Goal: Information Seeking & Learning: Learn about a topic

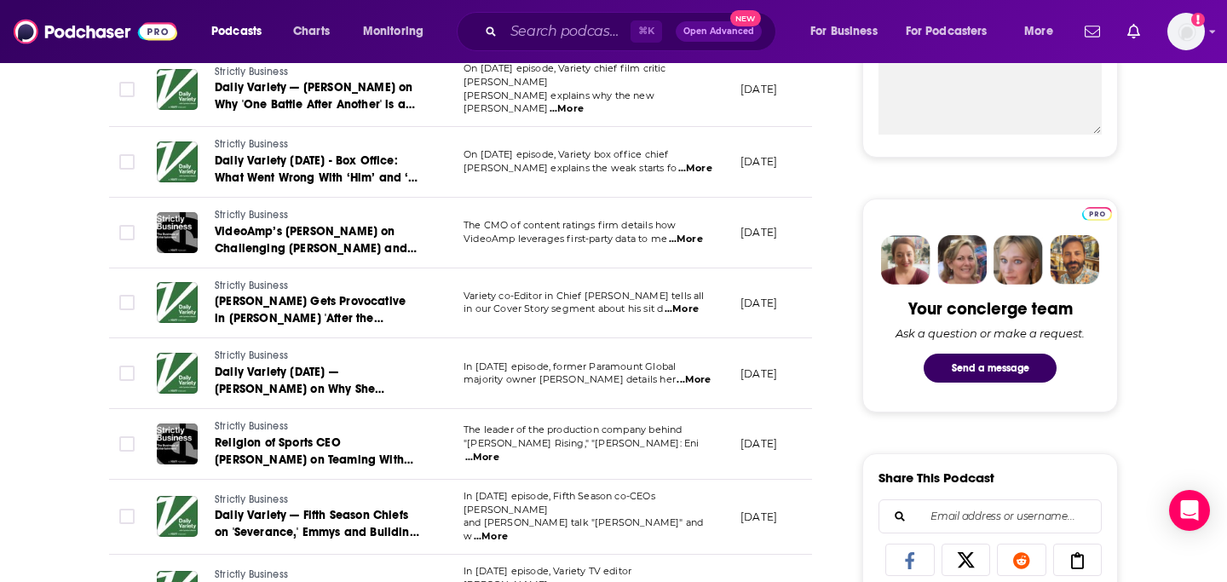
scroll to position [800, 0]
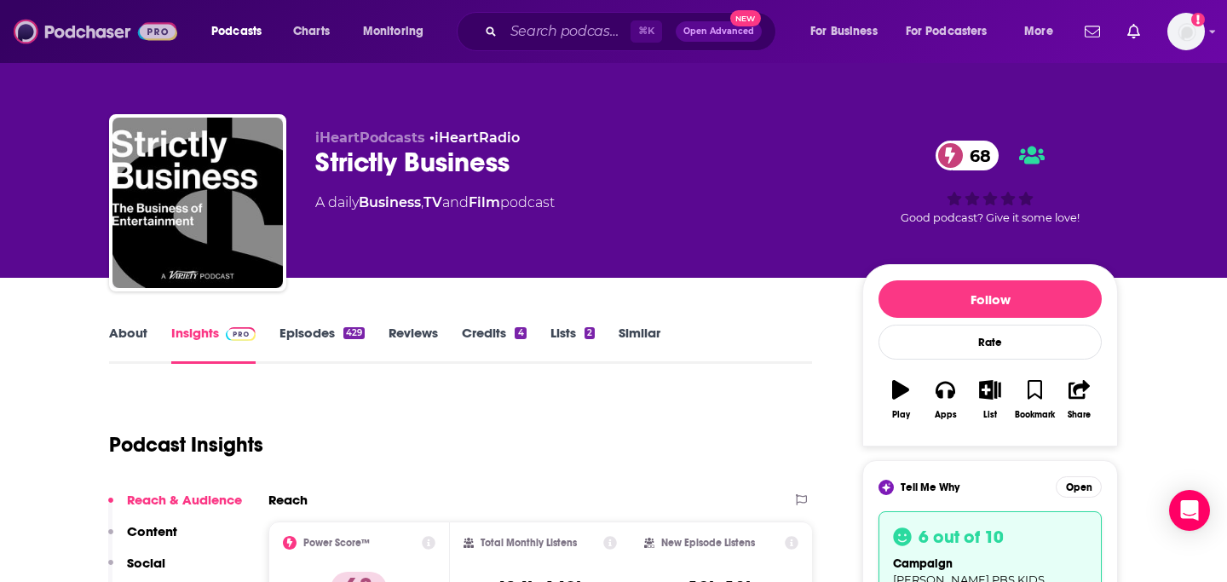
click at [90, 34] on img at bounding box center [96, 31] width 164 height 32
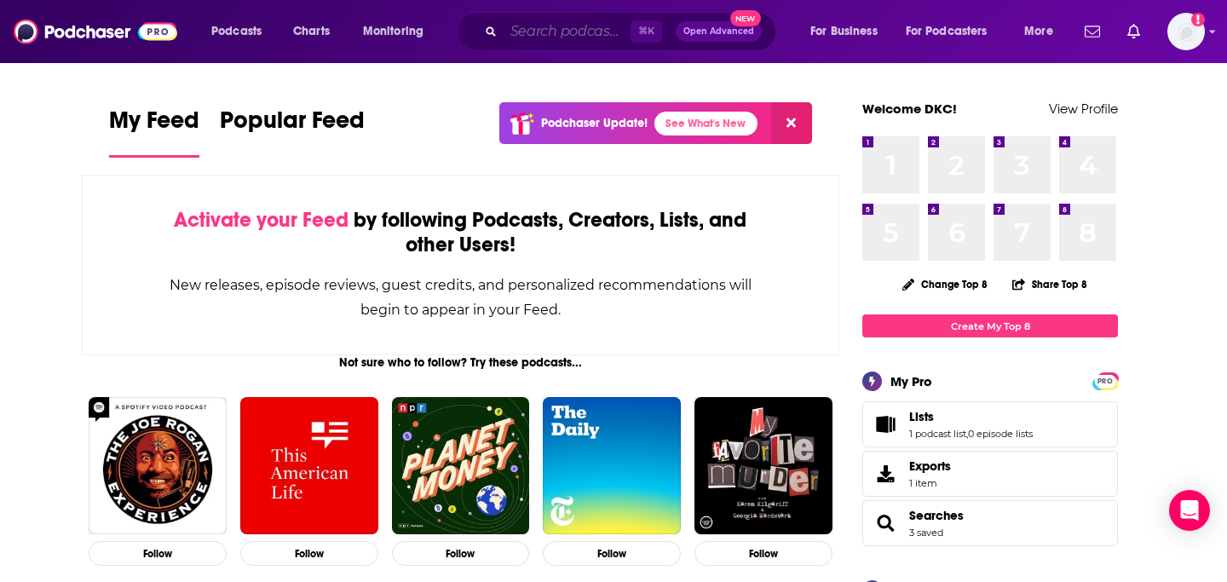
click at [560, 32] on input "Search podcasts, credits, & more..." at bounding box center [566, 31] width 127 height 27
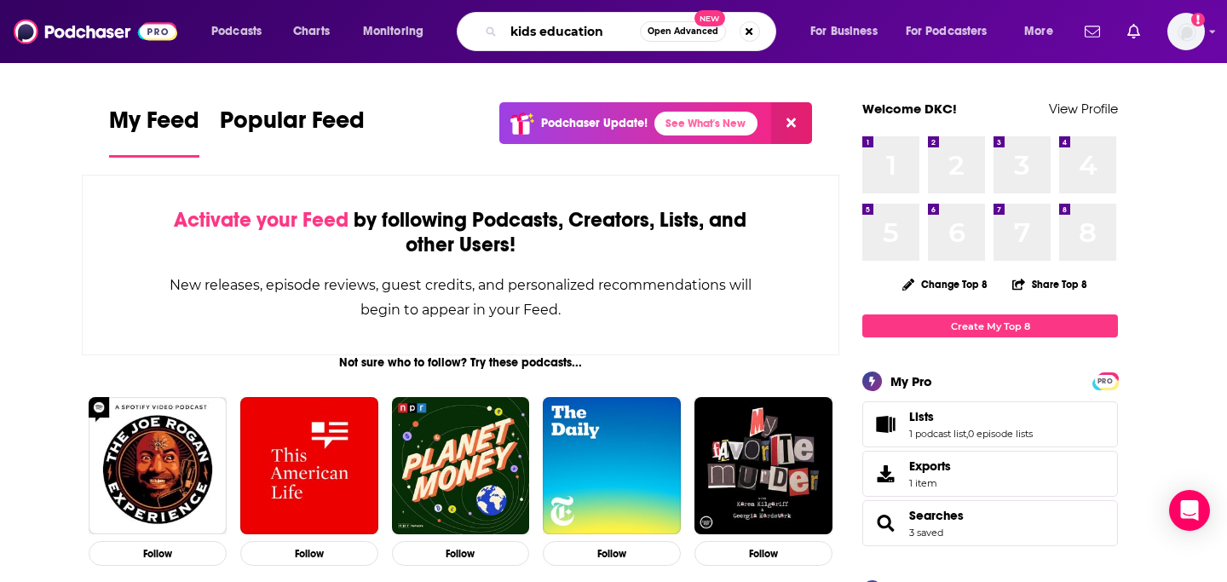
type input "kids education"
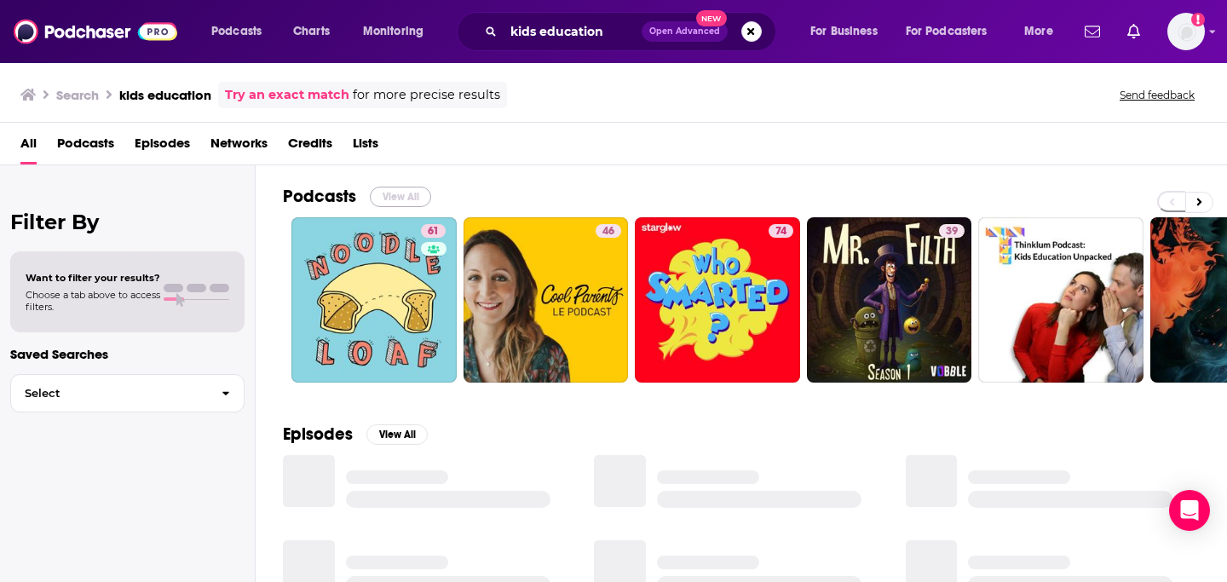
click at [398, 193] on button "View All" at bounding box center [400, 197] width 61 height 20
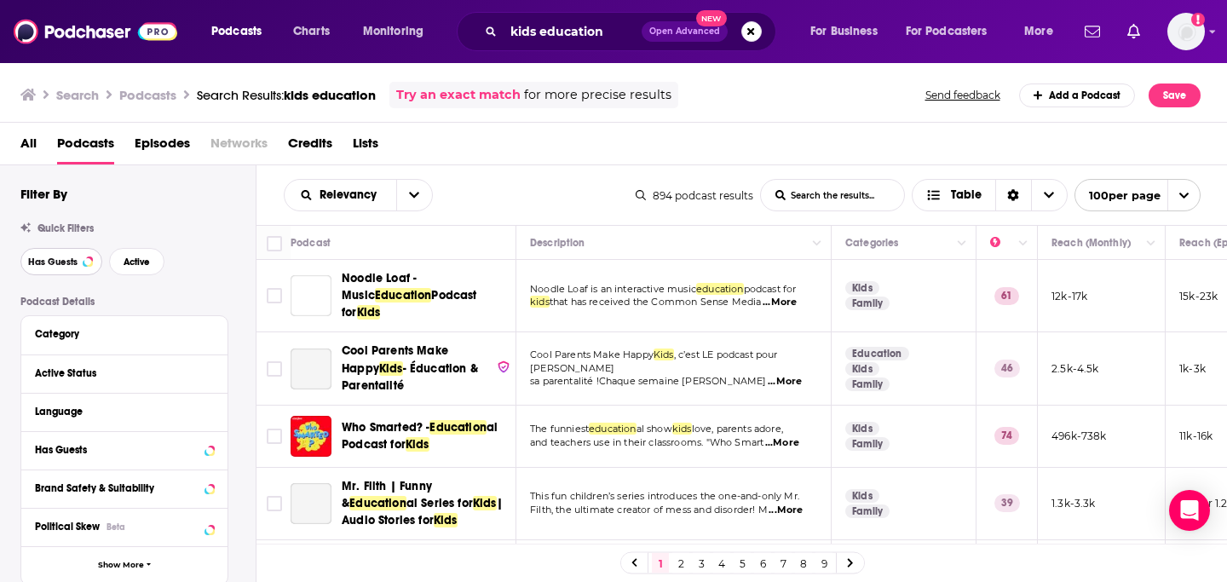
click at [53, 262] on span "Has Guests" at bounding box center [52, 261] width 49 height 9
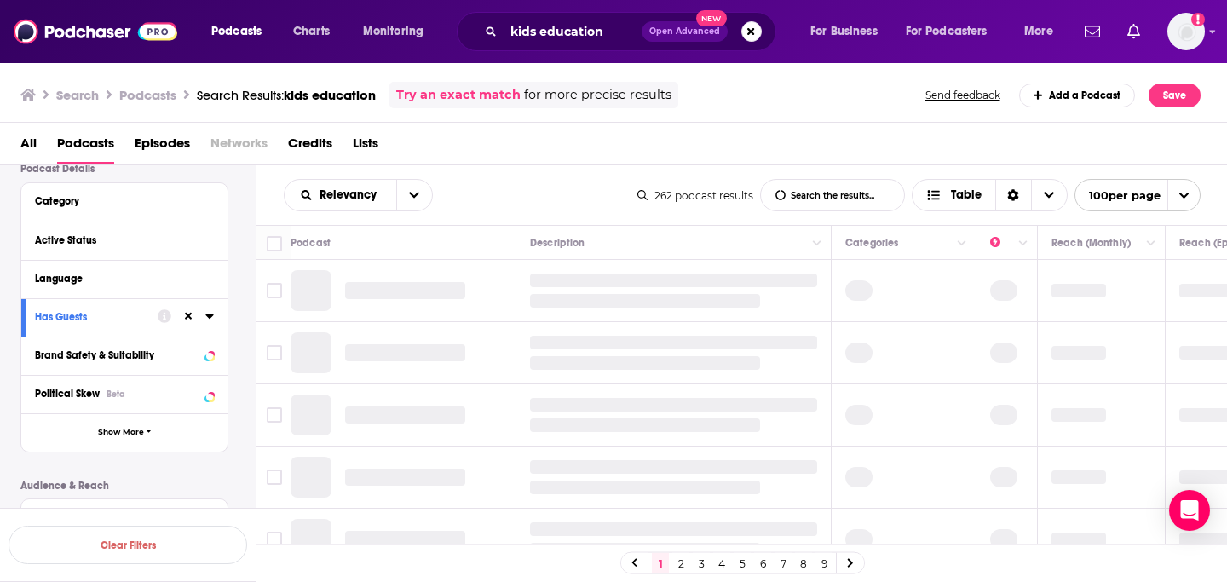
scroll to position [138, 0]
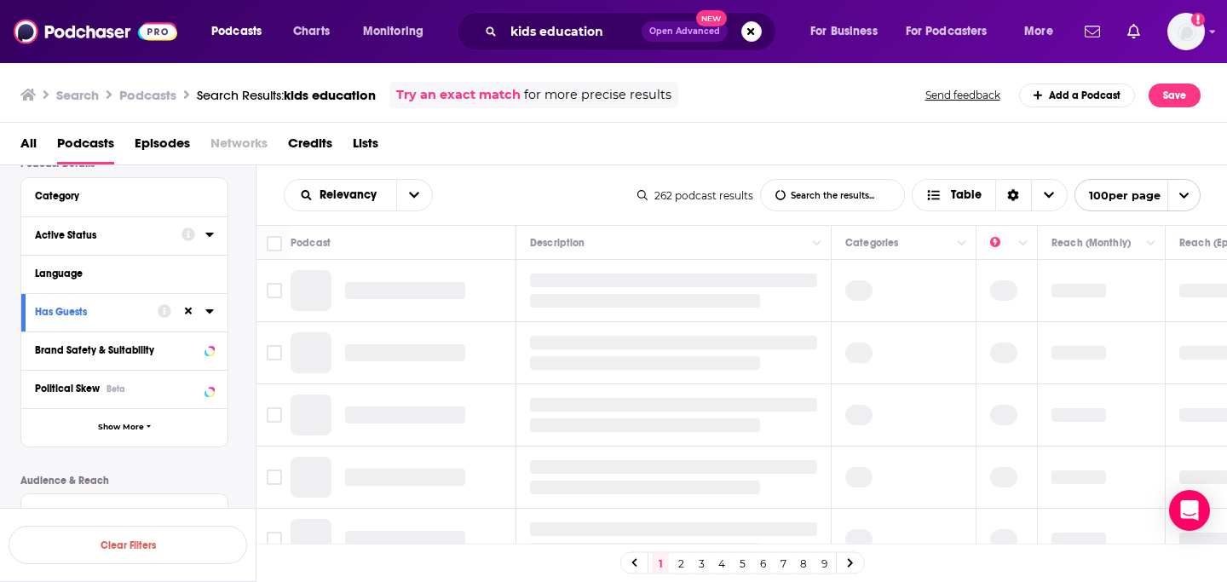
click at [82, 235] on div "Active Status" at bounding box center [102, 235] width 135 height 12
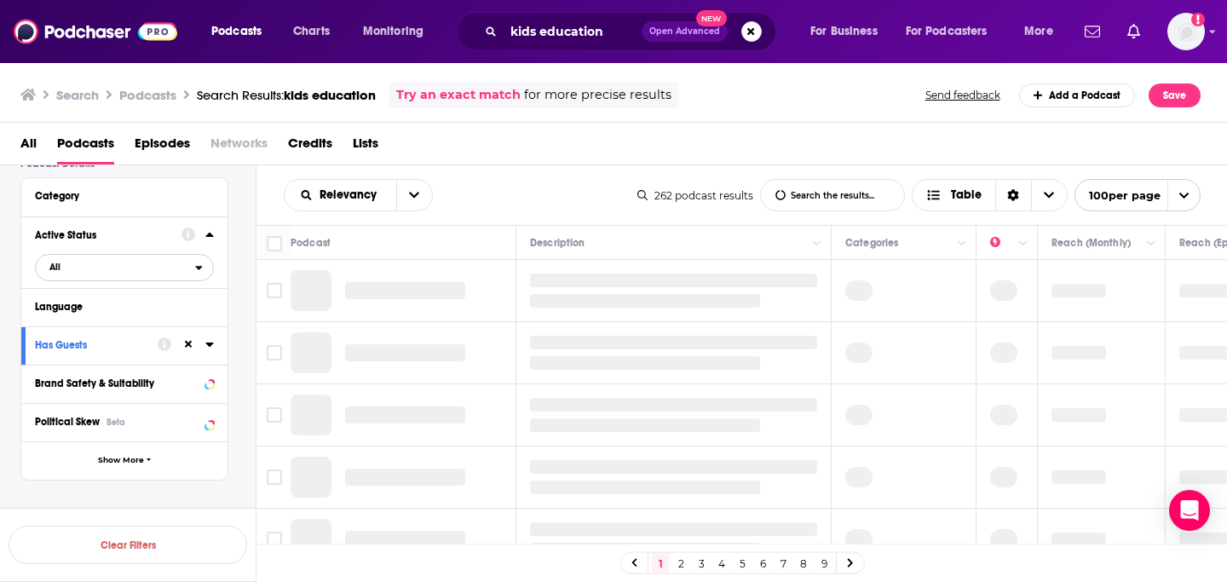
click at [136, 273] on span "All" at bounding box center [115, 267] width 159 height 22
click at [109, 324] on span "Active" at bounding box center [88, 323] width 91 height 9
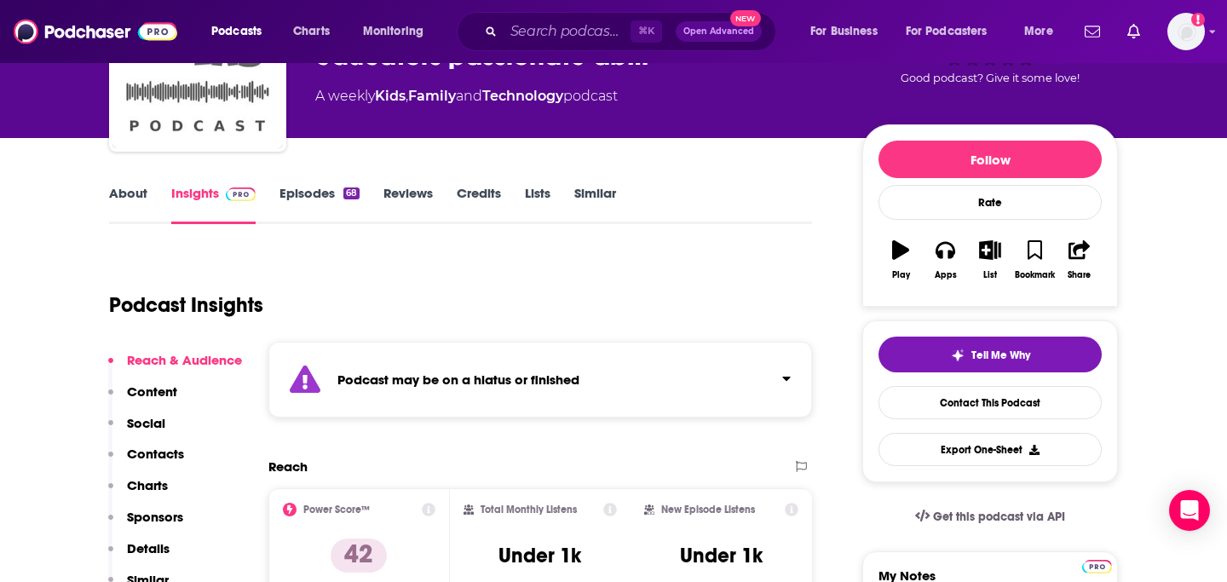
scroll to position [79, 0]
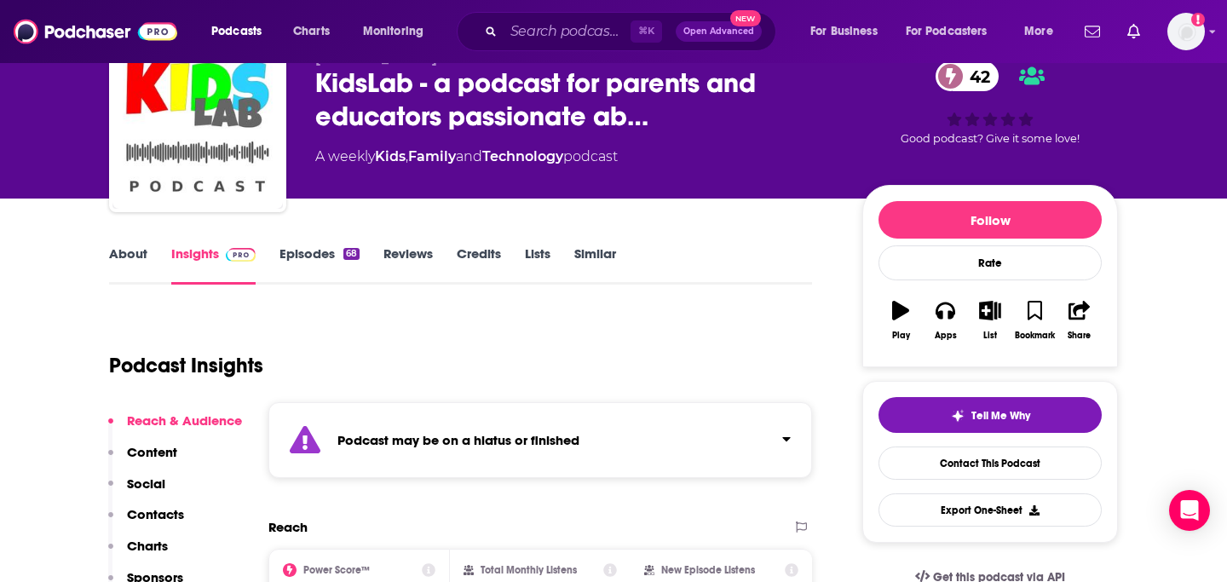
click at [331, 251] on link "Episodes 68" at bounding box center [319, 264] width 80 height 39
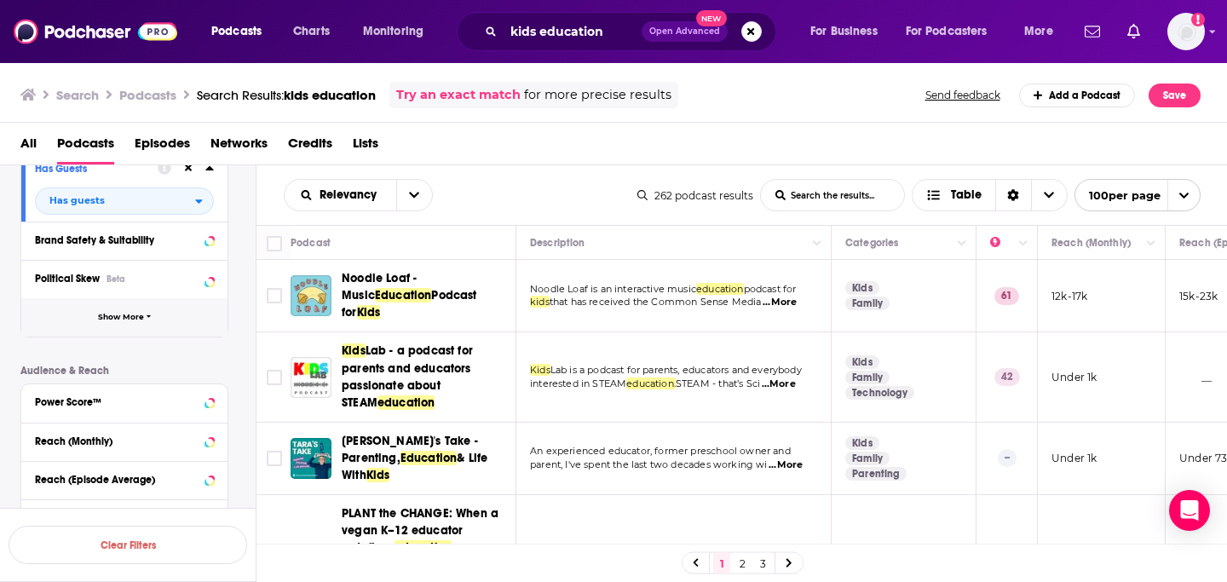
click at [119, 315] on span "Show More" at bounding box center [121, 317] width 46 height 9
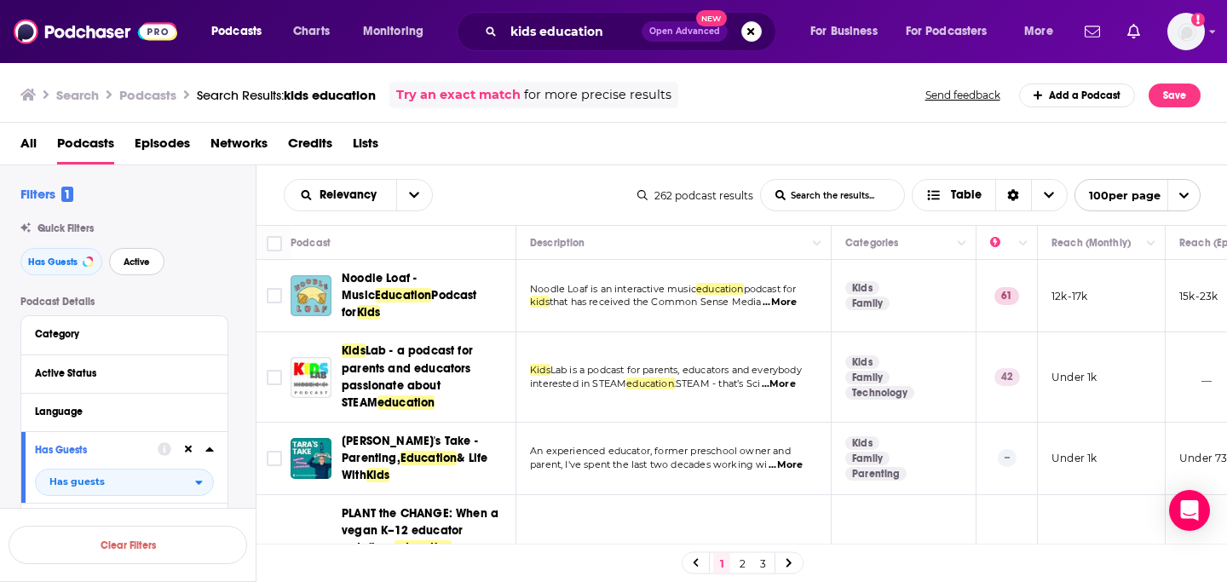
click at [144, 262] on span "Active" at bounding box center [137, 261] width 26 height 9
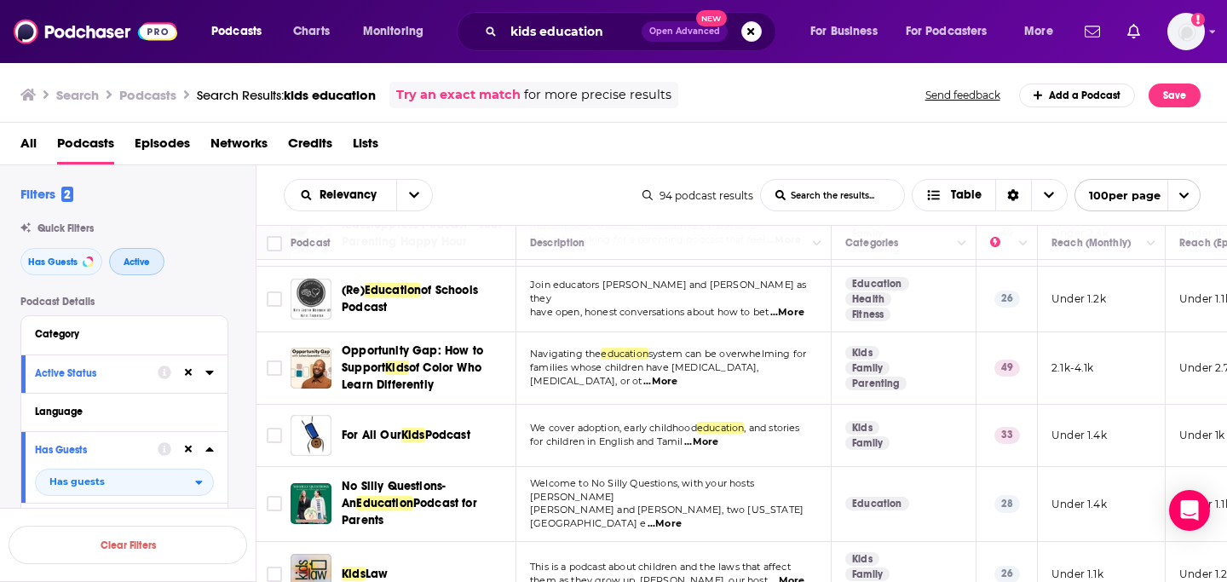
scroll to position [652, 0]
click at [681, 516] on span "...More" at bounding box center [664, 523] width 34 height 14
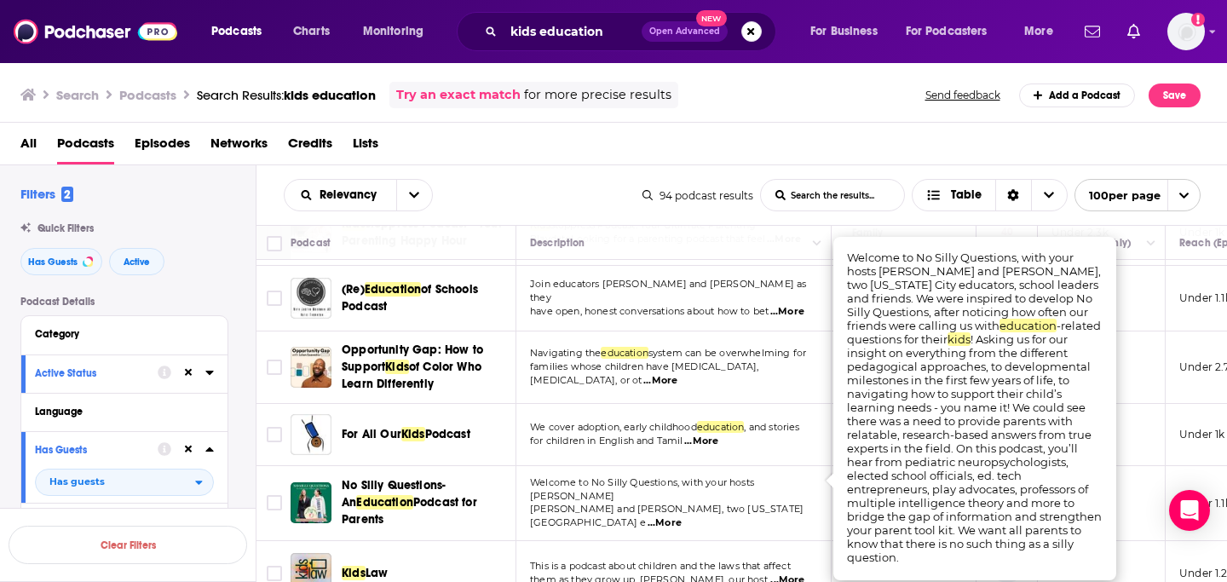
click at [779, 491] on td "Welcome to No Silly Questions, with your hosts Danielle Freilich and Jordana Fr…" at bounding box center [673, 503] width 315 height 75
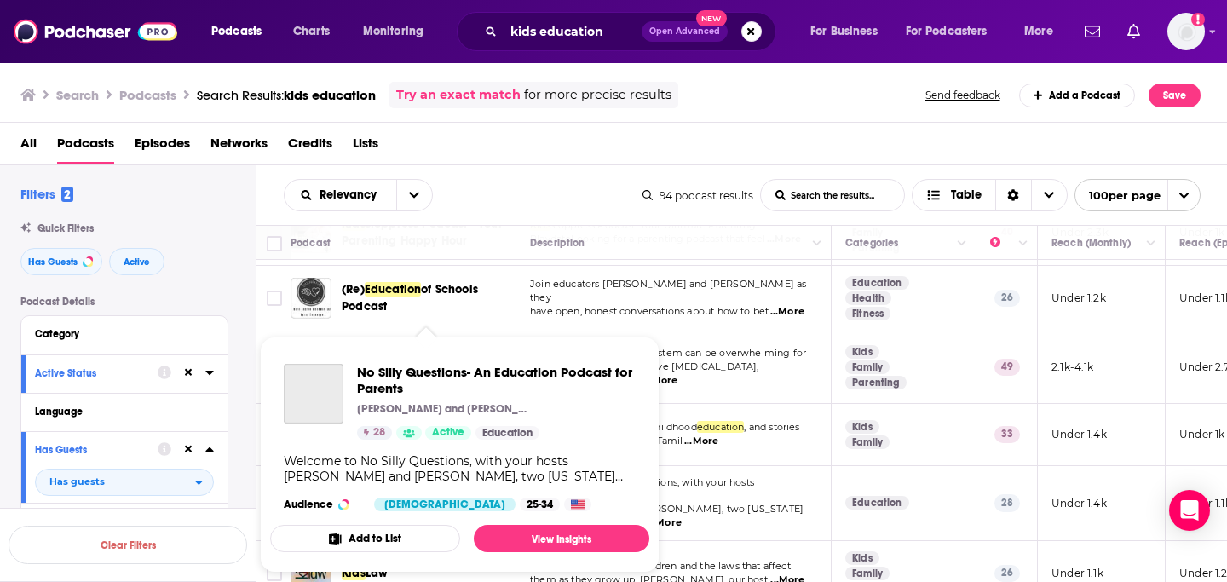
click at [372, 465] on div "Welcome to No Silly Questions, with your hosts Danielle Freilich and Jordana Fr…" at bounding box center [460, 468] width 352 height 31
click at [457, 371] on span "No Silly Questions- An Education Podcast for Parents" at bounding box center [496, 380] width 279 height 32
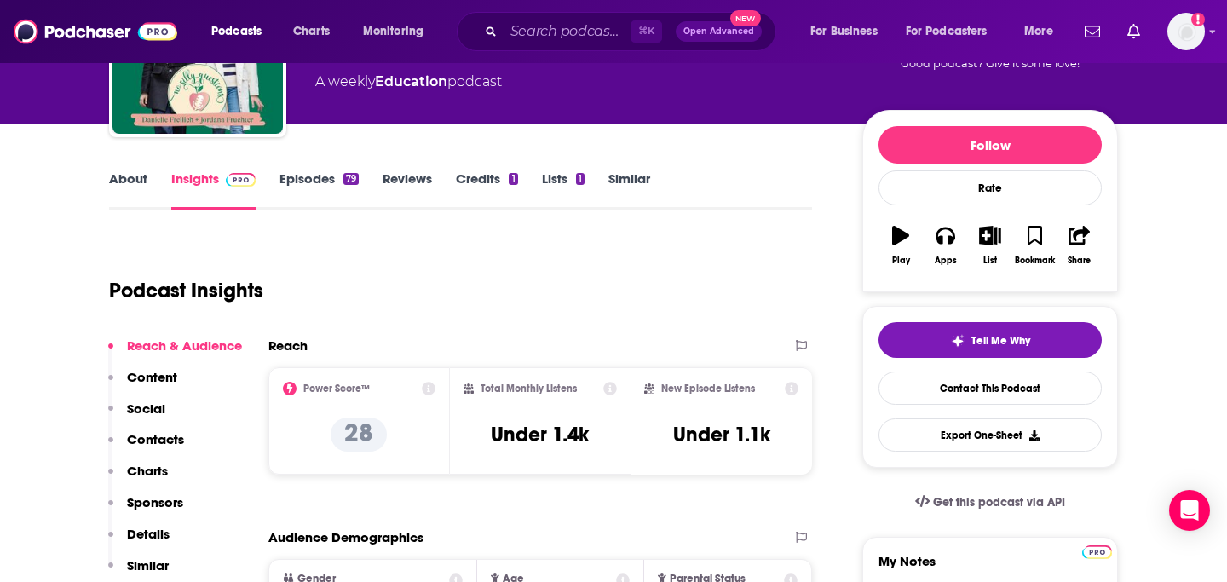
scroll to position [158, 0]
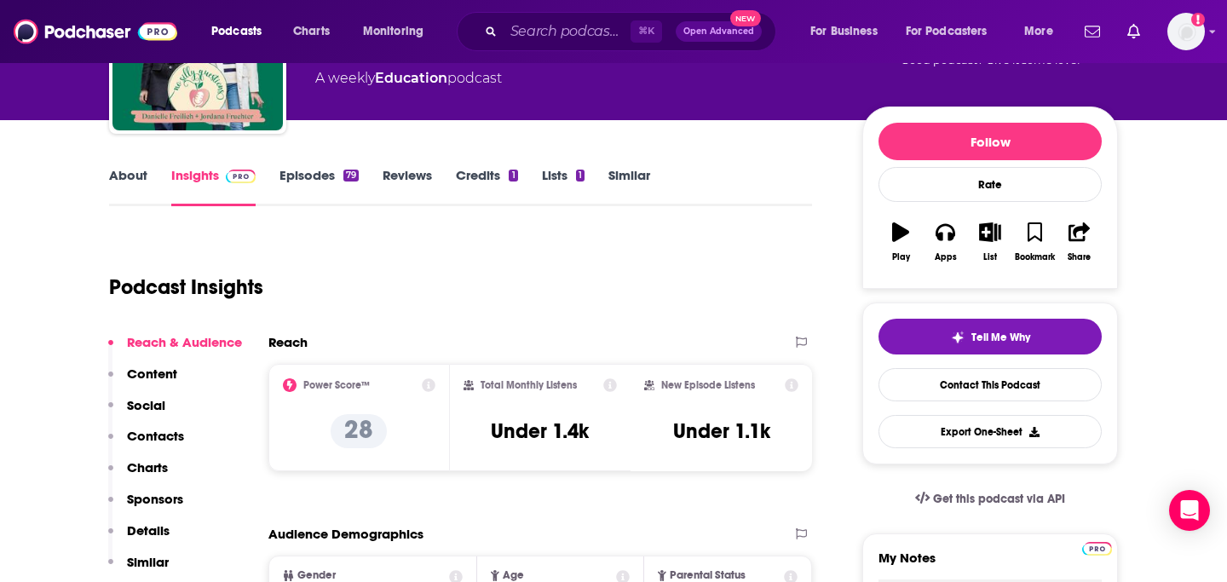
click at [115, 178] on link "About" at bounding box center [128, 186] width 38 height 39
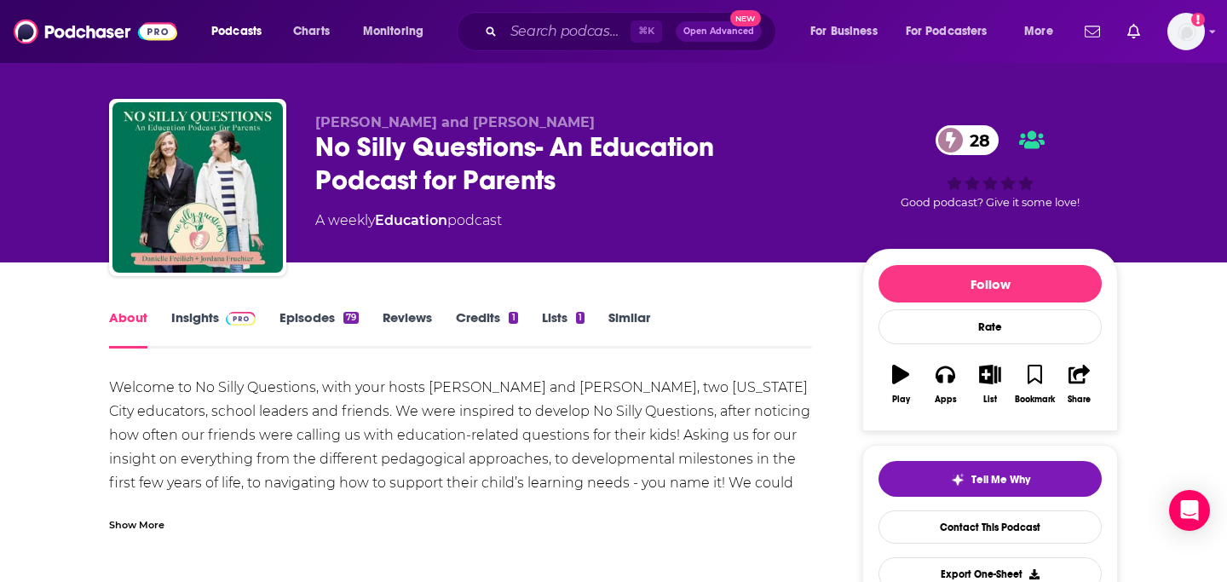
scroll to position [19, 0]
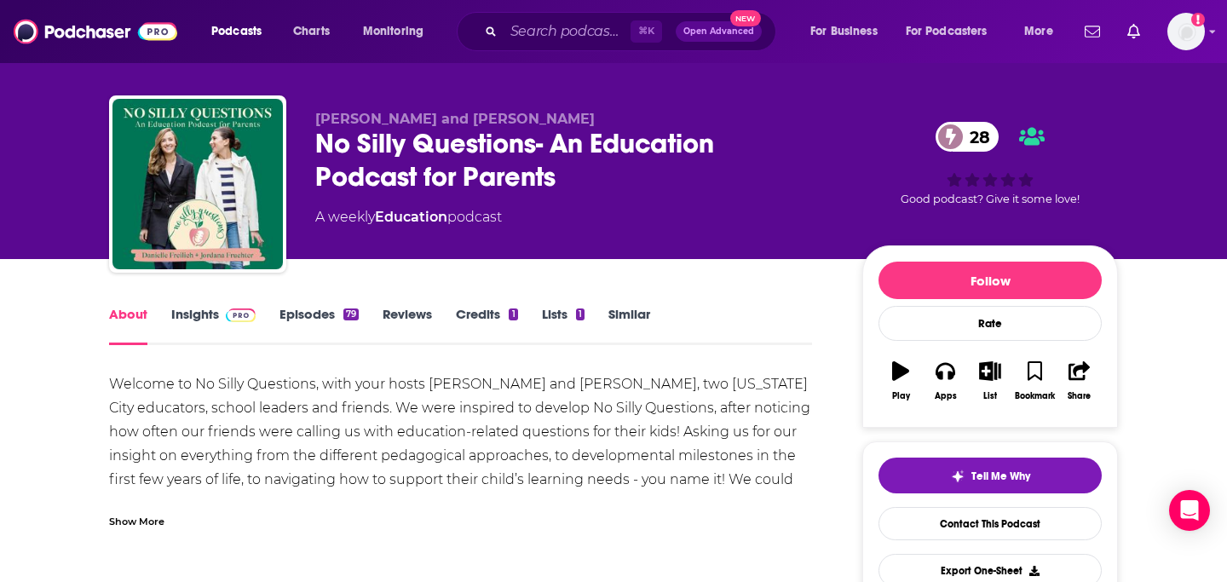
click at [313, 316] on link "Episodes 79" at bounding box center [318, 325] width 79 height 39
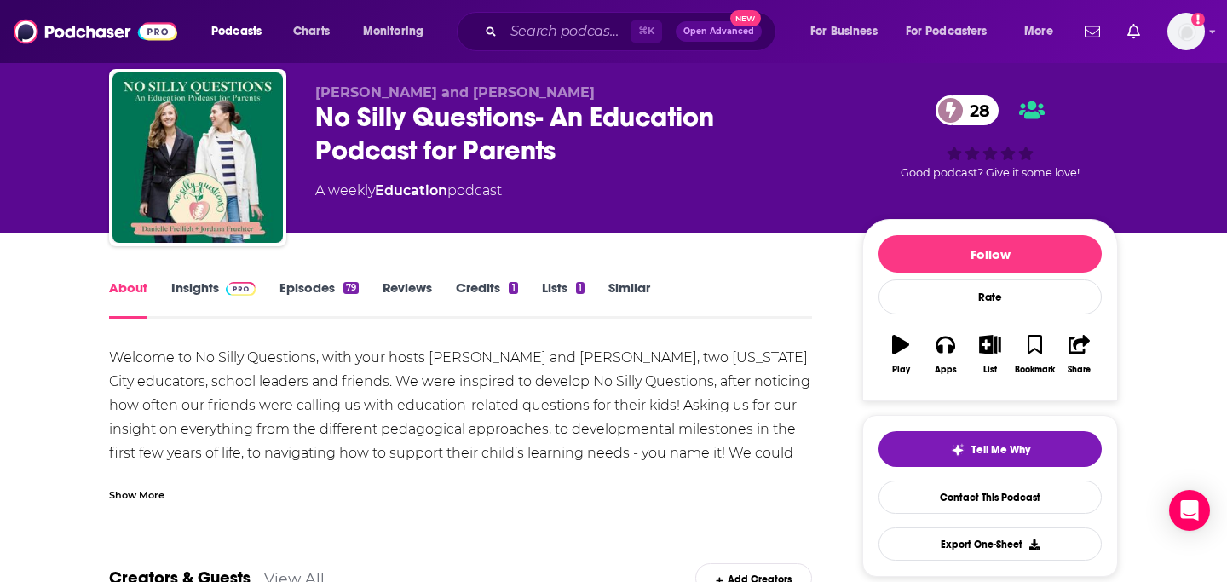
scroll to position [21, 0]
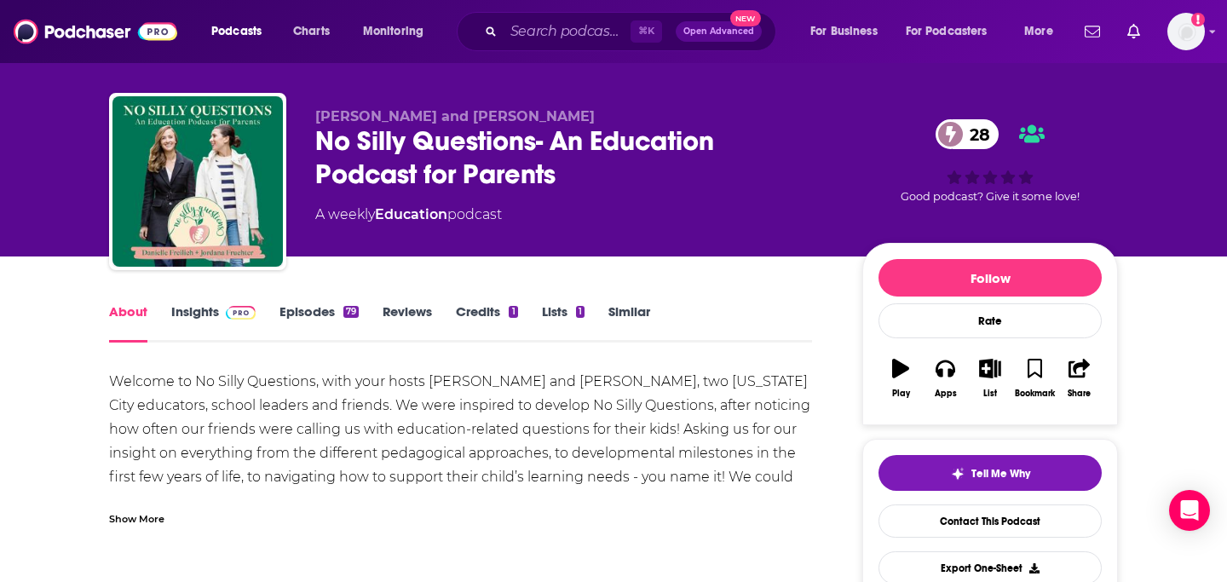
click at [188, 302] on div "About Insights Episodes 79 Reviews Credits 1 Lists 1 Similar" at bounding box center [460, 322] width 703 height 42
click at [187, 324] on link "Insights" at bounding box center [213, 322] width 84 height 39
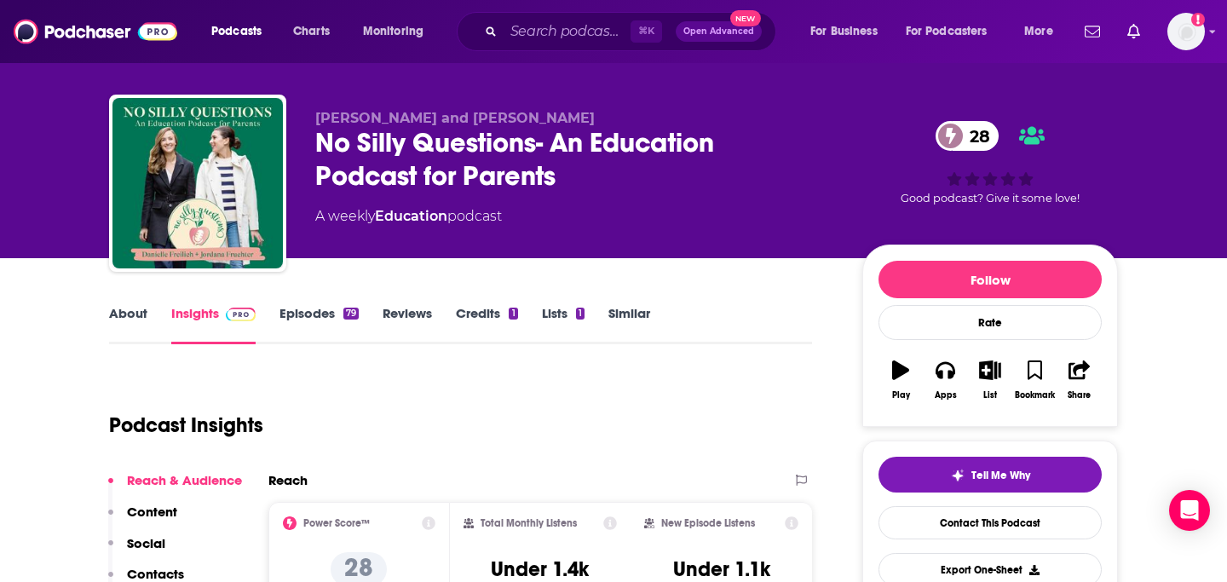
scroll to position [17, 0]
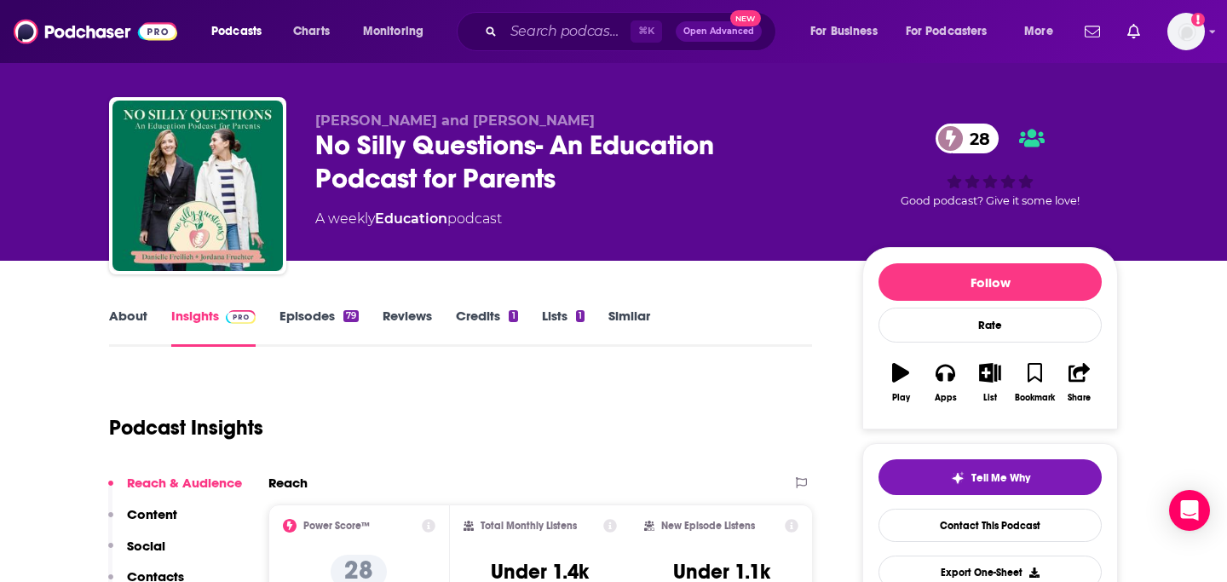
click at [345, 175] on div "No Silly Questions- An Education Podcast for Parents 28" at bounding box center [575, 162] width 520 height 66
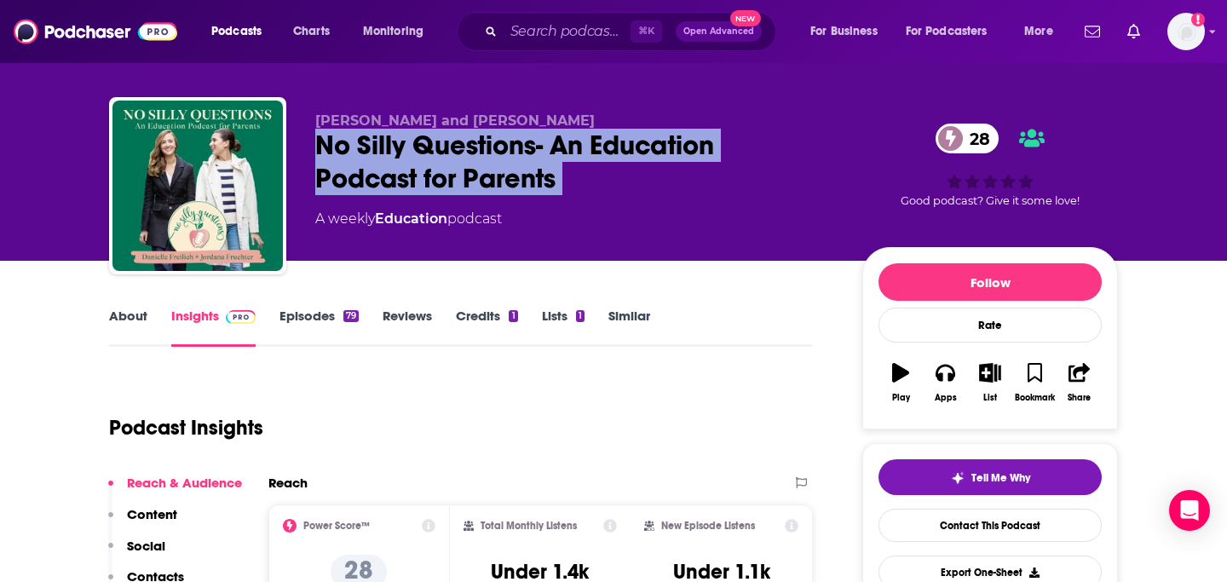
click at [345, 175] on div "No Silly Questions- An Education Podcast for Parents 28" at bounding box center [575, 162] width 520 height 66
copy div "No Silly Questions- An Education Podcast for Parents 28"
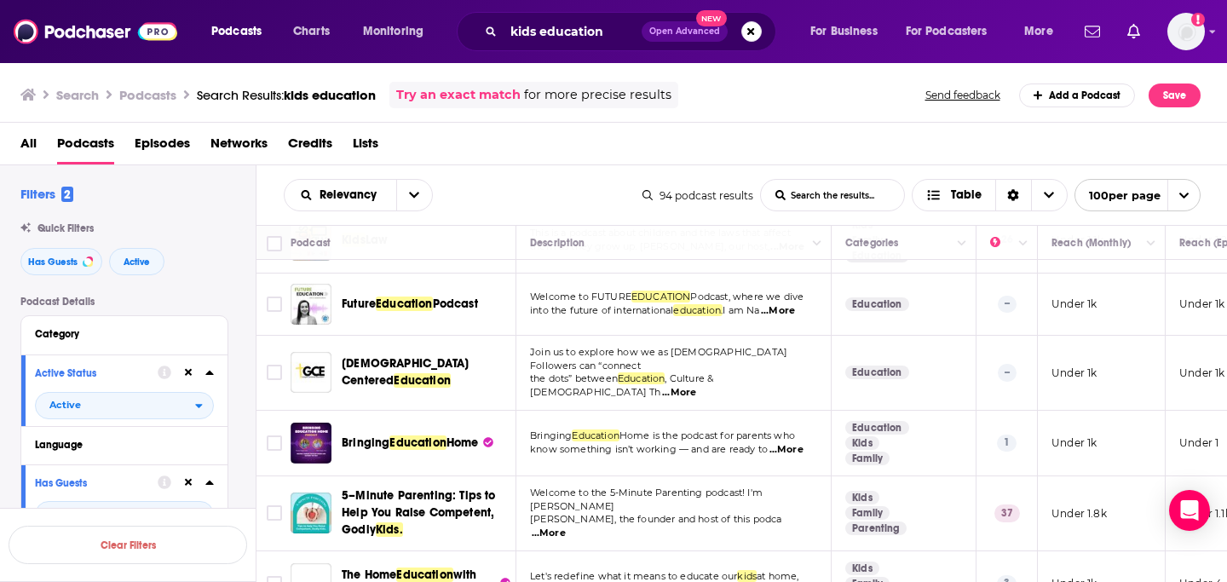
scroll to position [994, 0]
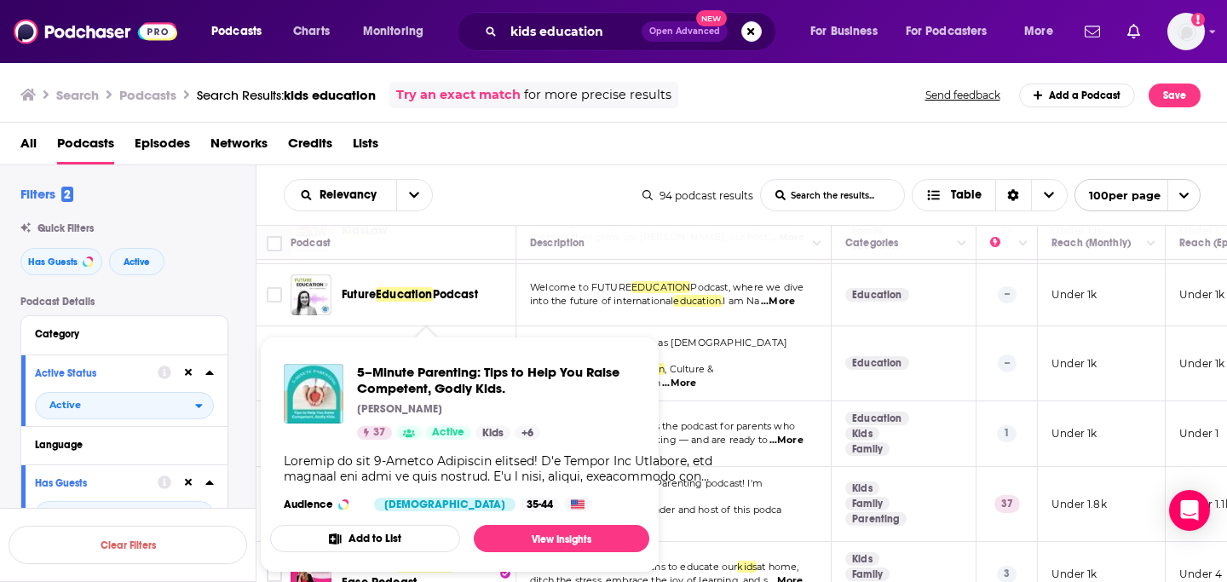
click at [641, 142] on div "All Podcasts Episodes Networks Credits Lists" at bounding box center [616, 146] width 1193 height 35
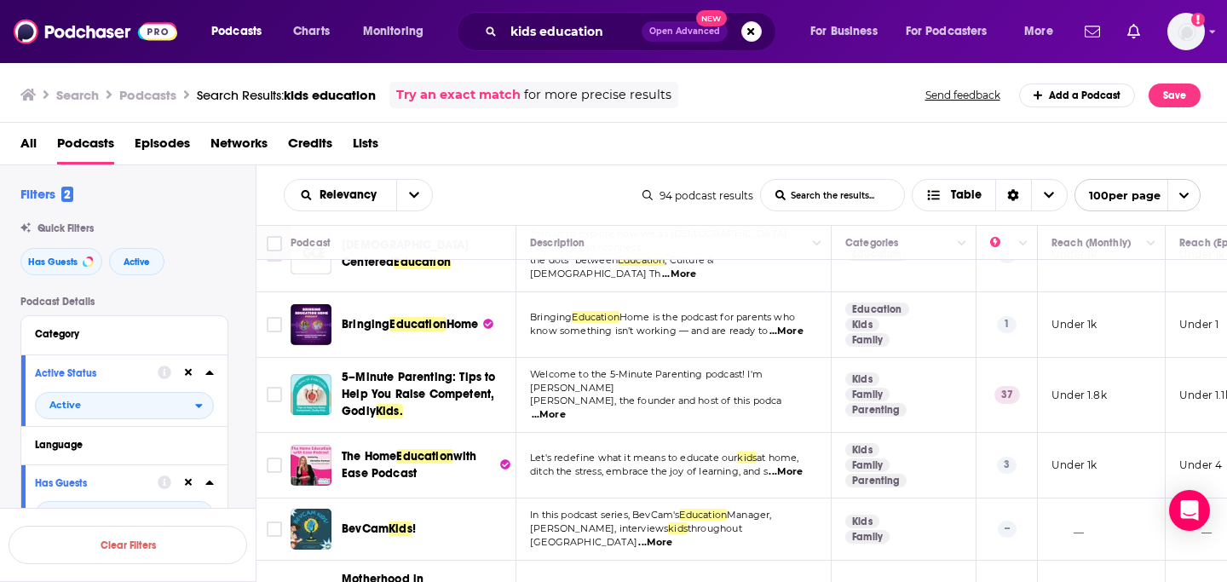
scroll to position [1106, 0]
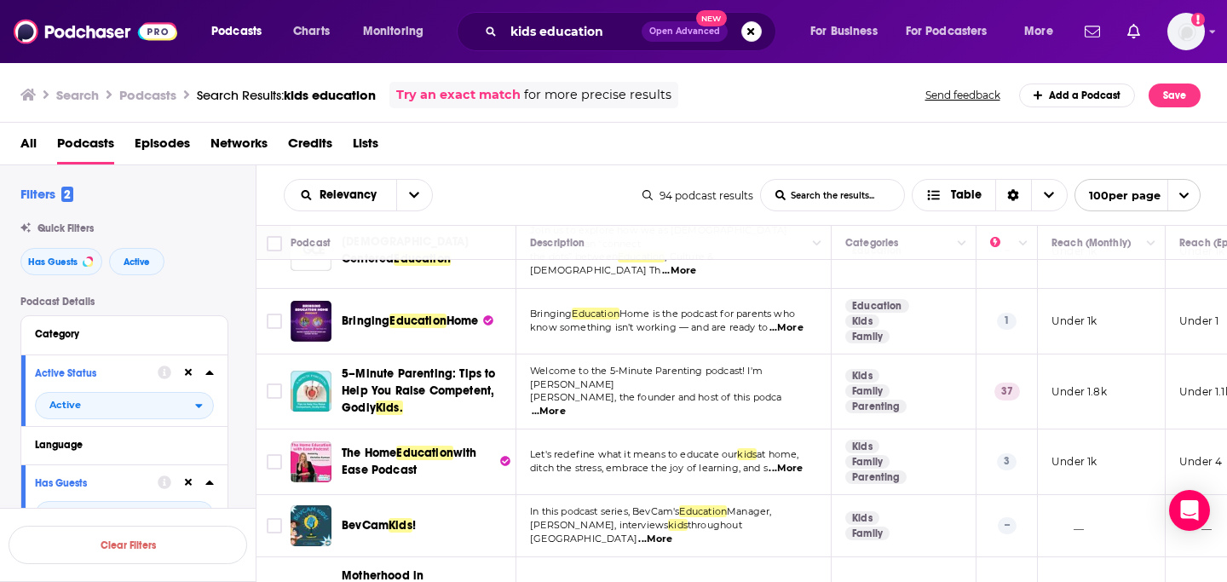
click at [725, 462] on span "ditch the stress, embrace the joy of learning, and s" at bounding box center [649, 468] width 238 height 12
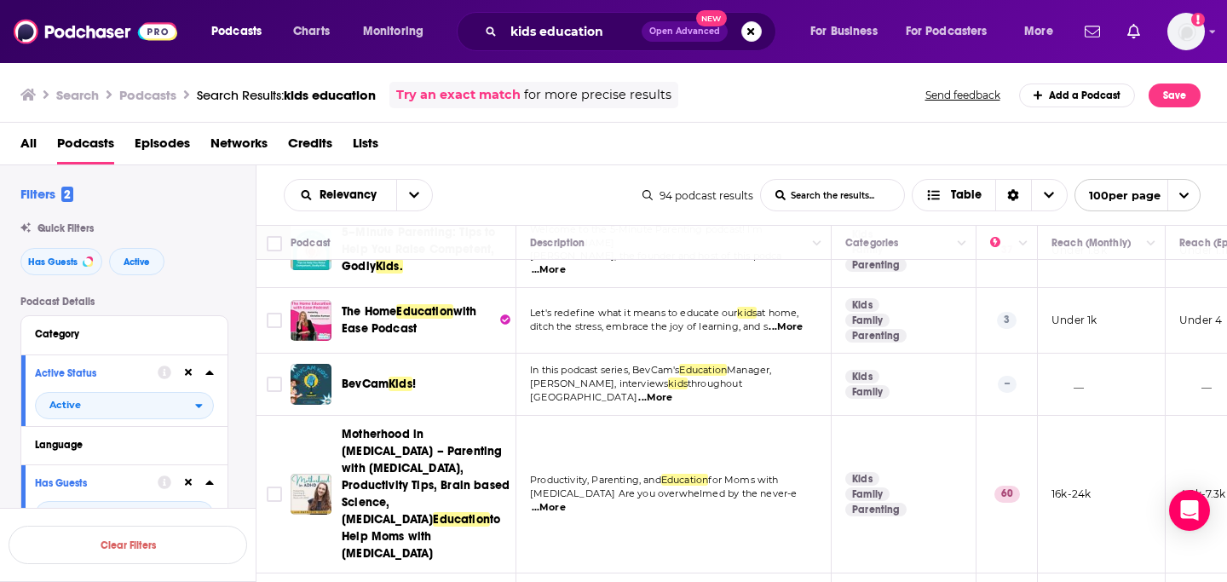
scroll to position [1308, 0]
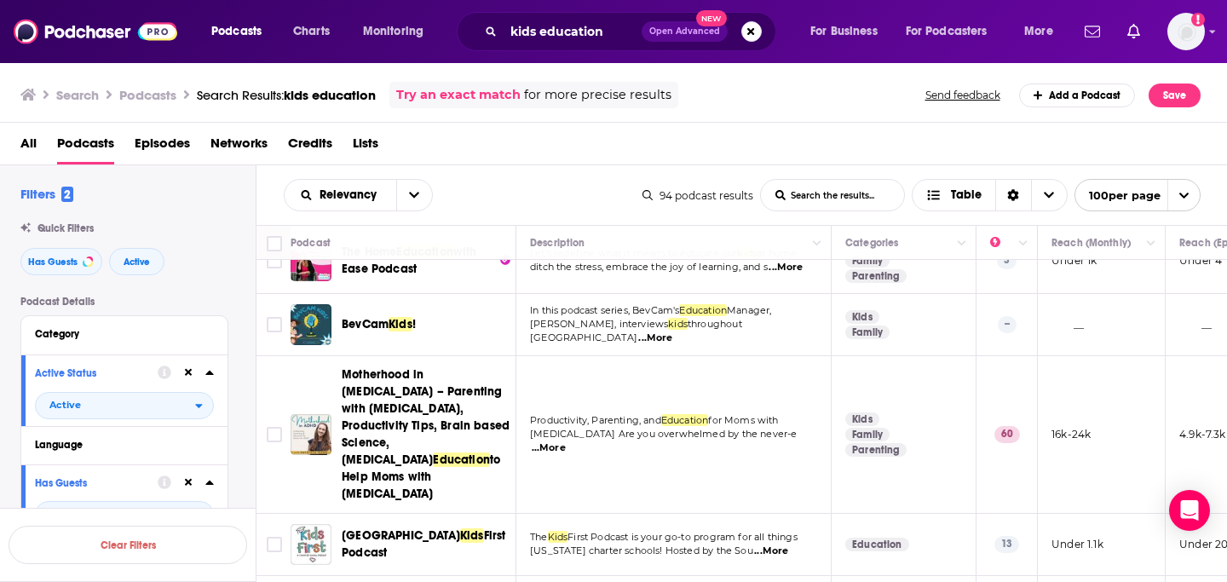
click at [428, 375] on div "Podcasts Charts Monitoring kids education Open Advanced New For Business For Po…" at bounding box center [613, 291] width 1227 height 582
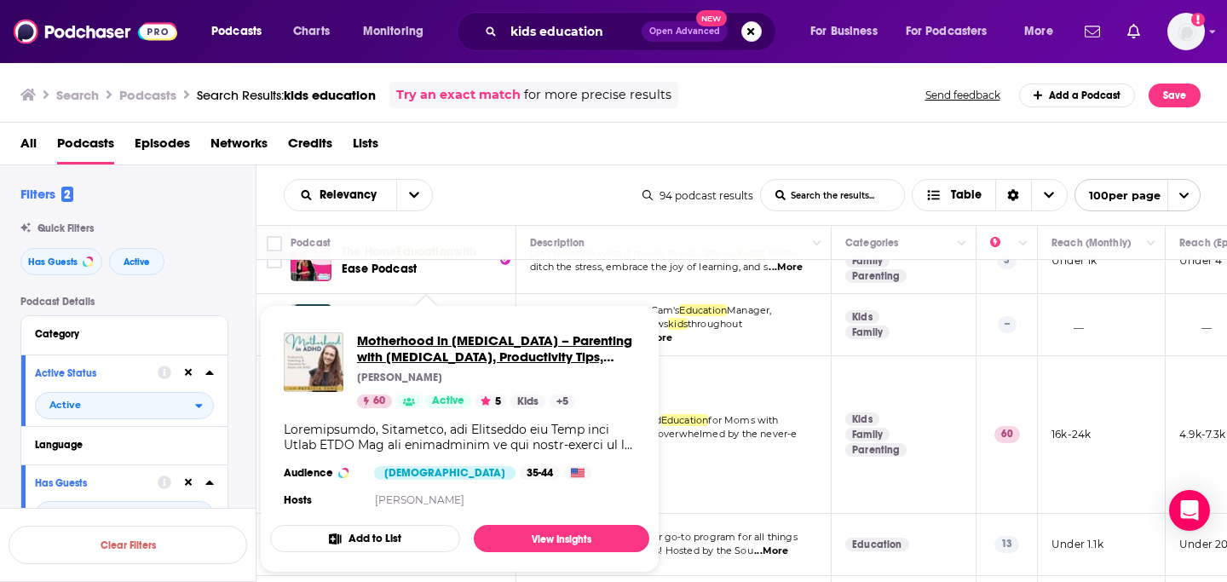
click at [426, 356] on span "Motherhood in ADHD – Parenting with ADHD, Productivity Tips, Brain based Scienc…" at bounding box center [496, 348] width 279 height 32
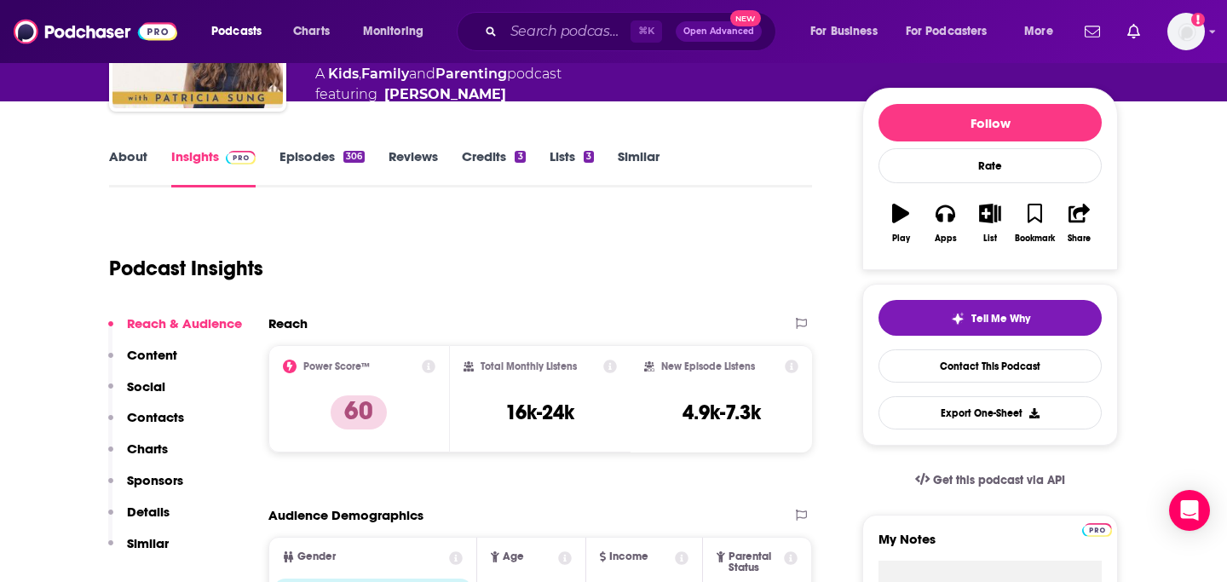
scroll to position [157, 0]
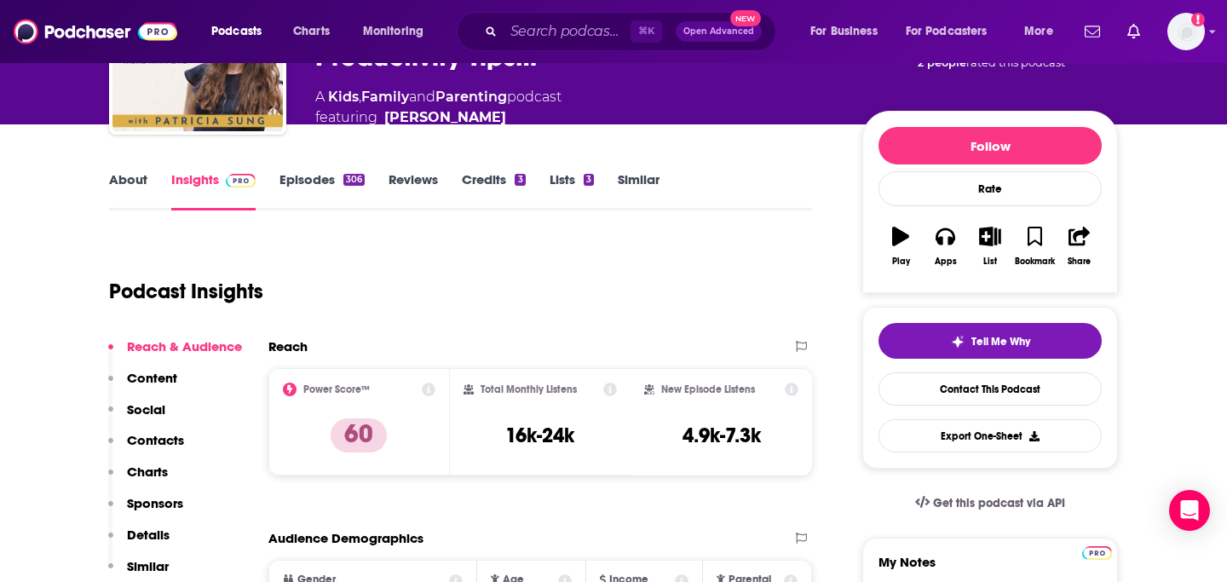
click at [121, 178] on link "About" at bounding box center [128, 190] width 38 height 39
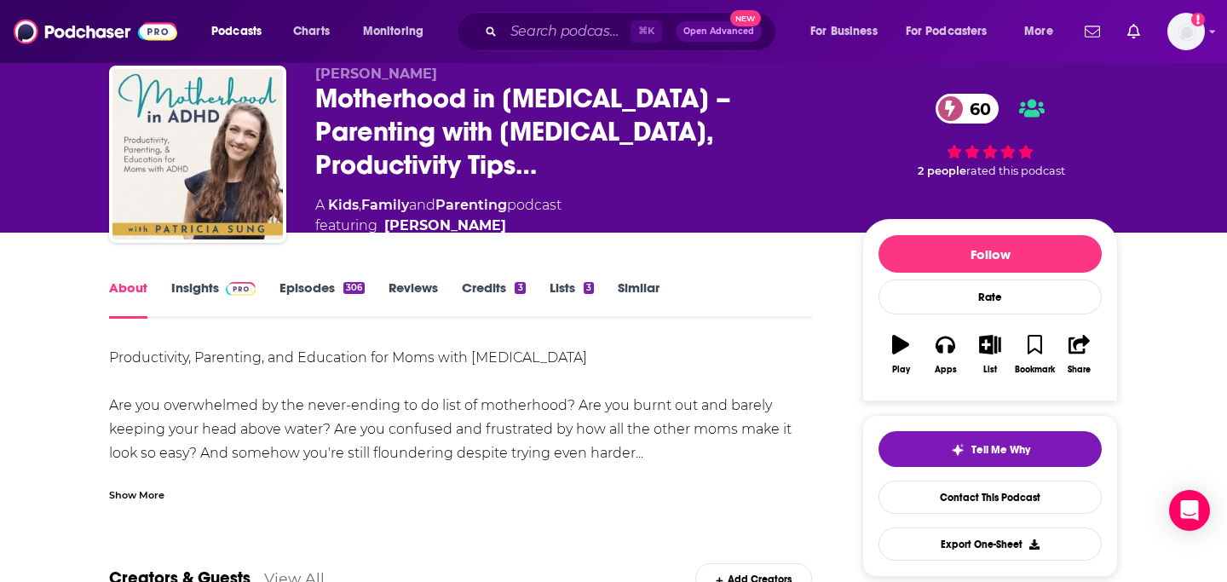
scroll to position [55, 0]
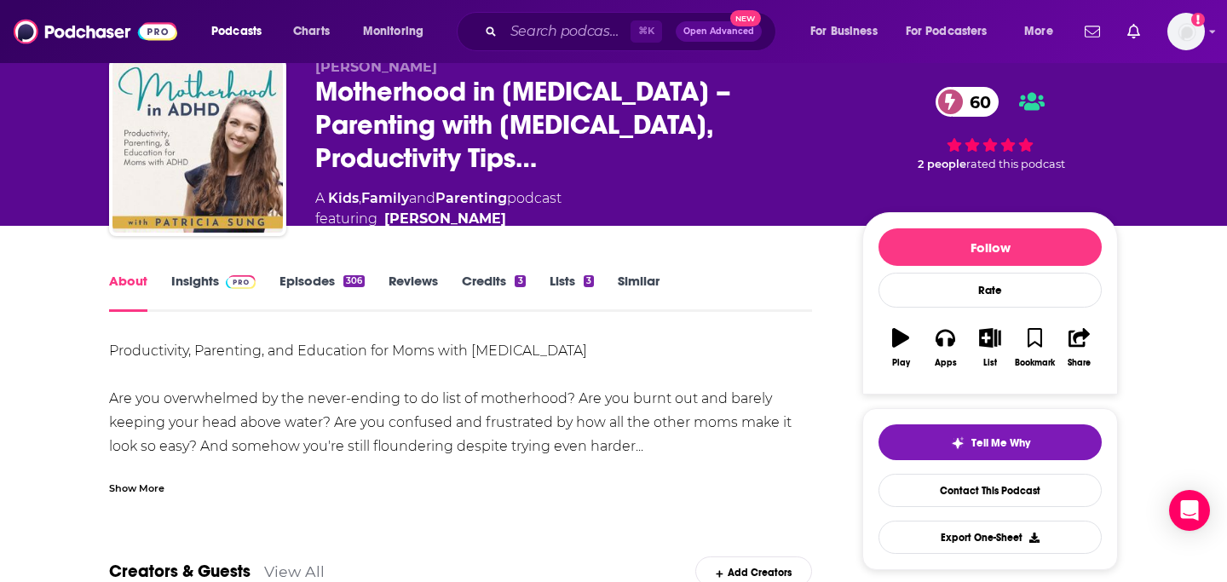
click at [196, 284] on link "Insights" at bounding box center [213, 292] width 84 height 39
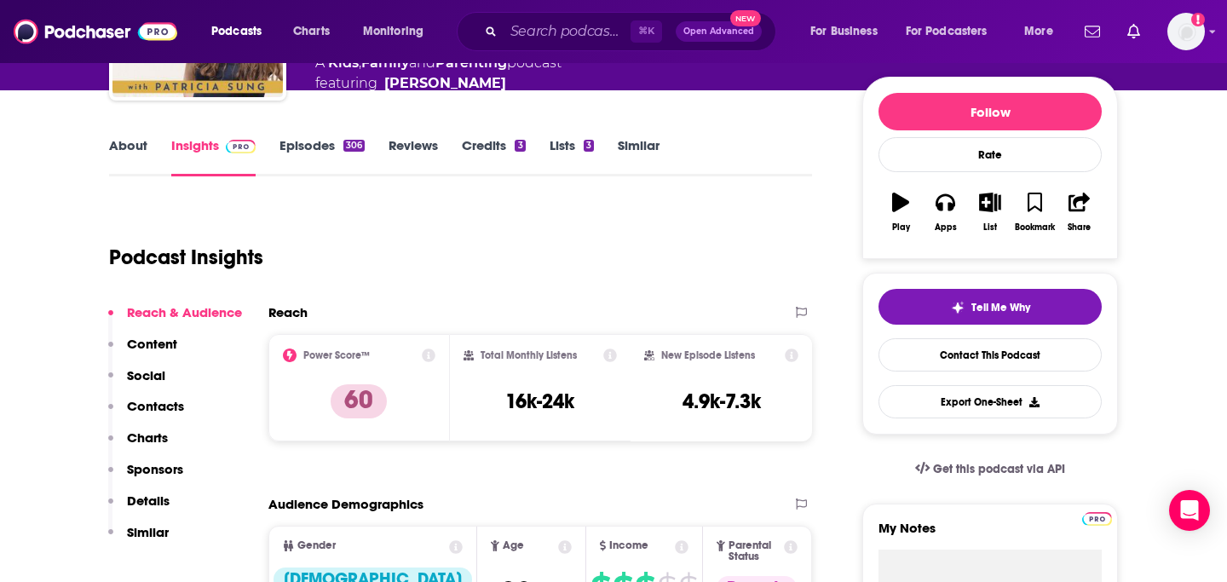
scroll to position [180, 0]
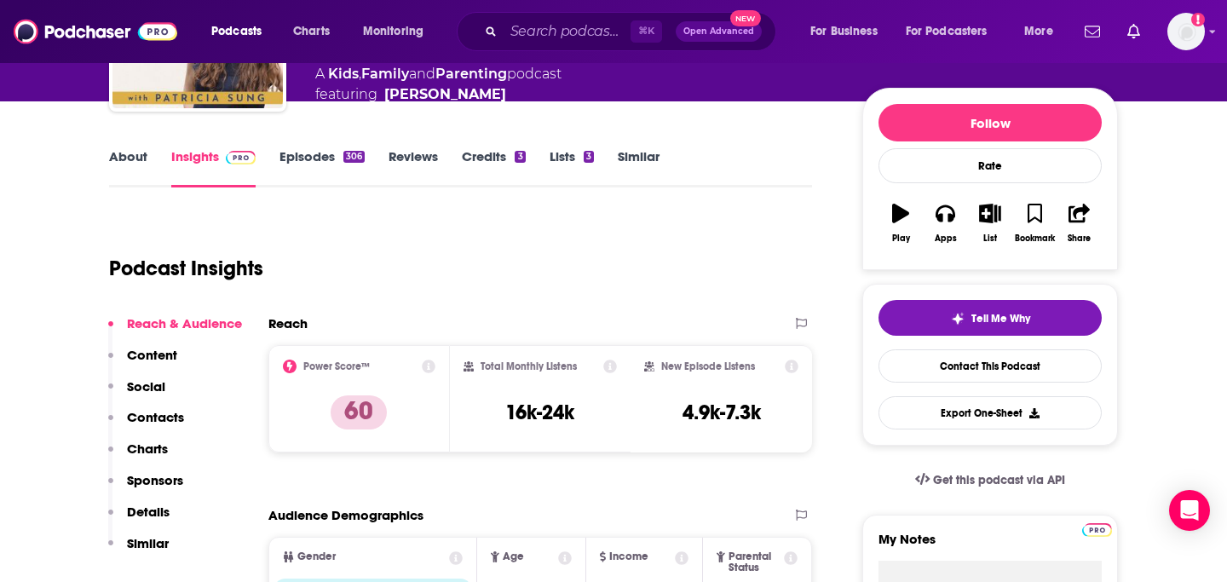
click at [301, 152] on link "Episodes 306" at bounding box center [321, 167] width 85 height 39
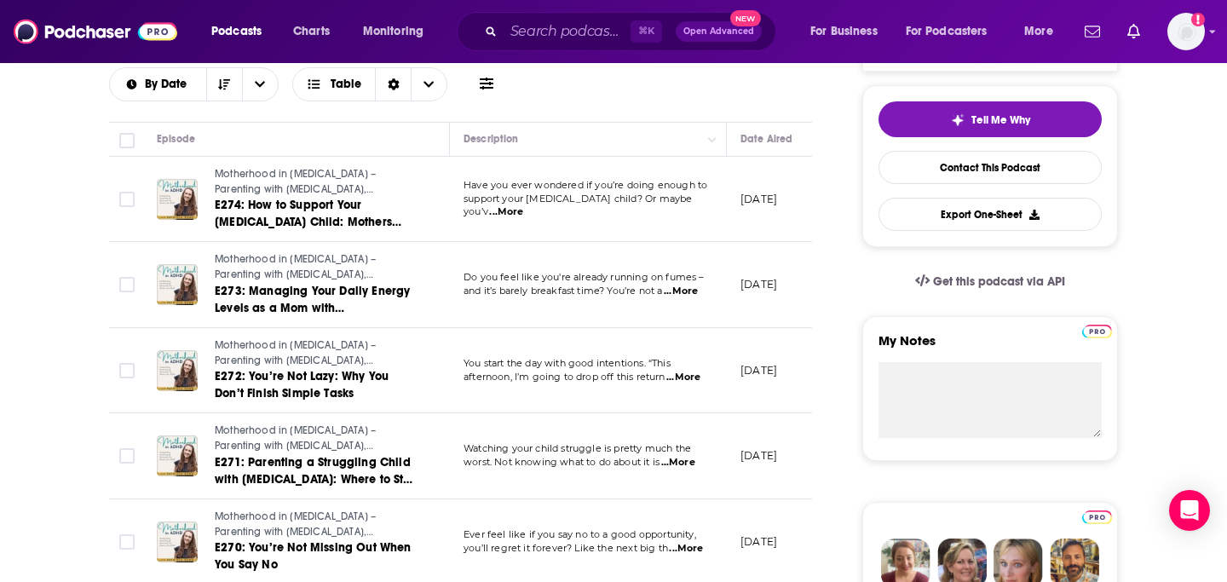
click at [523, 205] on span "...More" at bounding box center [506, 212] width 34 height 14
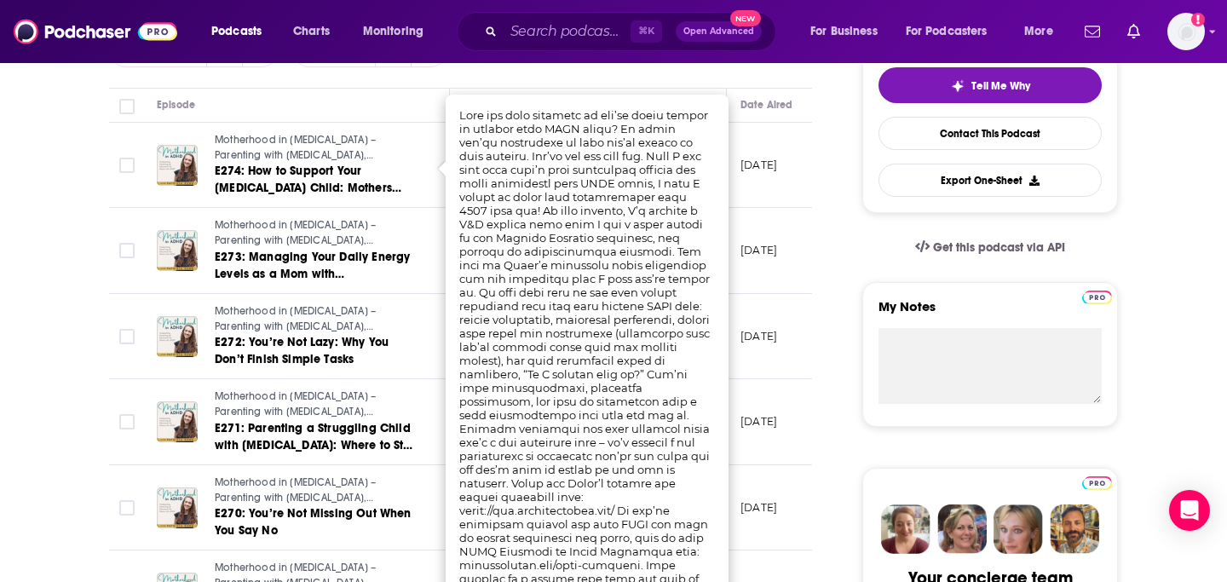
scroll to position [417, 0]
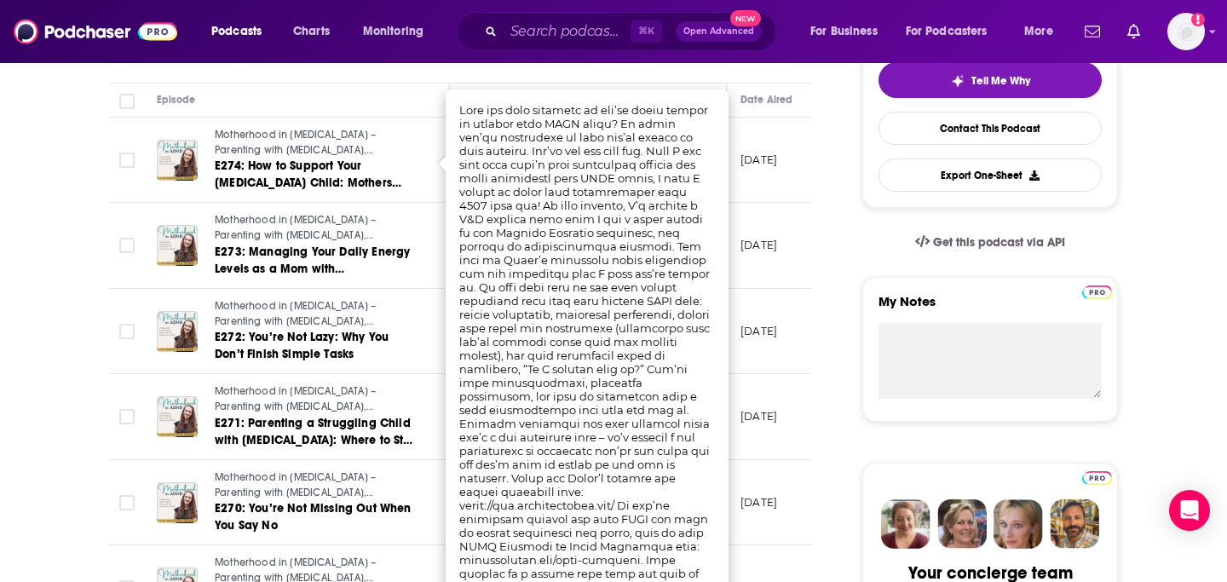
click at [777, 238] on p "[DATE]" at bounding box center [758, 245] width 37 height 14
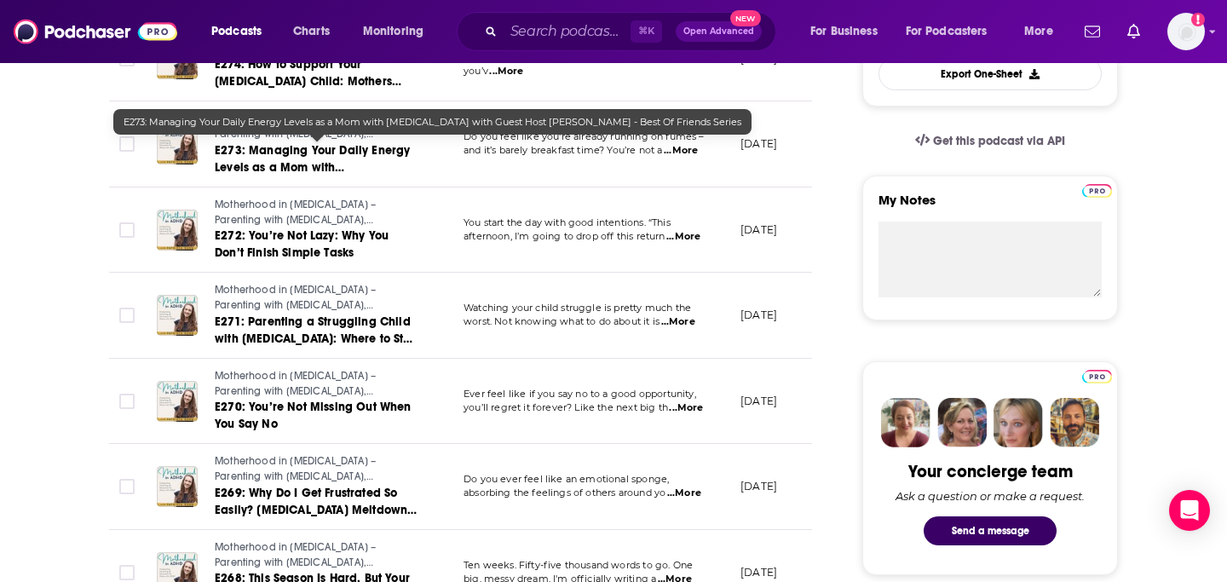
scroll to position [0, 0]
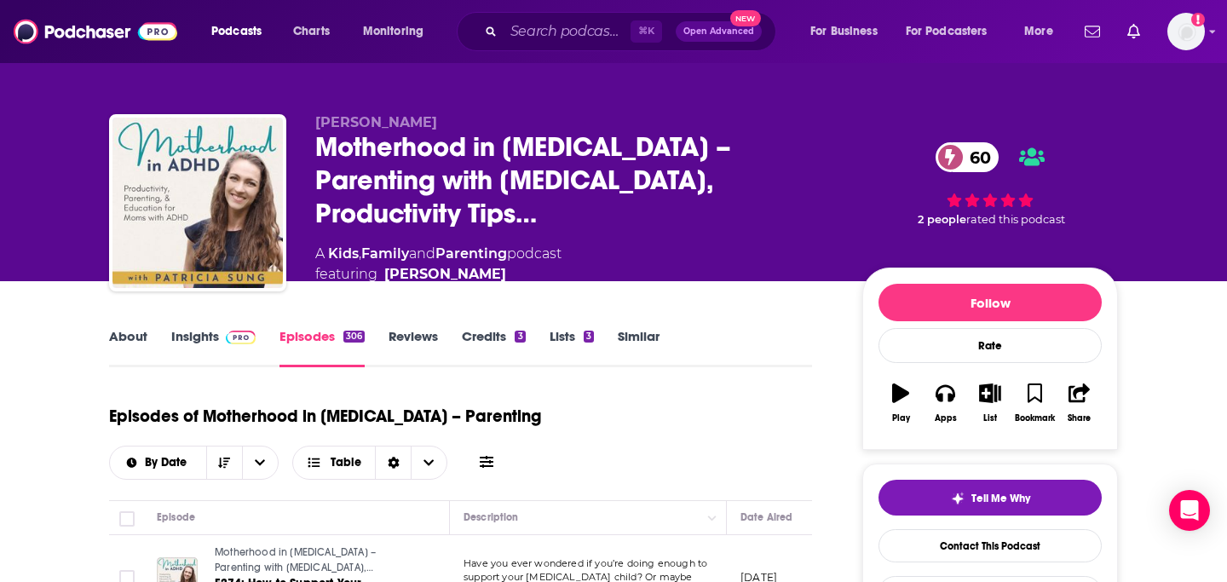
click at [221, 334] on span at bounding box center [237, 336] width 37 height 16
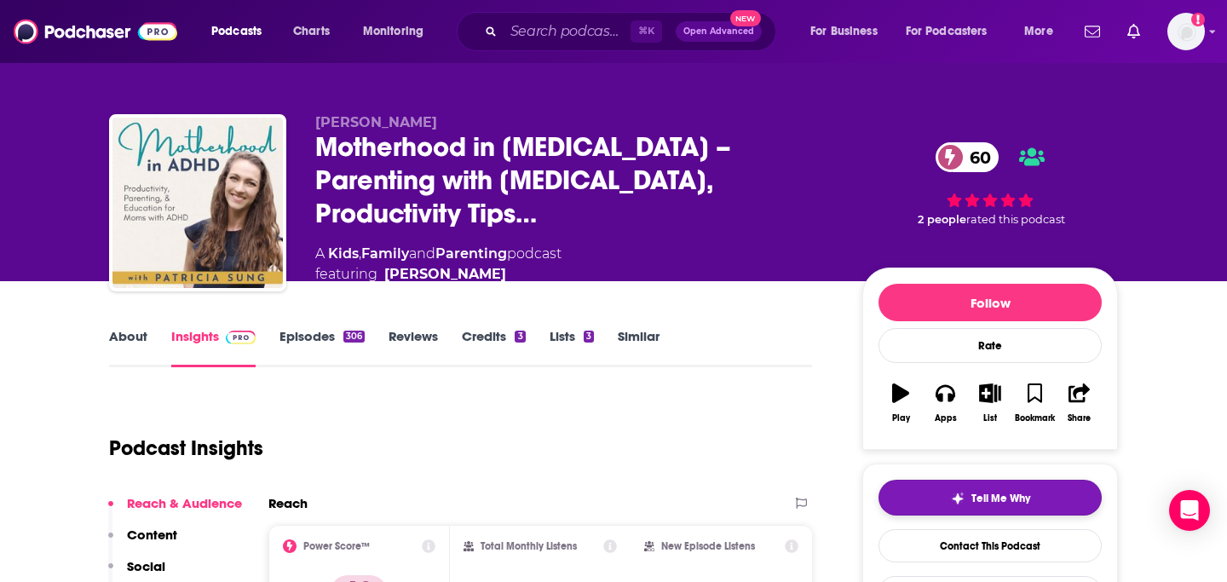
click at [969, 487] on button "Tell Me Why" at bounding box center [989, 498] width 223 height 36
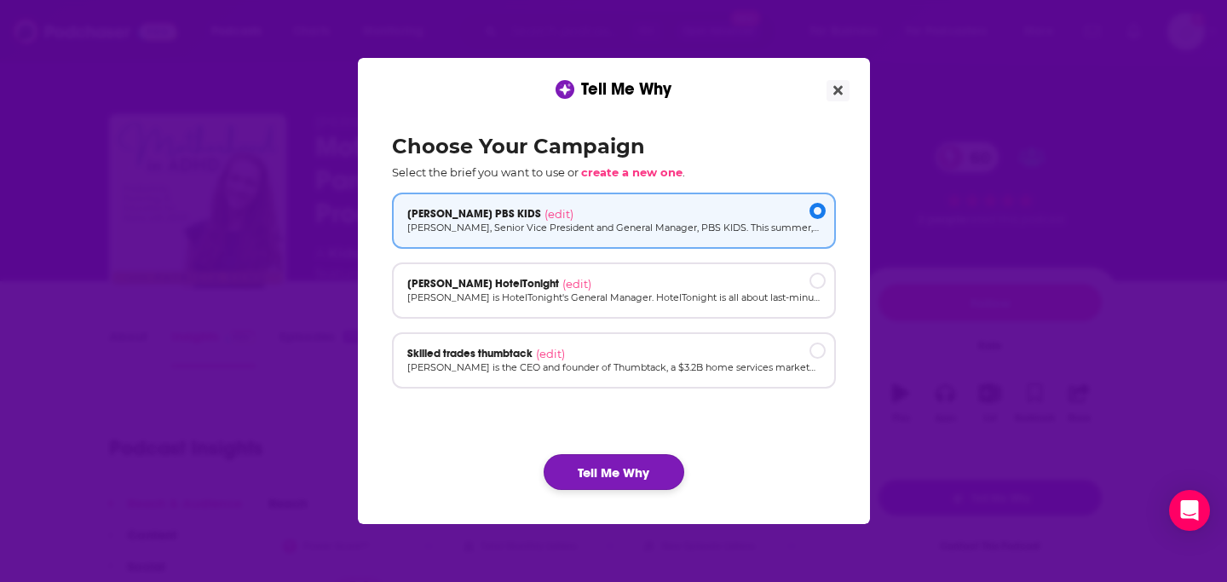
click at [597, 475] on button "Tell Me Why" at bounding box center [613, 472] width 141 height 36
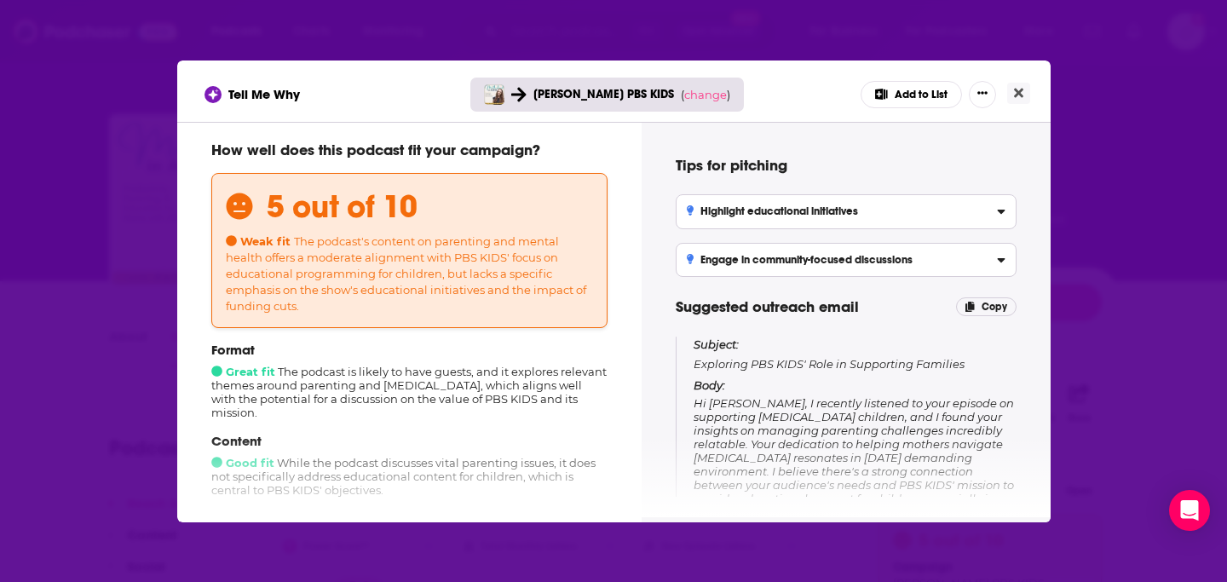
scroll to position [16, 0]
click at [1026, 87] on button "Close" at bounding box center [1018, 93] width 23 height 21
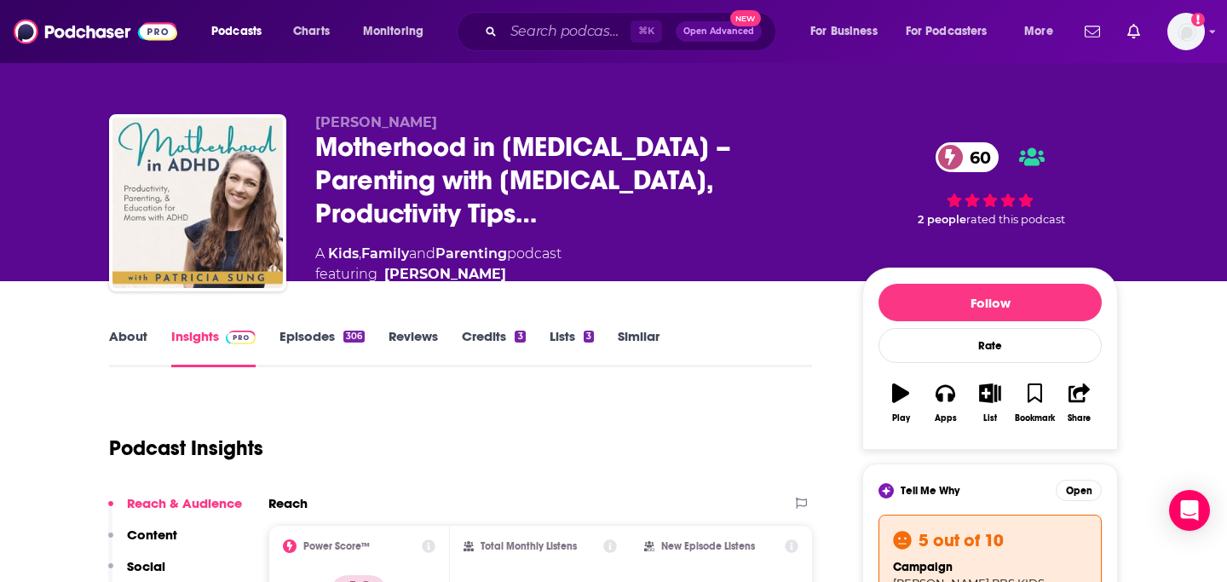
click at [142, 343] on link "About" at bounding box center [128, 347] width 38 height 39
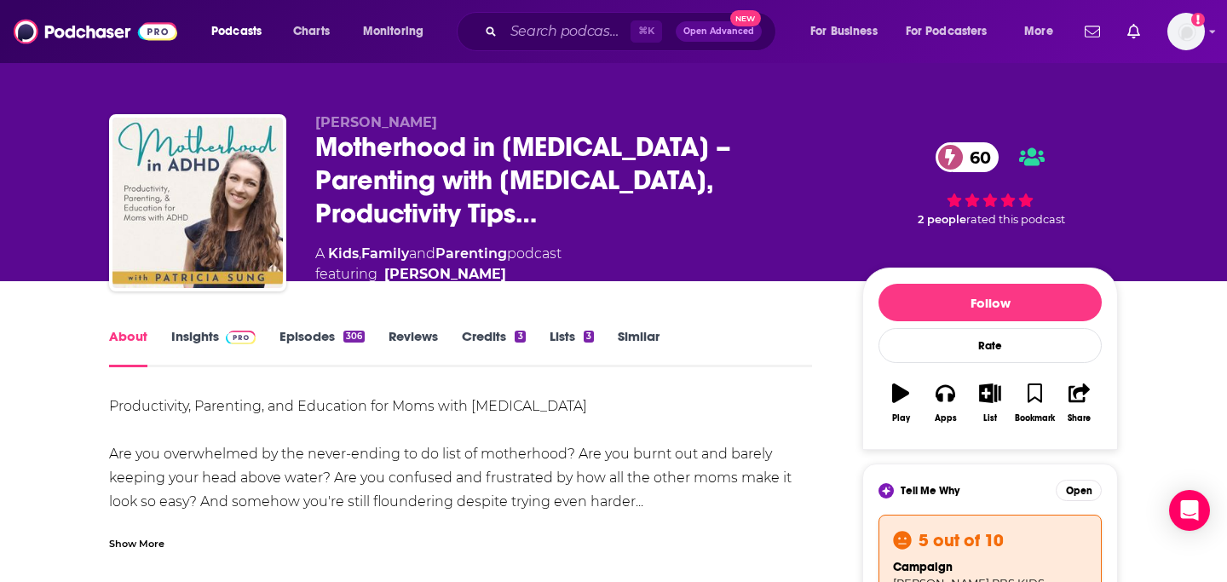
scroll to position [146, 0]
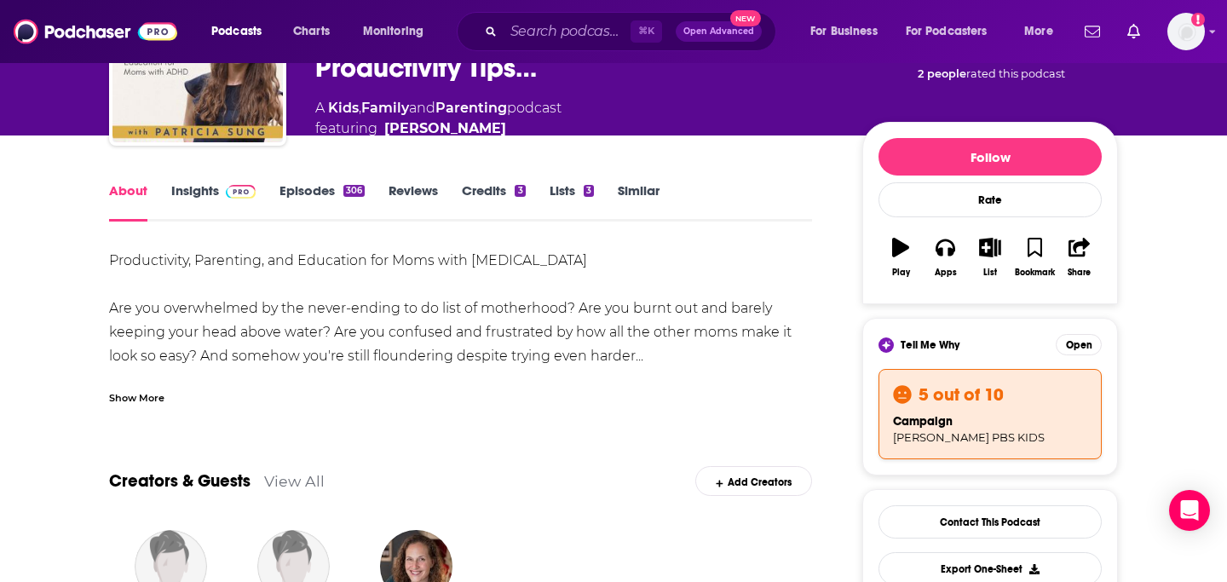
click at [135, 392] on div "Show More" at bounding box center [136, 396] width 55 height 16
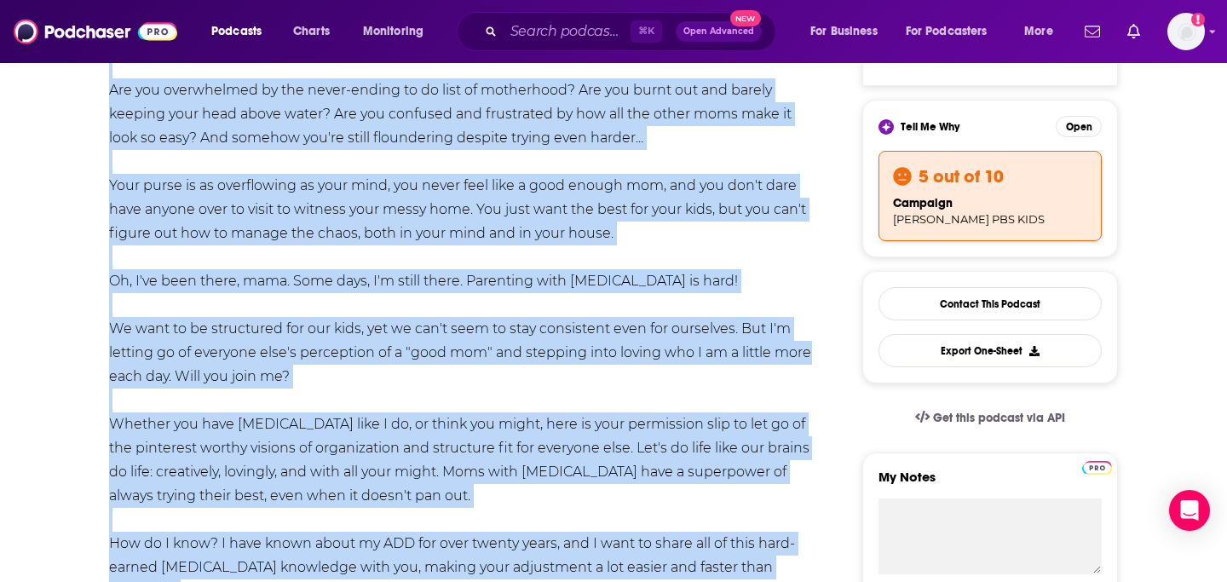
scroll to position [26, 0]
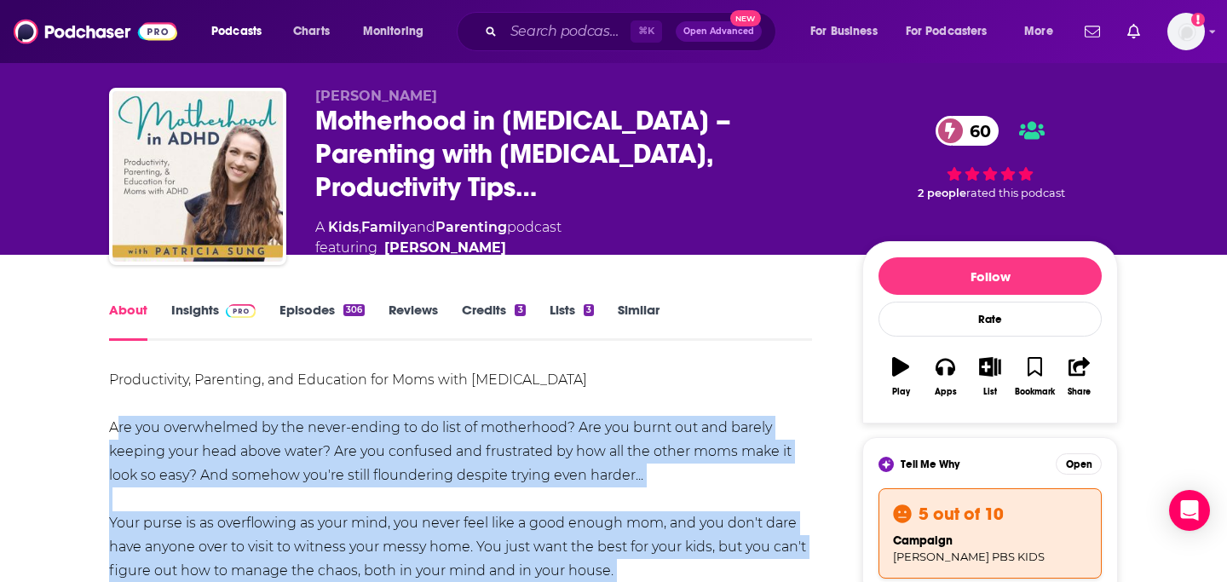
drag, startPoint x: 472, startPoint y: 409, endPoint x: 6, endPoint y: 430, distance: 466.4
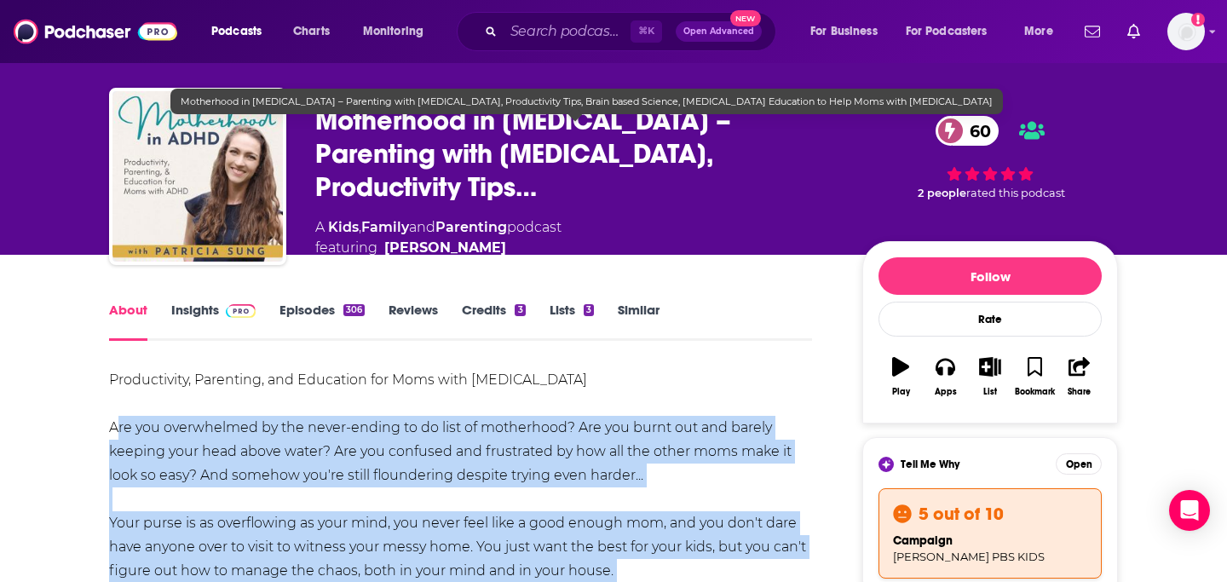
copy div "Are you overwhelmed by the never-ending to do list of motherhood? Are you burnt…"
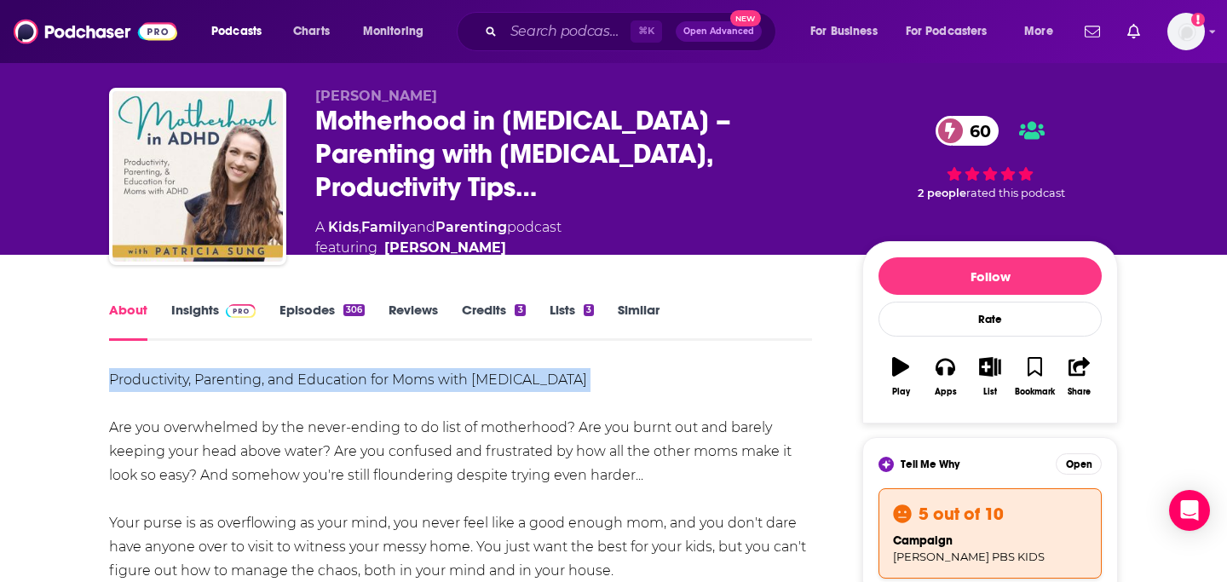
copy div "Productivity, Parenting, and Education for Moms with Adult ADHD"
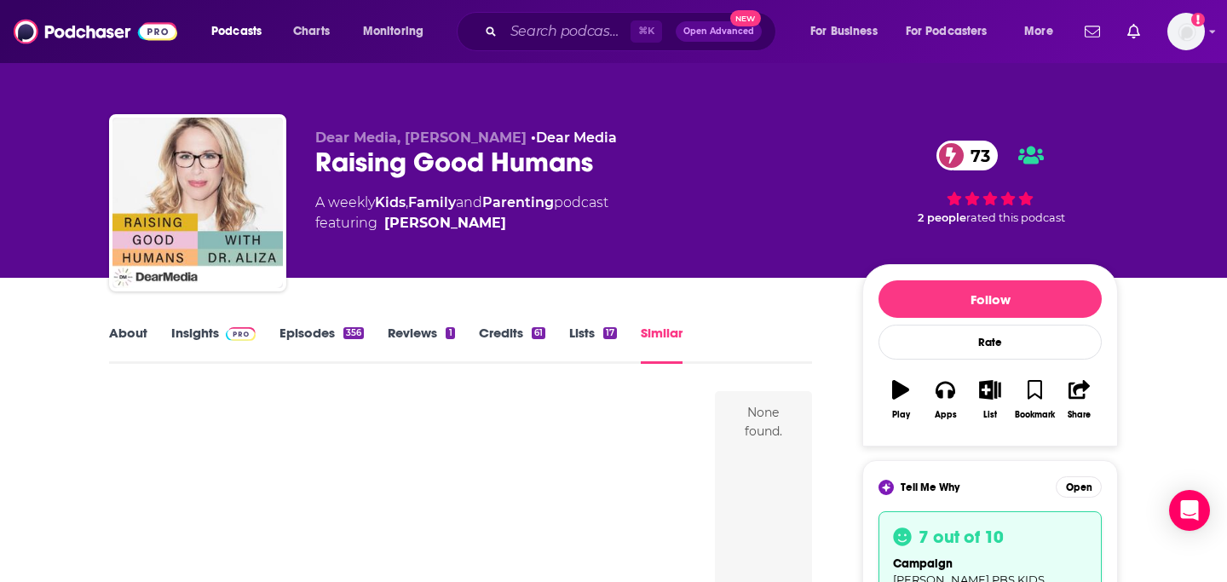
click at [672, 336] on link "Similar" at bounding box center [662, 344] width 42 height 39
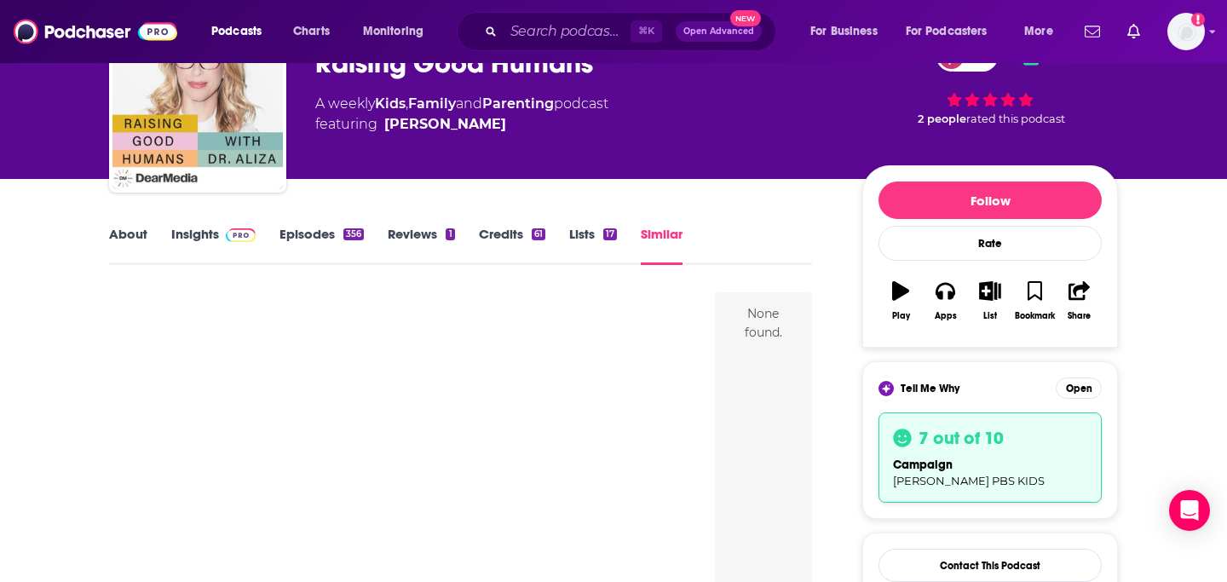
scroll to position [474, 0]
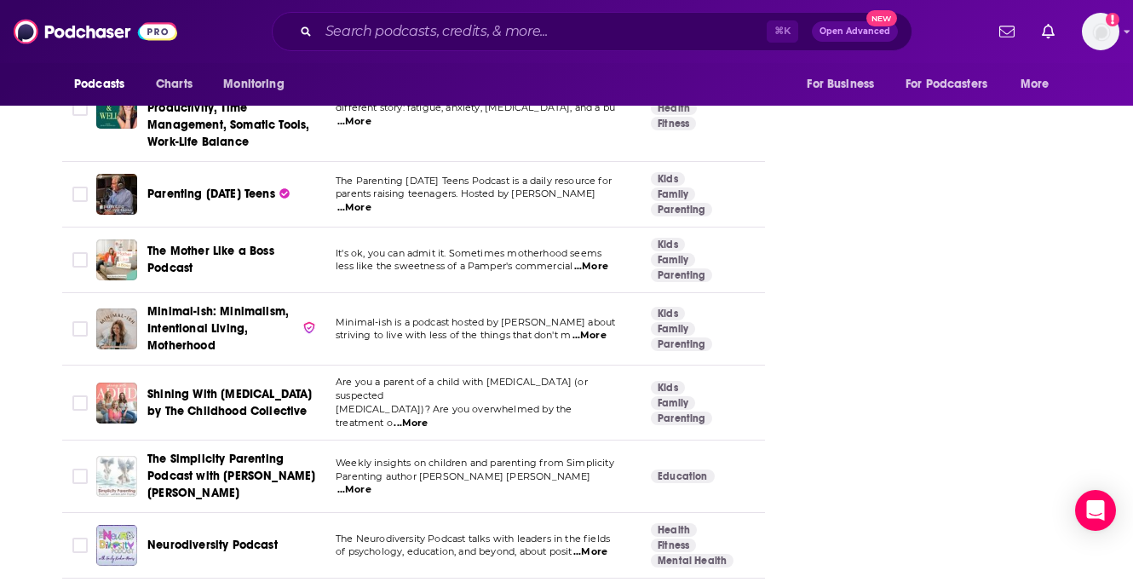
scroll to position [3509, 0]
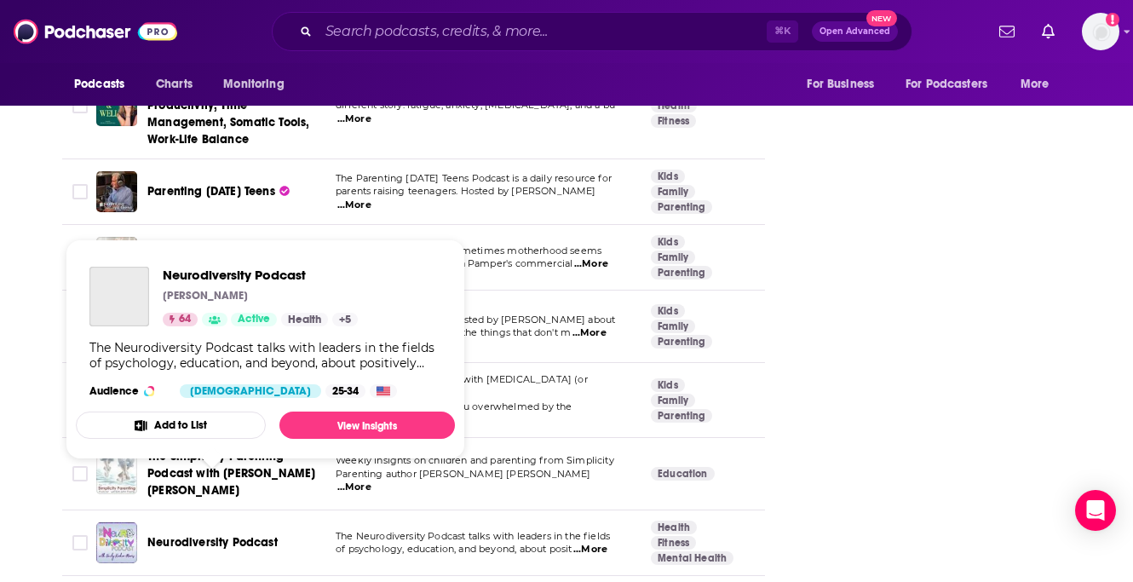
click at [179, 535] on span "Neurodiversity Podcast" at bounding box center [212, 542] width 130 height 14
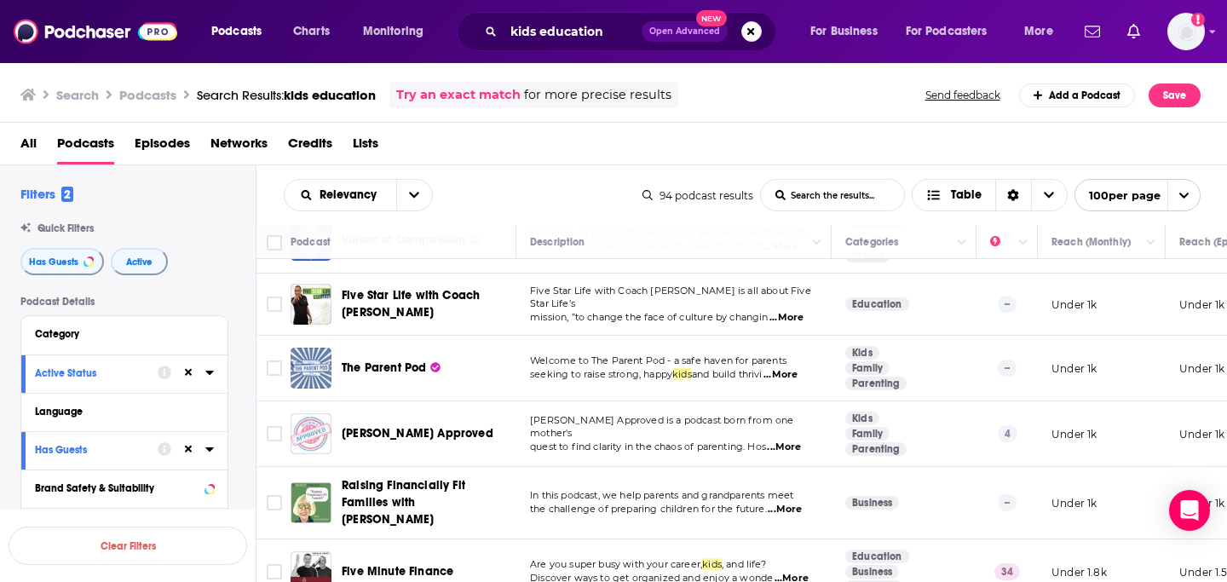
scroll to position [3556, 0]
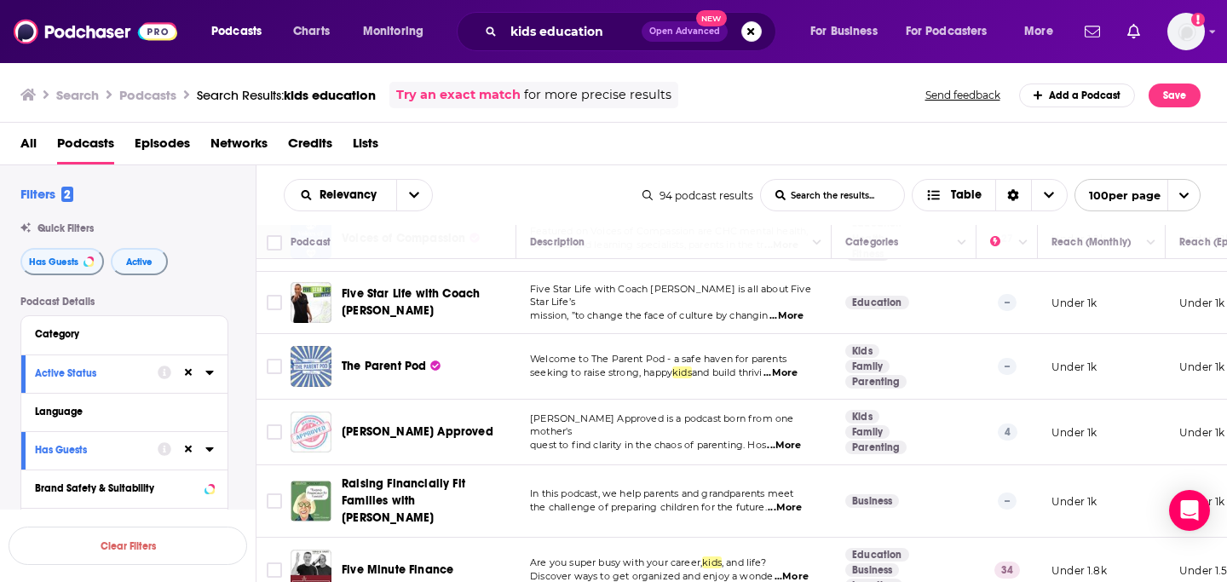
click at [794, 570] on span "...More" at bounding box center [791, 577] width 34 height 14
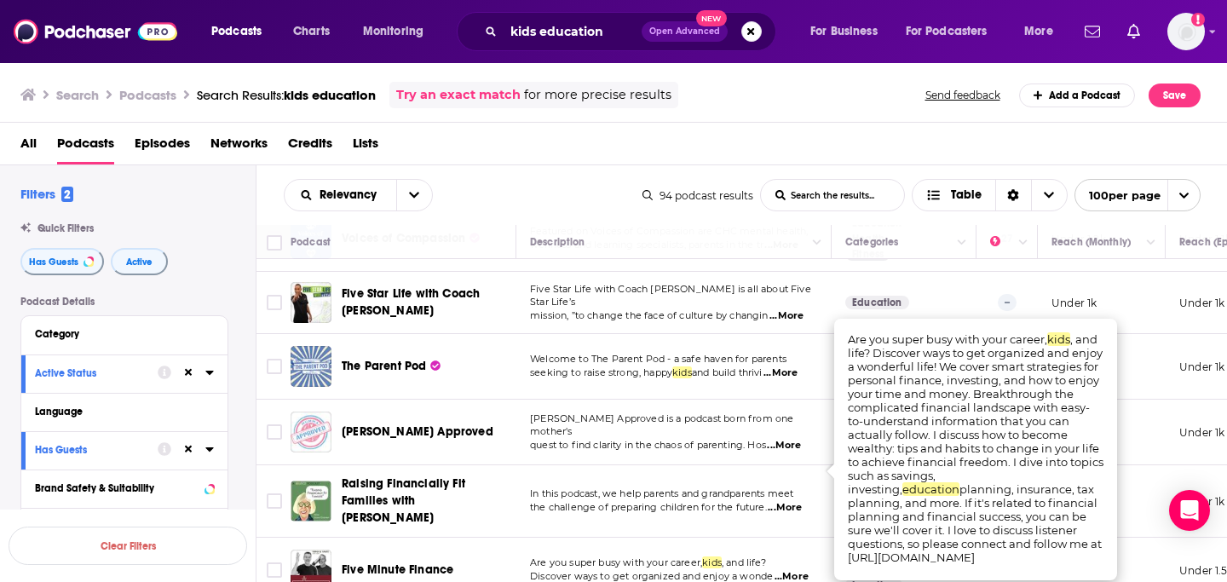
click at [577, 537] on td "Are you super busy with your career, kids , and life? Discover ways to get orga…" at bounding box center [673, 570] width 315 height 66
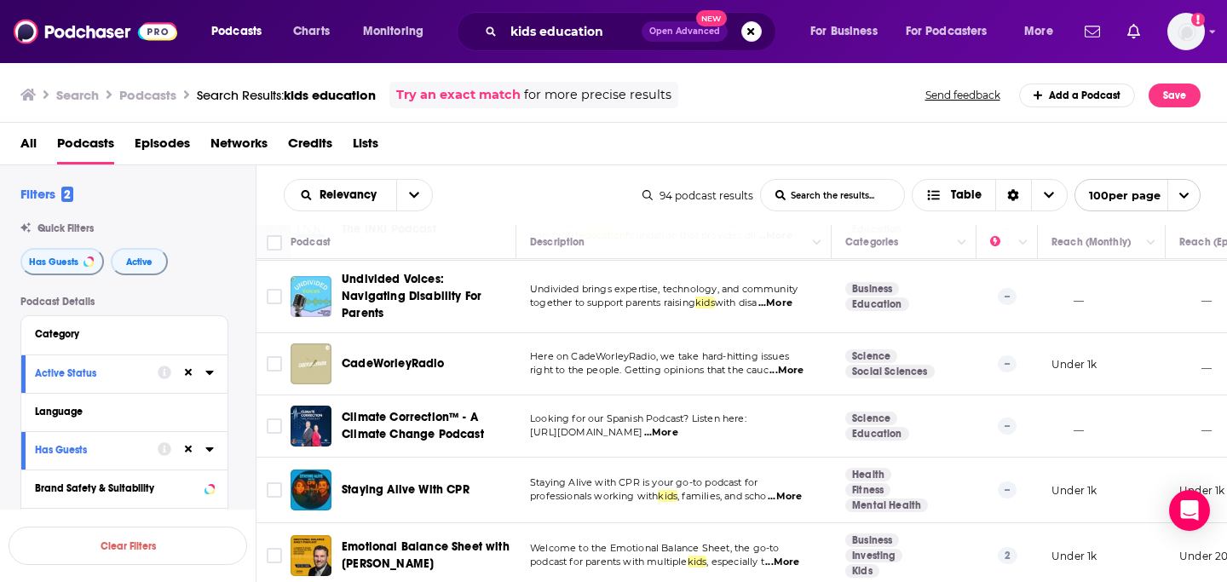
scroll to position [4131, 0]
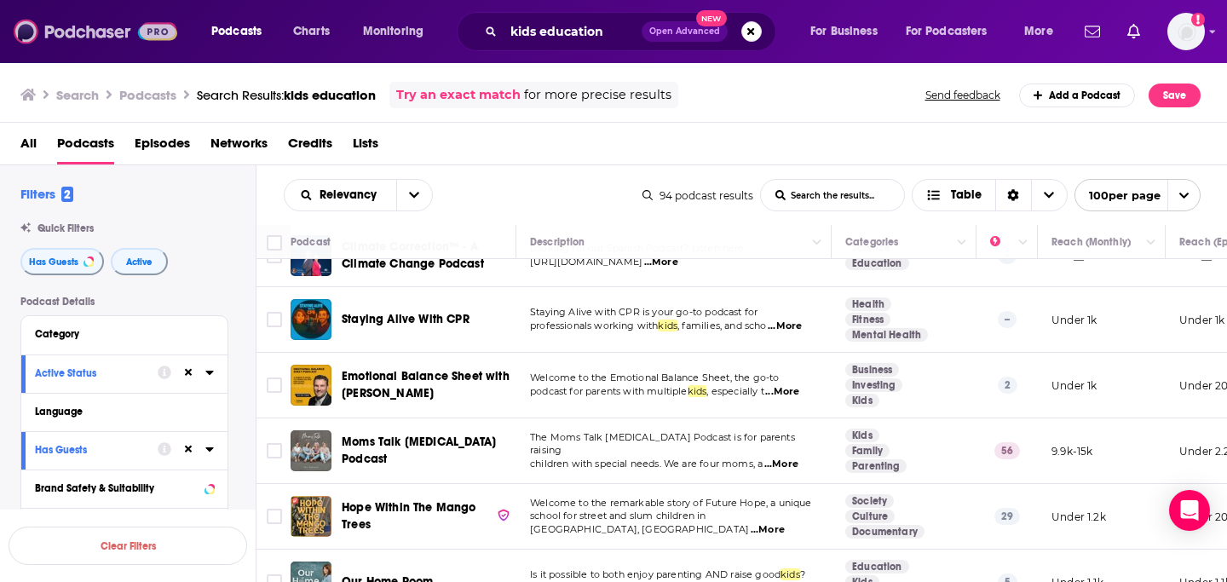
click at [49, 39] on img at bounding box center [96, 31] width 164 height 32
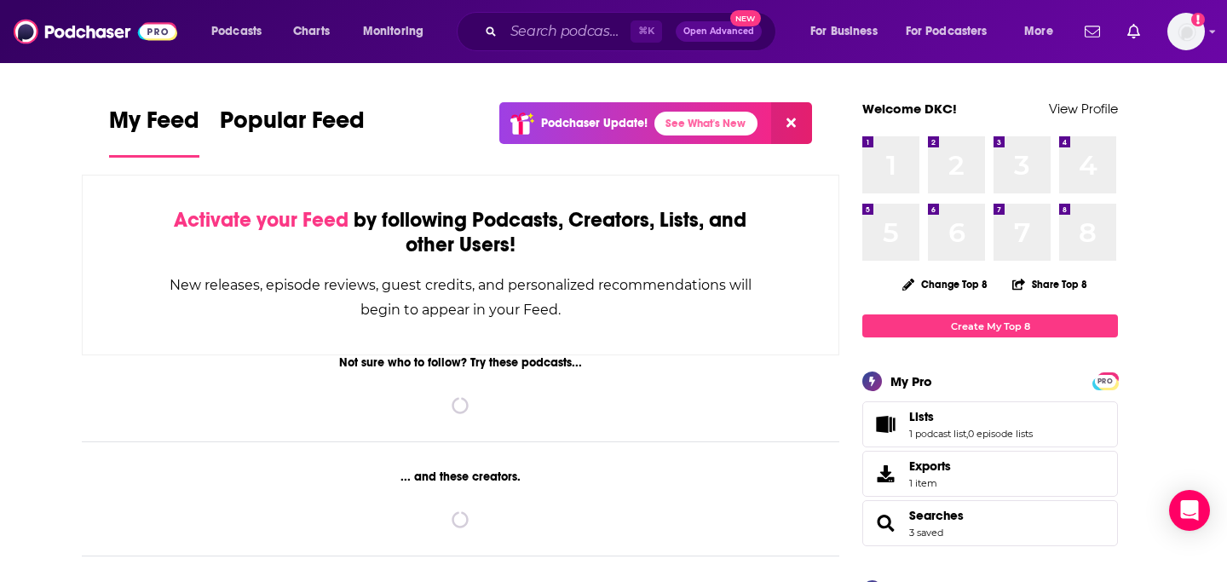
click at [543, 47] on div "⌘ K Open Advanced New" at bounding box center [616, 31] width 319 height 39
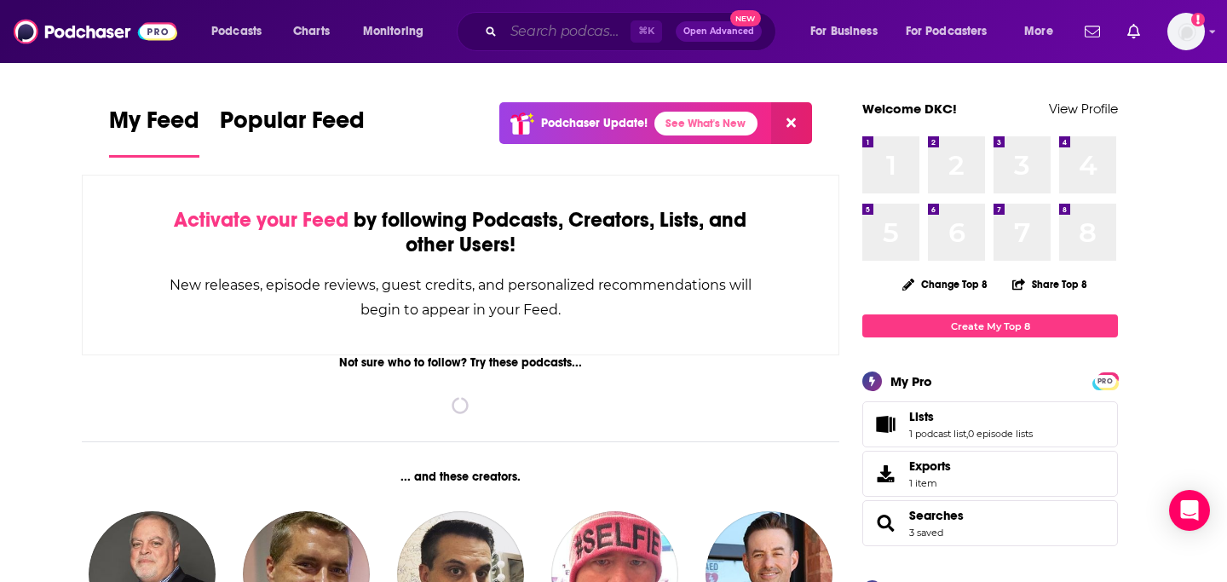
click at [538, 35] on input "Search podcasts, credits, & more..." at bounding box center [566, 31] width 127 height 27
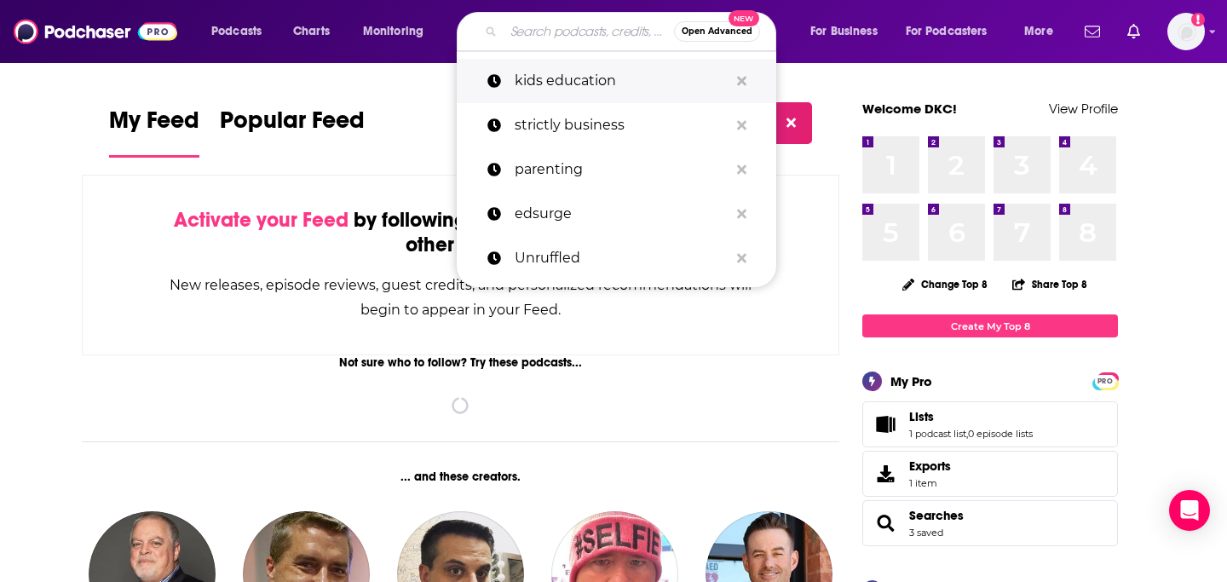
paste input "Sherrie Westin"
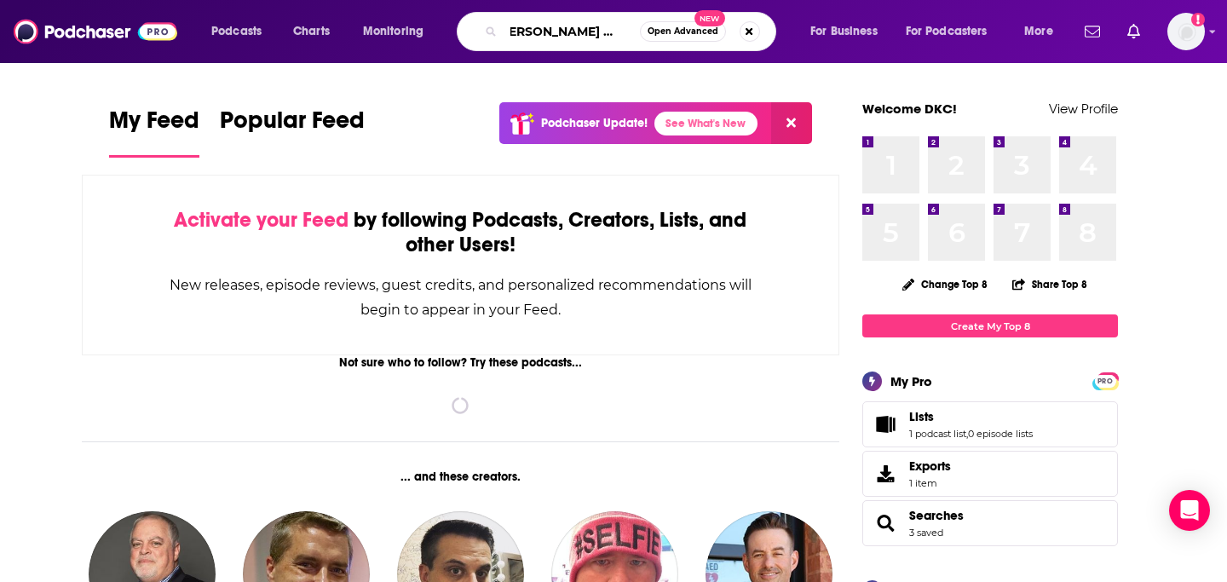
scroll to position [0, 22]
type input "Sherrie Westin sesame"
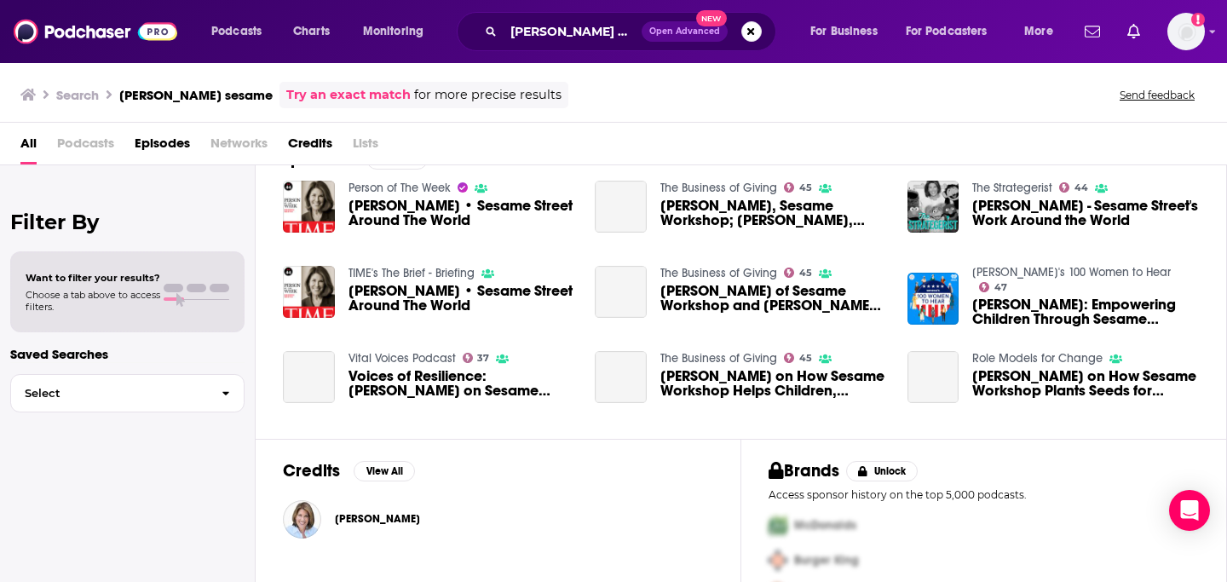
scroll to position [7, 0]
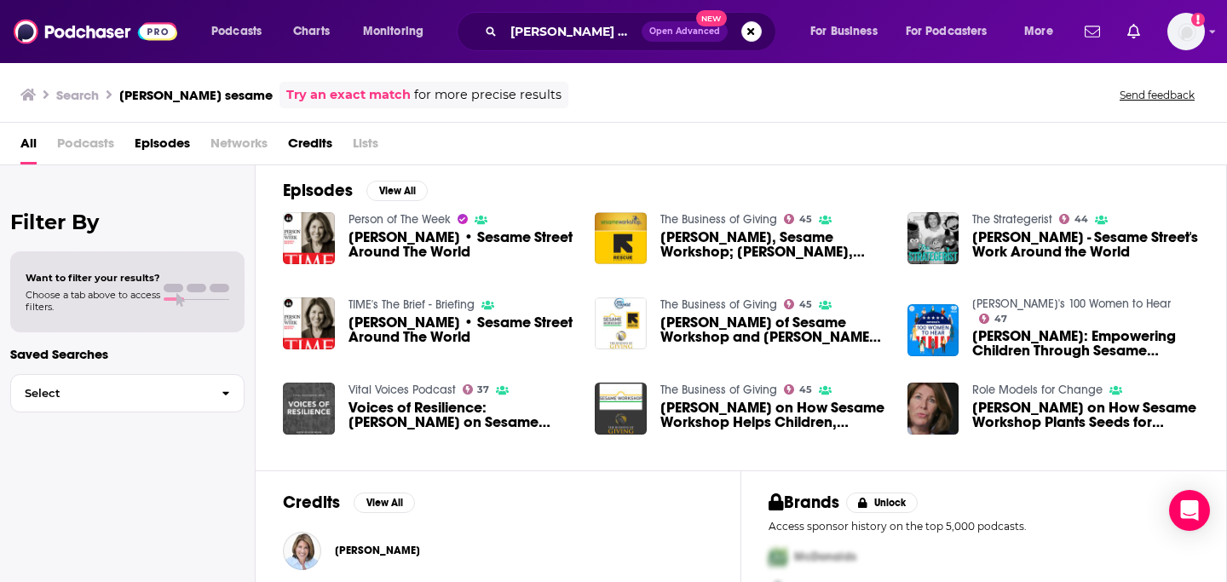
click at [1000, 214] on link "The Strategerist" at bounding box center [1012, 219] width 80 height 14
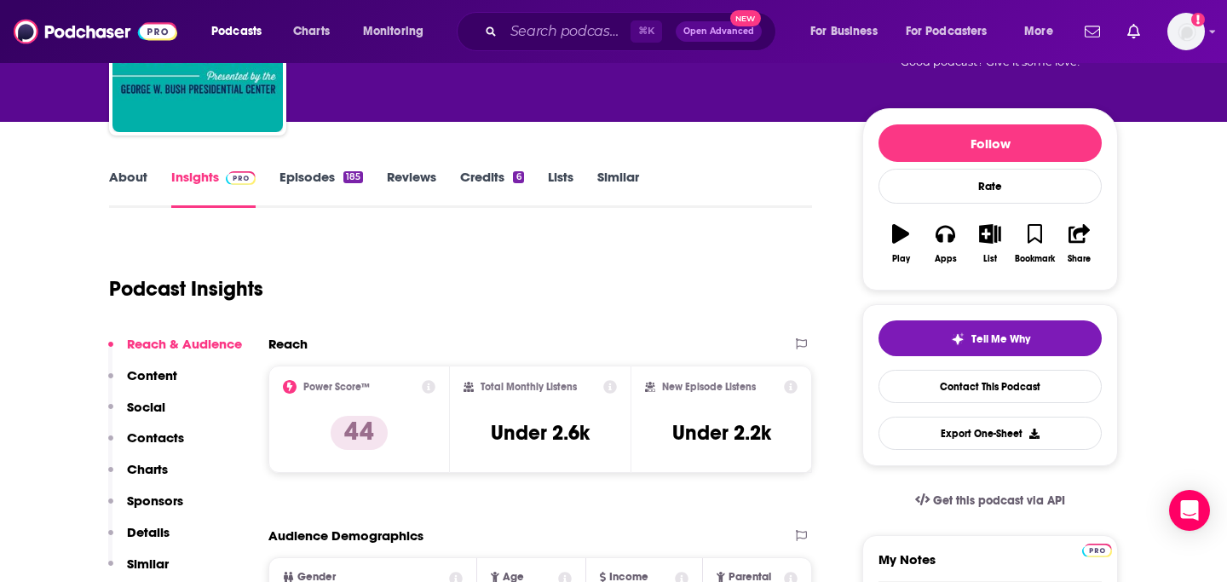
scroll to position [158, 0]
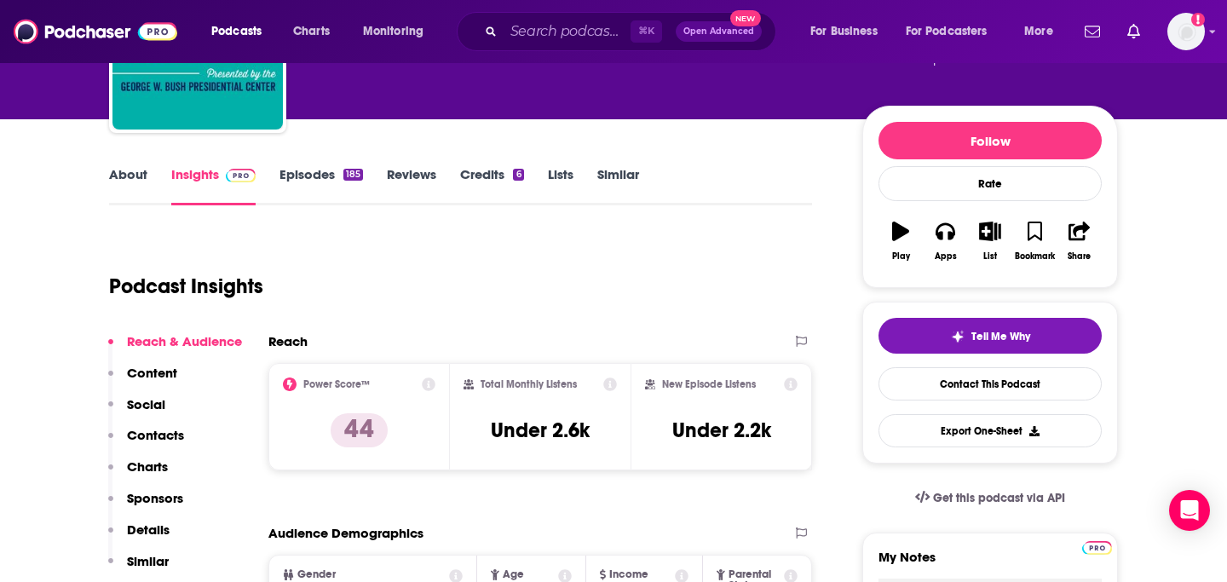
click at [130, 181] on link "About" at bounding box center [128, 185] width 38 height 39
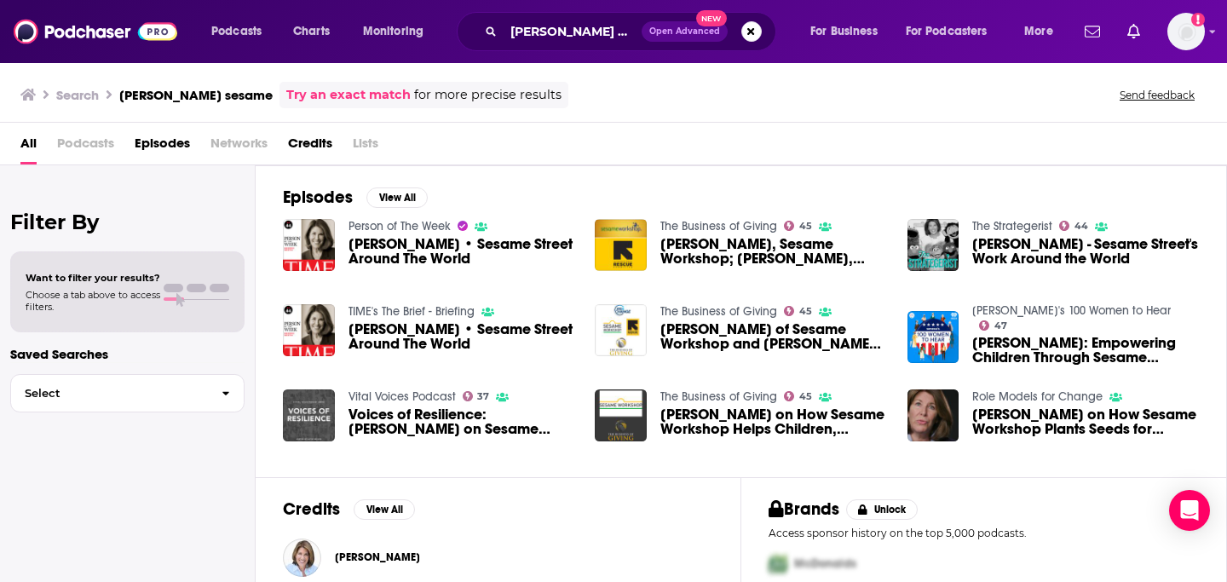
click at [1094, 257] on span "Sherrie Westin - Sesame Street's Work Around the World" at bounding box center [1085, 251] width 227 height 29
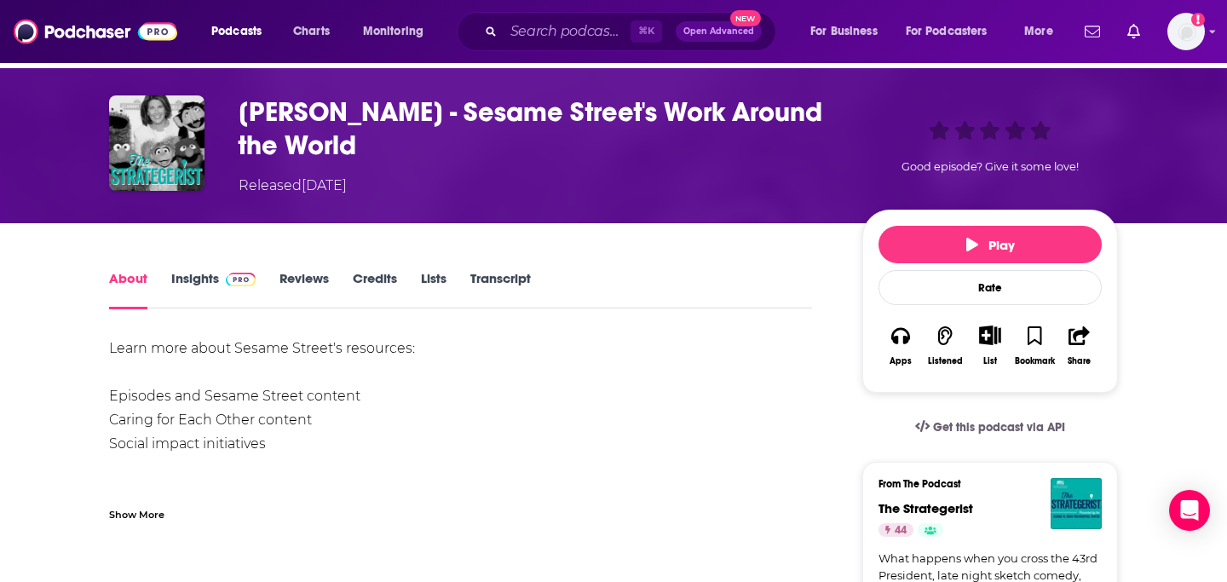
scroll to position [50, 0]
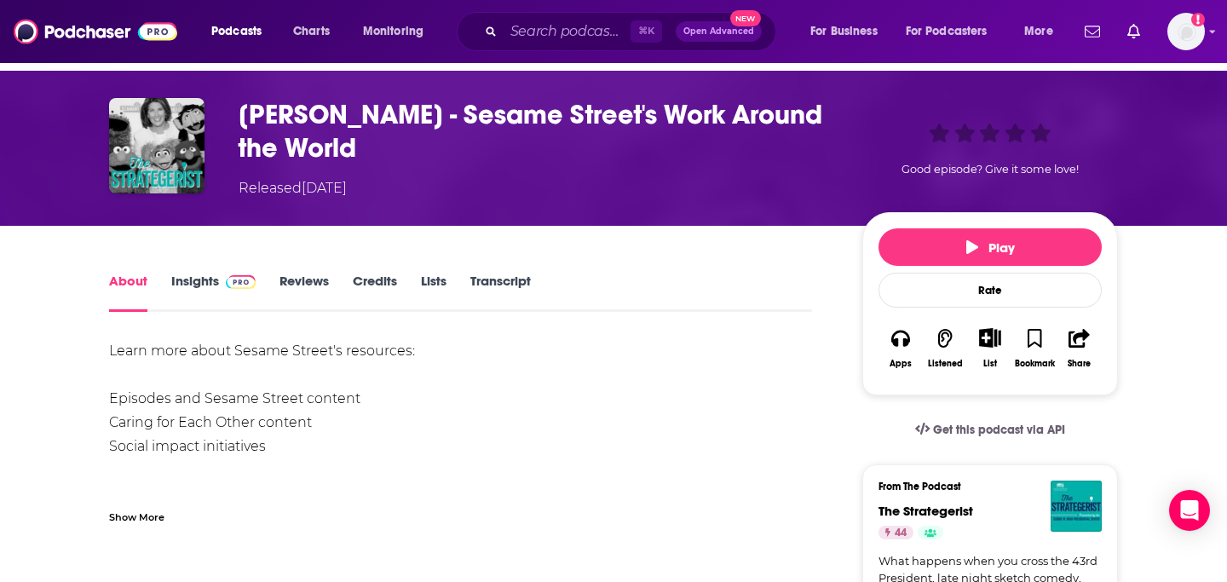
drag, startPoint x: 233, startPoint y: 113, endPoint x: 379, endPoint y: 158, distance: 153.1
click at [379, 158] on div "Sherrie Westin - Sesame Street's Work Around the World Released Tuesday, 28th A…" at bounding box center [613, 148] width 1009 height 101
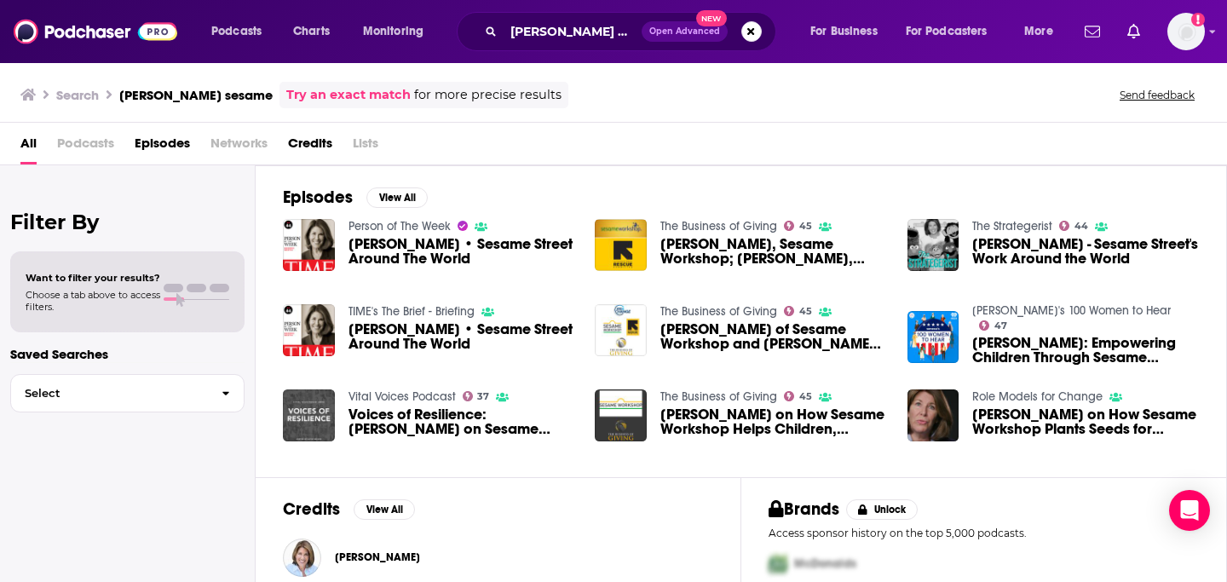
scroll to position [34, 0]
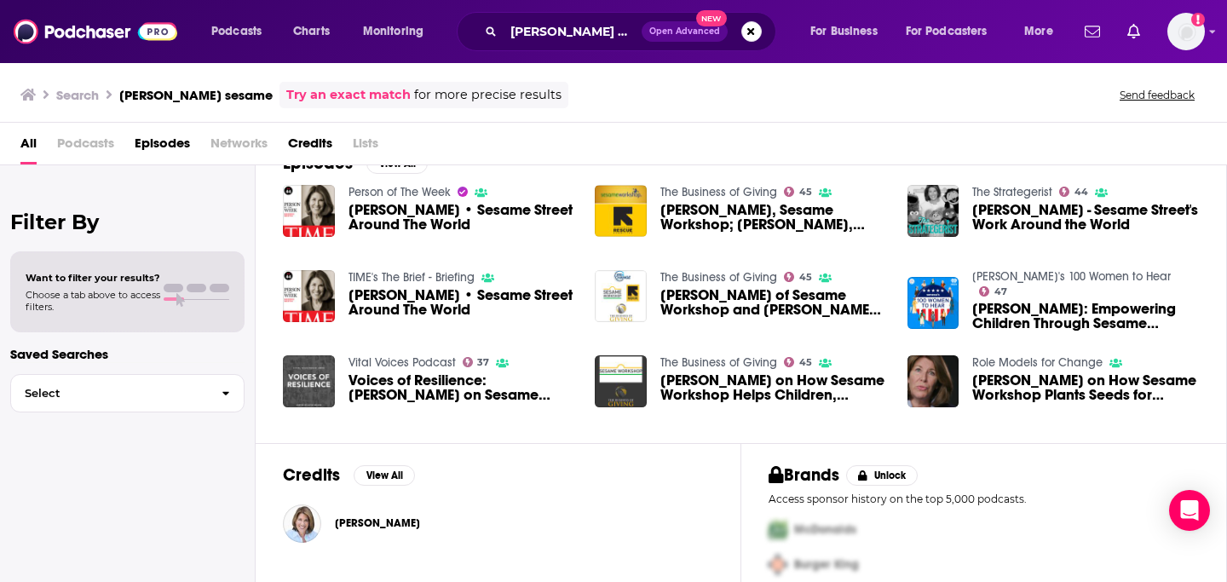
click at [1043, 388] on span "Sherrie Westin on How Sesame Workshop Plants Seeds for Societal Change" at bounding box center [1085, 387] width 227 height 29
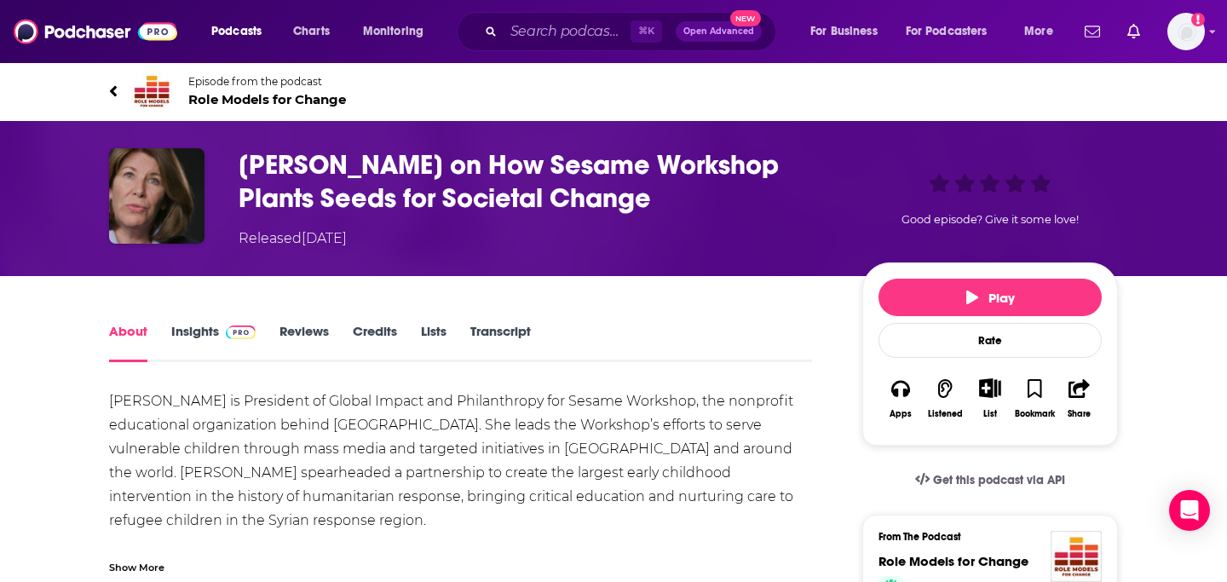
click at [235, 102] on span "Role Models for Change" at bounding box center [267, 99] width 158 height 16
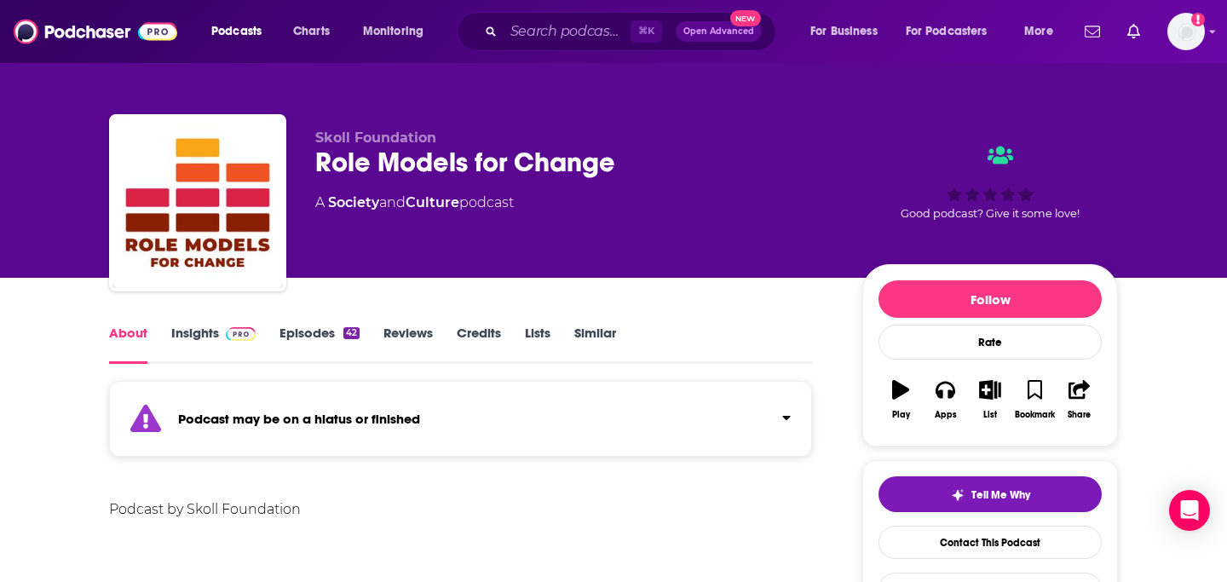
scroll to position [181, 0]
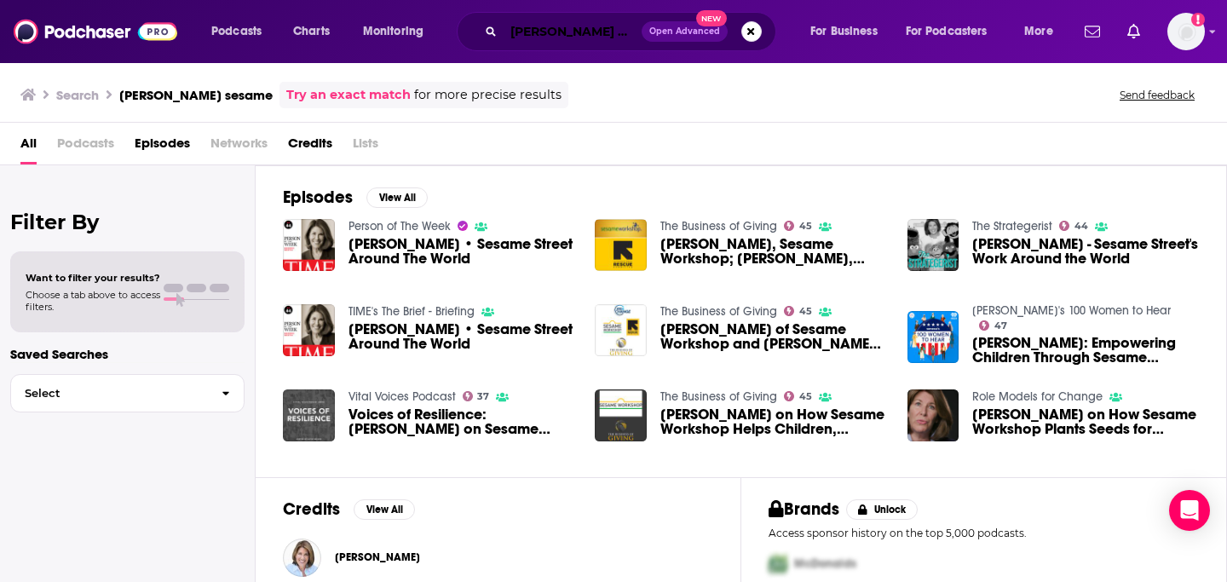
click at [532, 21] on input "Sherrie Westin sesame" at bounding box center [572, 31] width 138 height 27
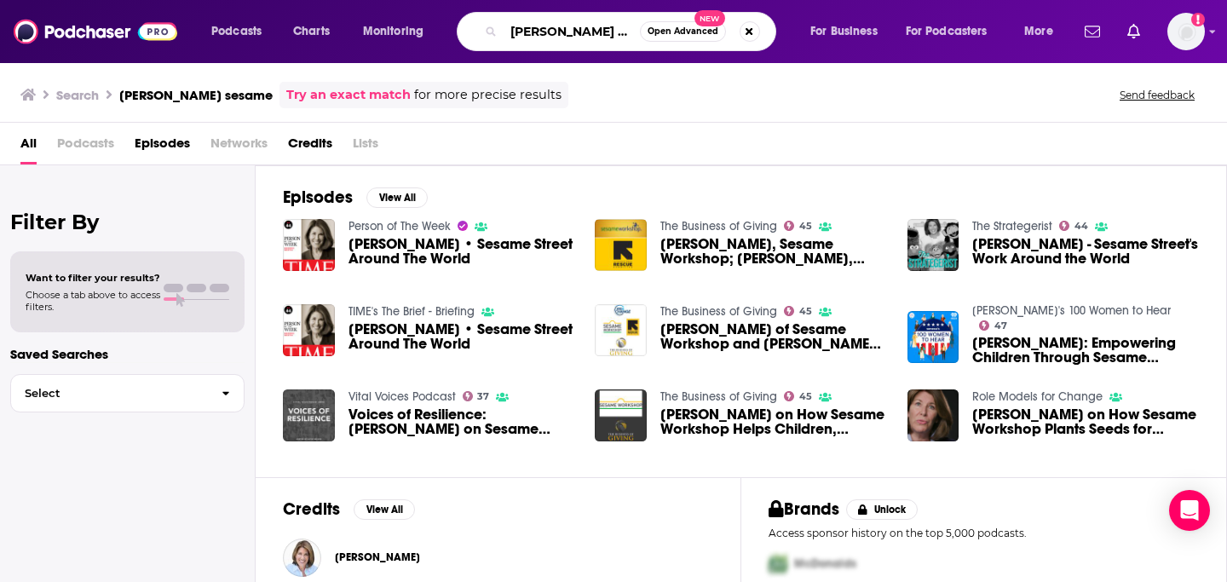
click at [532, 21] on input "Sherrie Westin sesame" at bounding box center [571, 31] width 136 height 27
type input "pbs kids"
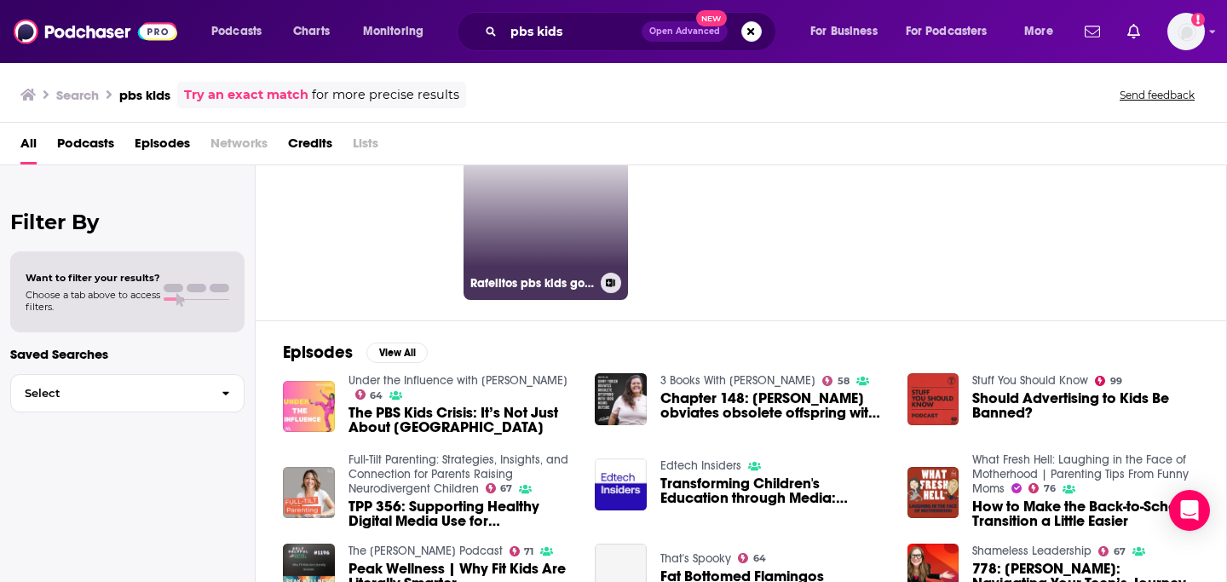
scroll to position [84, 0]
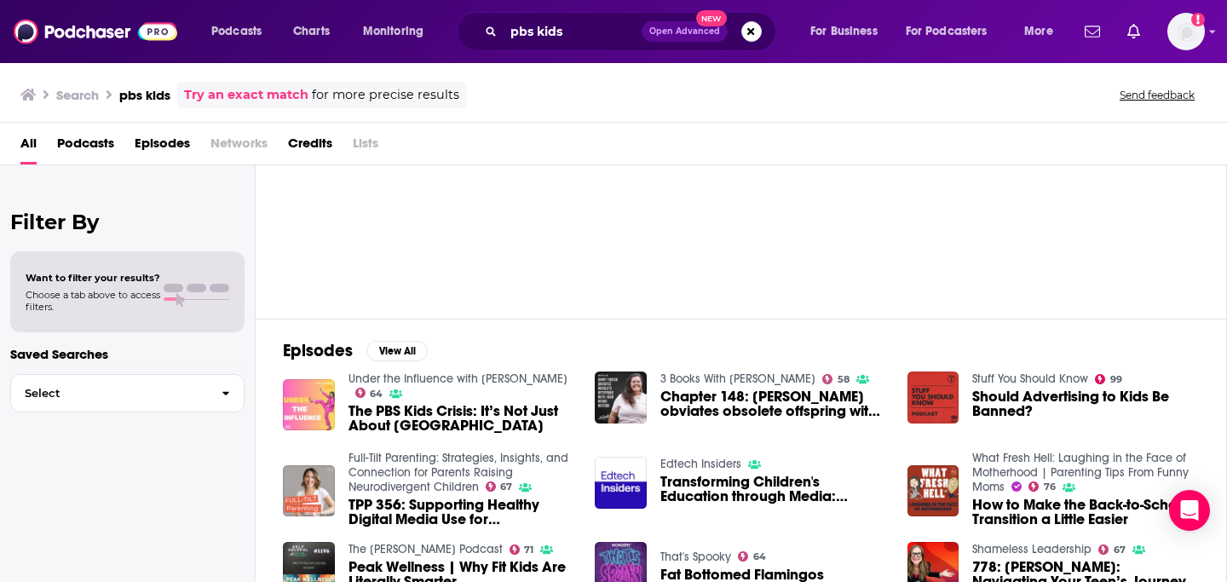
click at [1014, 519] on span "How to Make the Back-to-School Transition a Little Easier" at bounding box center [1085, 511] width 227 height 29
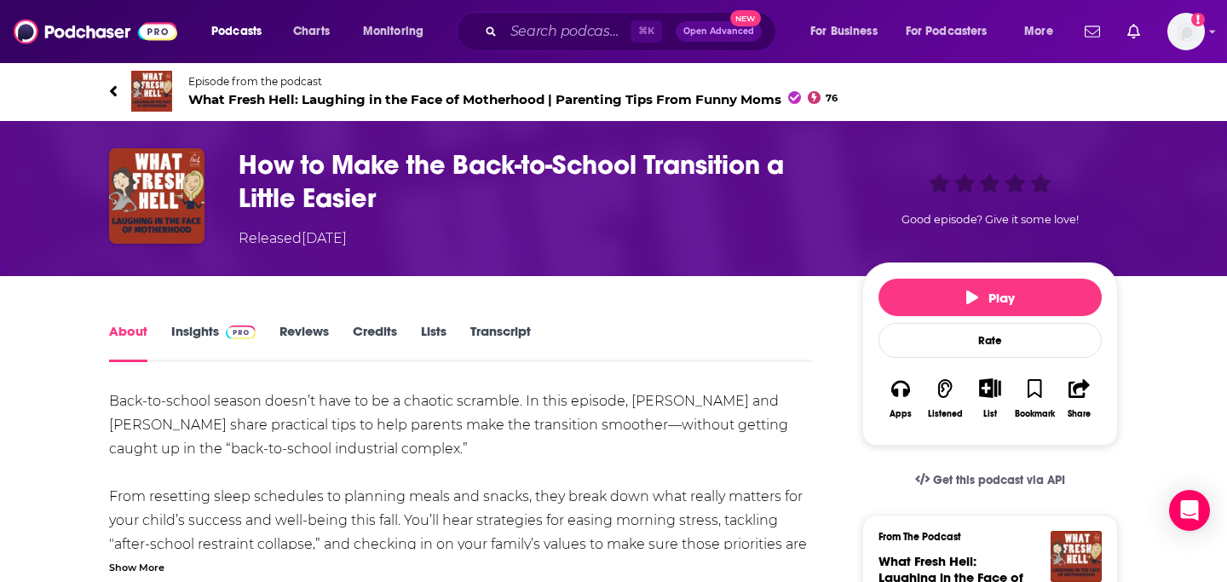
scroll to position [171, 0]
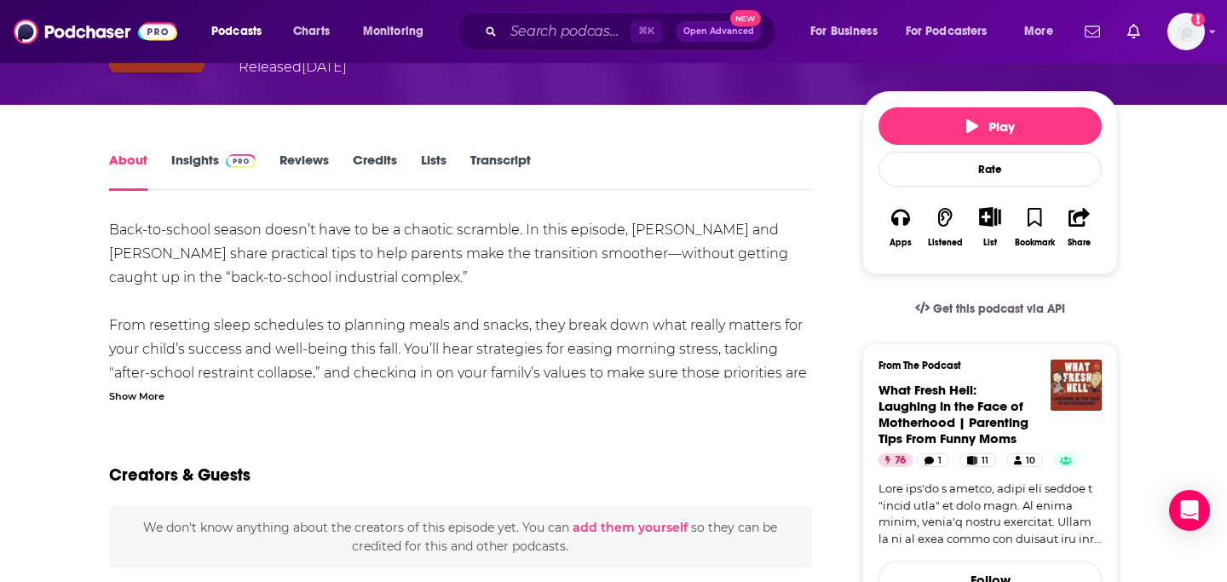
click at [205, 161] on link "Insights" at bounding box center [213, 171] width 84 height 39
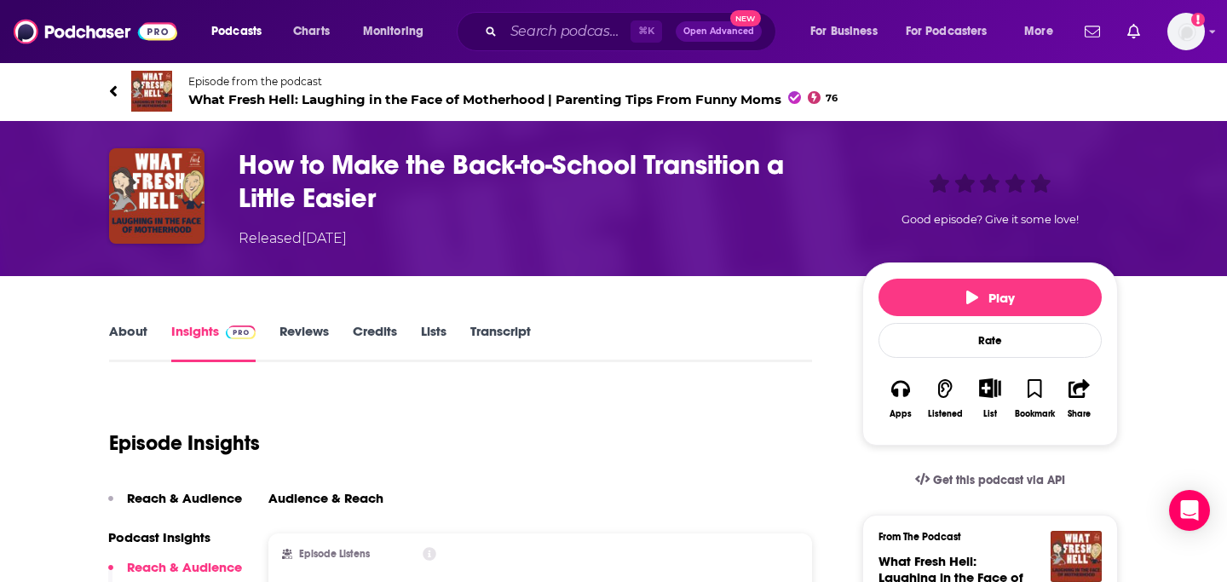
click at [311, 331] on link "Reviews" at bounding box center [303, 342] width 49 height 39
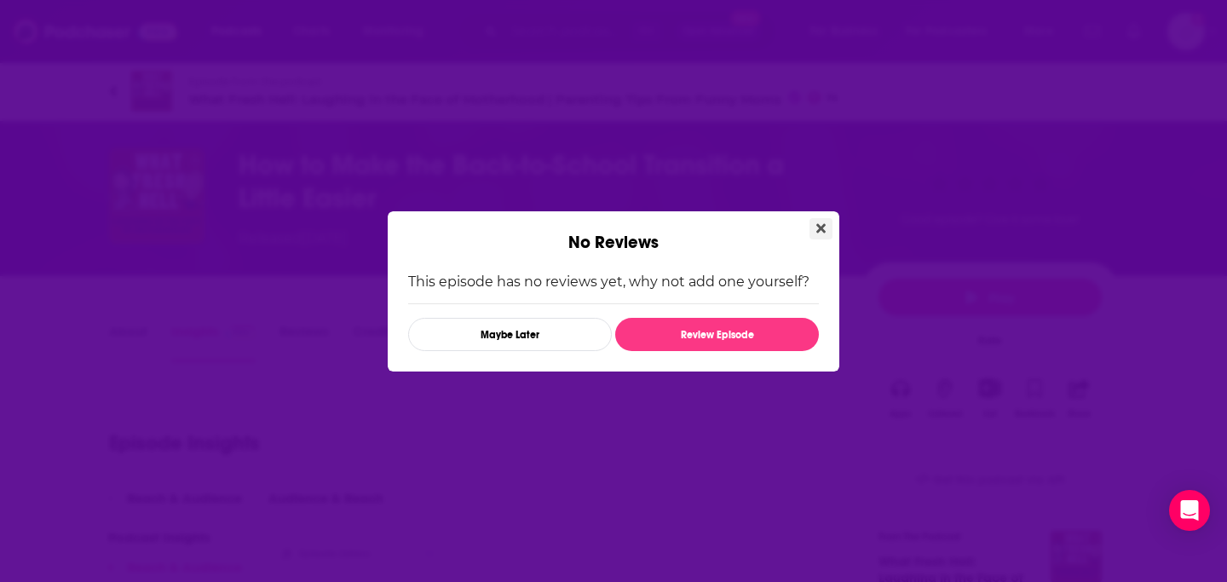
click at [817, 224] on icon "Close" at bounding box center [820, 227] width 9 height 9
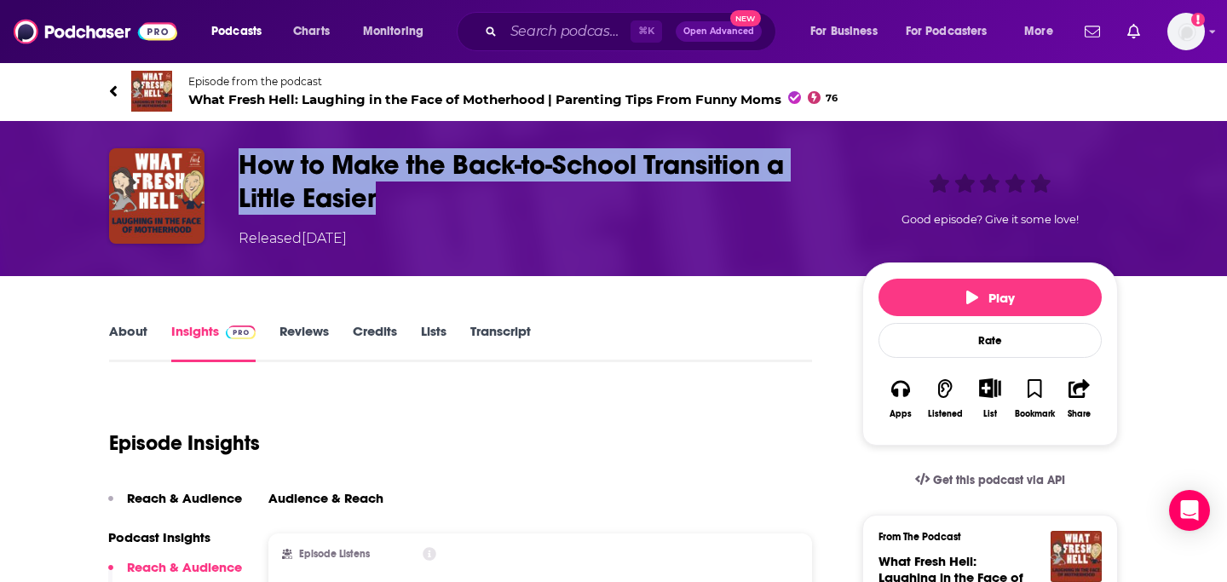
copy h3 "How to Make the Back-to-School Transition a Little Easier"
drag, startPoint x: 240, startPoint y: 163, endPoint x: 421, endPoint y: 192, distance: 182.9
click at [421, 192] on h3 "How to Make the Back-to-School Transition a Little Easier" at bounding box center [537, 181] width 596 height 66
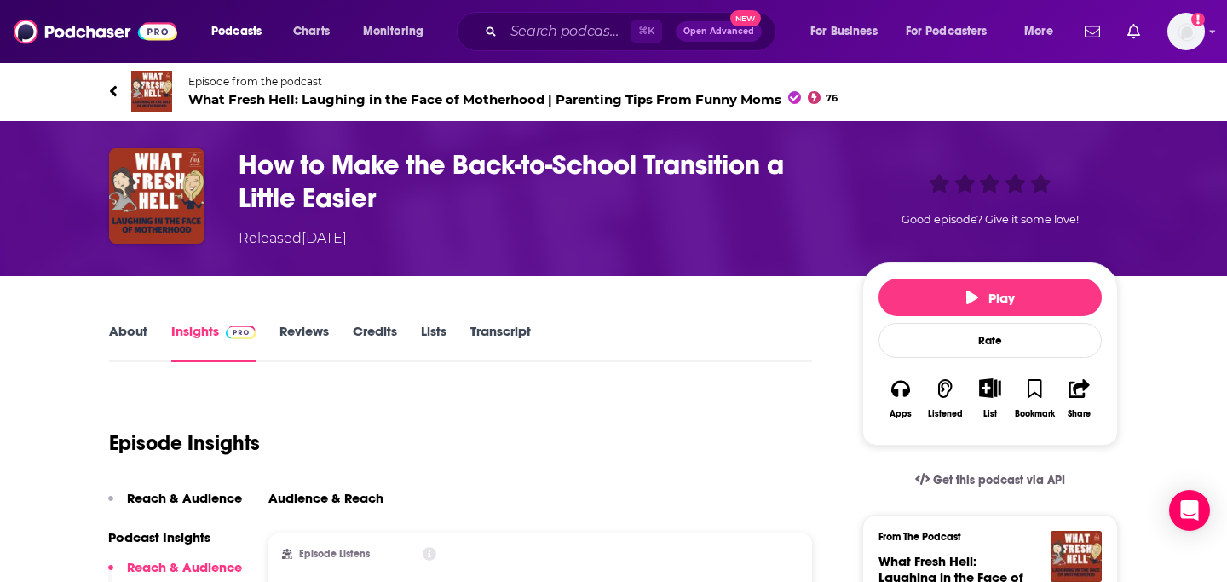
click at [302, 444] on div "Episode Insights" at bounding box center [460, 432] width 703 height 87
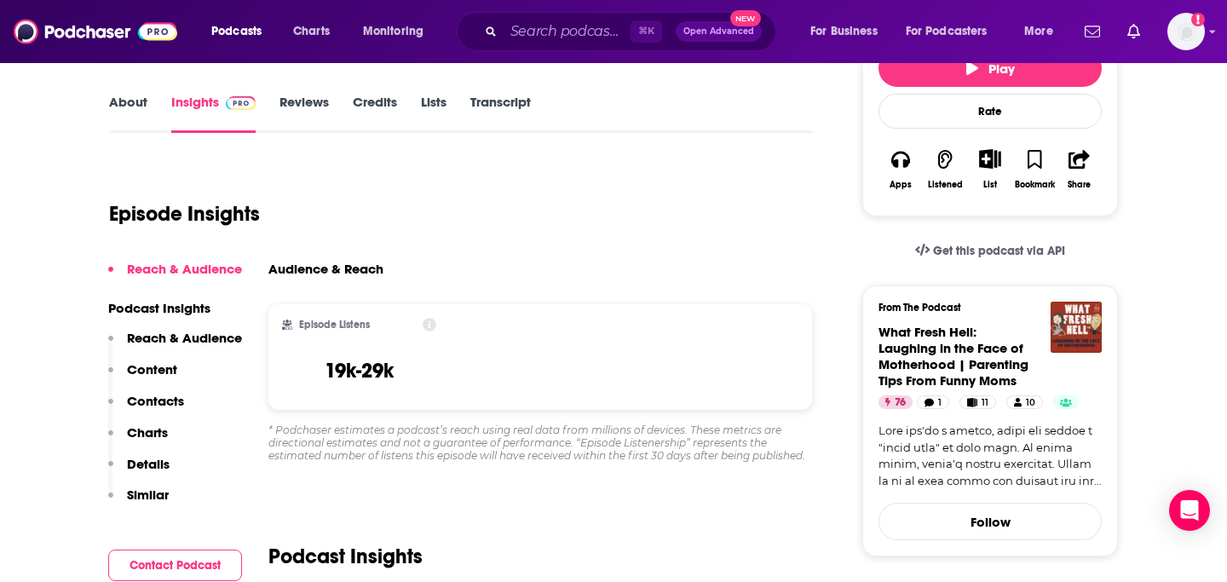
scroll to position [228, 0]
click at [124, 105] on link "About" at bounding box center [128, 114] width 38 height 39
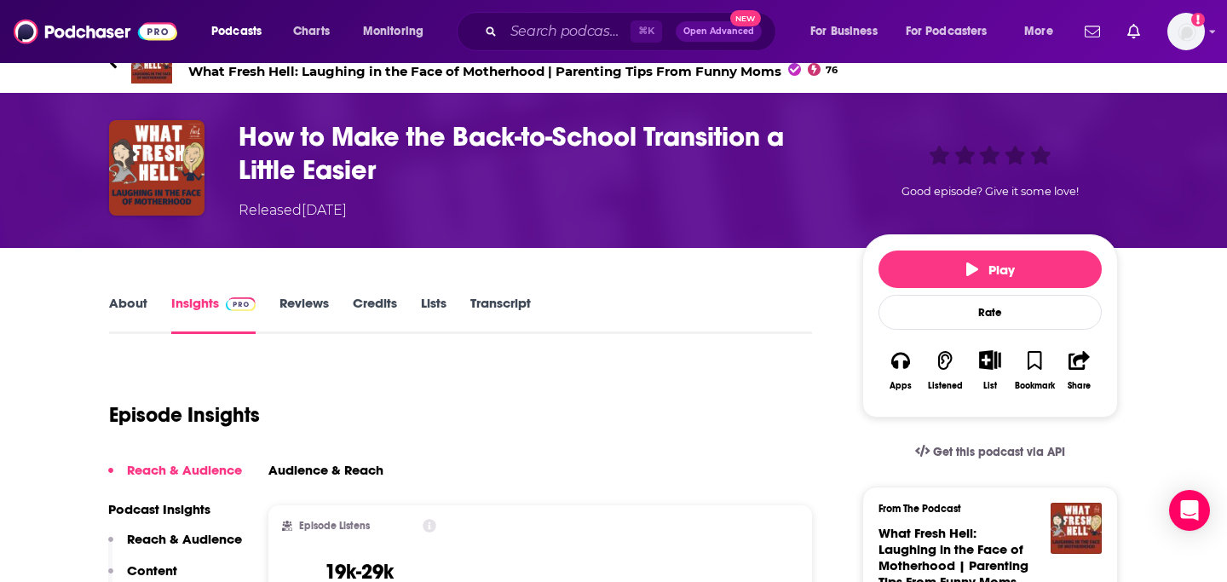
scroll to position [33, 0]
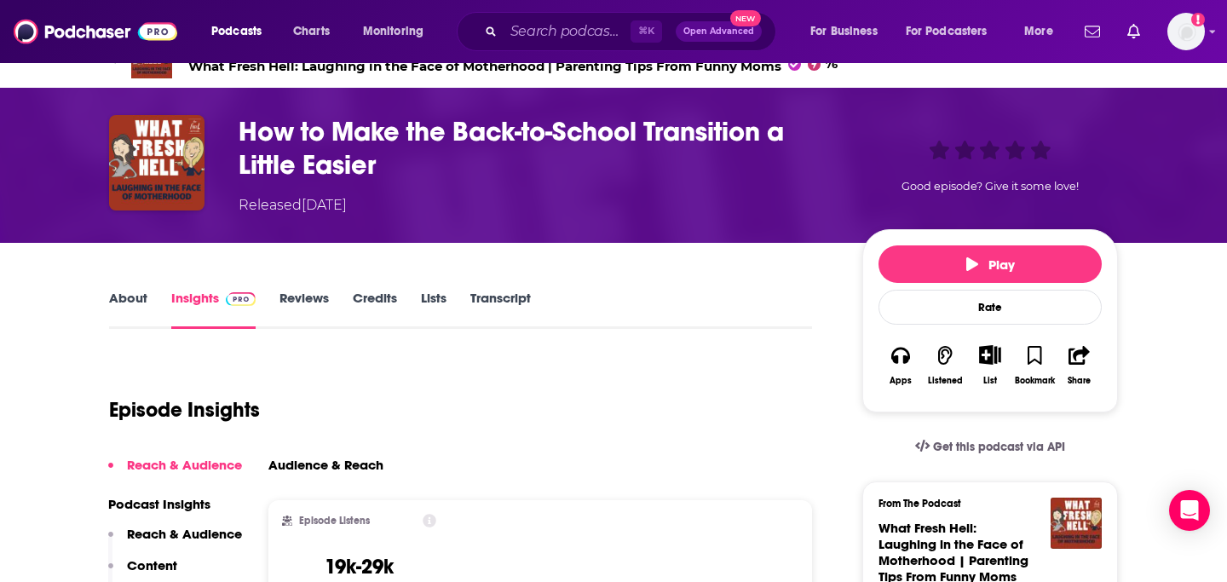
click at [124, 300] on link "About" at bounding box center [128, 309] width 38 height 39
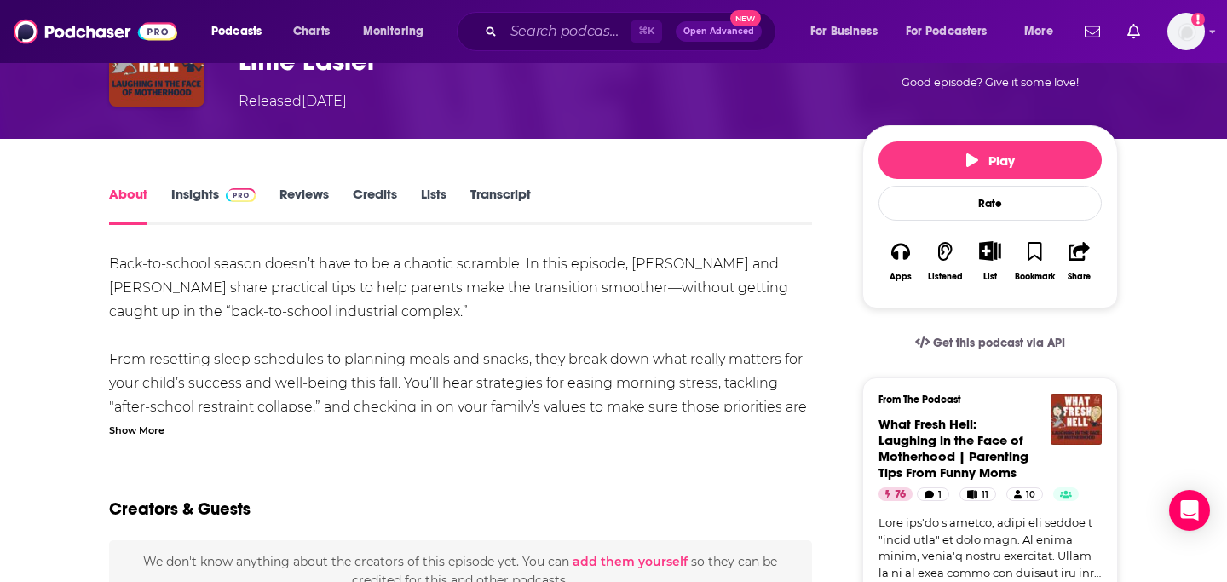
scroll to position [156, 0]
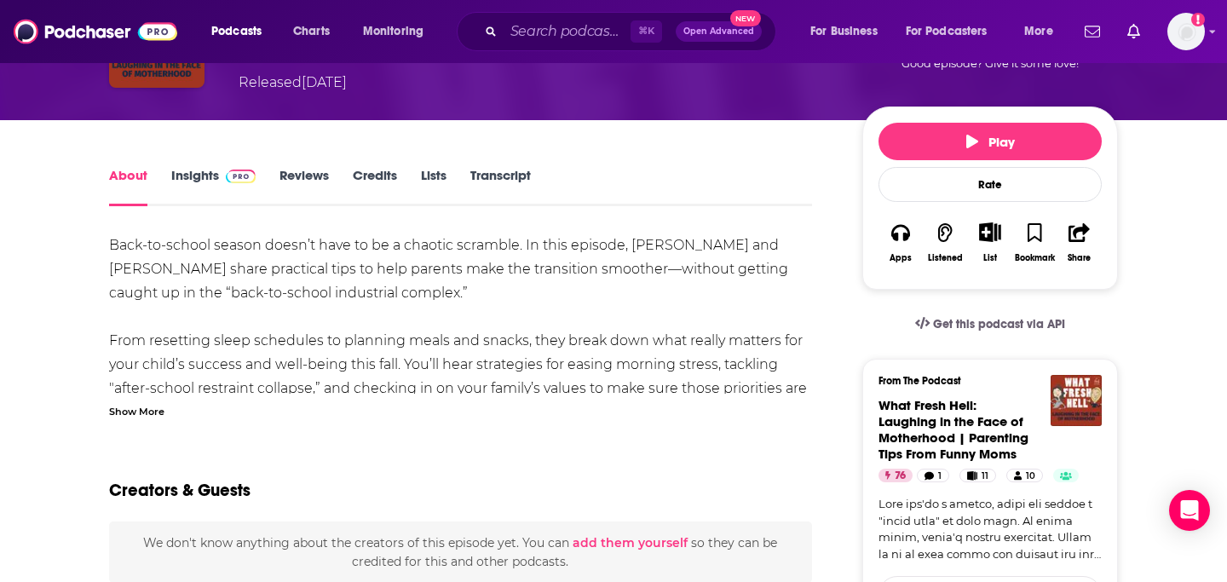
click at [140, 415] on div "Show More" at bounding box center [136, 410] width 55 height 16
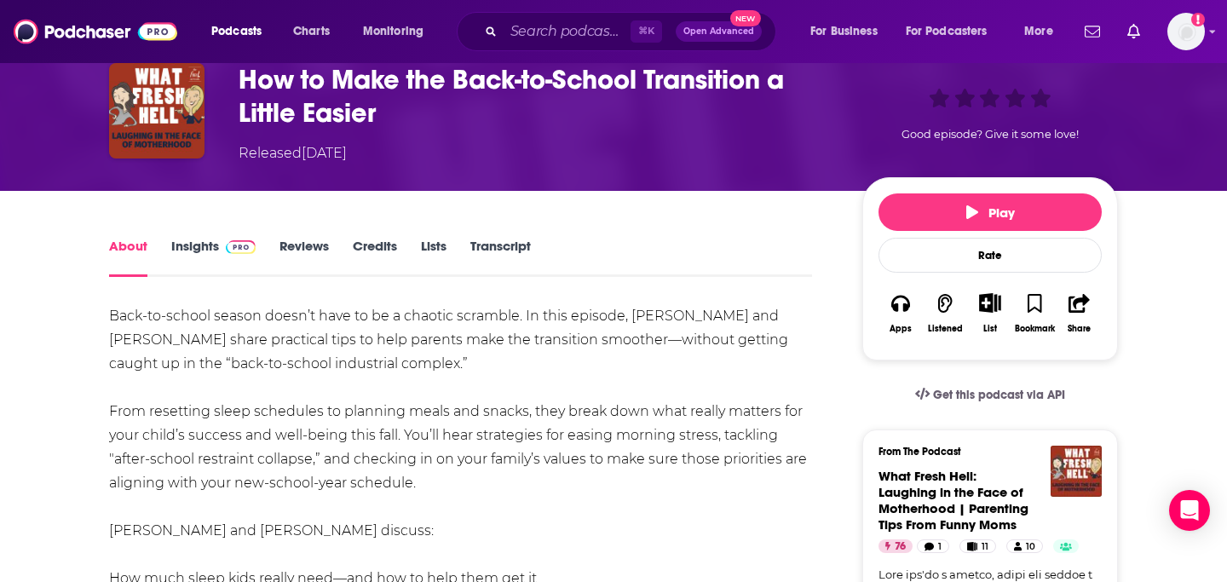
scroll to position [37, 0]
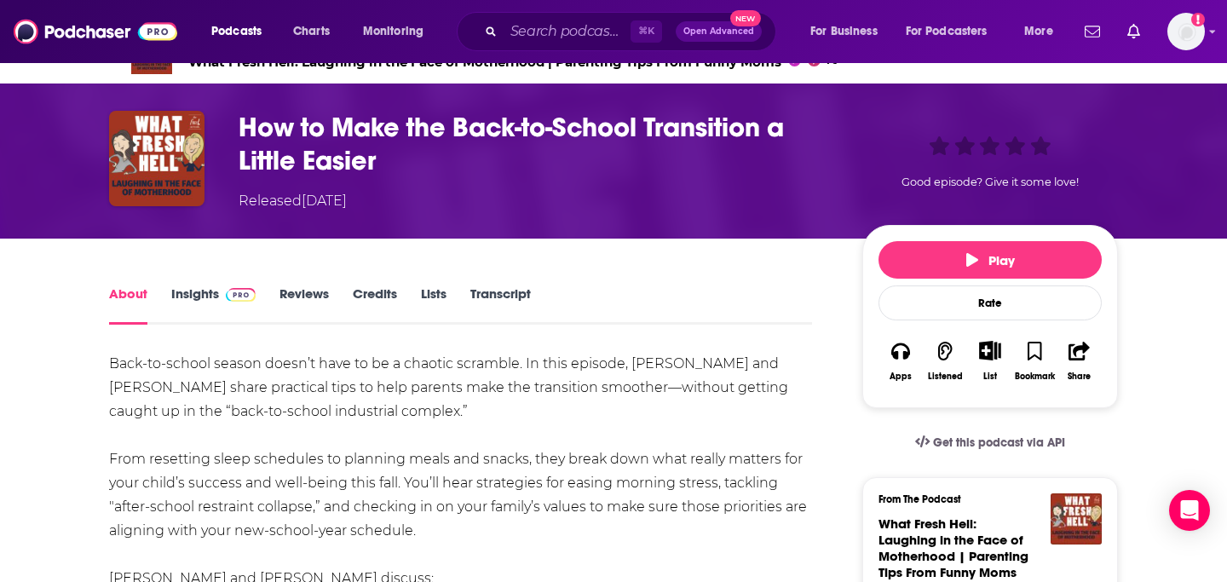
click at [171, 302] on link "Insights" at bounding box center [213, 304] width 84 height 39
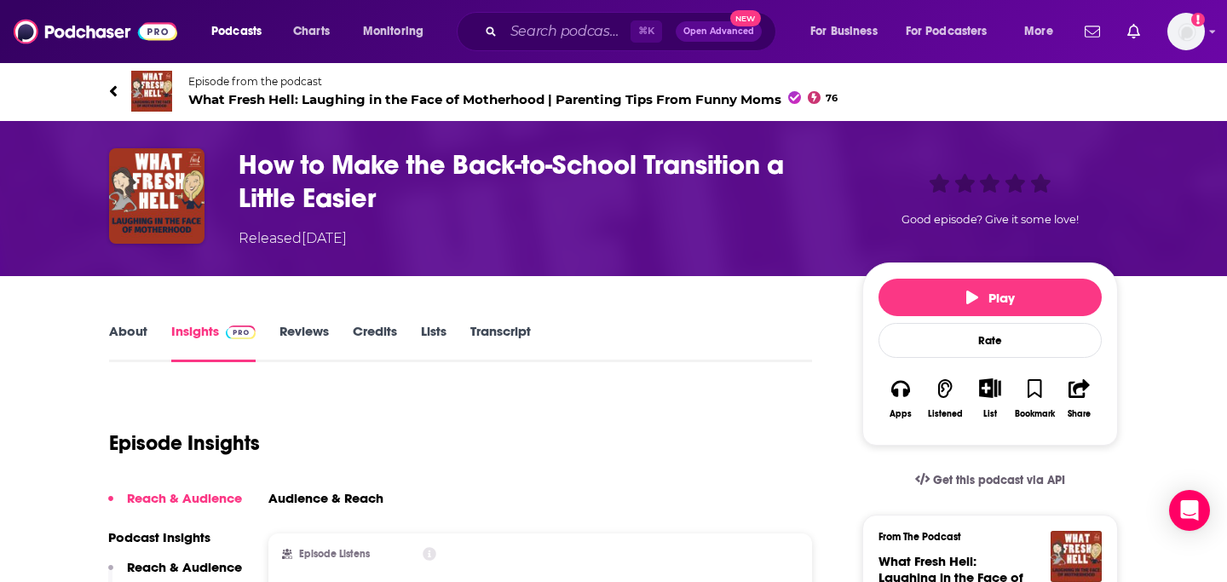
click at [111, 331] on link "About" at bounding box center [128, 342] width 38 height 39
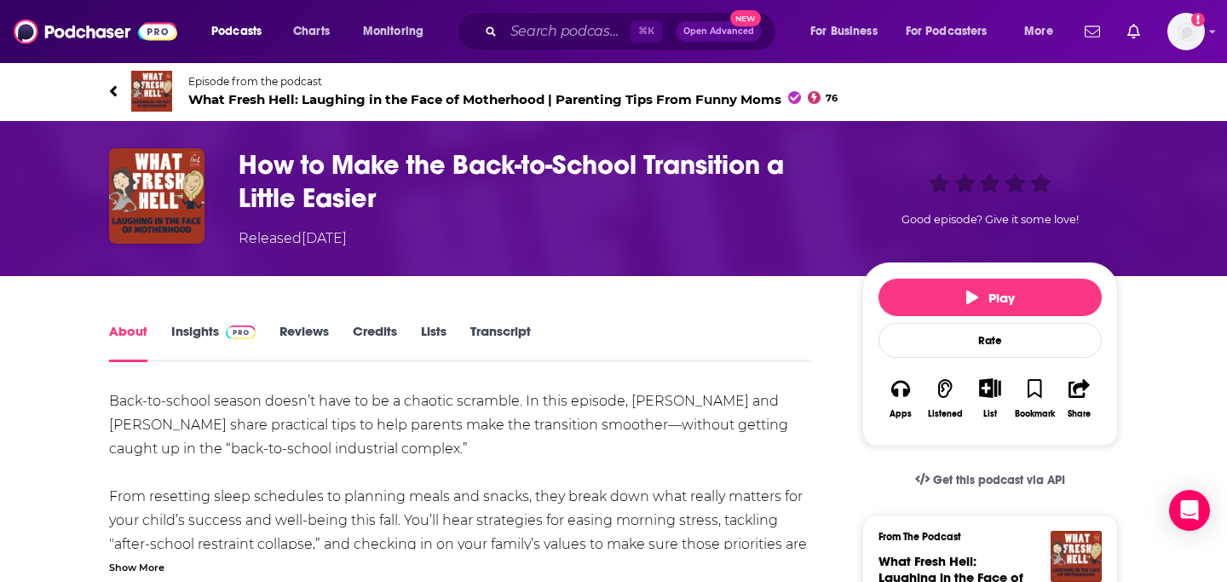
scroll to position [132, 0]
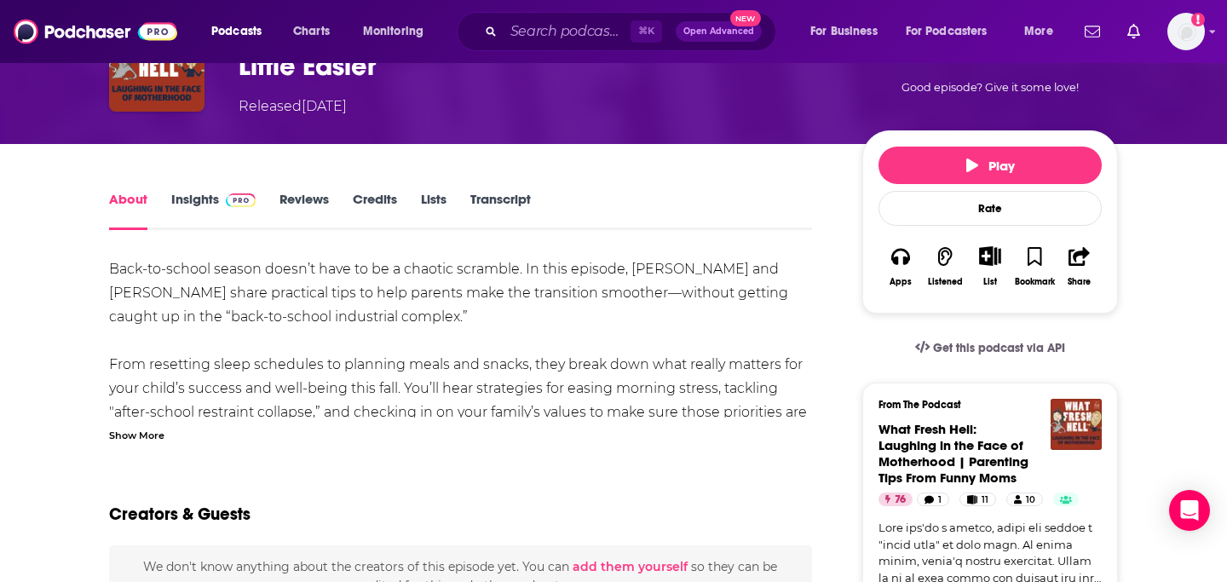
click at [215, 215] on link "Insights" at bounding box center [213, 210] width 84 height 39
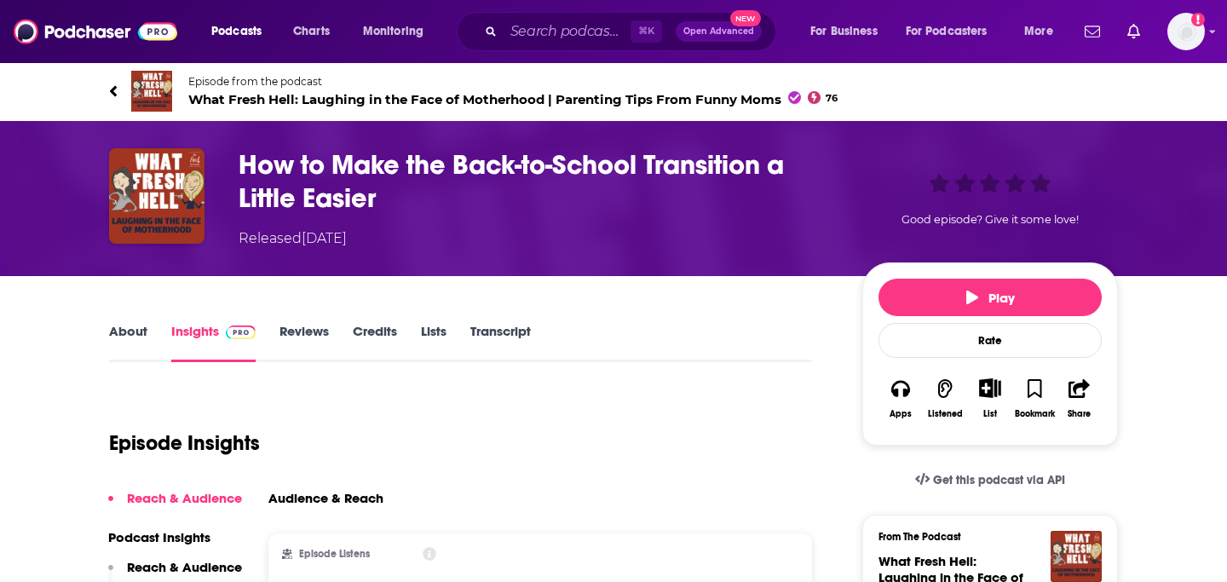
click at [266, 99] on span "What Fresh Hell: Laughing in the Face of Motherhood | Parenting Tips From Funny…" at bounding box center [512, 99] width 649 height 16
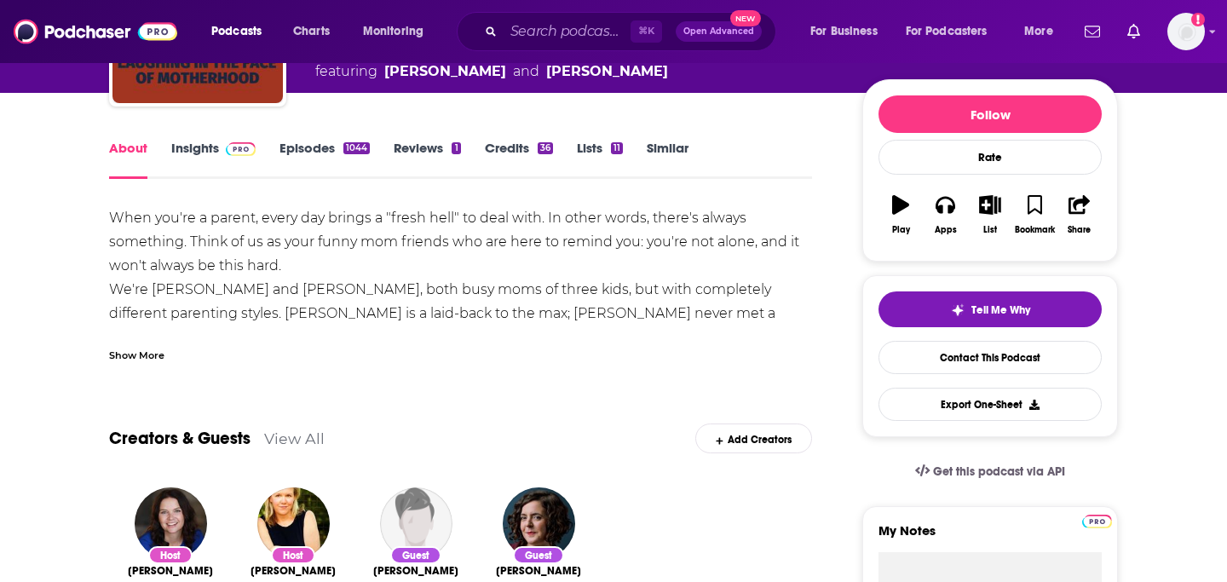
scroll to position [187, 0]
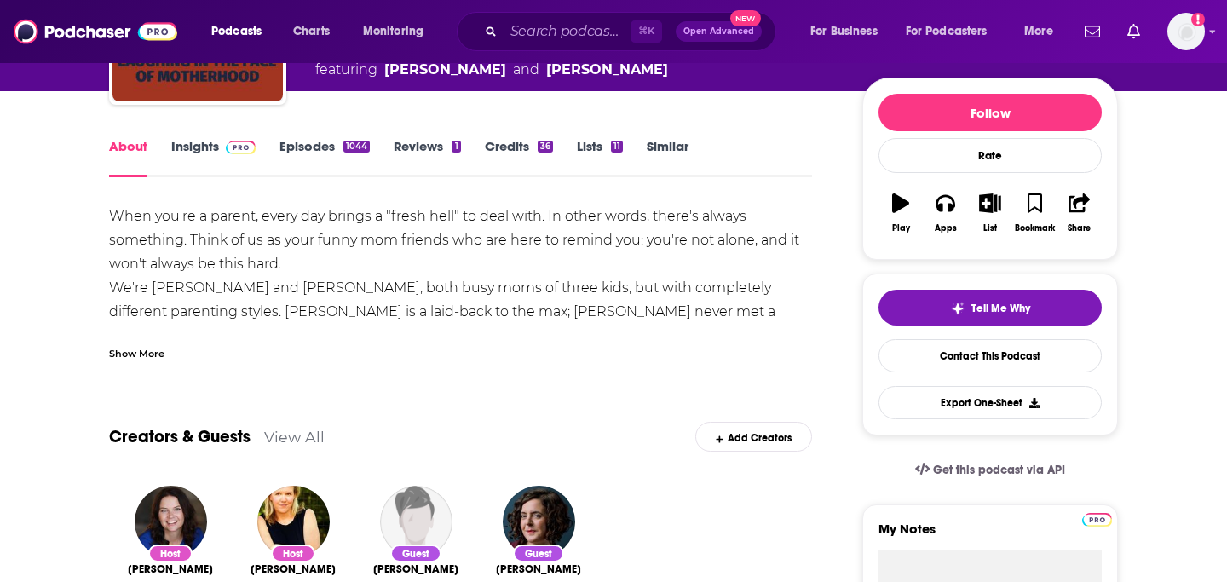
click at [227, 146] on img at bounding box center [241, 148] width 30 height 14
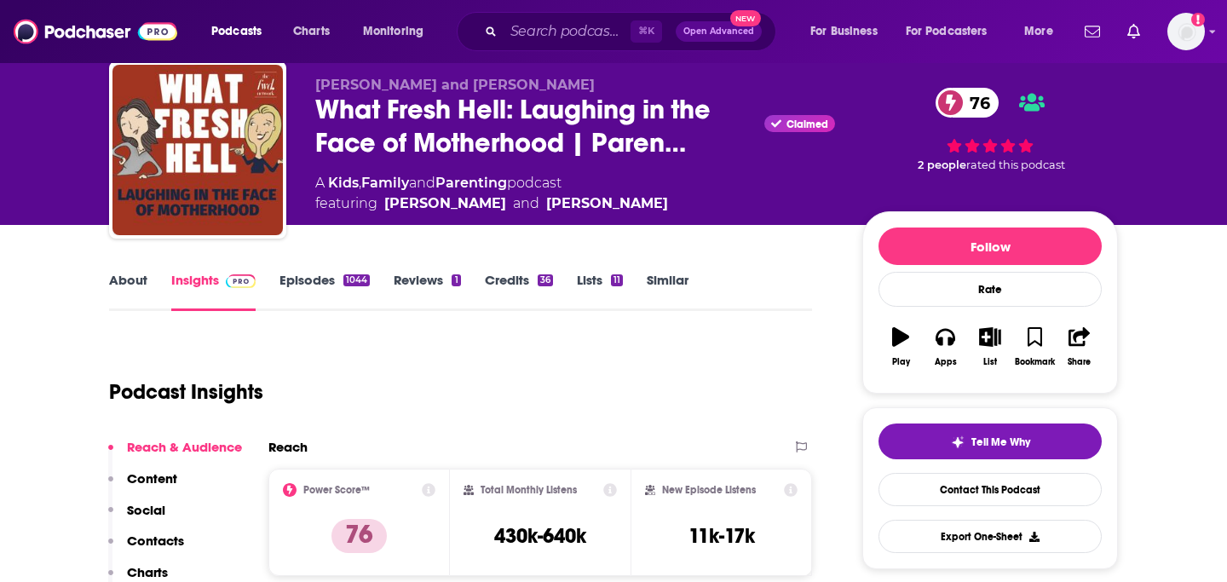
scroll to position [31, 0]
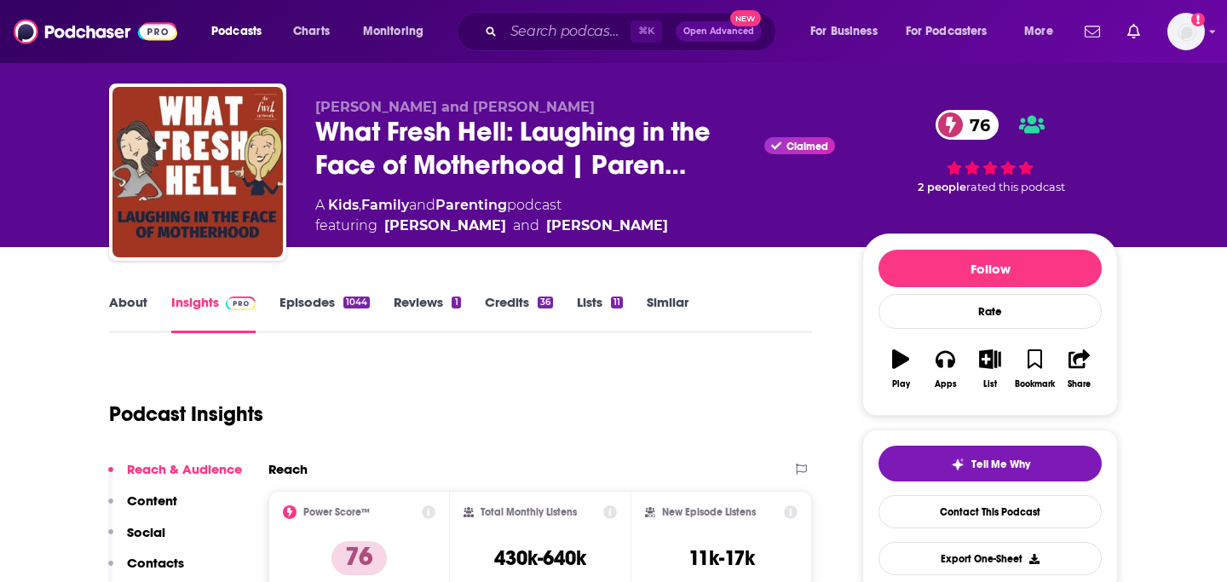
click at [308, 305] on link "Episodes 1044" at bounding box center [324, 313] width 90 height 39
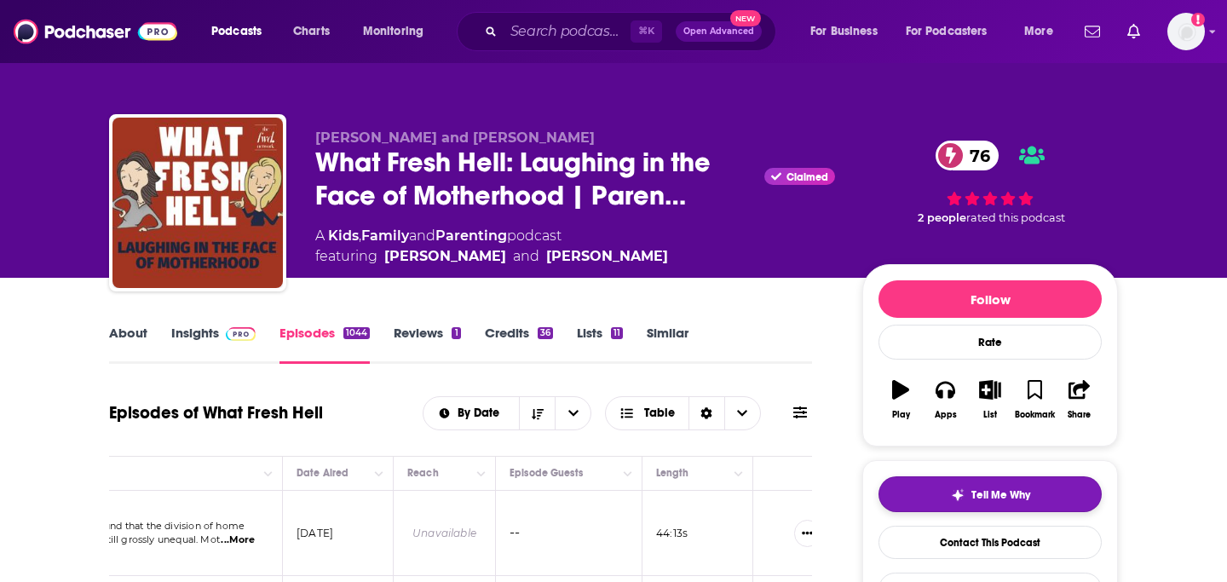
click at [1007, 491] on span "Tell Me Why" at bounding box center [1000, 495] width 59 height 14
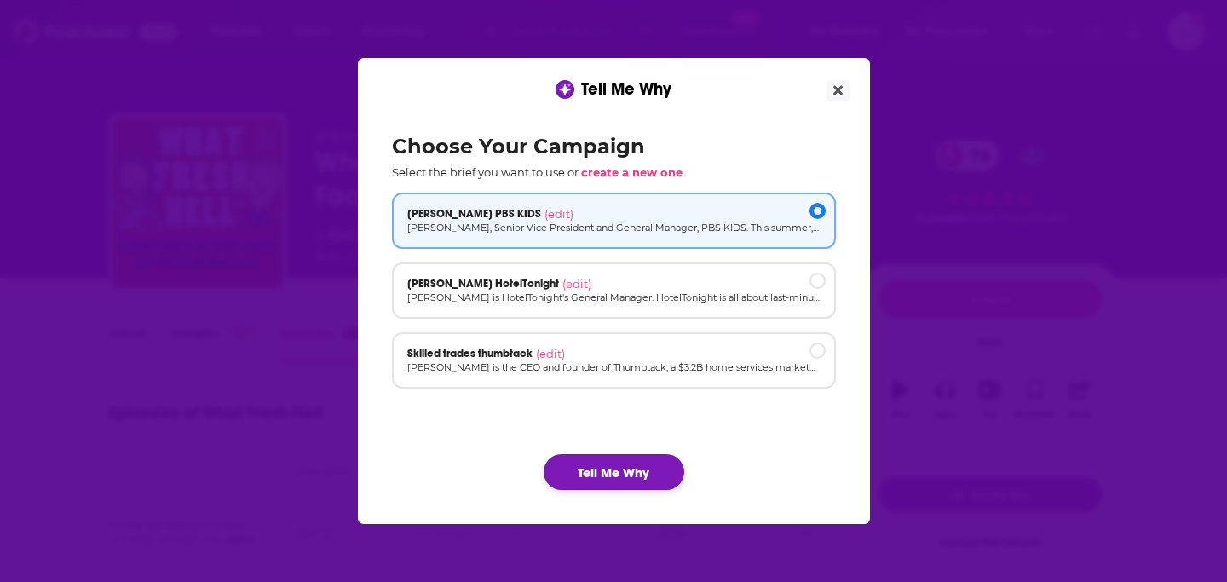
click at [650, 468] on button "Tell Me Why" at bounding box center [613, 472] width 141 height 36
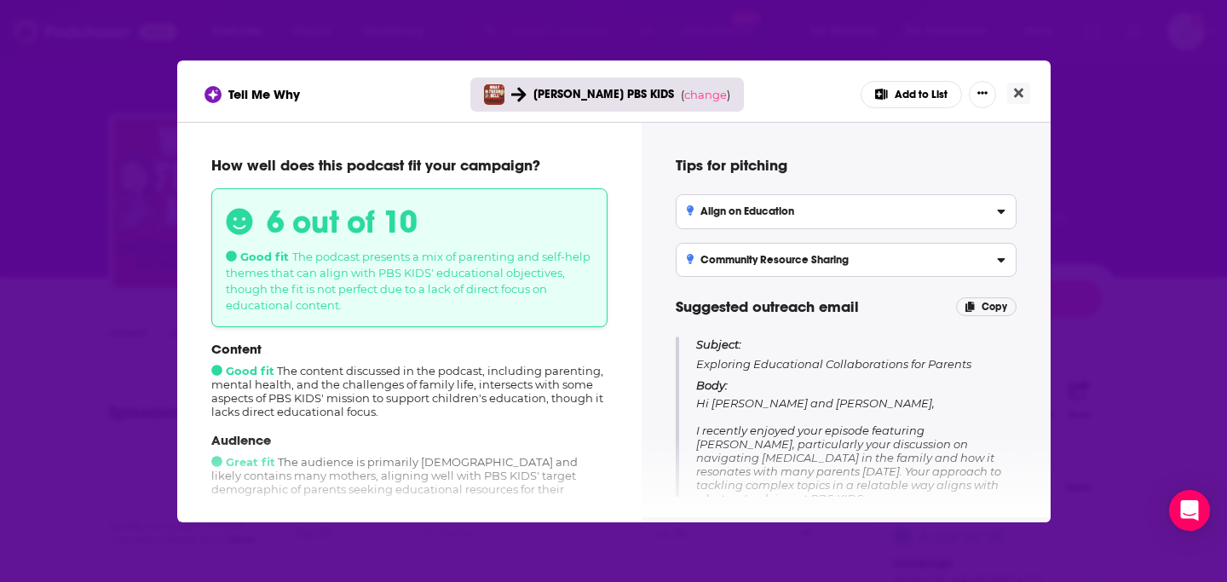
scroll to position [77, 0]
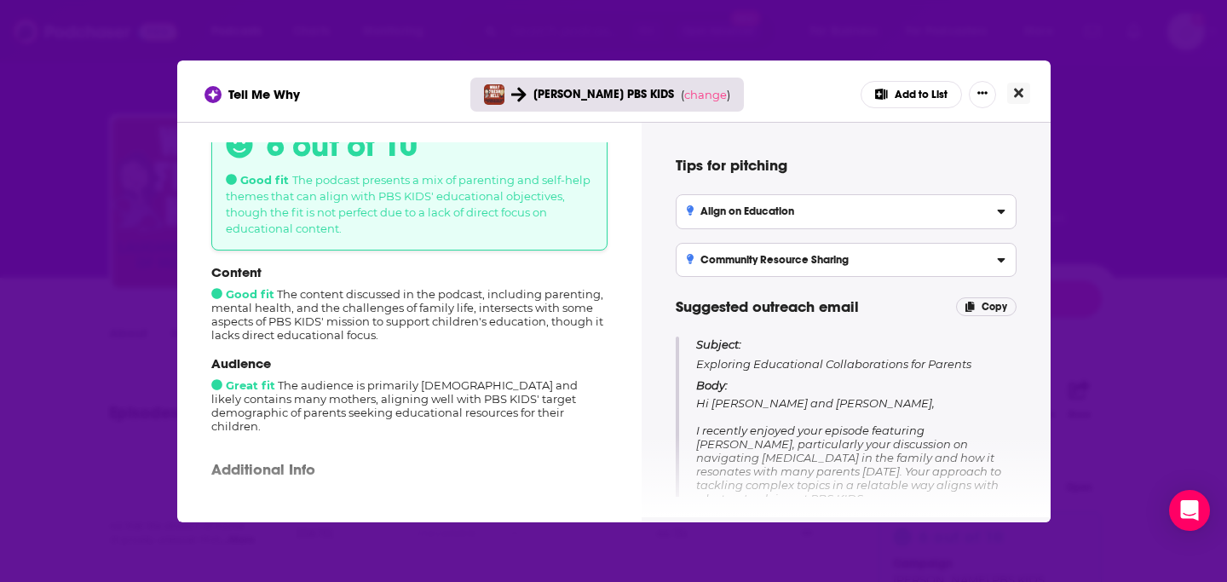
click at [1022, 95] on button "Close" at bounding box center [1018, 93] width 23 height 21
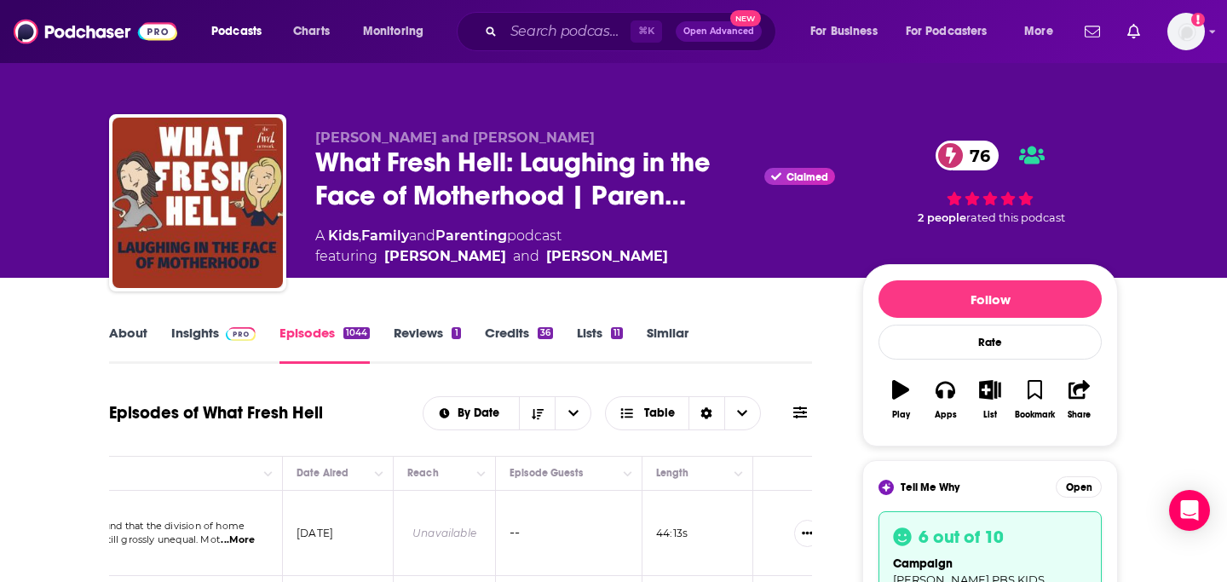
click at [120, 331] on link "About" at bounding box center [128, 344] width 38 height 39
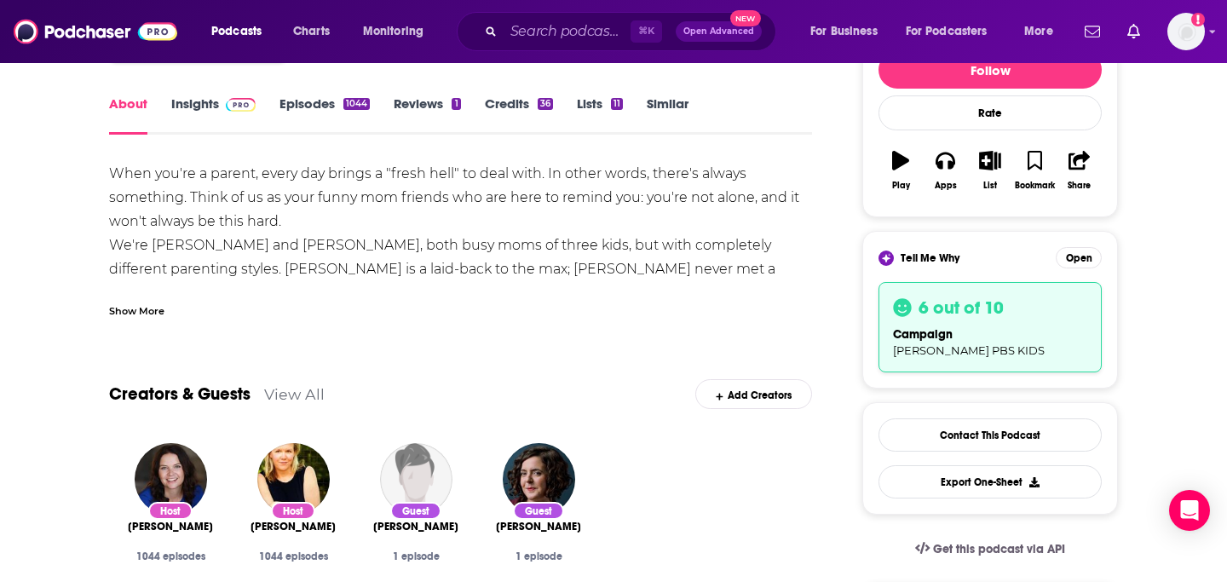
scroll to position [233, 0]
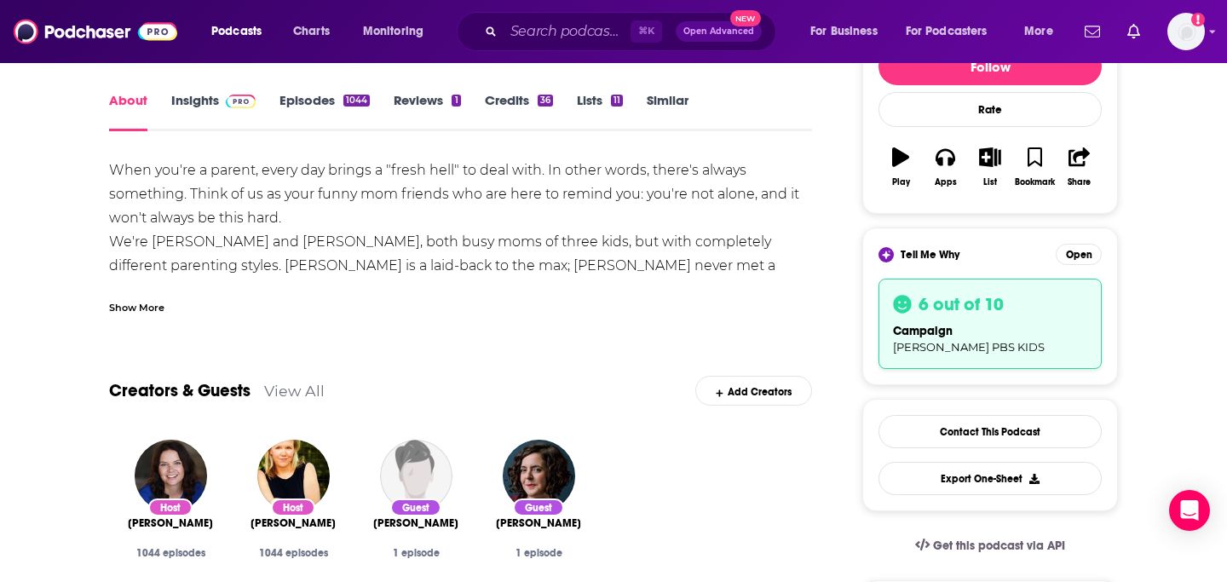
click at [134, 296] on div "Show More" at bounding box center [460, 300] width 703 height 29
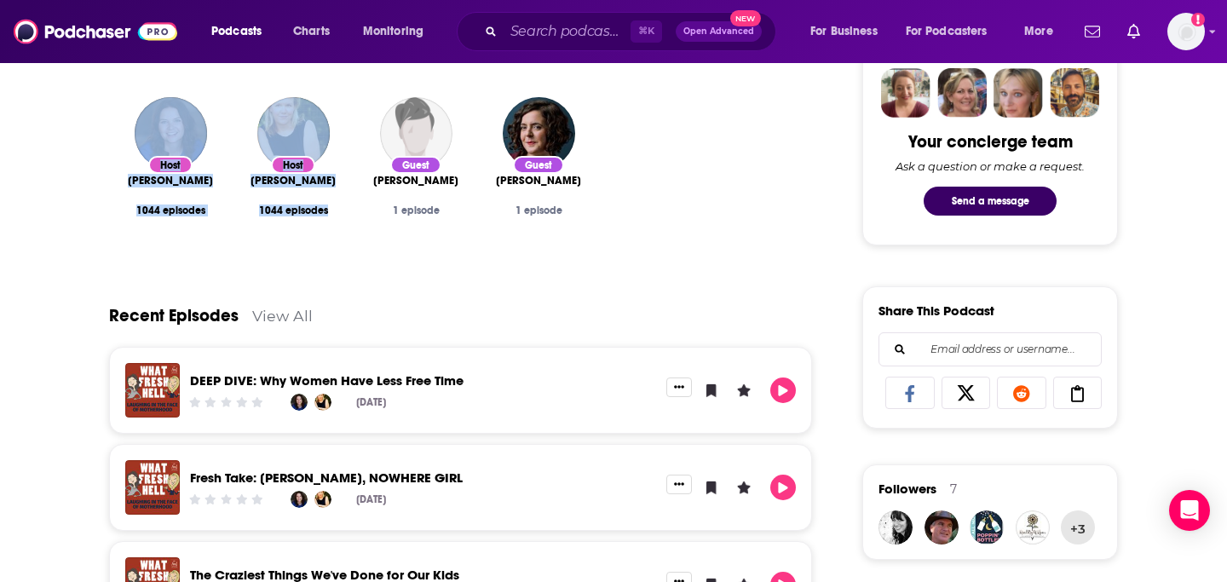
drag, startPoint x: 104, startPoint y: 156, endPoint x: 319, endPoint y: 224, distance: 225.2
click at [319, 224] on div "About Insights Episodes 1044 Reviews 1 Credits 36 Lists 11 Similar When you're …" at bounding box center [472, 517] width 780 height 2325
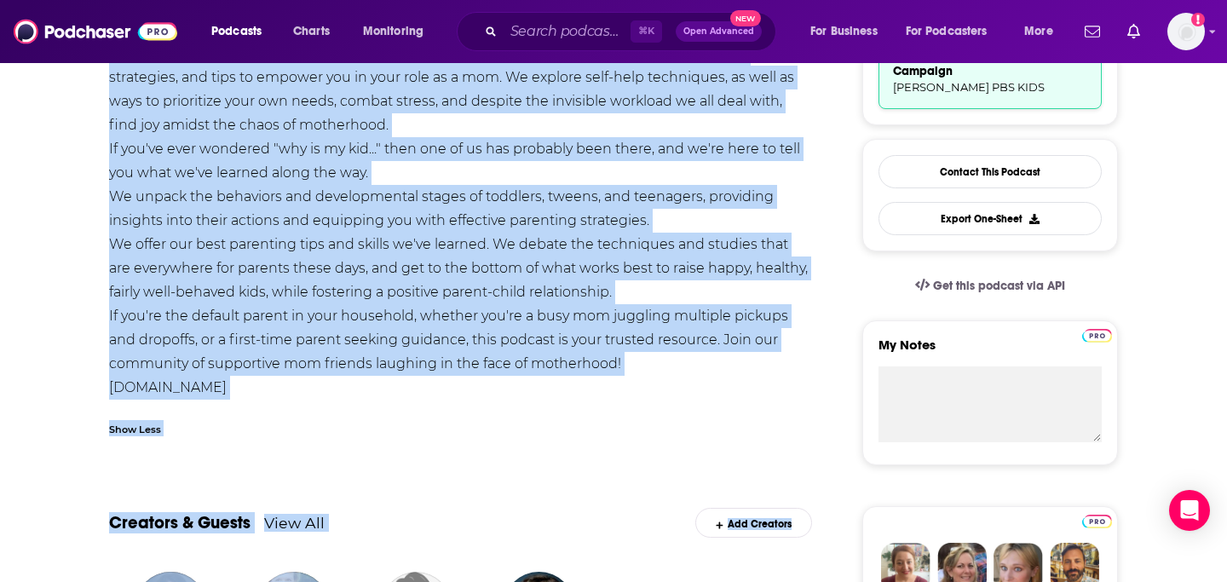
click at [319, 224] on div "When you're a parent, every day brings a "fresh hell" to deal with. In other wo…" at bounding box center [460, 149] width 703 height 501
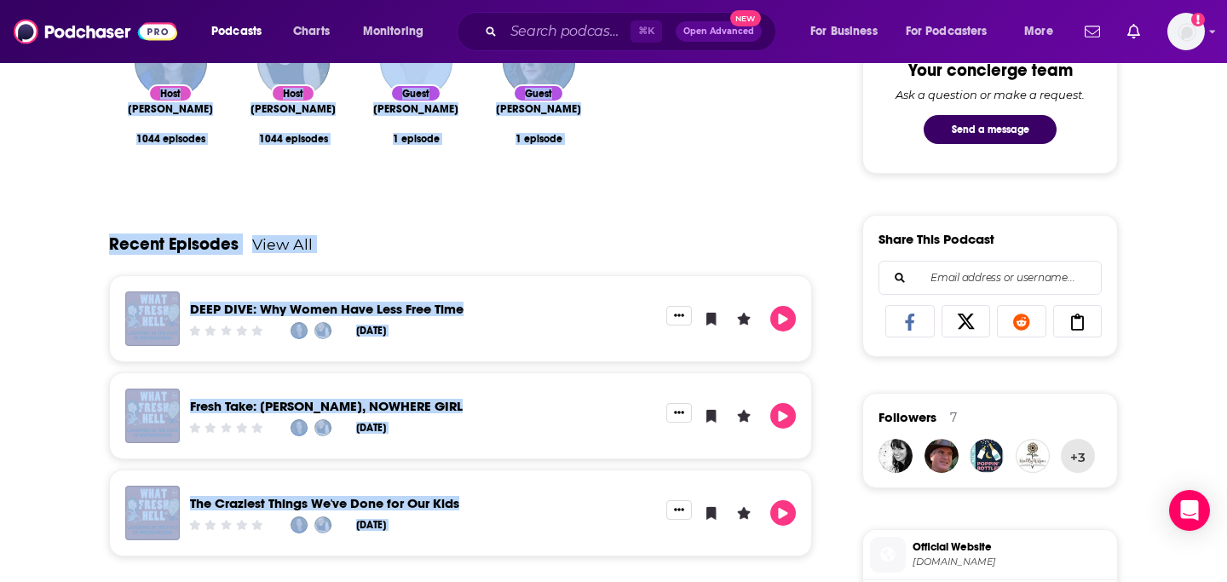
scroll to position [1140, 0]
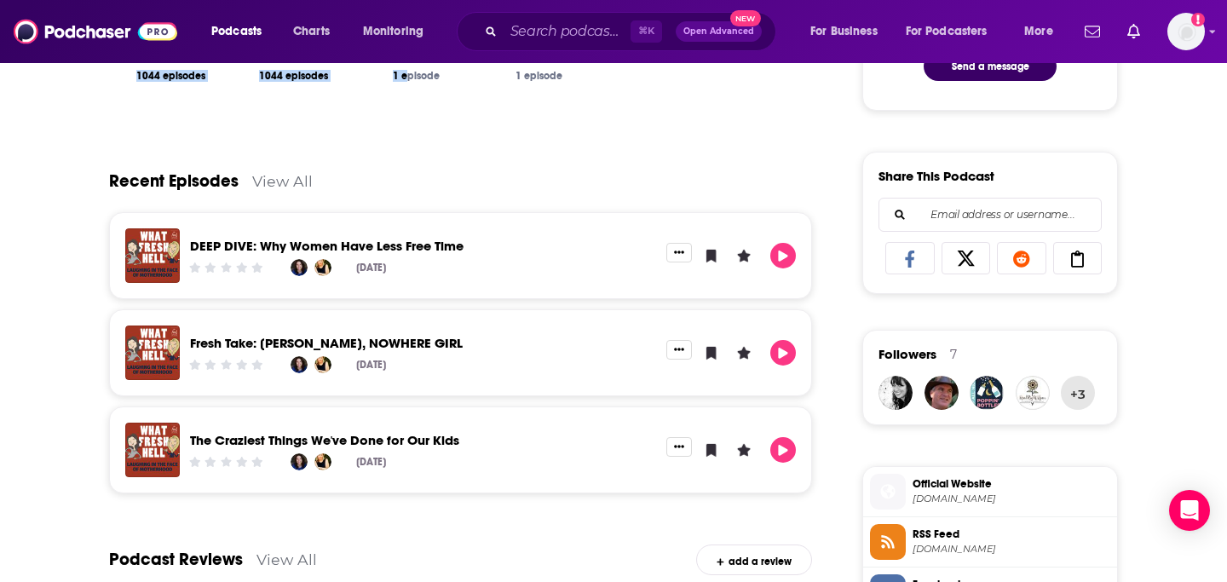
drag, startPoint x: 135, startPoint y: 245, endPoint x: 411, endPoint y: 105, distance: 309.0
click at [411, 105] on div "About Insights Episodes 1044 Reviews 1 Credits 36 Lists 11 Similar When you're …" at bounding box center [472, 383] width 780 height 2325
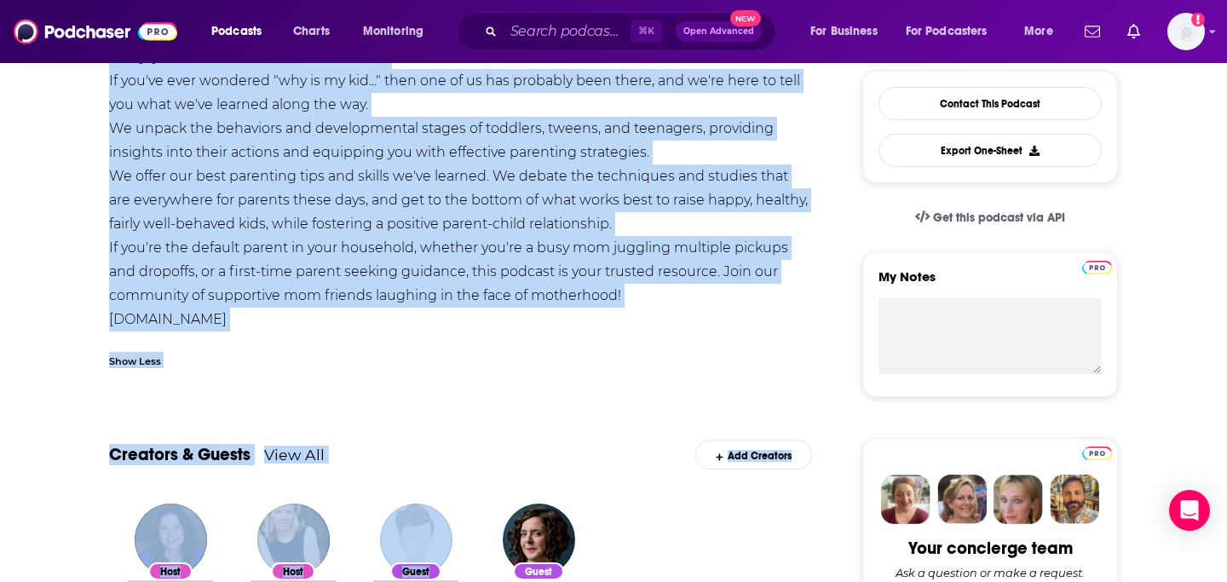
scroll to position [536, 0]
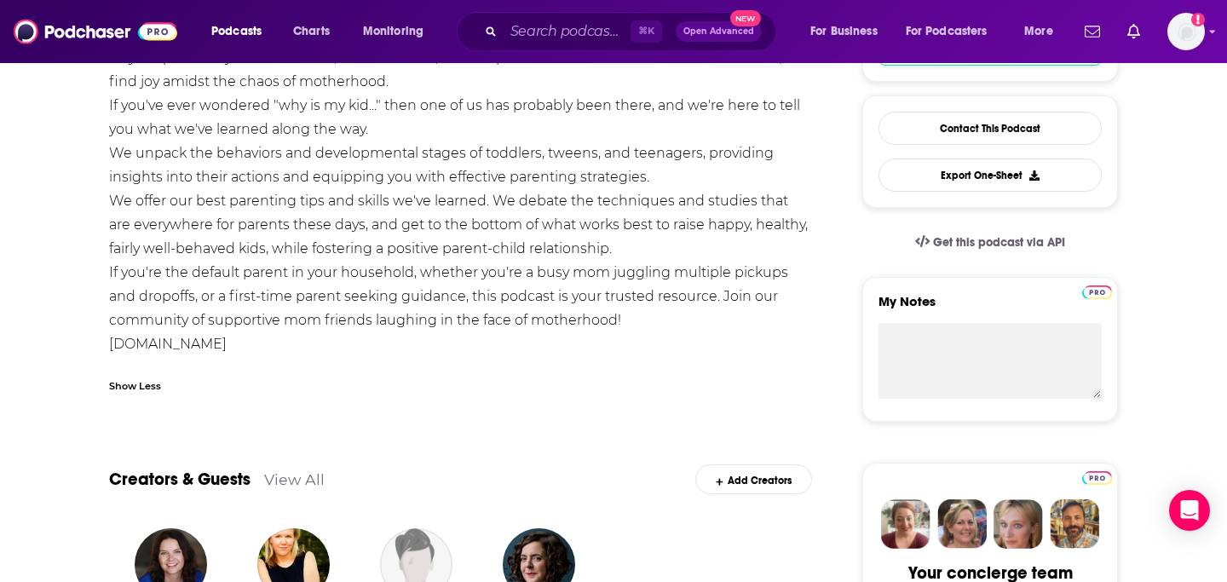
click at [371, 259] on div "When you're a parent, every day brings a "fresh hell" to deal with. In other wo…" at bounding box center [460, 105] width 703 height 501
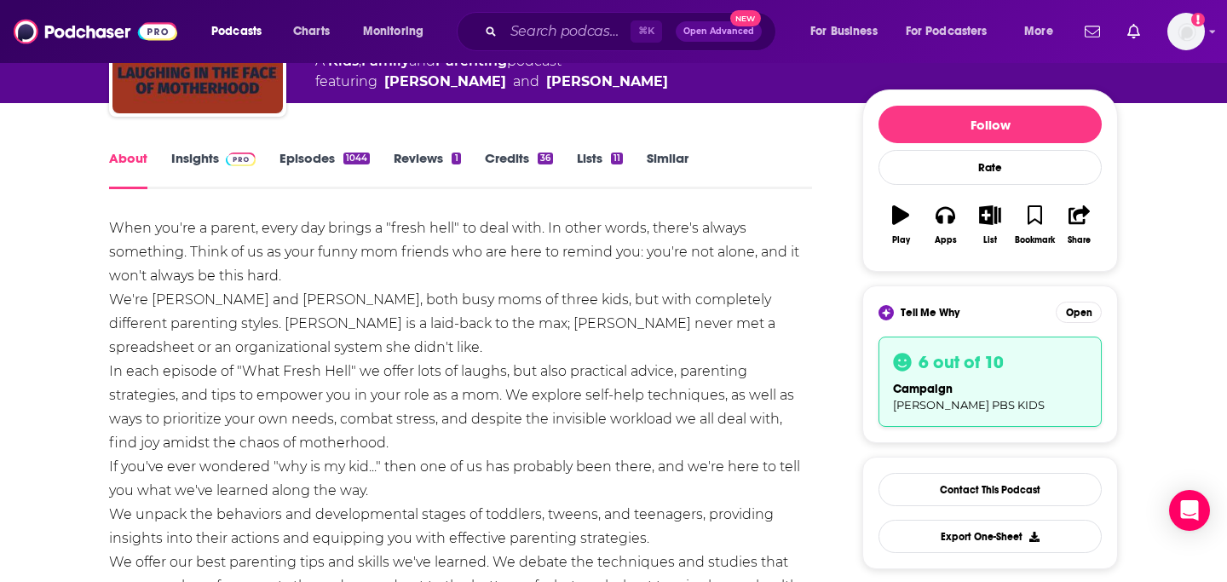
scroll to position [0, 0]
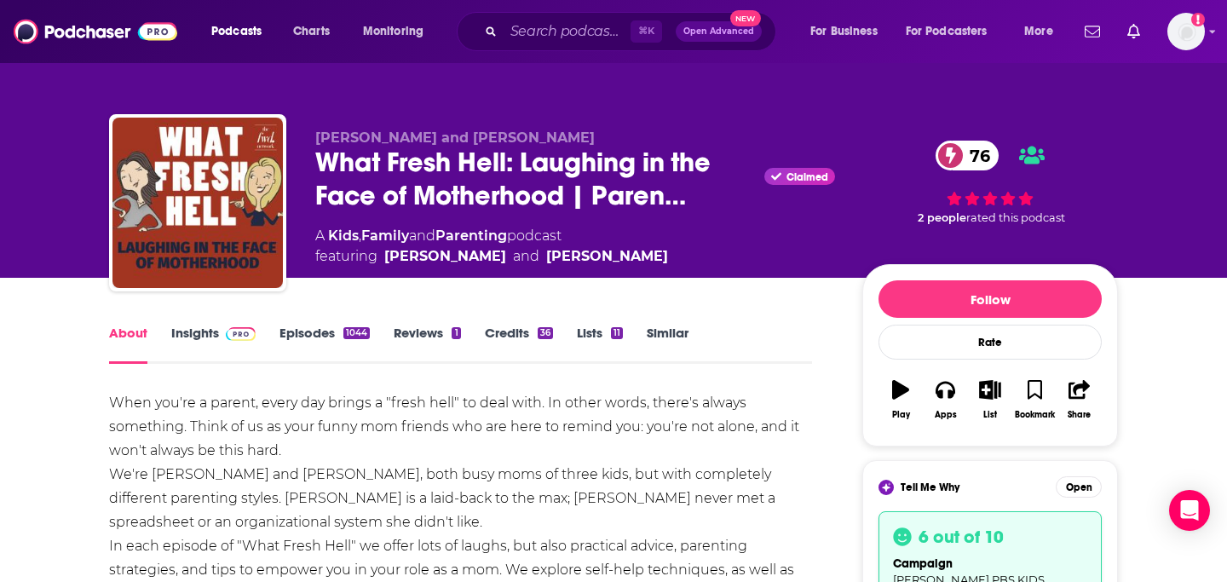
drag, startPoint x: 330, startPoint y: 351, endPoint x: 66, endPoint y: 400, distance: 268.6
copy div "When you're a parent, every day brings a "fresh hell" to deal with. In other wo…"
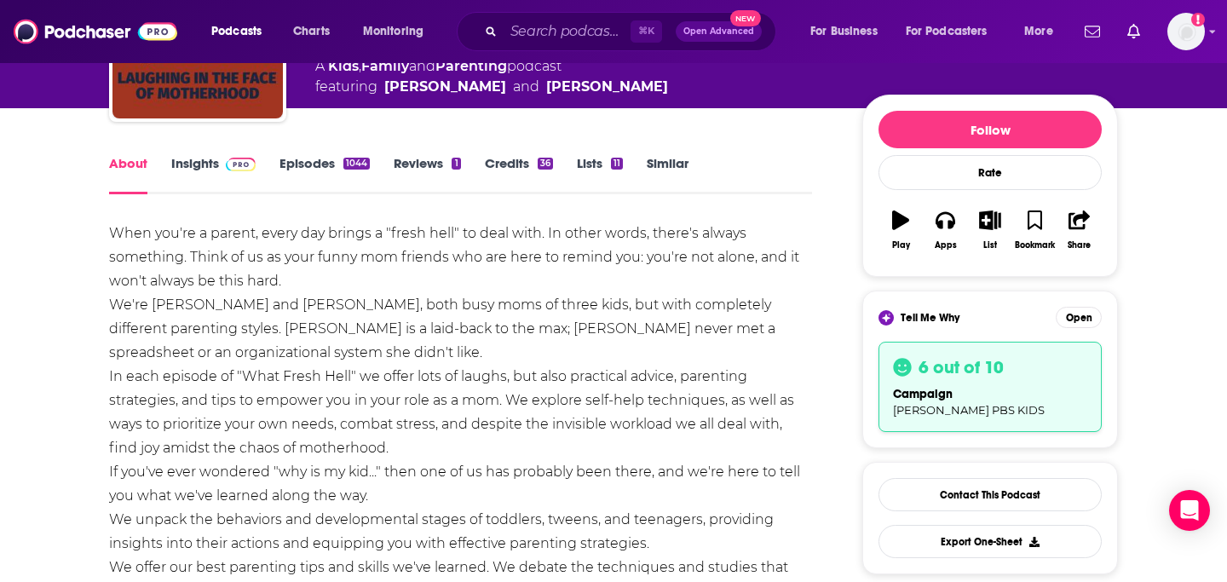
scroll to position [174, 0]
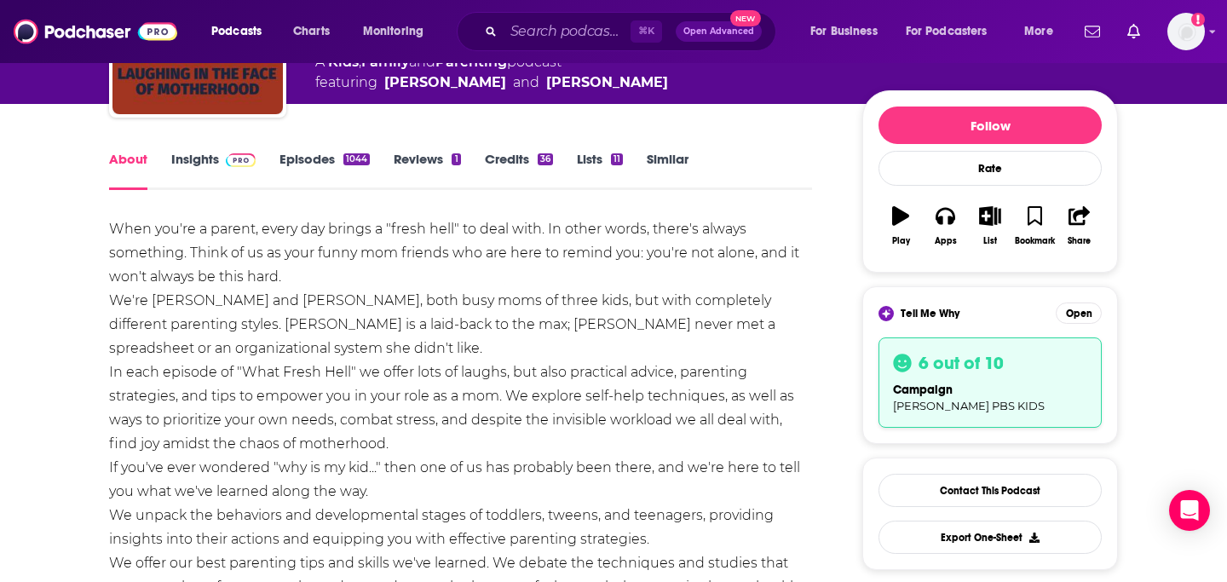
click at [251, 336] on div "When you're a parent, every day brings a "fresh hell" to deal with. In other wo…" at bounding box center [460, 467] width 703 height 501
click at [178, 170] on link "Insights" at bounding box center [213, 170] width 84 height 39
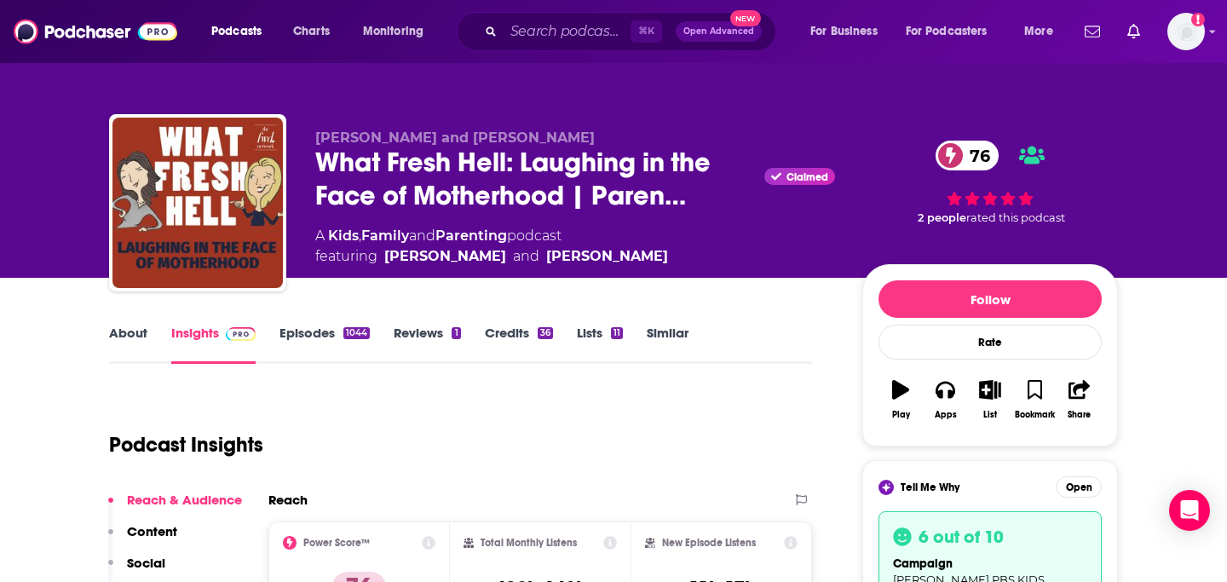
scroll to position [259, 0]
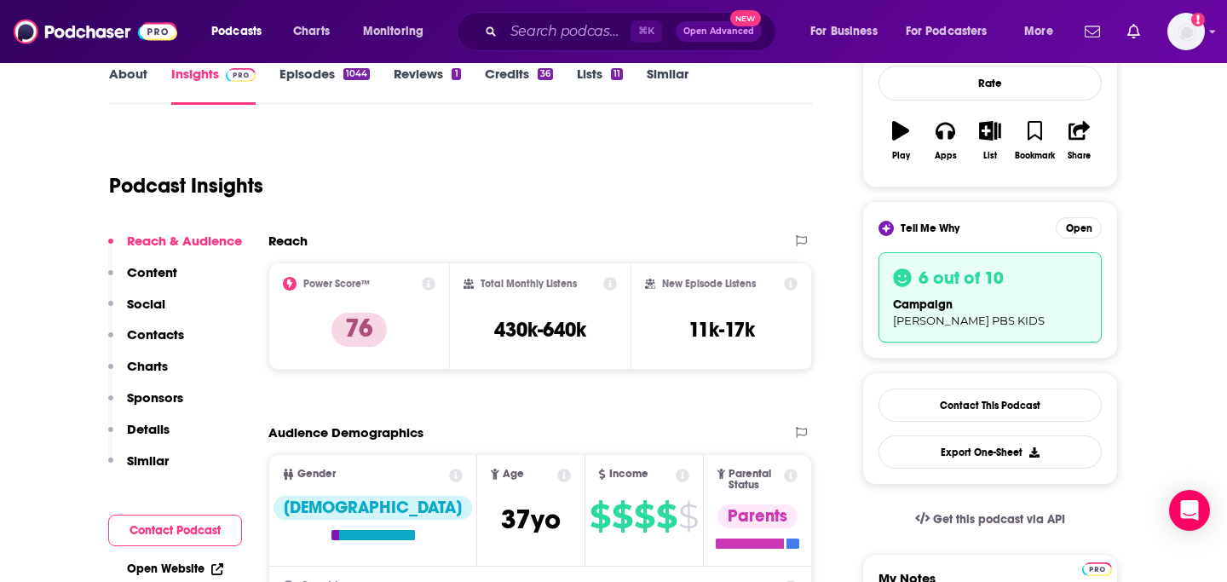
click at [158, 331] on p "Contacts" at bounding box center [155, 334] width 57 height 16
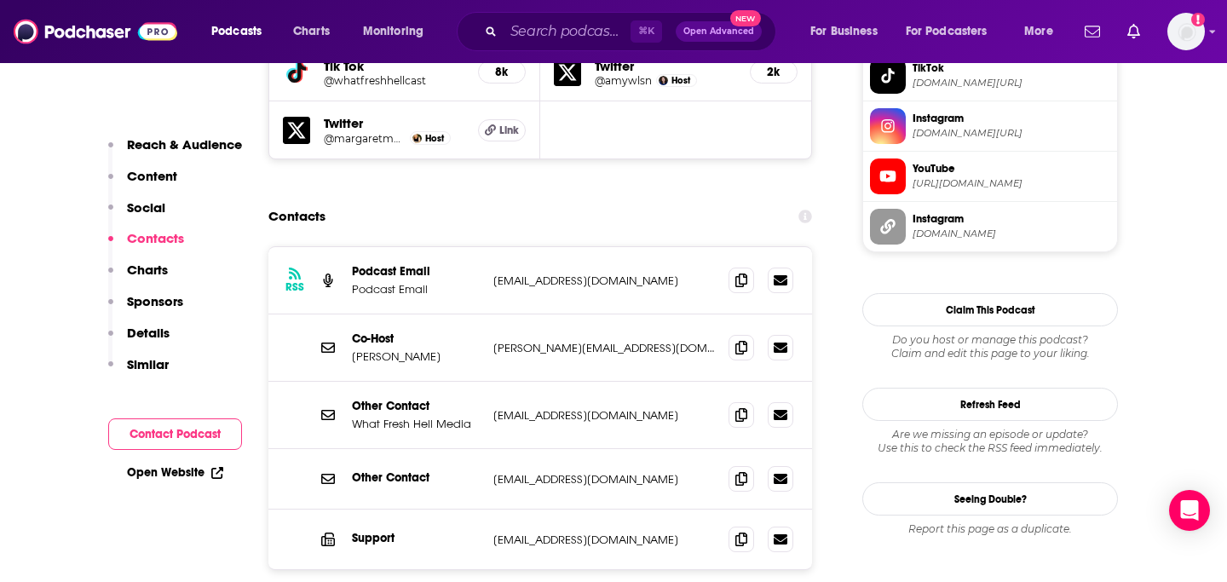
scroll to position [1720, 0]
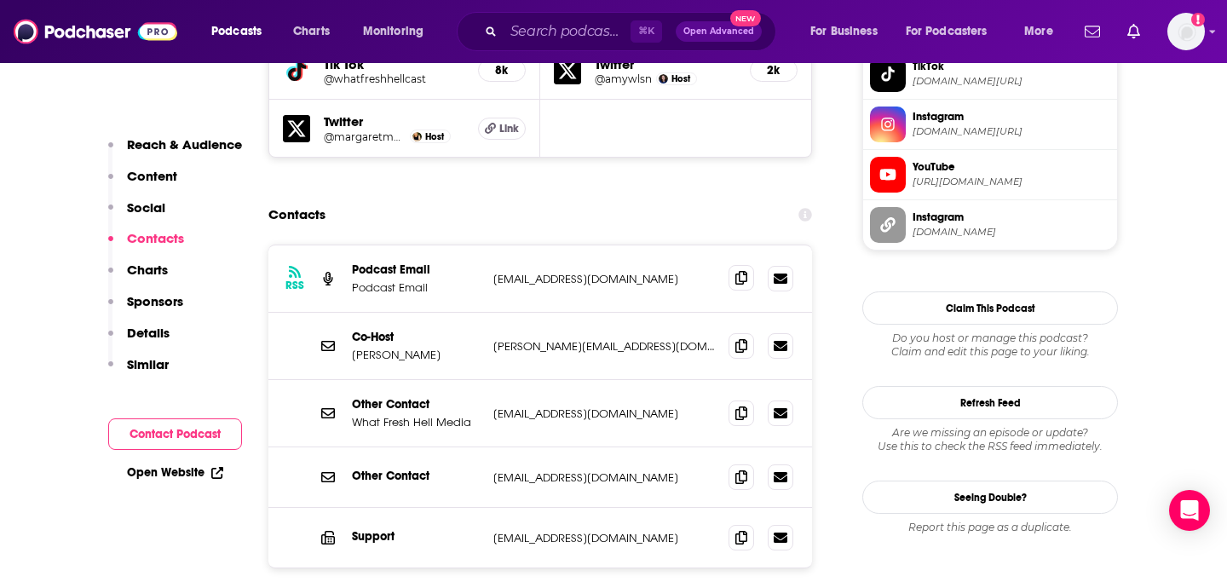
click at [745, 271] on icon at bounding box center [741, 278] width 12 height 14
drag, startPoint x: 389, startPoint y: 255, endPoint x: 436, endPoint y: 255, distance: 46.8
click at [436, 348] on p "[PERSON_NAME]" at bounding box center [416, 355] width 128 height 14
copy p "[PERSON_NAME]"
click at [735, 338] on icon at bounding box center [741, 345] width 12 height 14
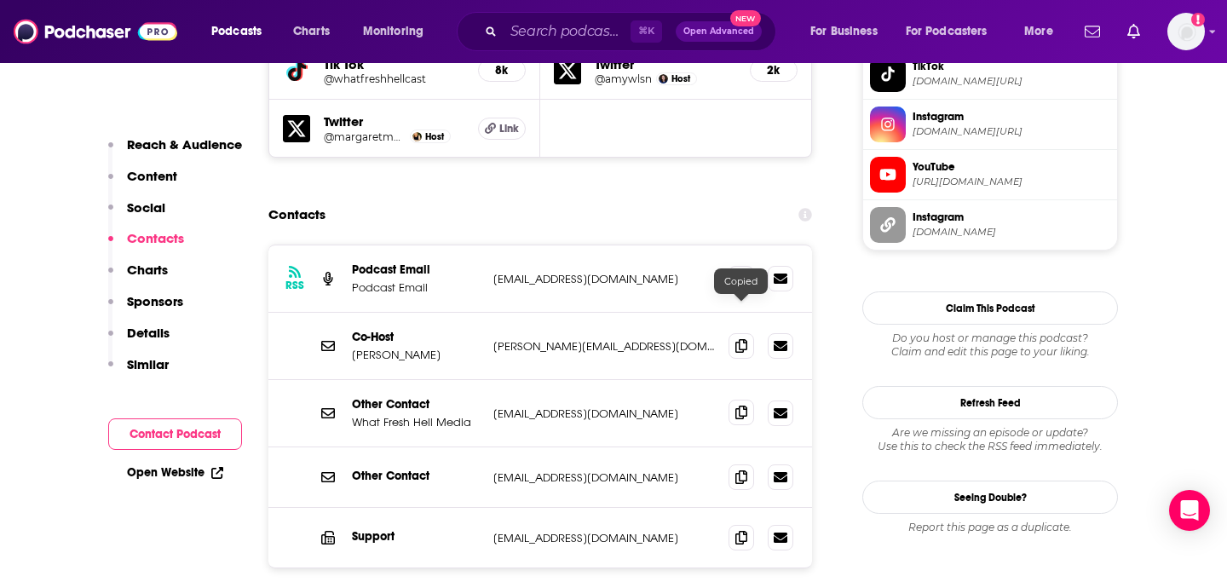
click at [736, 399] on span at bounding box center [741, 412] width 26 height 26
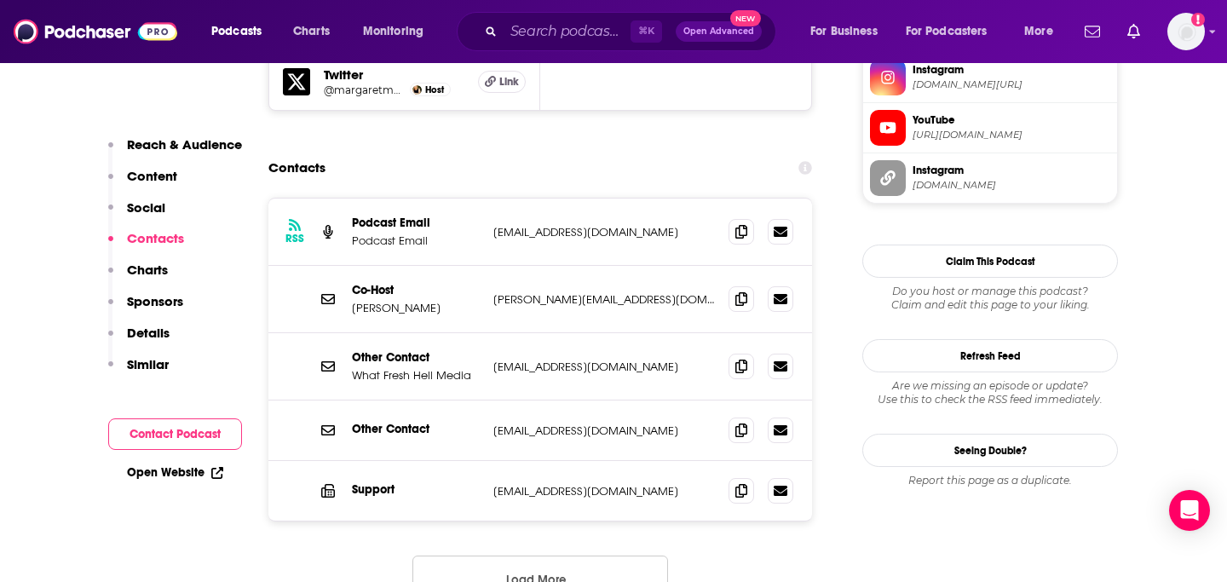
scroll to position [1772, 0]
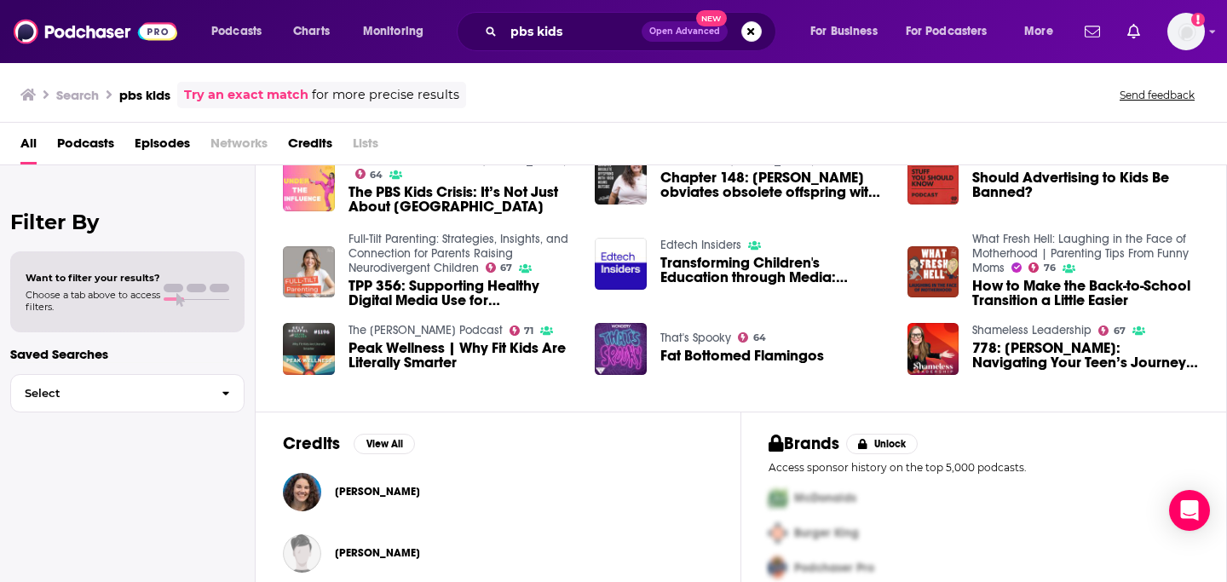
scroll to position [309, 0]
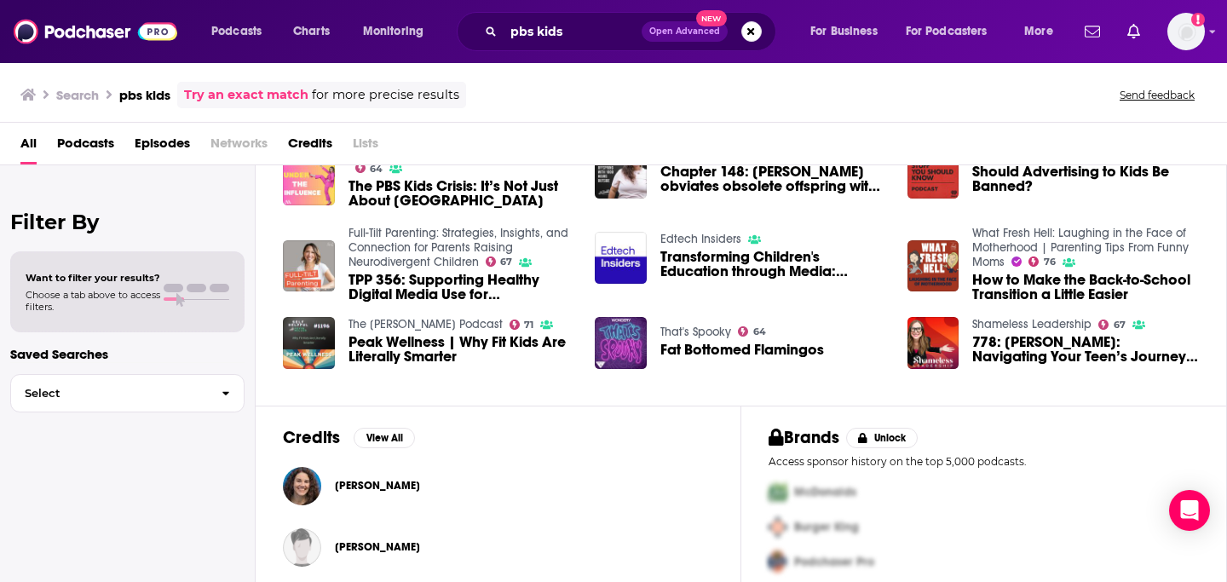
click at [1015, 342] on span "778: Cindy Muchnick: Navigating Your Teen’s Journey in a Competitive World" at bounding box center [1085, 349] width 227 height 29
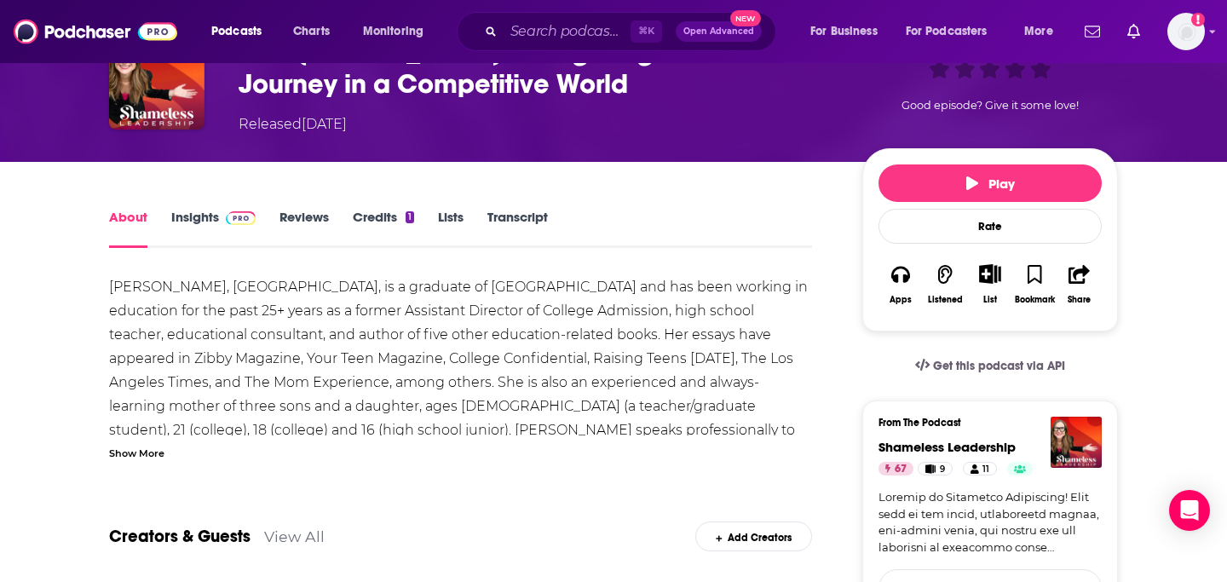
scroll to position [118, 0]
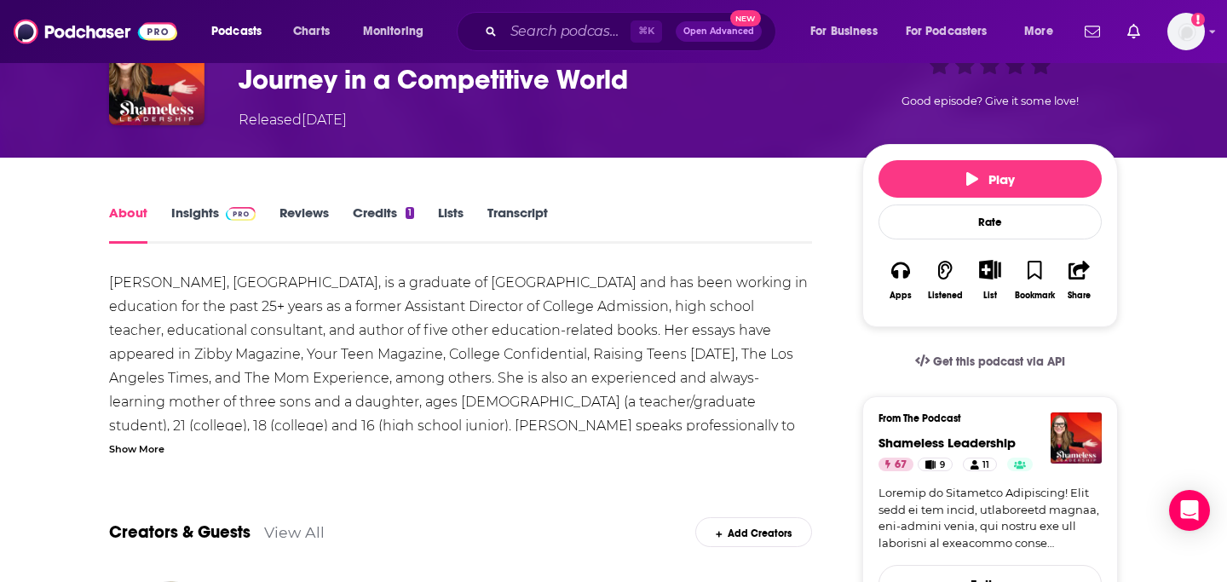
click at [158, 445] on div "Show More" at bounding box center [136, 448] width 55 height 16
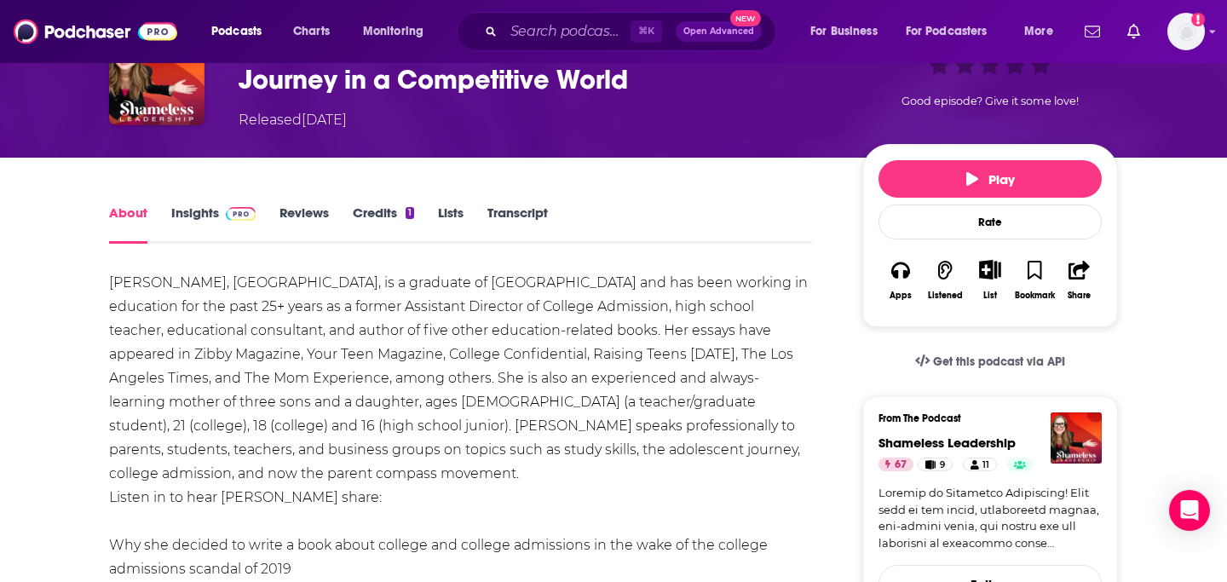
scroll to position [124, 0]
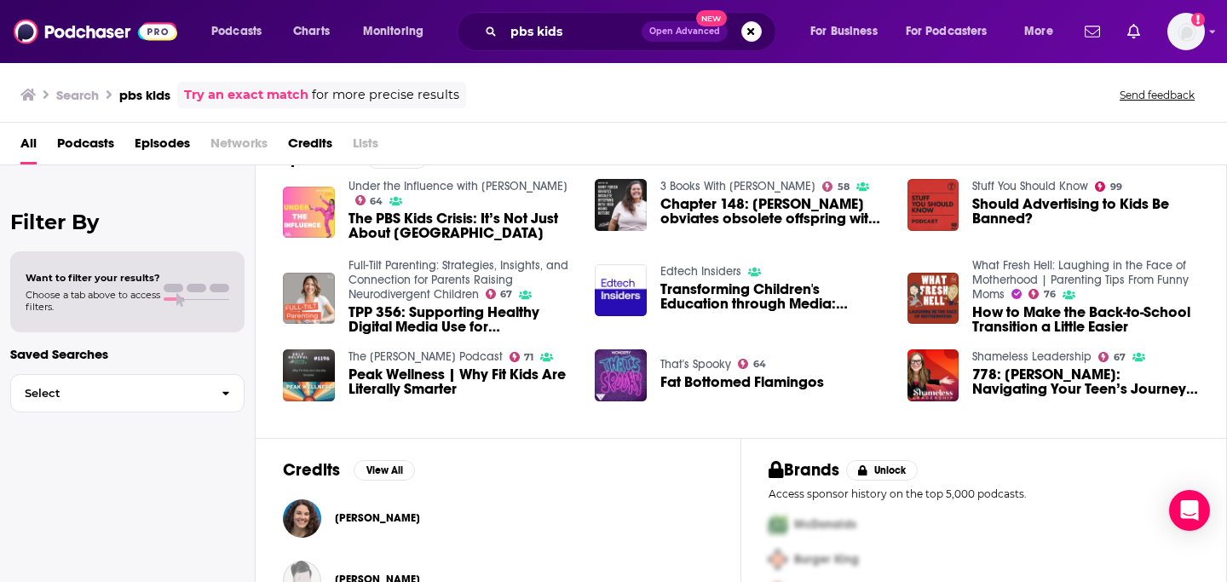
scroll to position [279, 0]
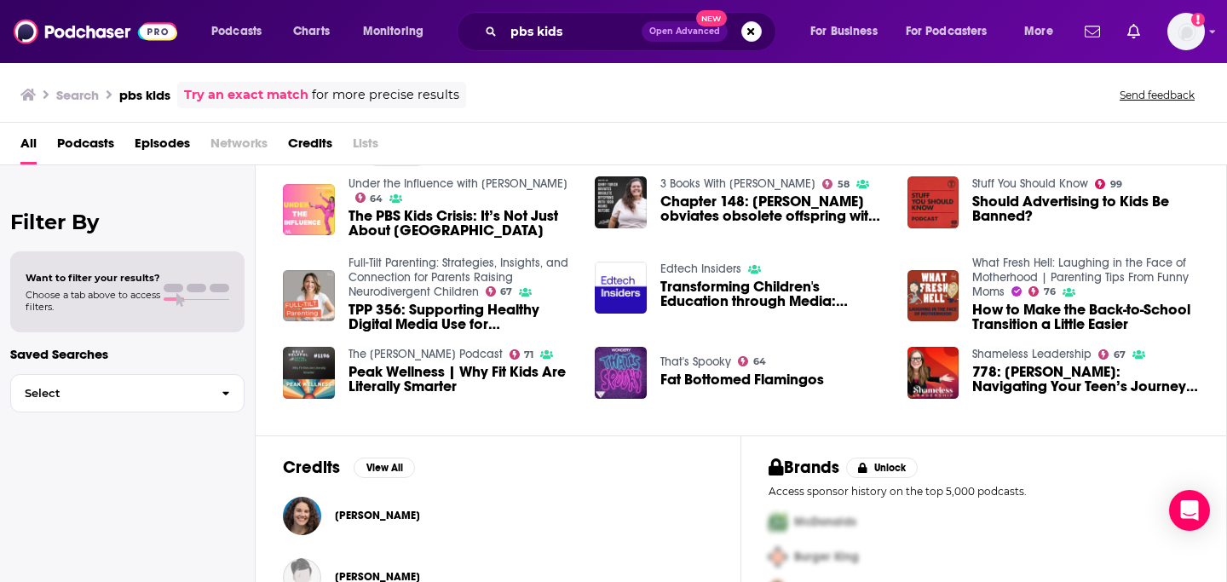
click at [416, 369] on span "Peak Wellness | Why Fit Kids Are Literally Smarter" at bounding box center [461, 379] width 227 height 29
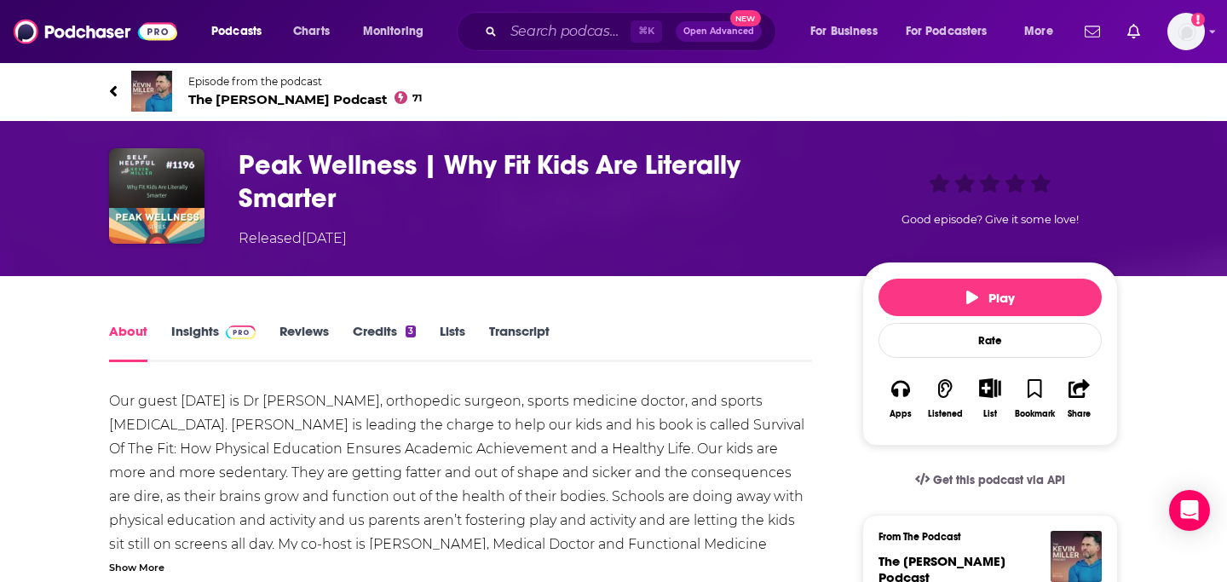
click at [181, 338] on link "Insights" at bounding box center [213, 342] width 84 height 39
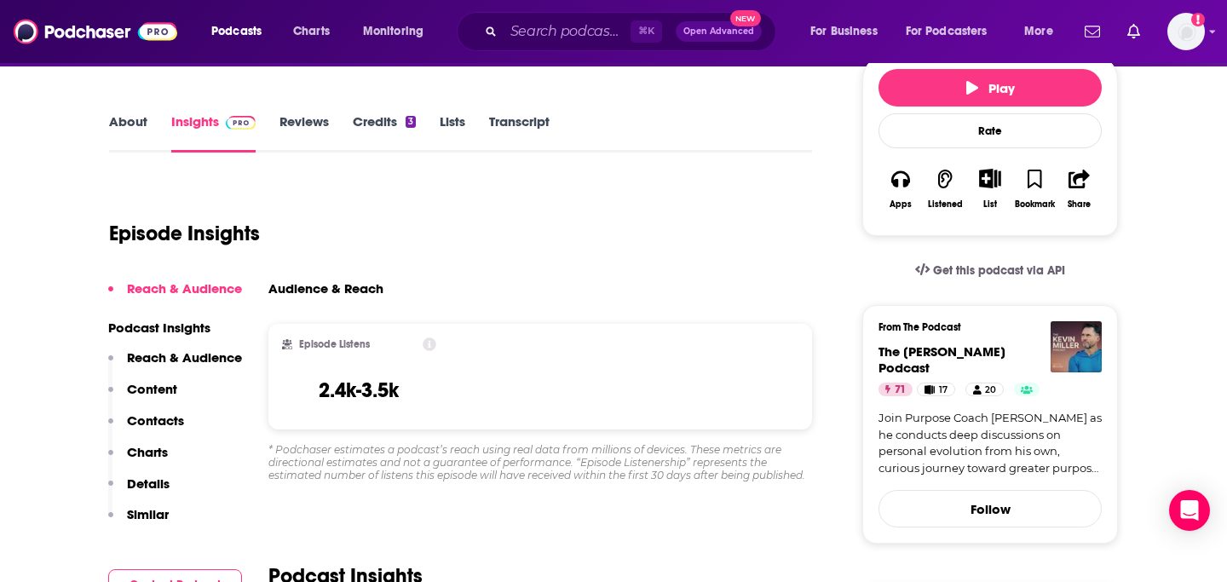
scroll to position [206, 0]
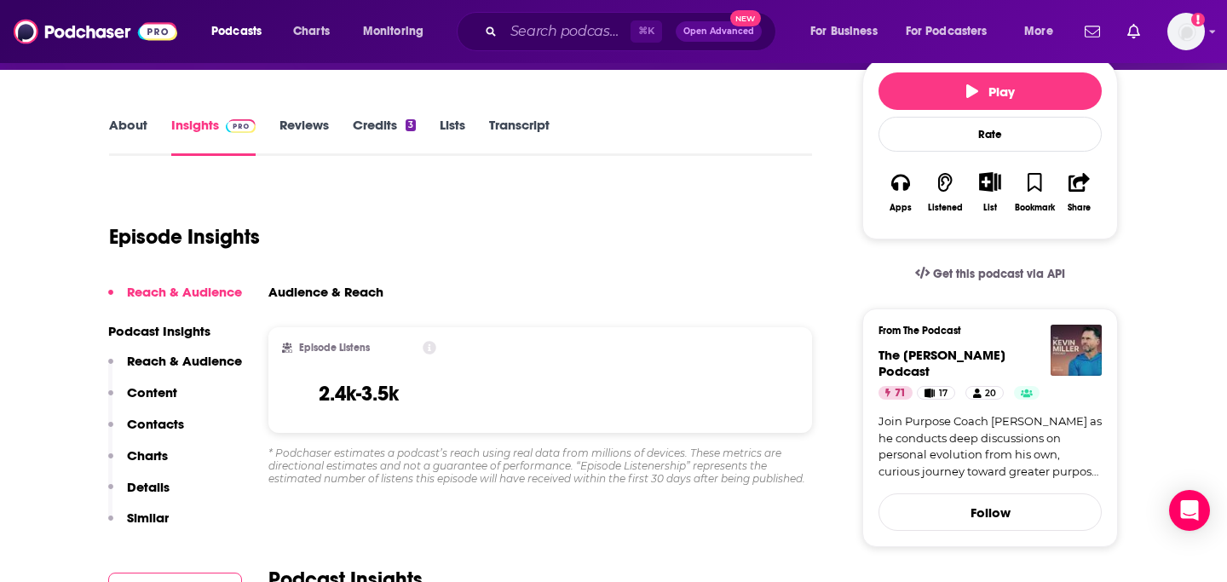
click at [317, 136] on link "Reviews" at bounding box center [303, 136] width 49 height 39
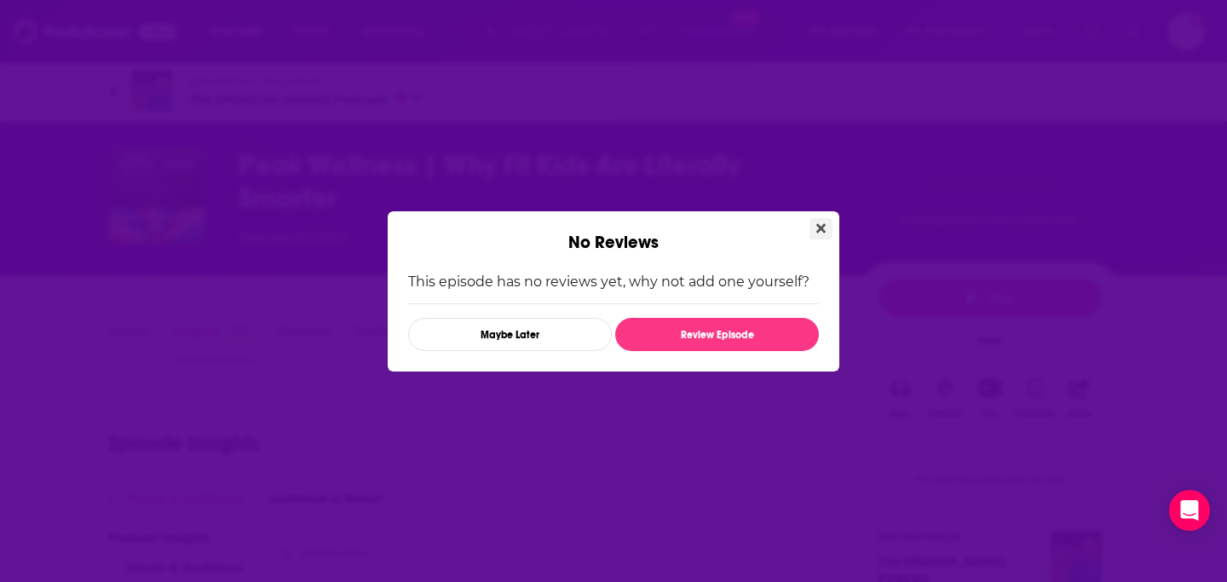
click at [825, 221] on button "Close" at bounding box center [820, 228] width 23 height 21
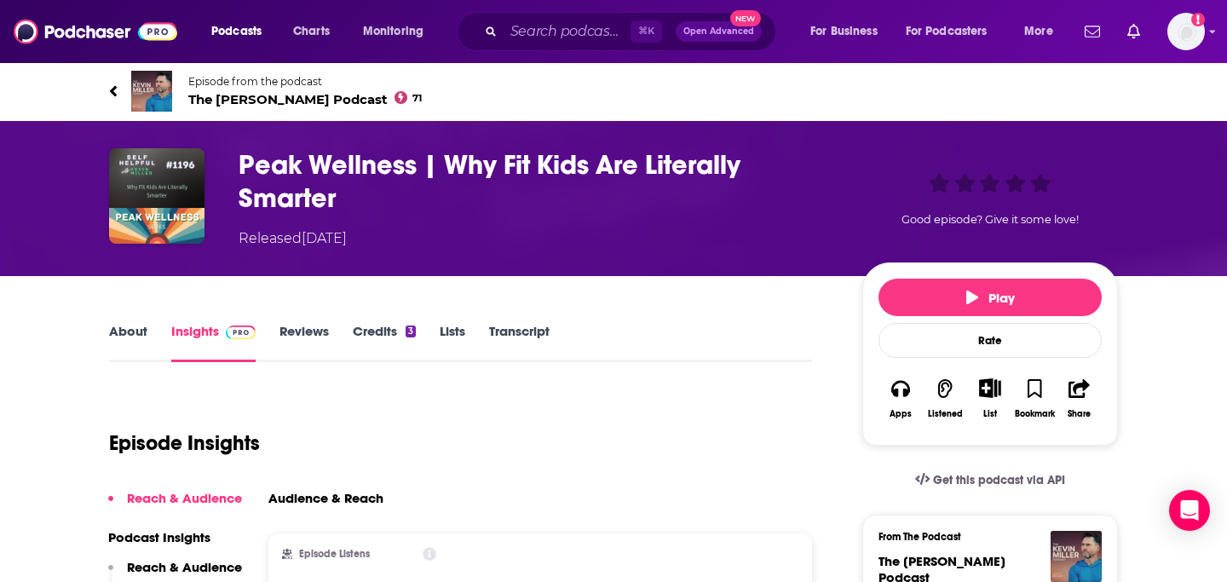
click at [244, 95] on span "The Kevin Miller Podcast 71" at bounding box center [304, 99] width 233 height 16
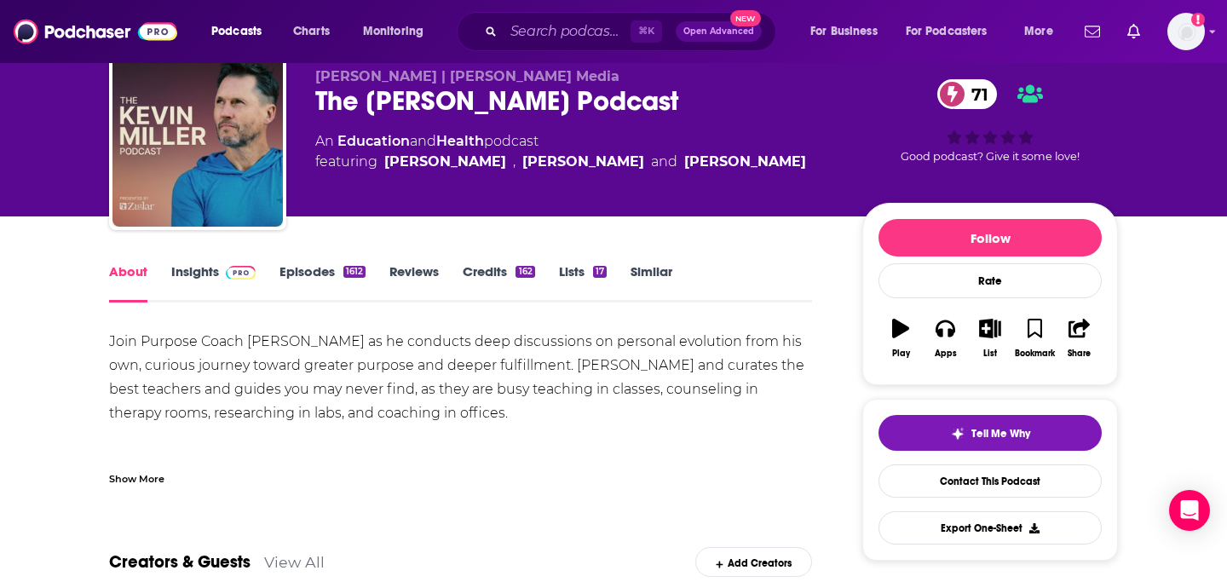
scroll to position [57, 0]
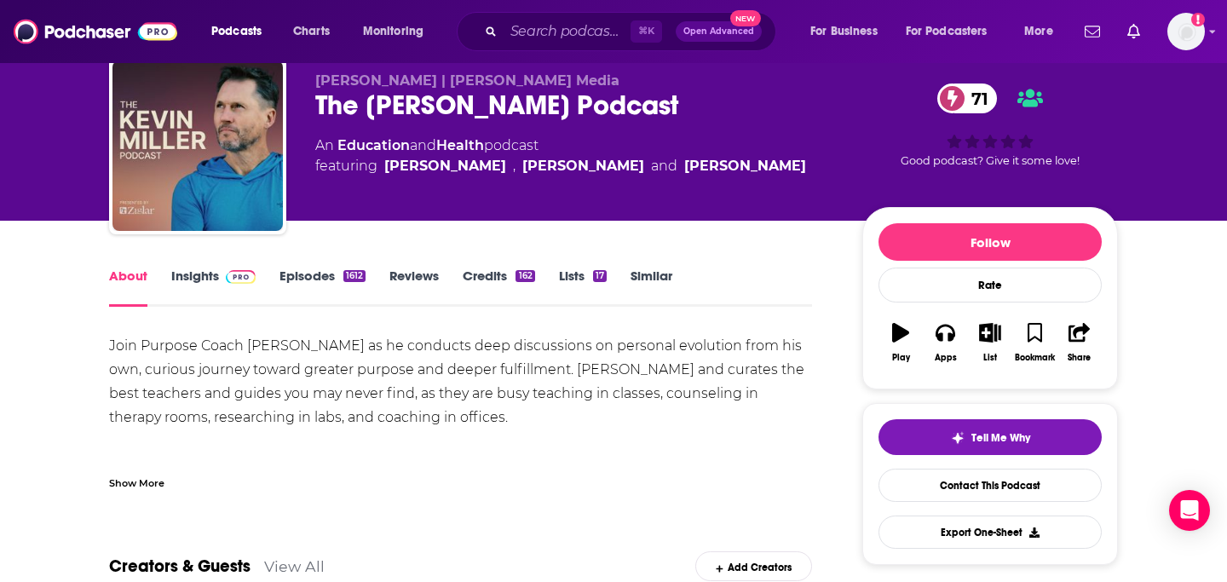
click at [214, 277] on link "Insights" at bounding box center [213, 286] width 84 height 39
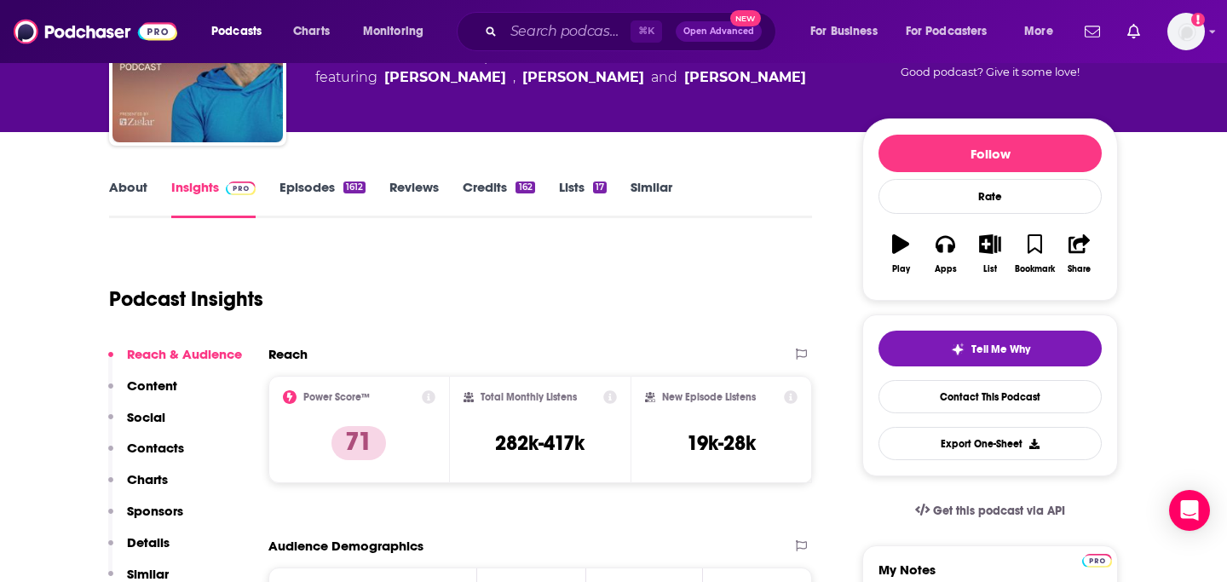
scroll to position [164, 0]
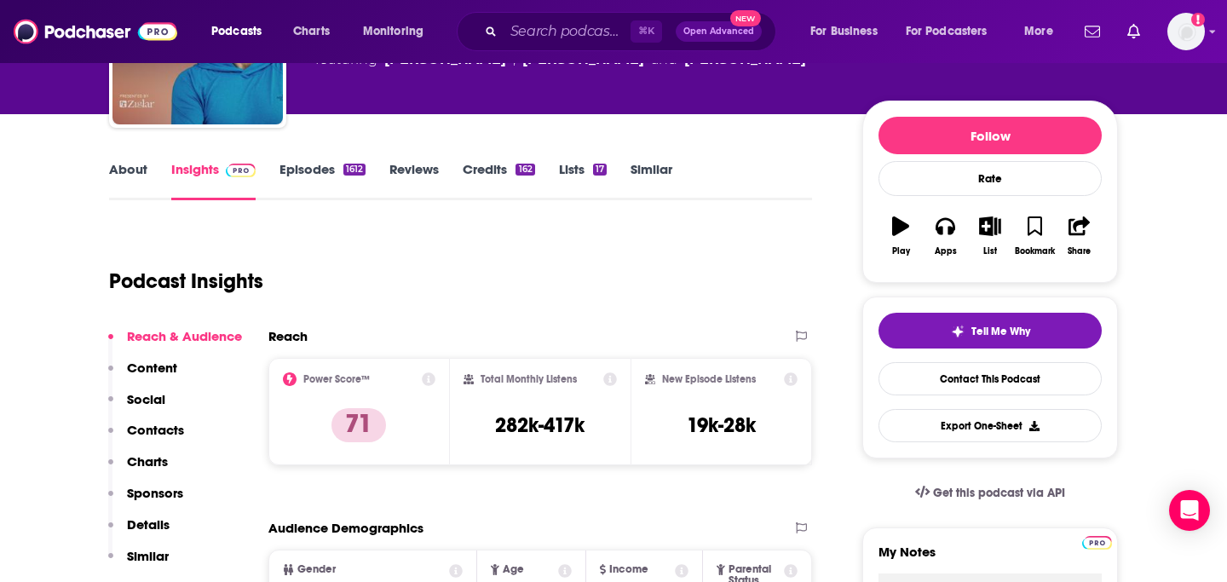
click at [331, 161] on link "Episodes 1612" at bounding box center [322, 180] width 86 height 39
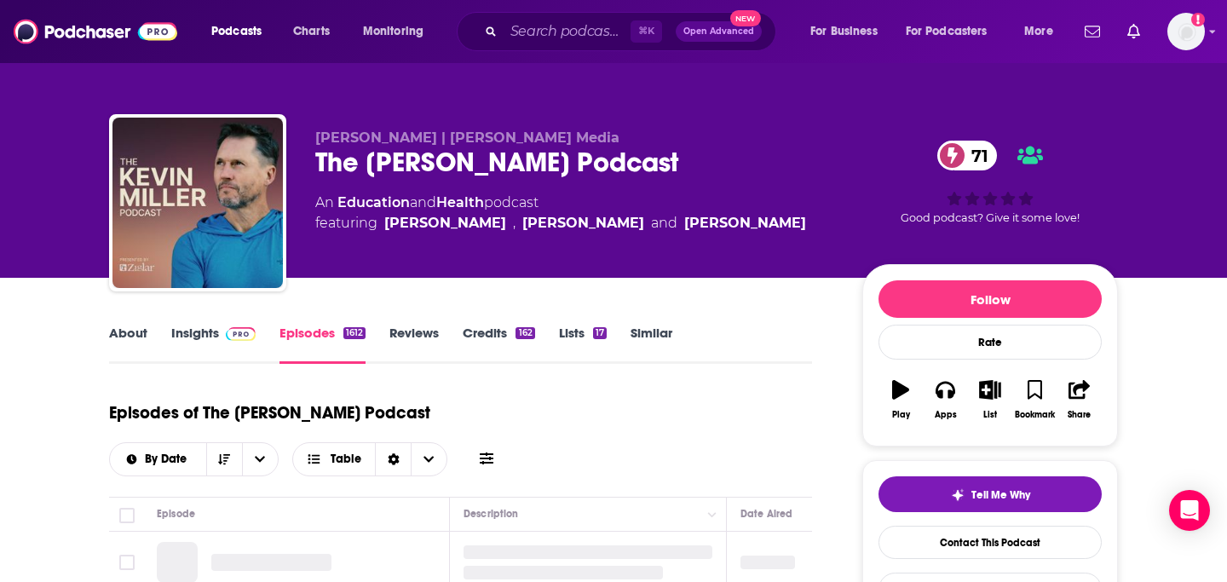
scroll to position [193, 0]
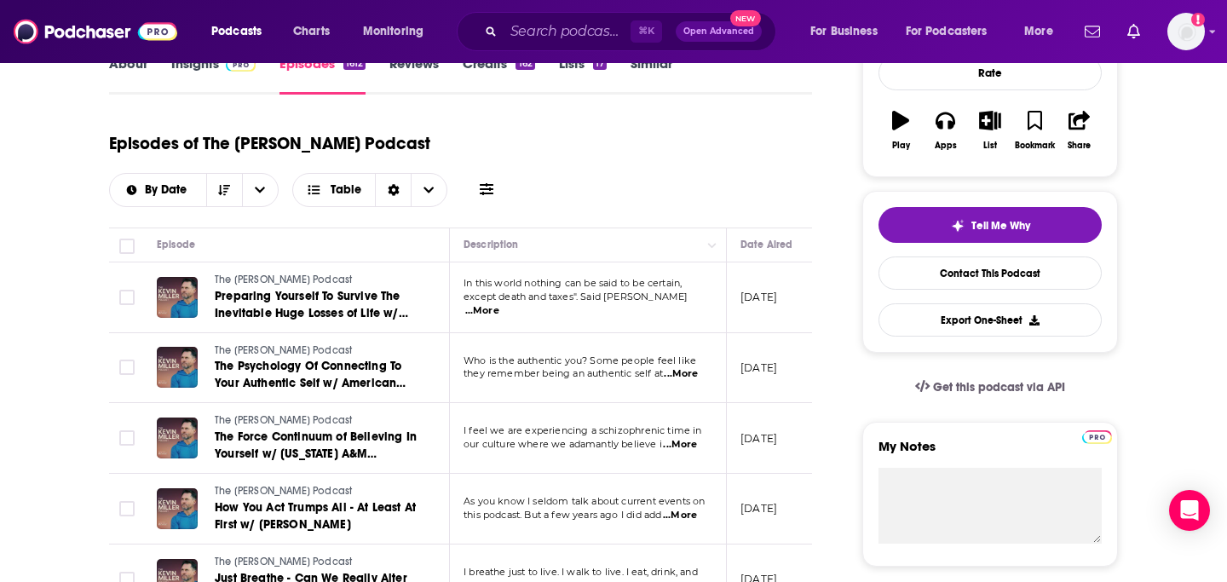
scroll to position [270, 0]
click at [499, 303] on span "...More" at bounding box center [482, 310] width 34 height 14
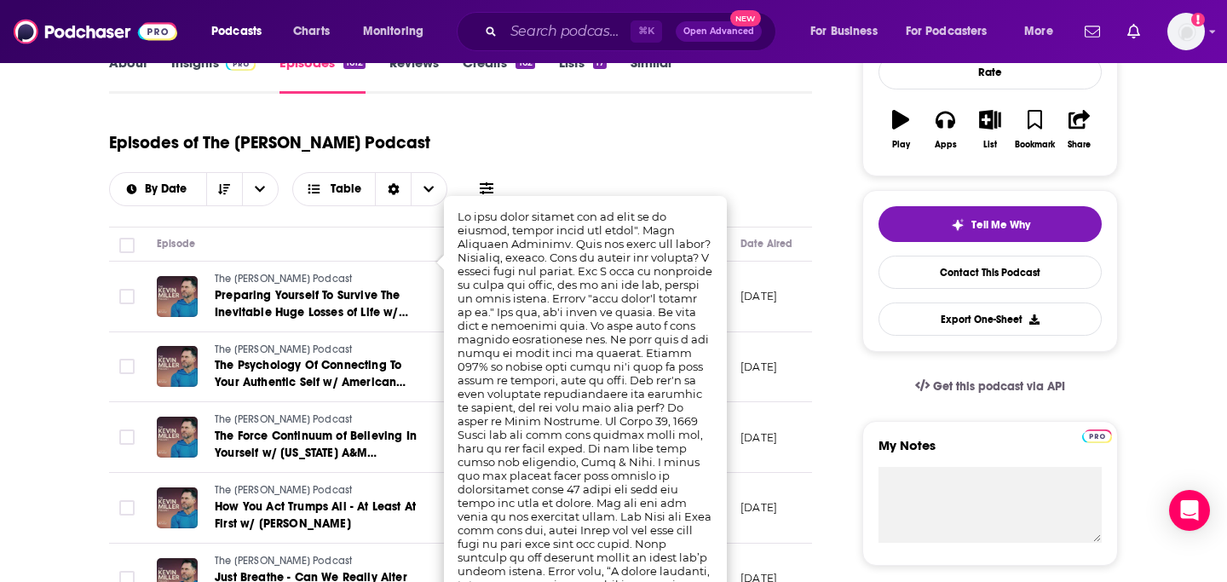
click at [123, 473] on td at bounding box center [126, 508] width 34 height 71
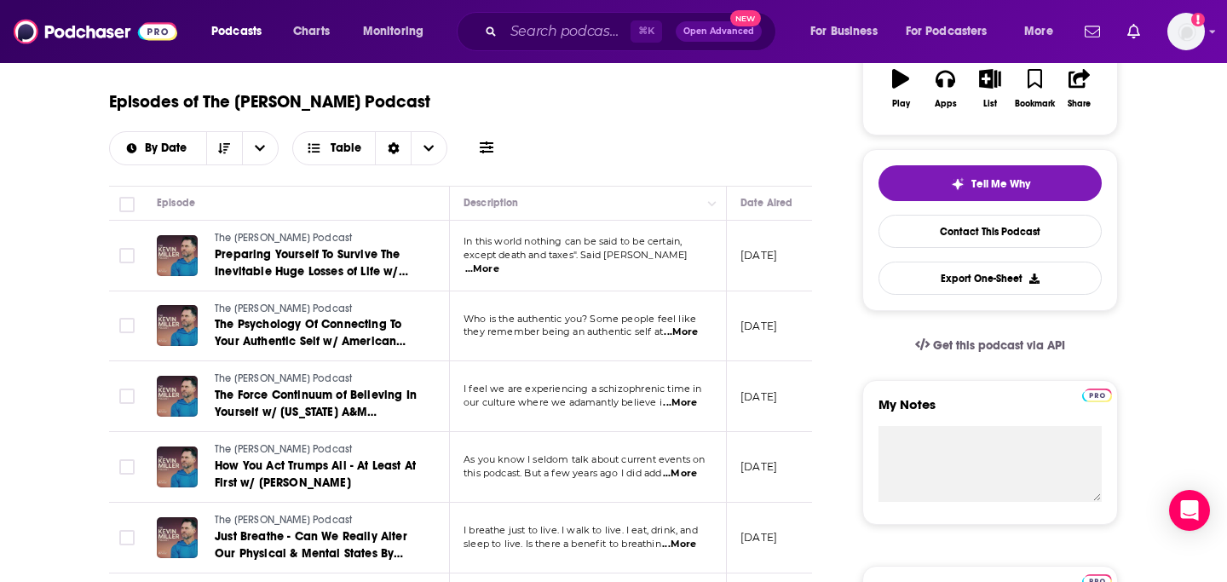
scroll to position [0, 0]
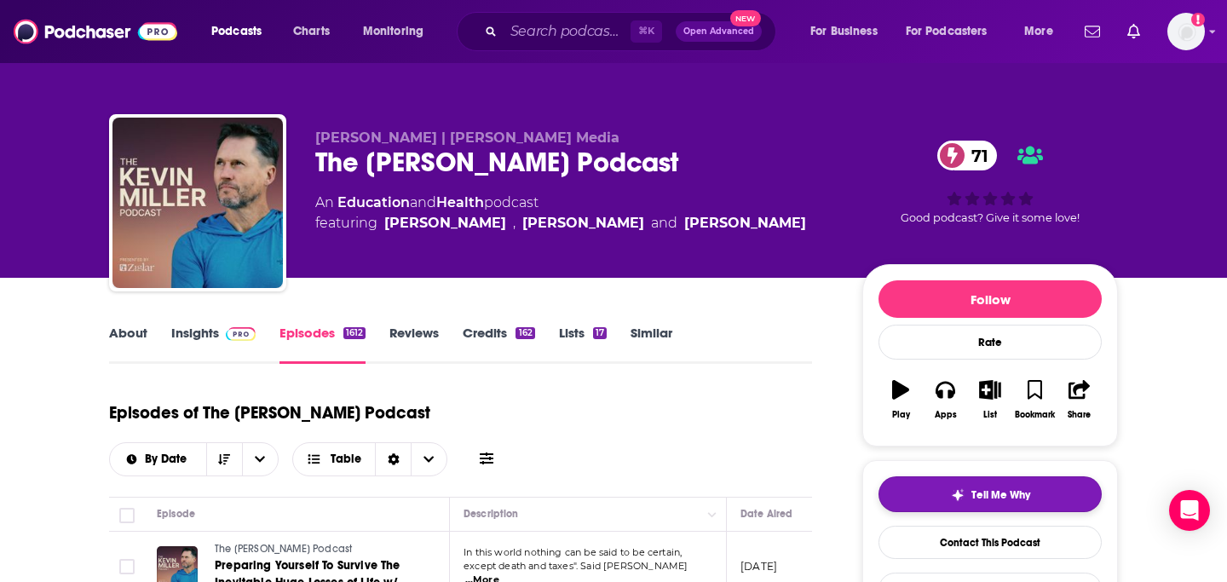
click at [991, 495] on span "Tell Me Why" at bounding box center [1000, 495] width 59 height 14
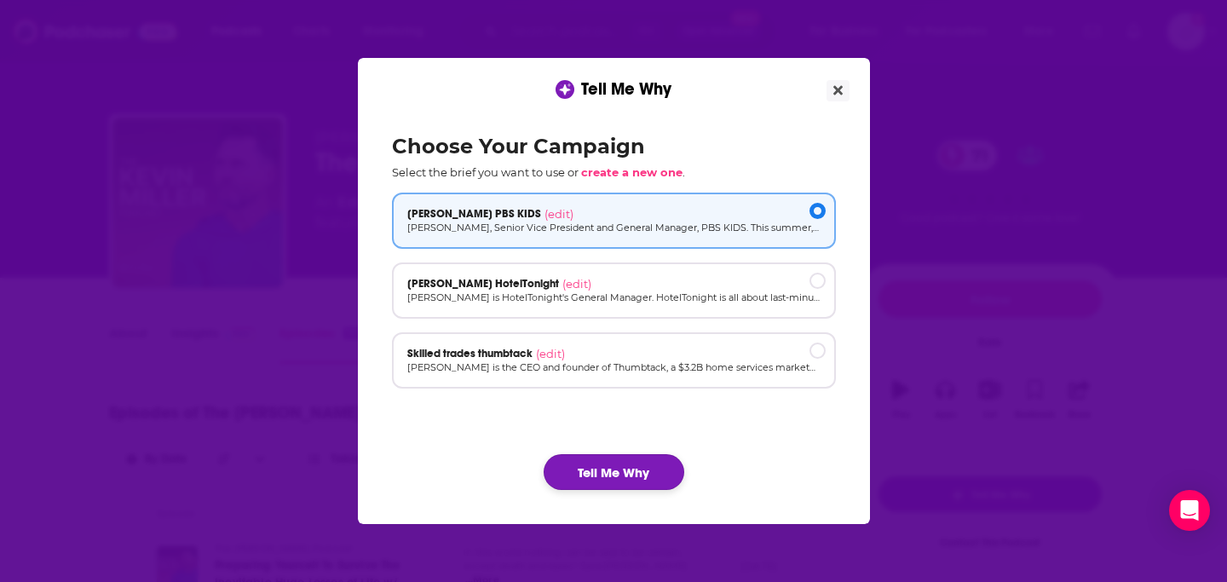
click at [607, 476] on button "Tell Me Why" at bounding box center [613, 472] width 141 height 36
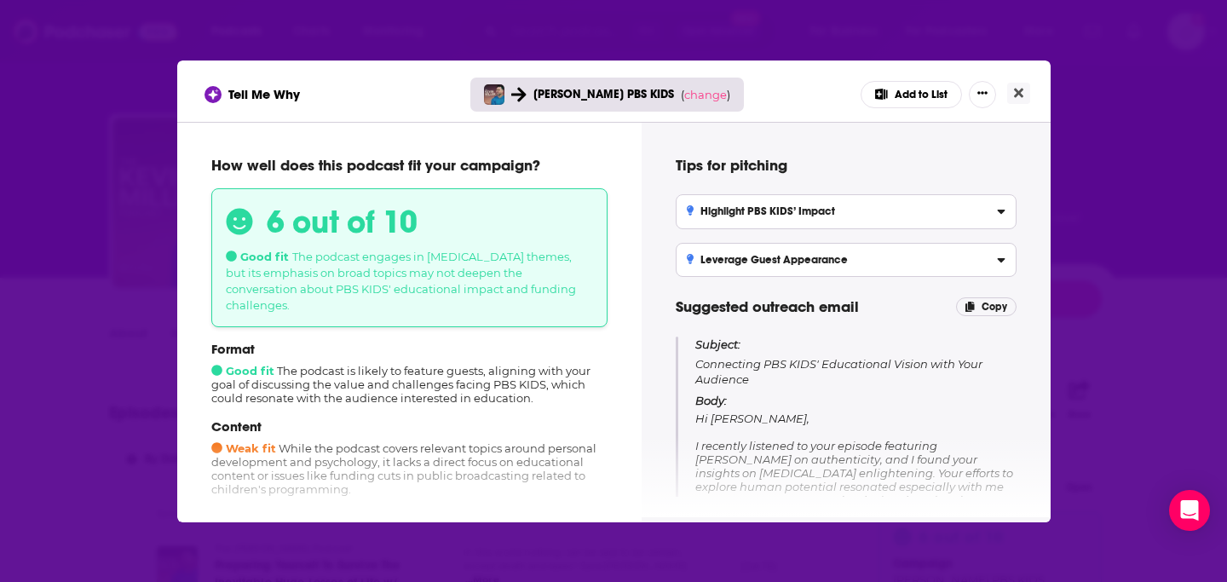
click at [1038, 89] on div "Tell Me Why Sara Dewitt PBS KIDS ( change ) Add to List" at bounding box center [613, 90] width 873 height 61
click at [1017, 93] on icon "Close" at bounding box center [1018, 92] width 9 height 9
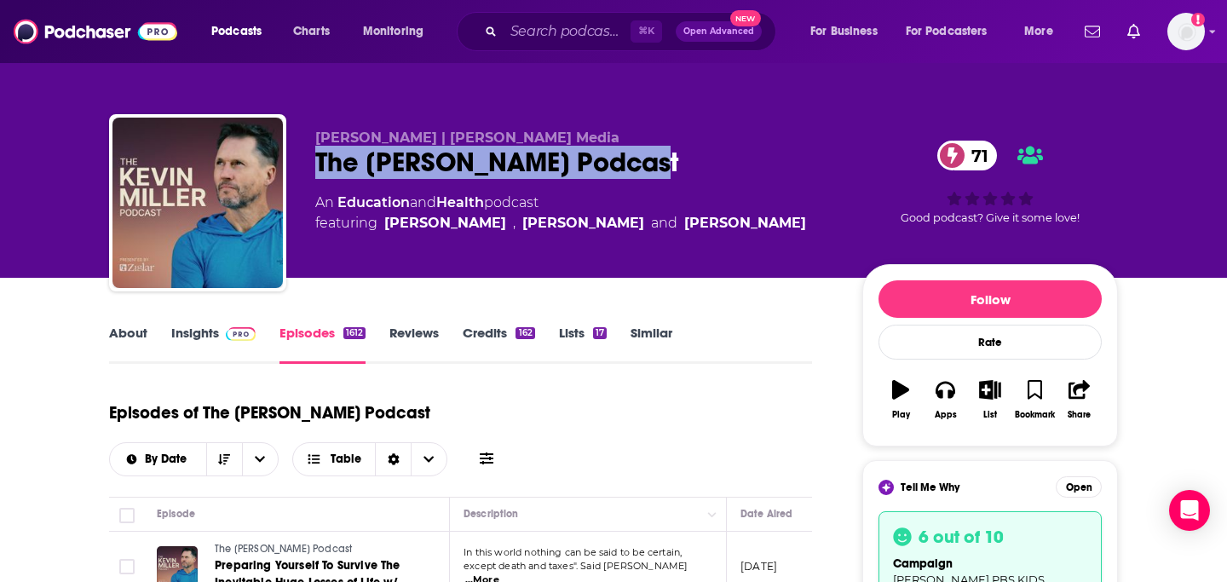
copy h2 "The Kevin Miller Podcast"
drag, startPoint x: 310, startPoint y: 158, endPoint x: 750, endPoint y: 161, distance: 440.4
click at [750, 161] on div "Kevin Miller | YAP Media The Kevin Miller Podcast 71 An Education and Health po…" at bounding box center [613, 206] width 1009 height 184
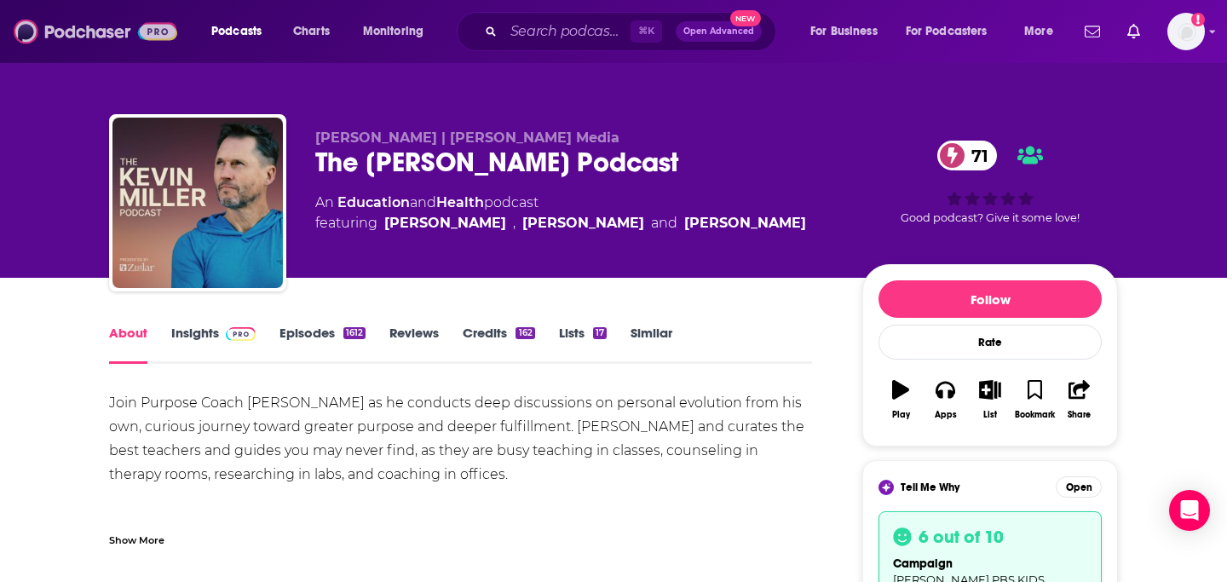
click at [60, 32] on img at bounding box center [96, 31] width 164 height 32
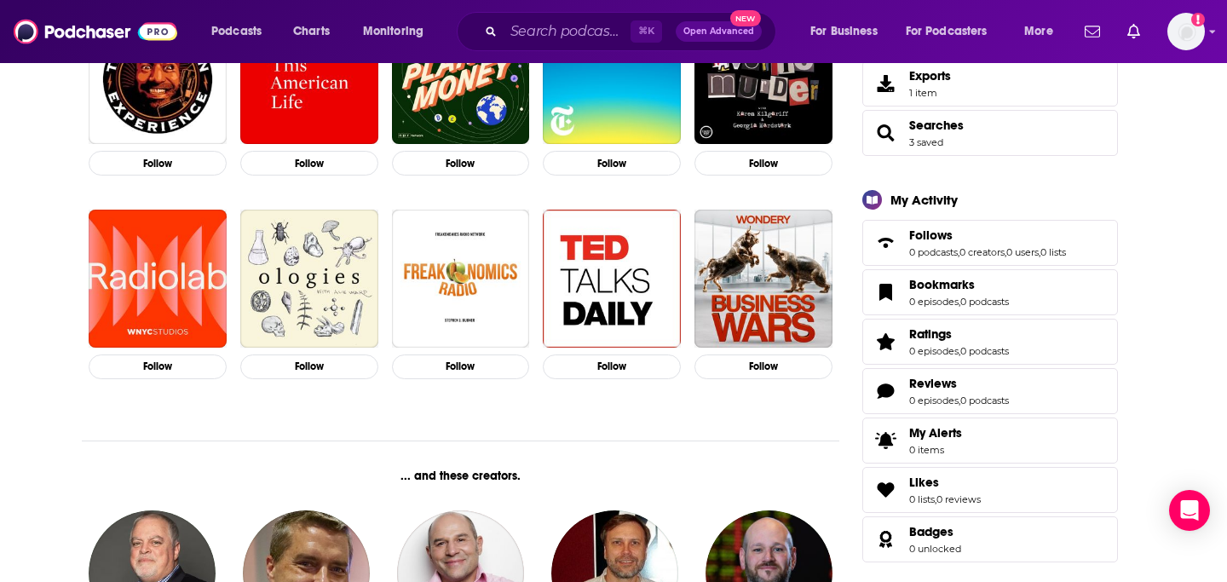
scroll to position [395, 0]
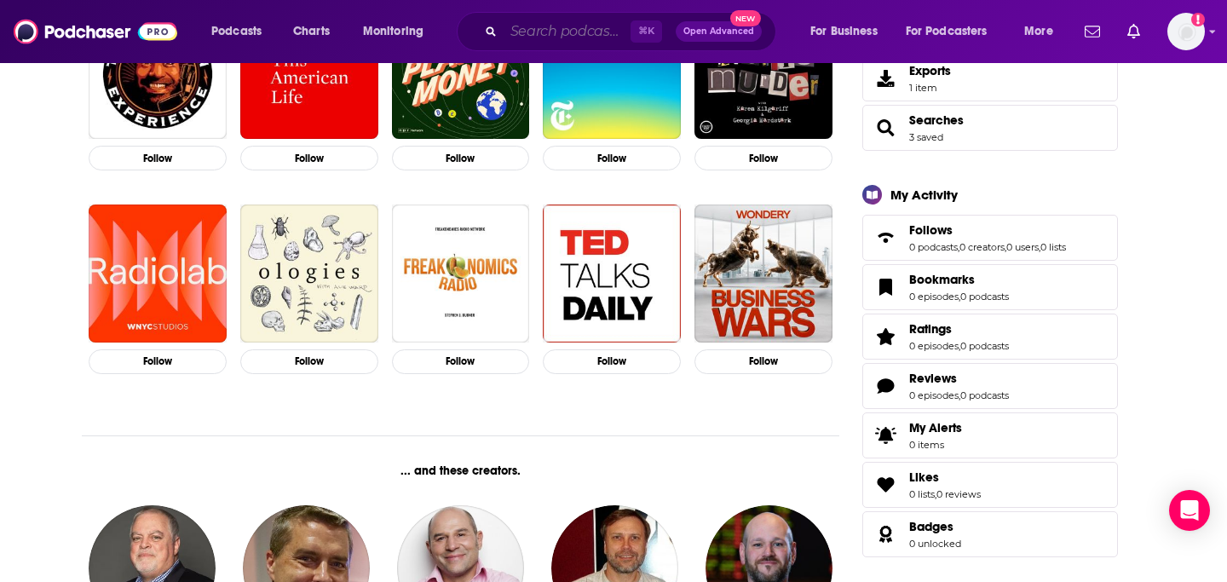
click at [574, 35] on input "Search podcasts, credits, & more..." at bounding box center [566, 31] width 127 height 27
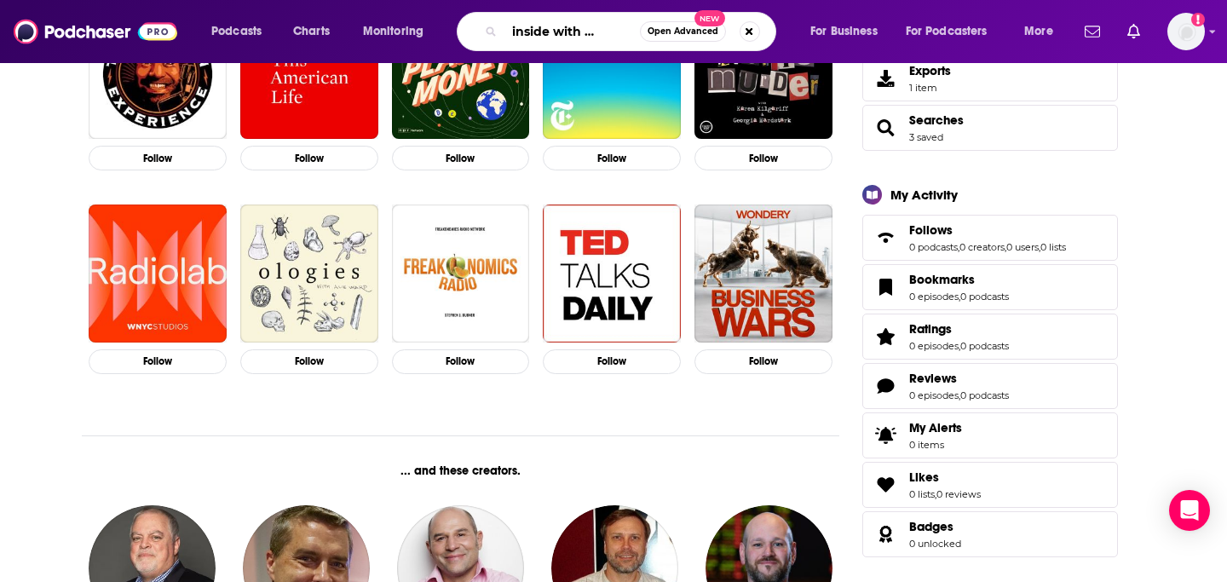
scroll to position [0, 41]
type input "good inside with dr [PERSON_NAME]"
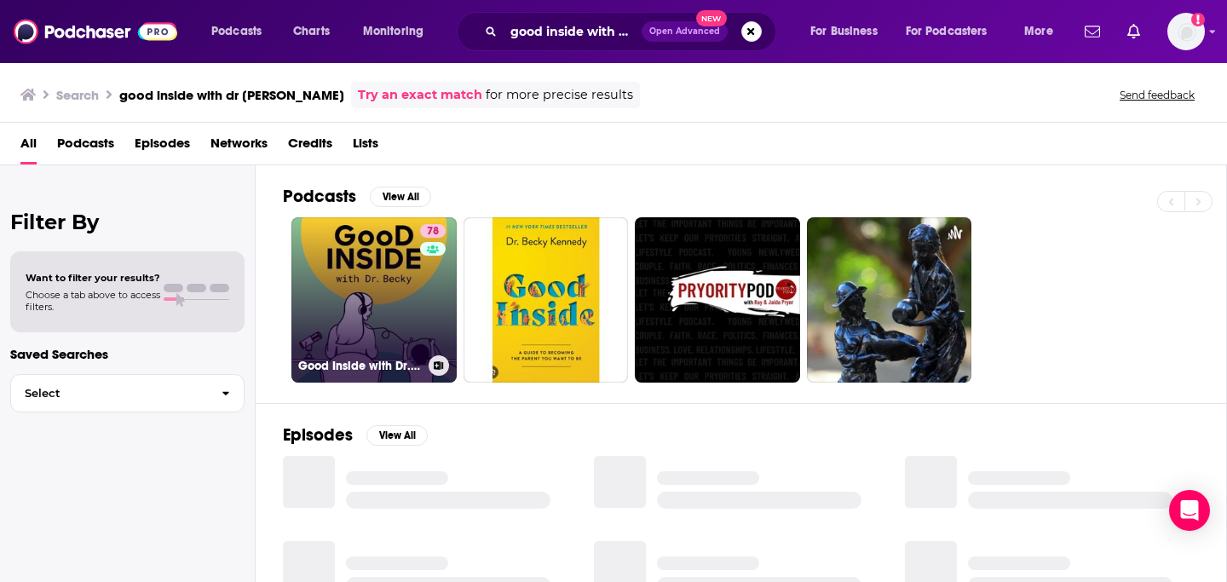
click at [376, 340] on link "78 Good Inside with Dr. Becky" at bounding box center [373, 299] width 165 height 165
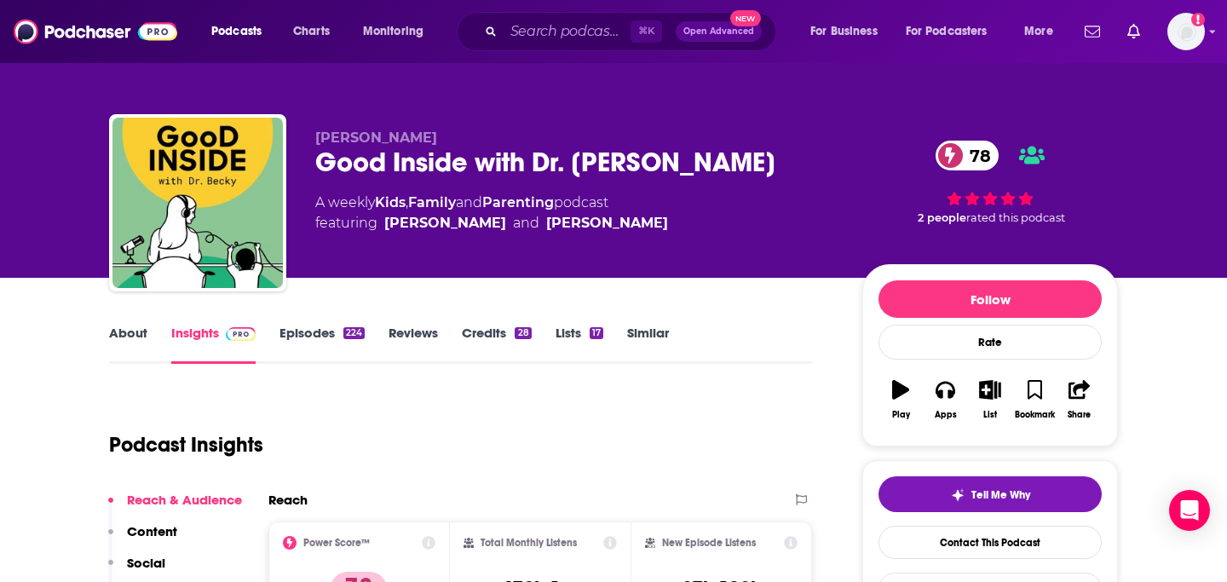
click at [641, 330] on link "Similar" at bounding box center [648, 344] width 42 height 39
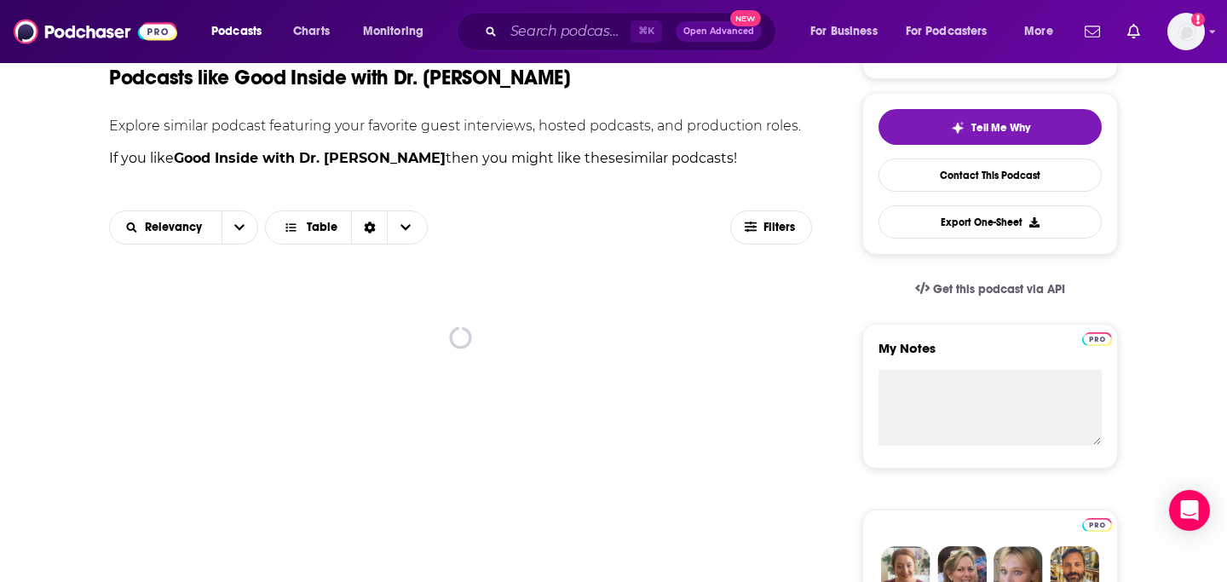
scroll to position [500, 0]
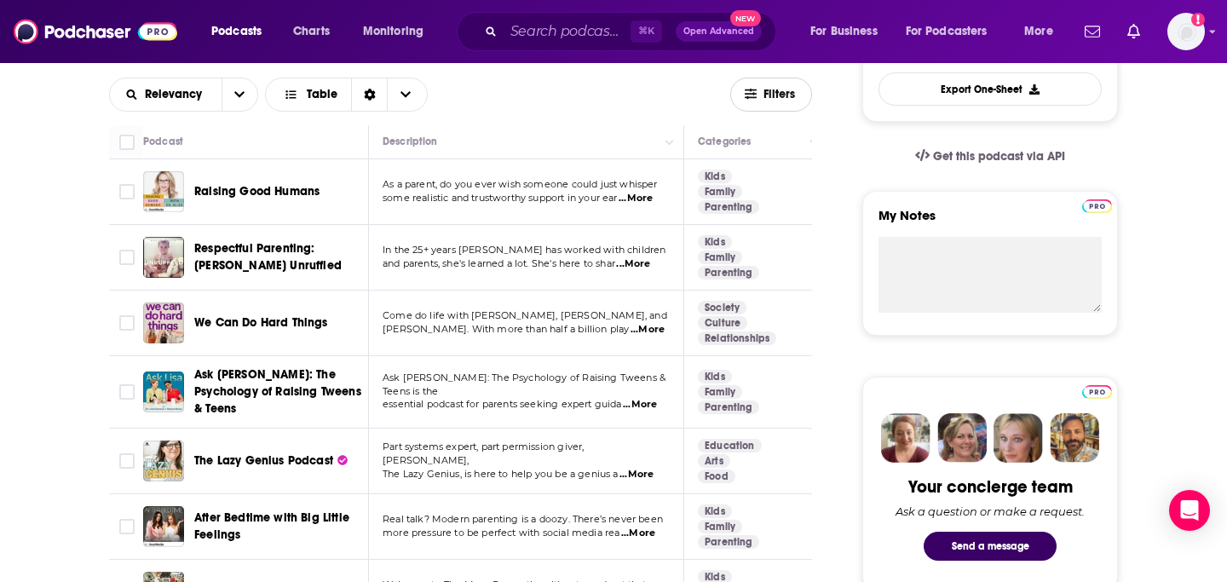
click at [767, 96] on span "Filters" at bounding box center [780, 95] width 34 height 12
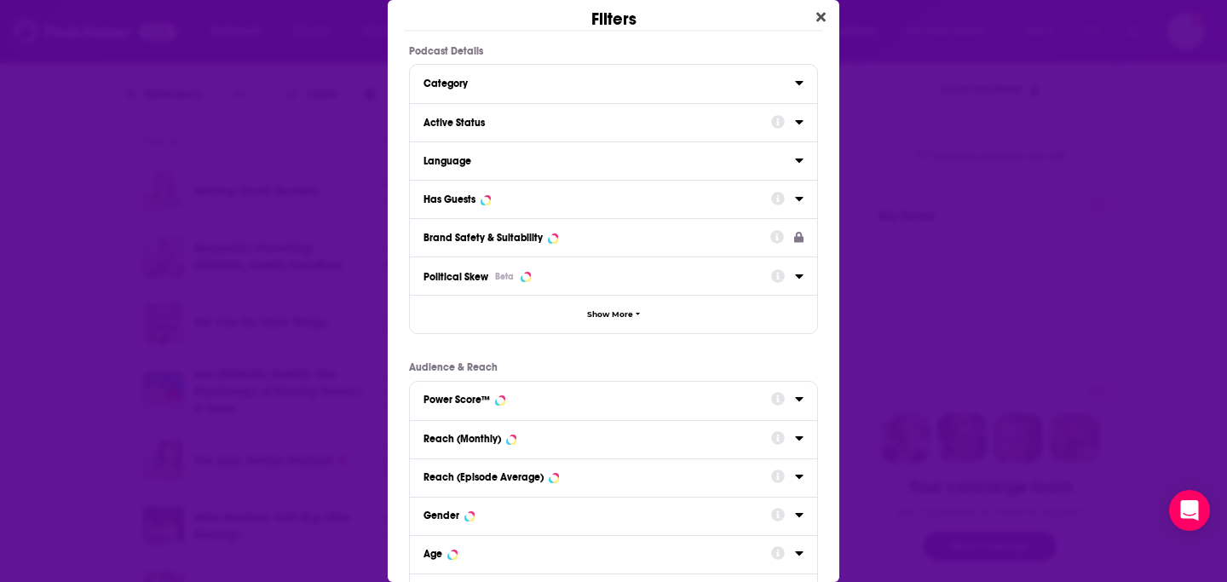
click at [538, 115] on button "Active Status" at bounding box center [597, 121] width 348 height 21
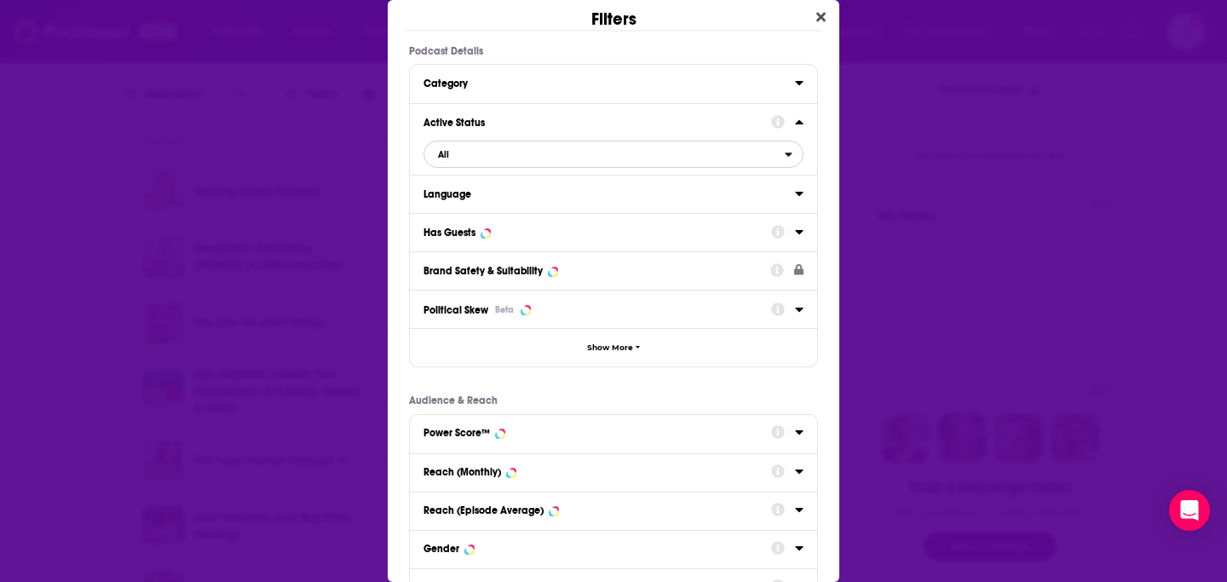
click at [440, 153] on span "All" at bounding box center [443, 154] width 11 height 9
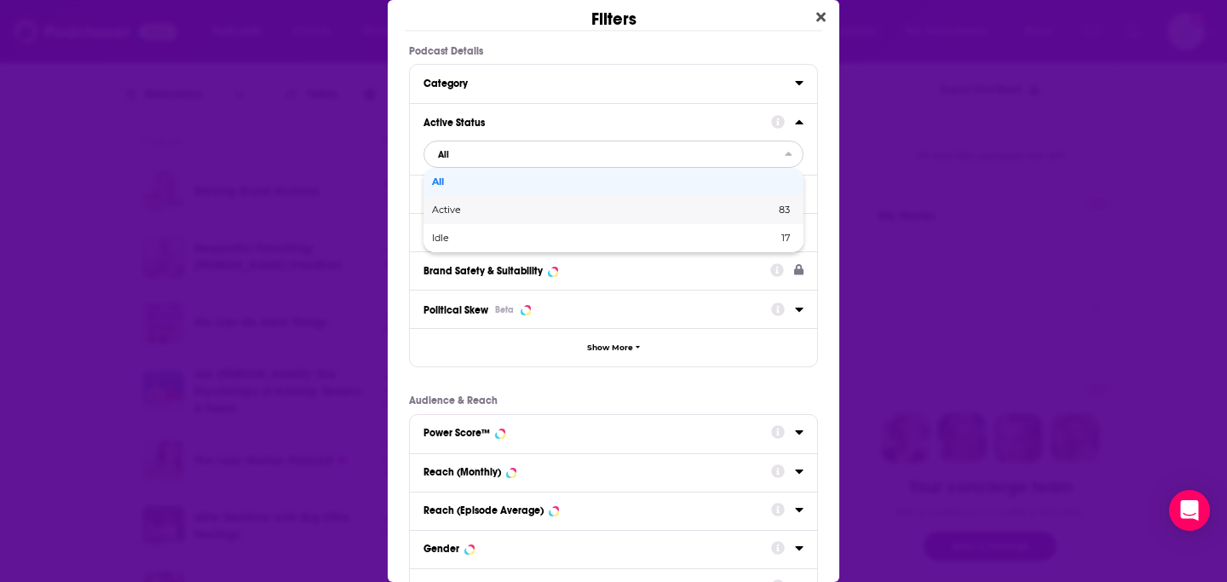
click at [480, 216] on div "Active 83" at bounding box center [613, 210] width 380 height 28
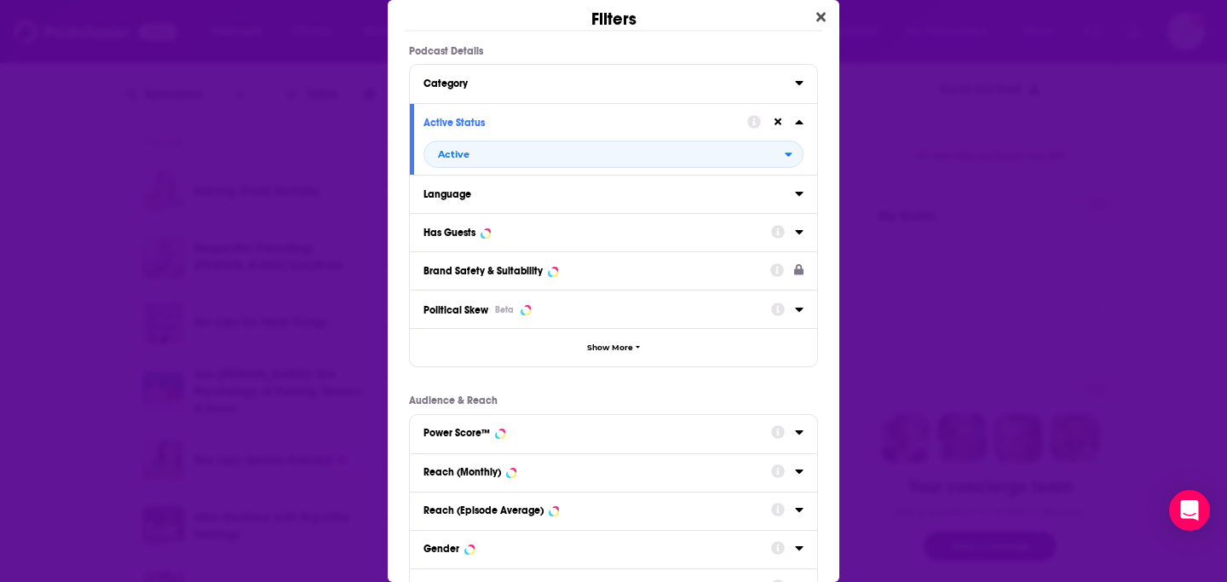
click at [539, 242] on button "Has Guests" at bounding box center [597, 231] width 348 height 21
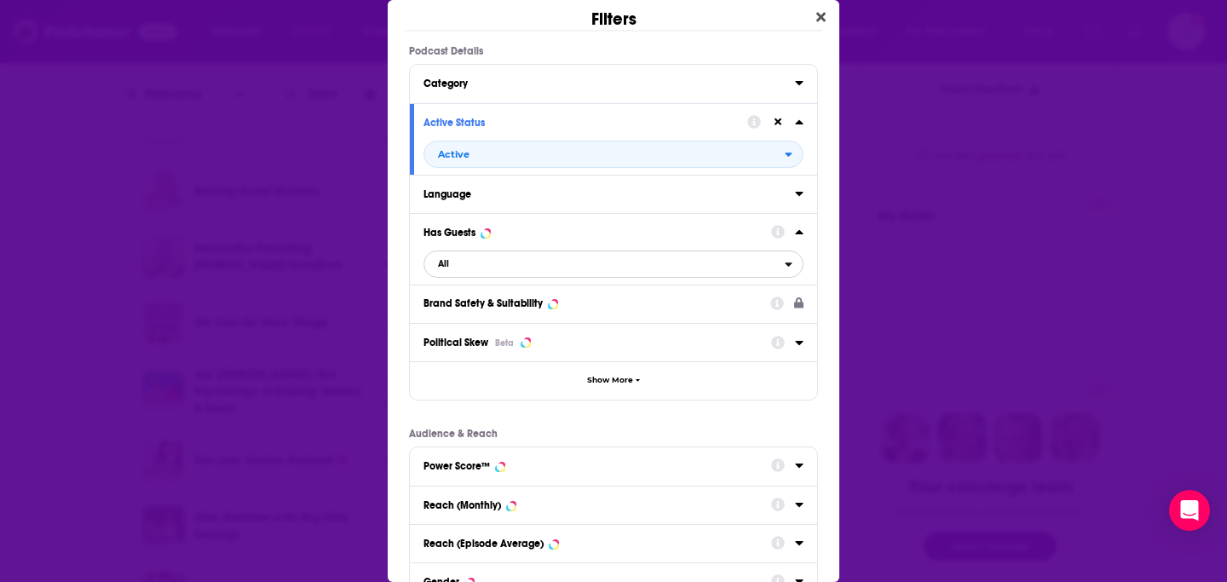
click at [468, 270] on span "All" at bounding box center [604, 264] width 360 height 22
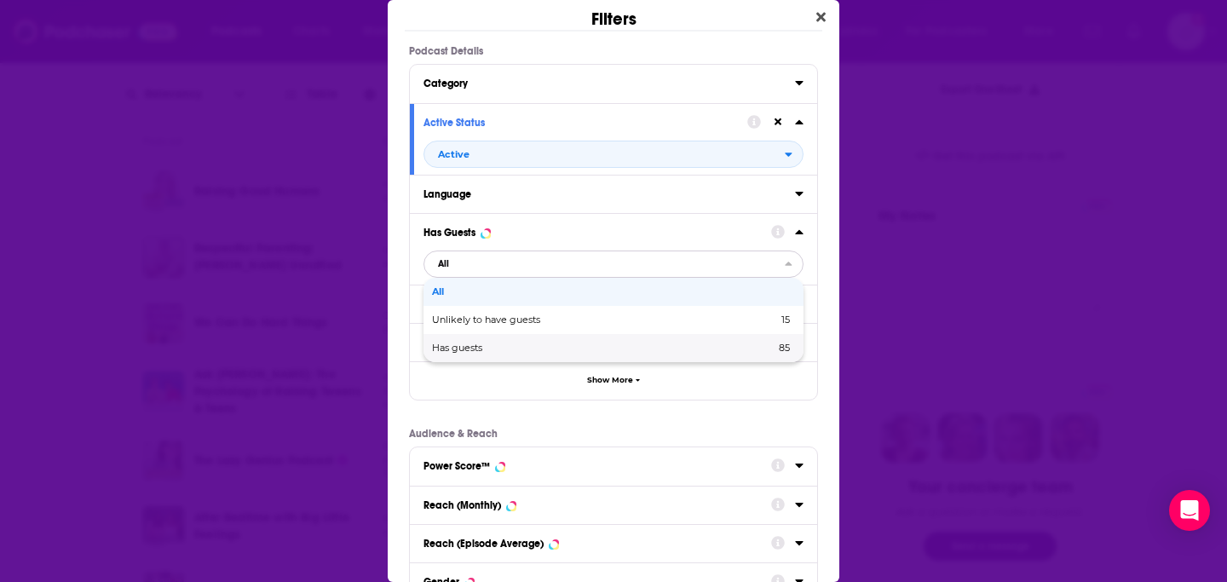
click at [491, 348] on span "Has guests" at bounding box center [530, 347] width 197 height 9
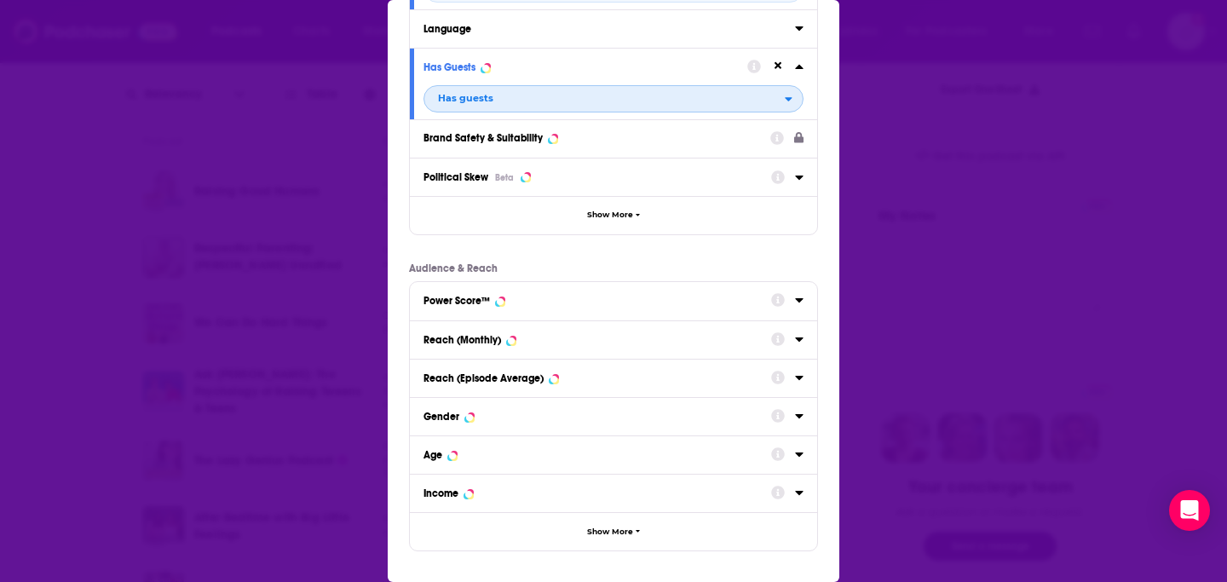
scroll to position [236, 0]
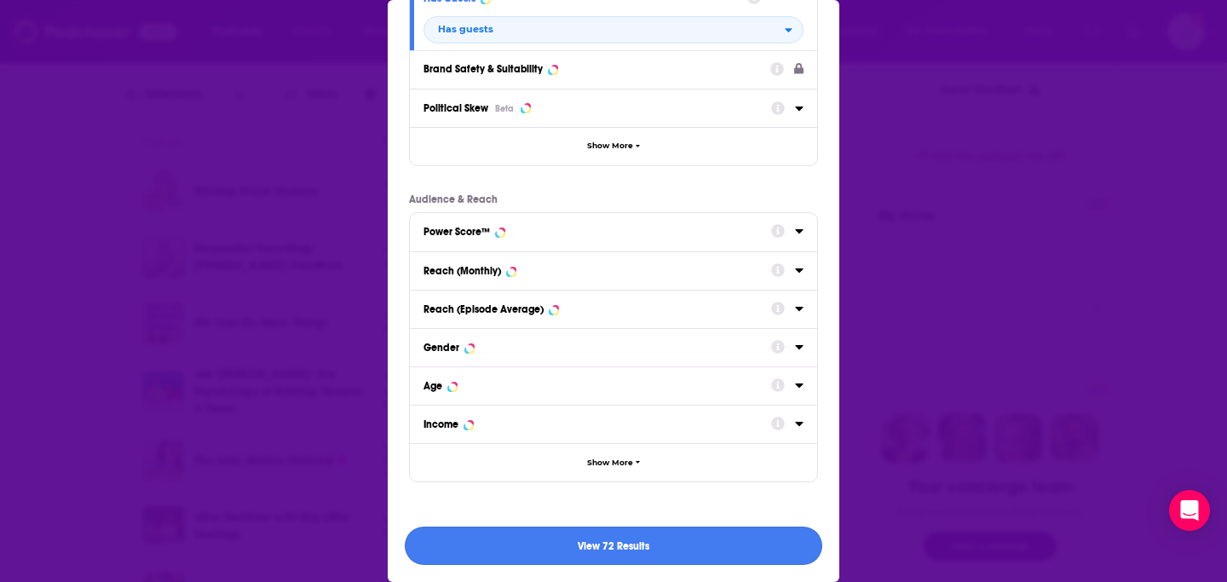
click at [532, 553] on button "View 72 Results" at bounding box center [613, 545] width 417 height 38
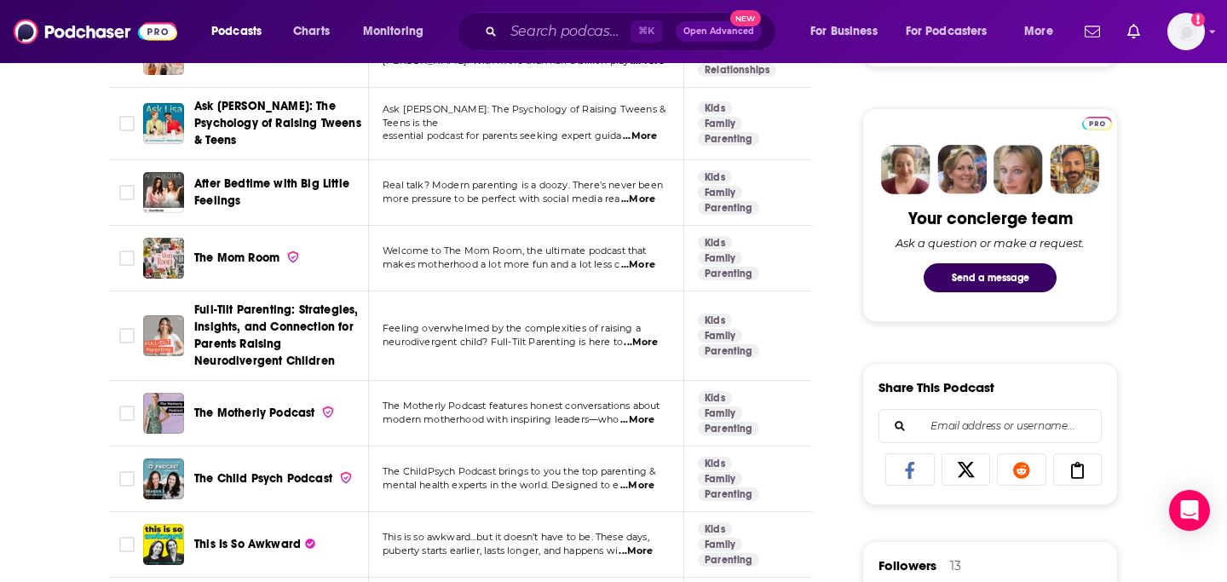
scroll to position [763, 0]
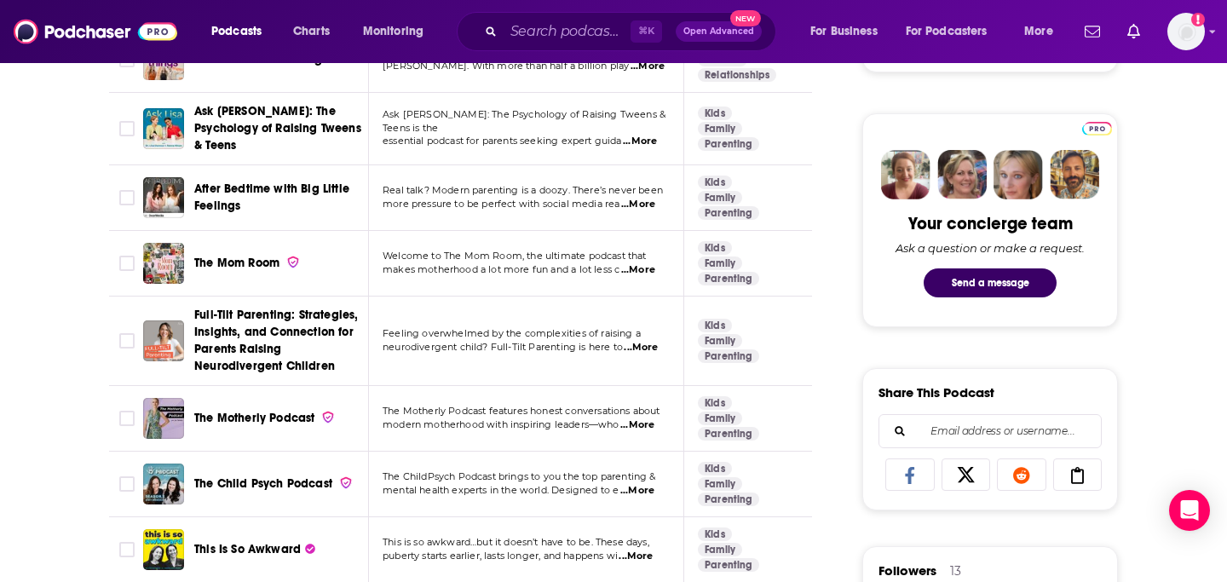
click at [647, 200] on span "...More" at bounding box center [638, 205] width 34 height 14
click at [264, 183] on span "After Bedtime with Big Little Feelings" at bounding box center [271, 197] width 155 height 32
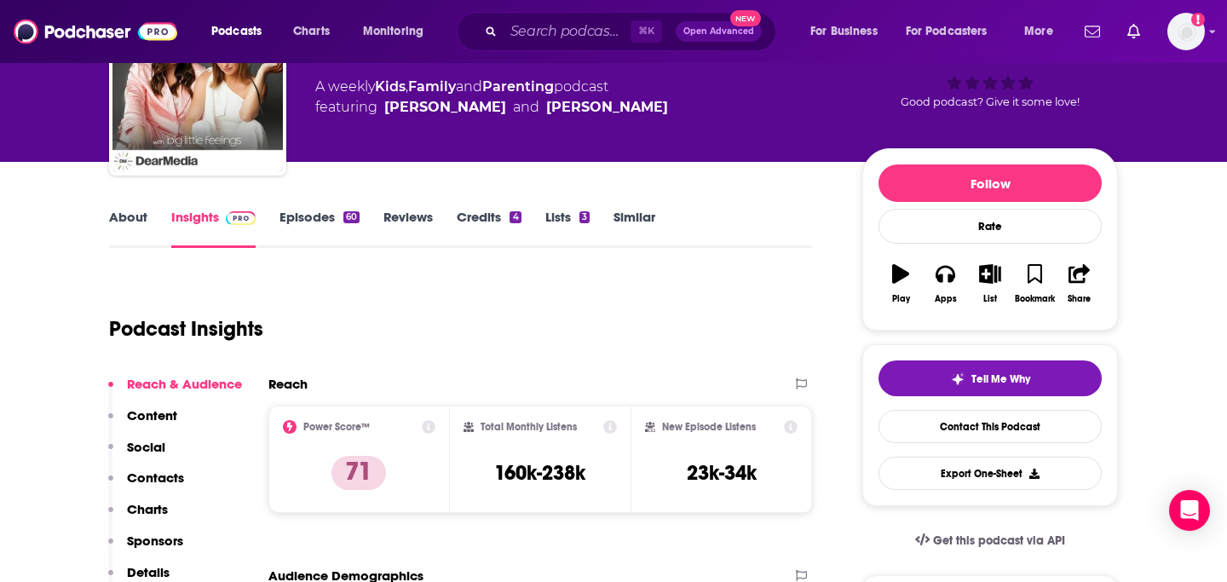
scroll to position [47, 0]
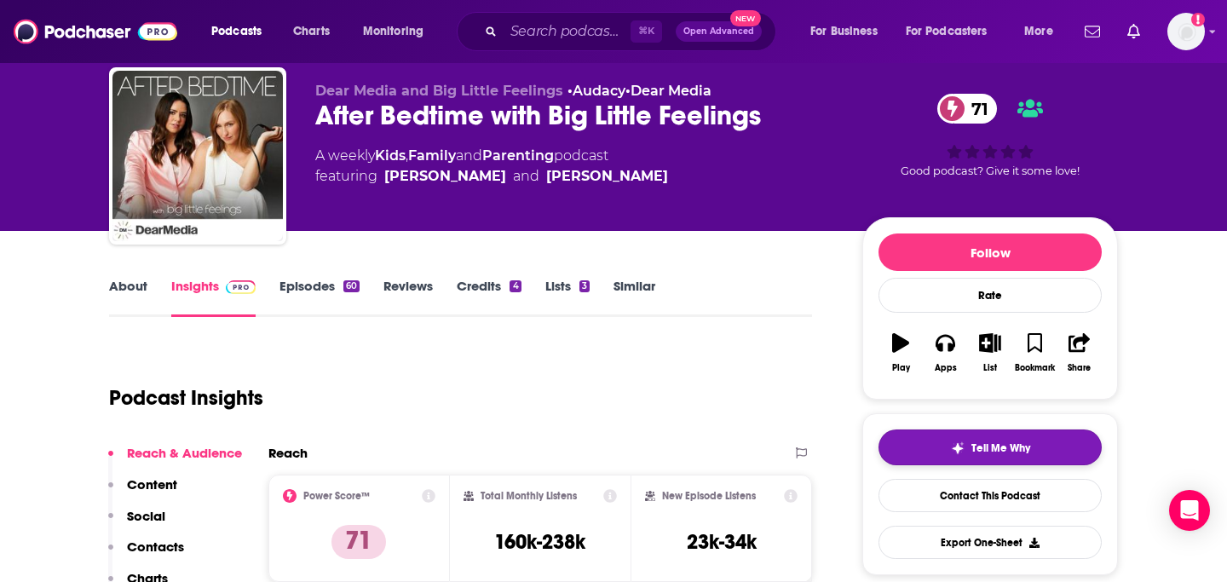
click at [974, 452] on span "Tell Me Why" at bounding box center [1000, 448] width 59 height 14
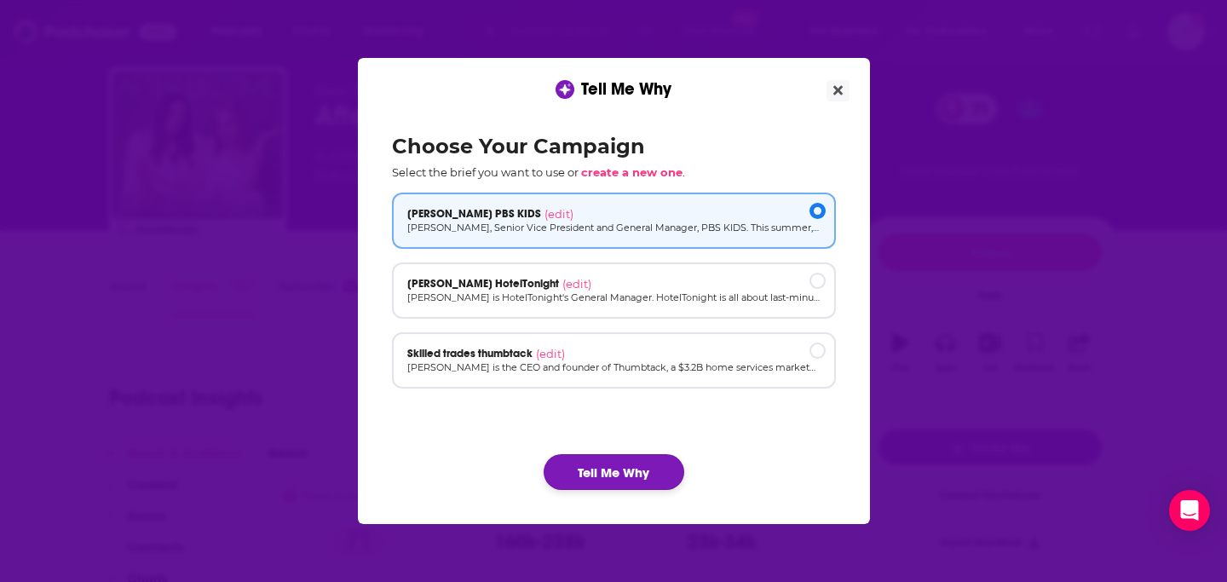
click at [631, 489] on button "Tell Me Why" at bounding box center [613, 472] width 141 height 36
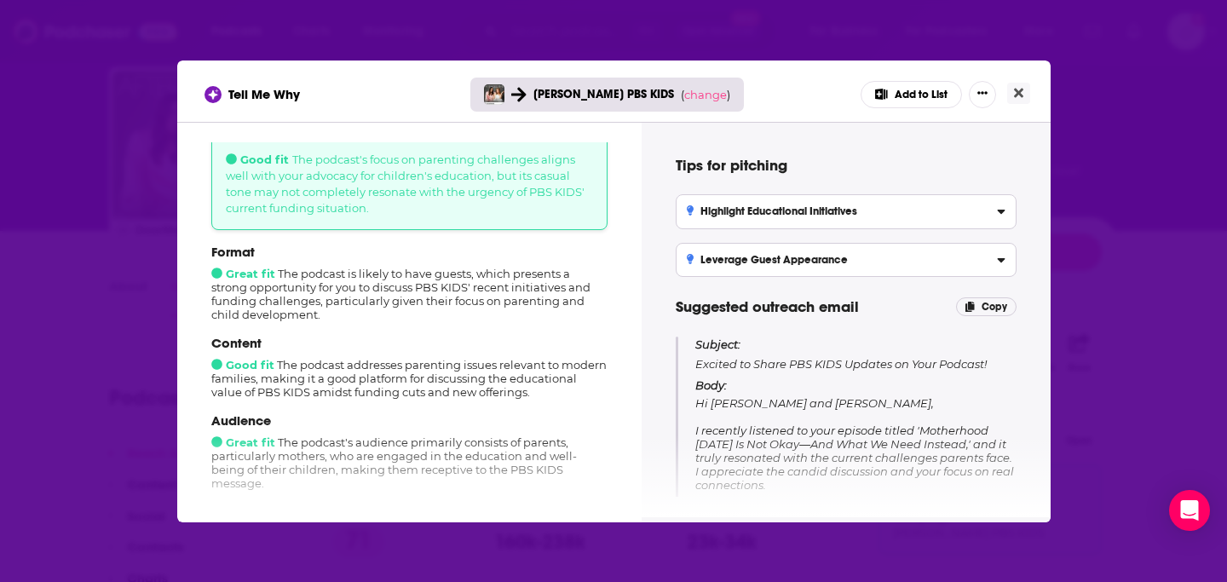
scroll to position [102, 0]
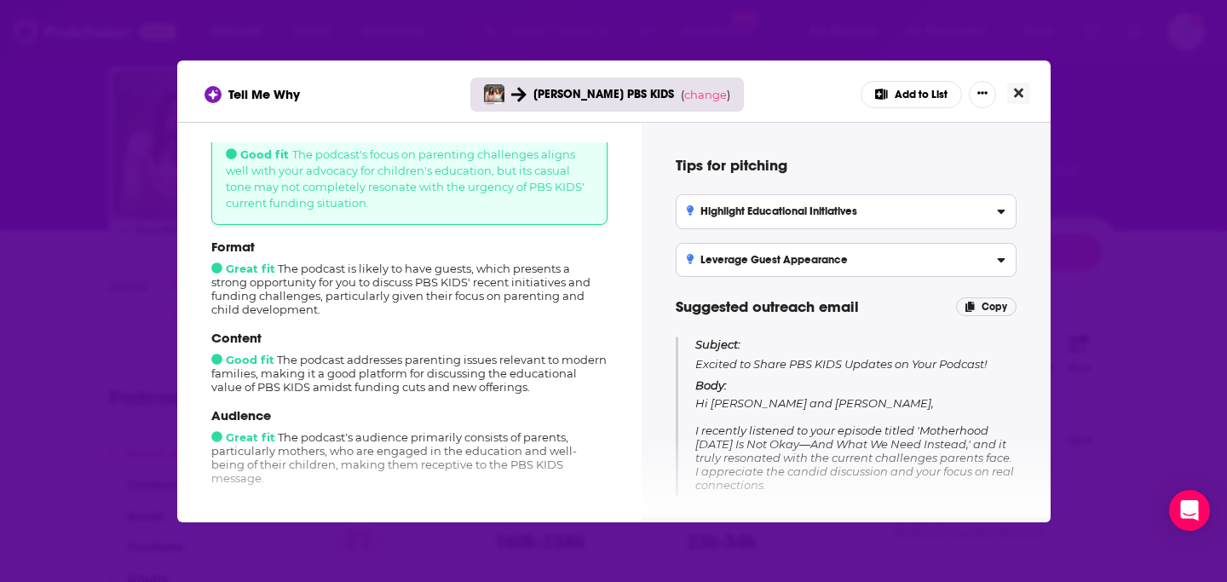
click at [1015, 84] on button "Close" at bounding box center [1018, 93] width 23 height 21
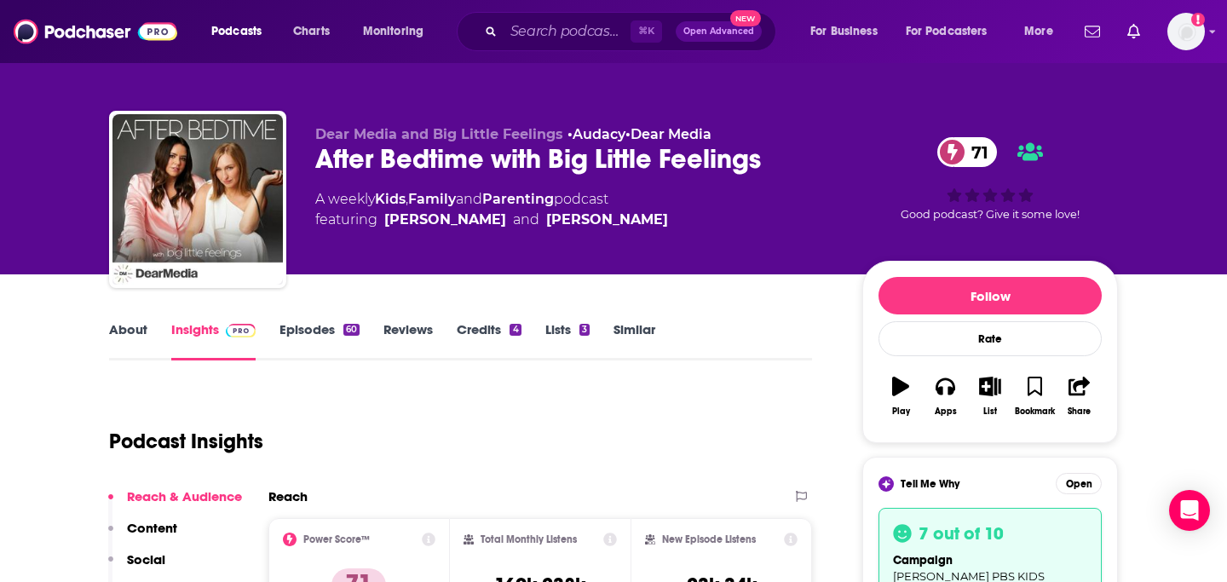
scroll to position [0, 0]
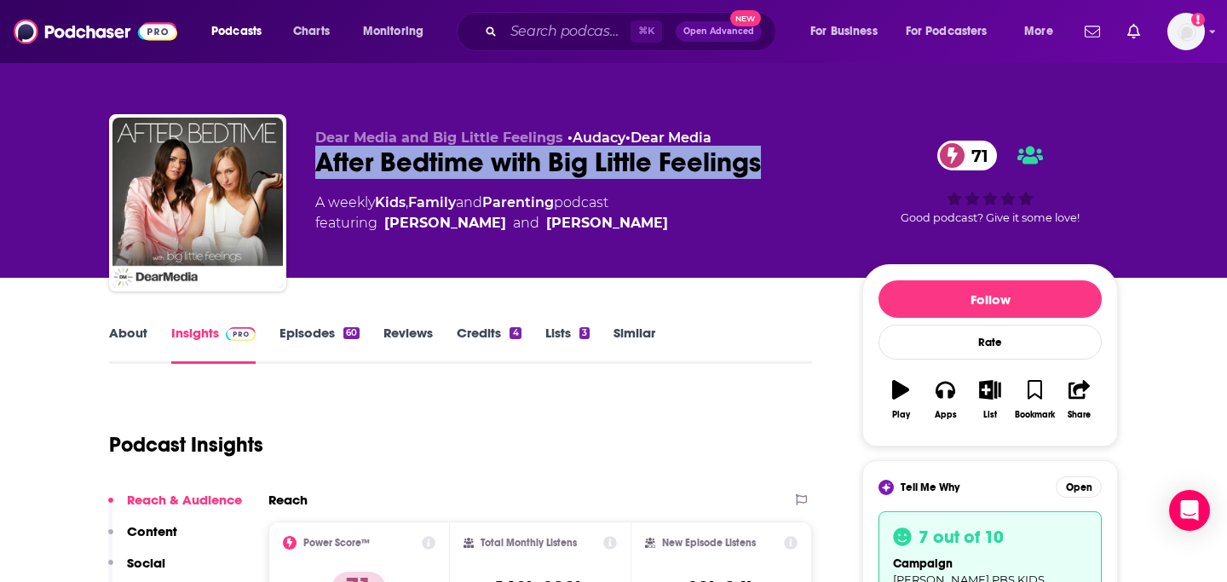
drag, startPoint x: 313, startPoint y: 159, endPoint x: 779, endPoint y: 152, distance: 466.8
click at [779, 152] on div "Dear Media and Big Little Feelings • Audacy • Dear Media After Bedtime with Big…" at bounding box center [613, 206] width 1009 height 184
copy h2 "After Bedtime with Big Little Feelings"
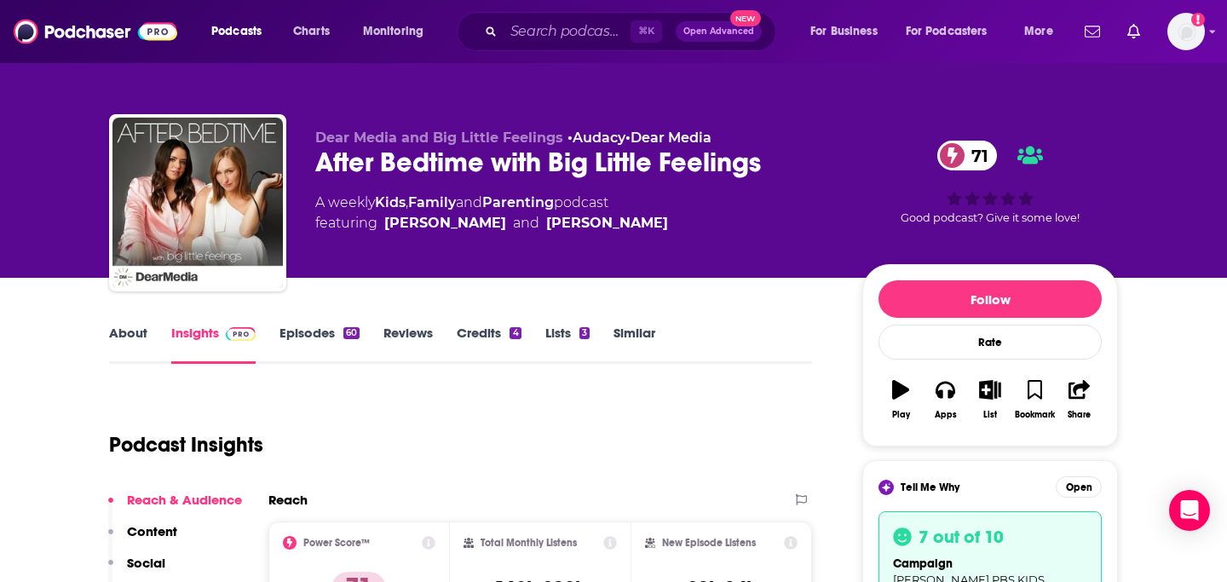
click at [123, 335] on link "About" at bounding box center [128, 344] width 38 height 39
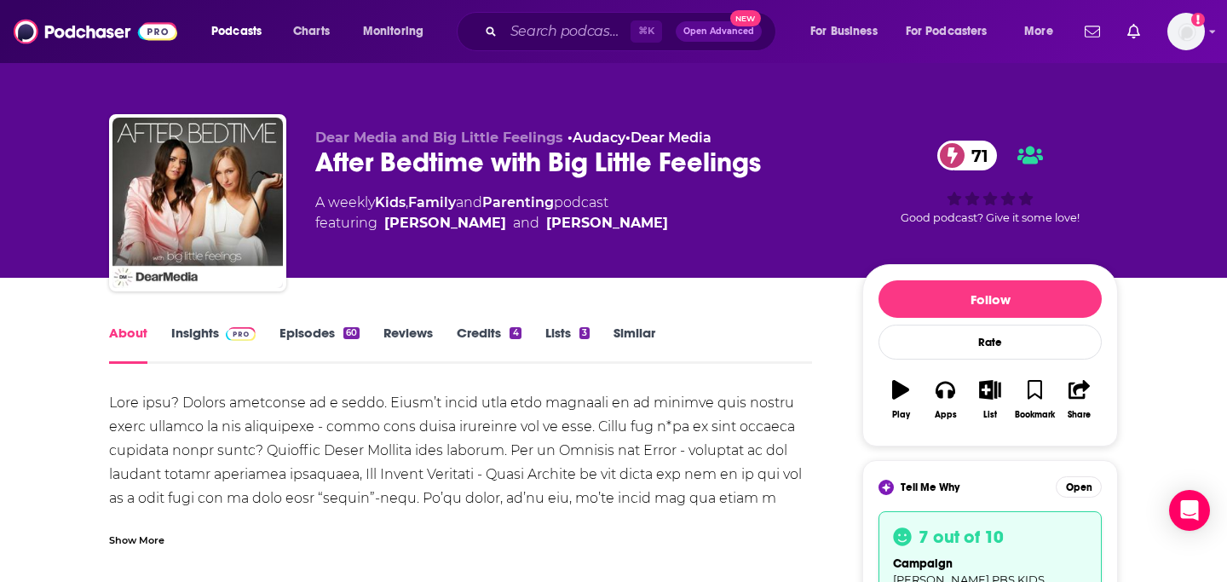
scroll to position [107, 0]
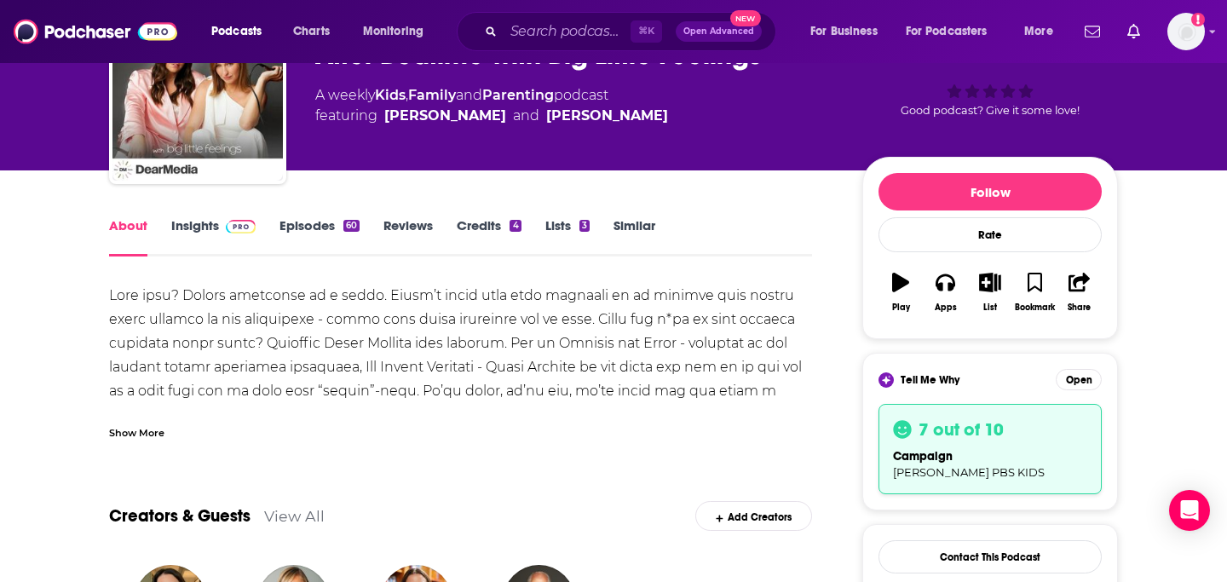
click at [158, 432] on div "Show More" at bounding box center [136, 431] width 55 height 16
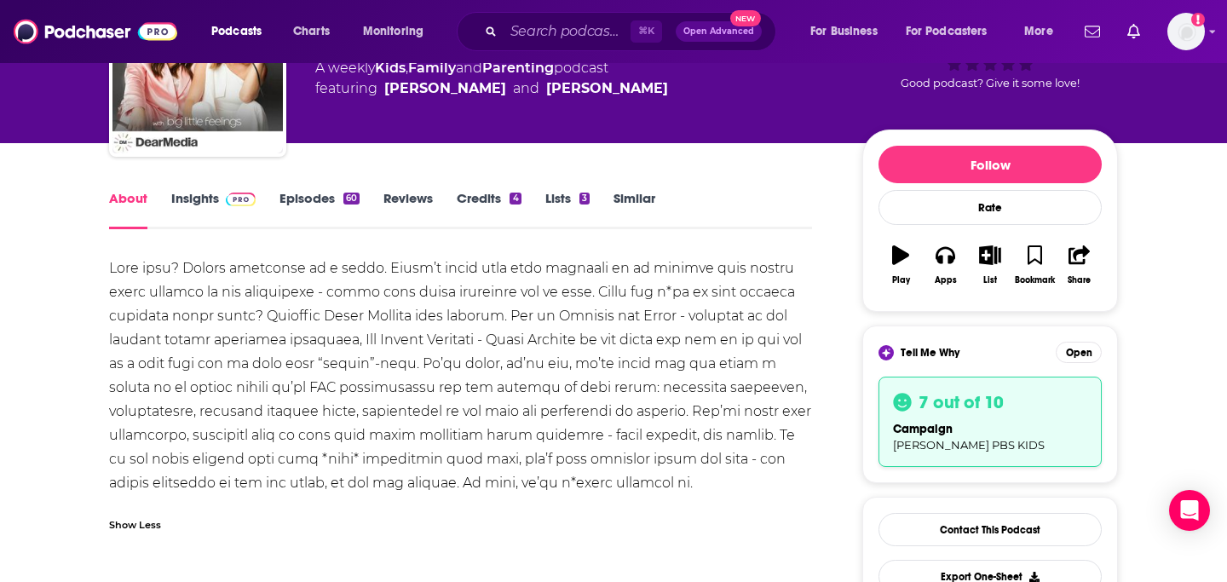
scroll to position [136, 0]
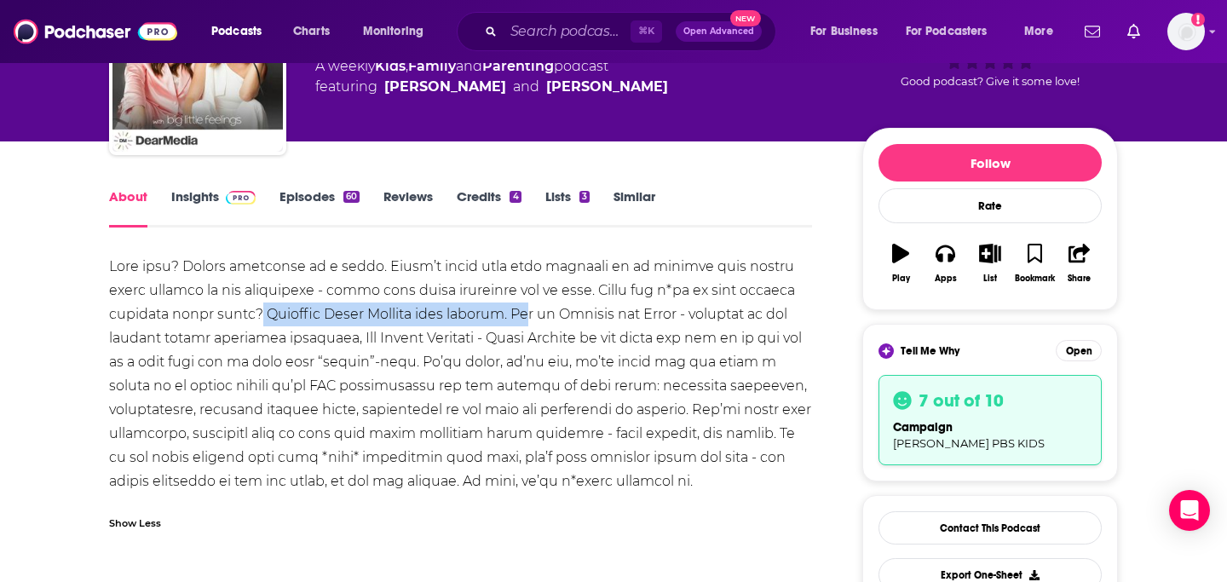
drag, startPoint x: 252, startPoint y: 312, endPoint x: 524, endPoint y: 316, distance: 271.8
click at [524, 316] on div at bounding box center [460, 374] width 703 height 239
click at [510, 313] on div at bounding box center [460, 374] width 703 height 239
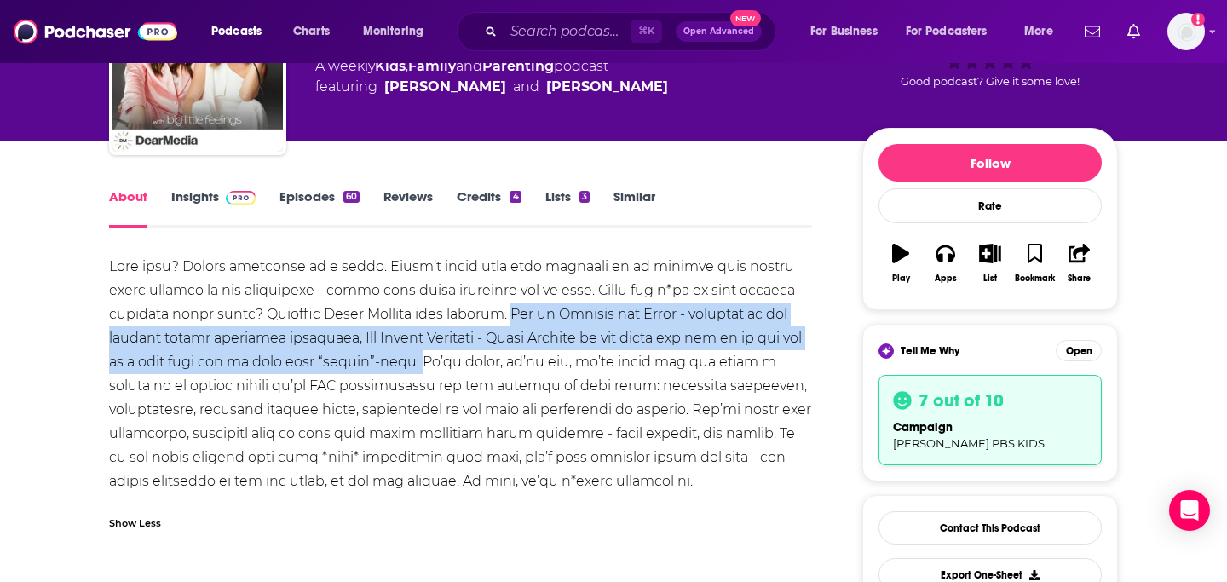
drag, startPoint x: 510, startPoint y: 313, endPoint x: 447, endPoint y: 365, distance: 81.7
click at [447, 365] on div at bounding box center [460, 374] width 703 height 239
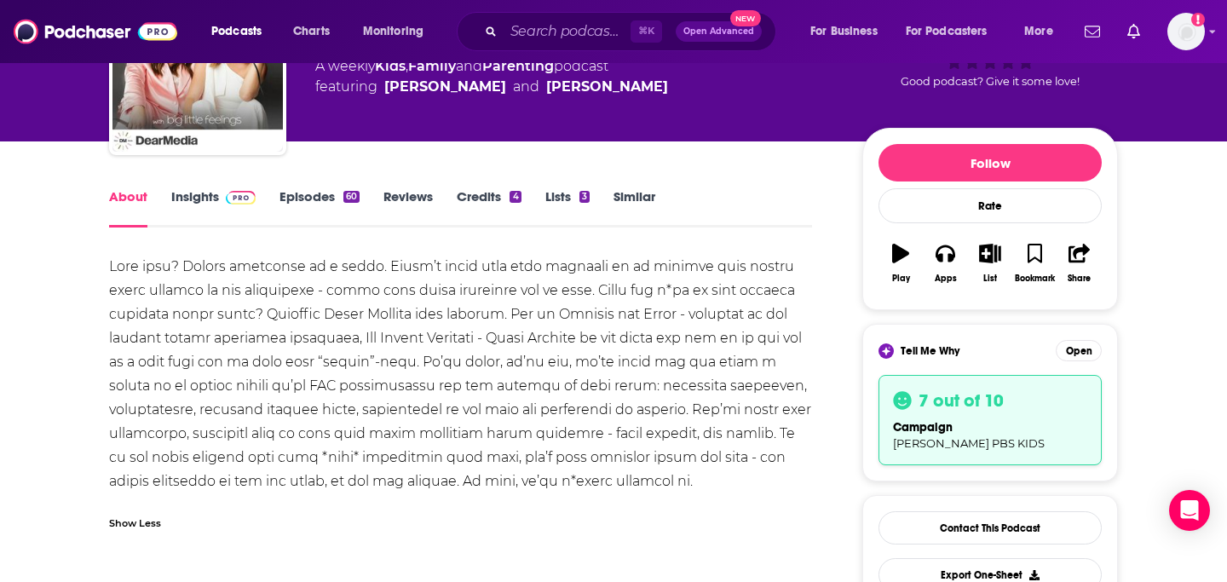
click at [947, 404] on h3 "7 out of 10" at bounding box center [960, 400] width 85 height 22
click at [905, 404] on icon at bounding box center [902, 400] width 19 height 19
click at [1072, 348] on button "Open" at bounding box center [1078, 350] width 46 height 21
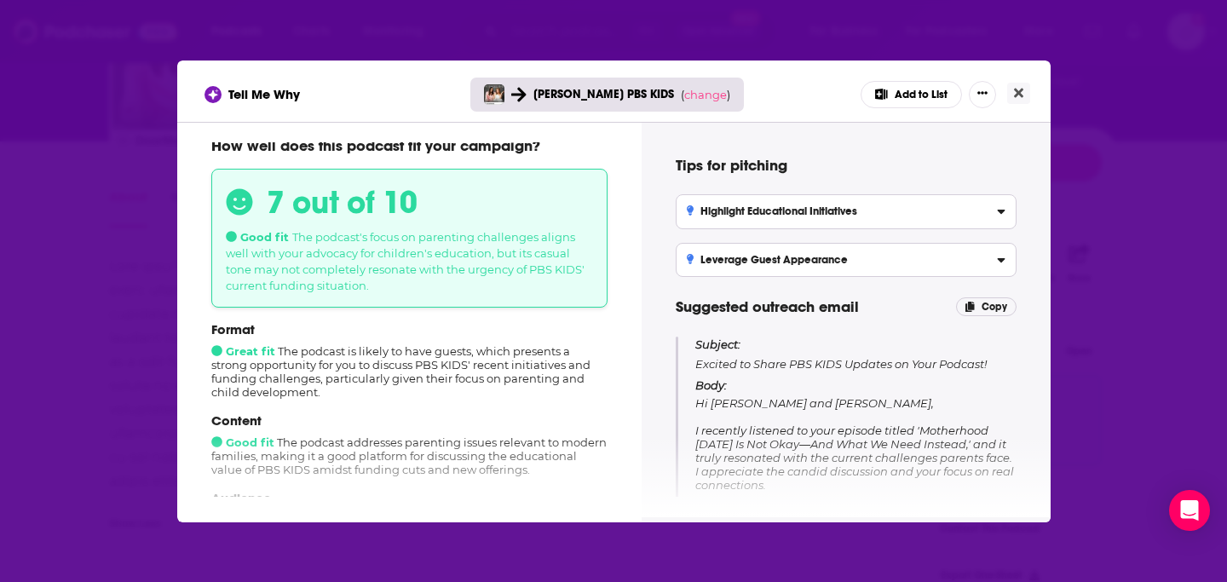
scroll to position [25, 0]
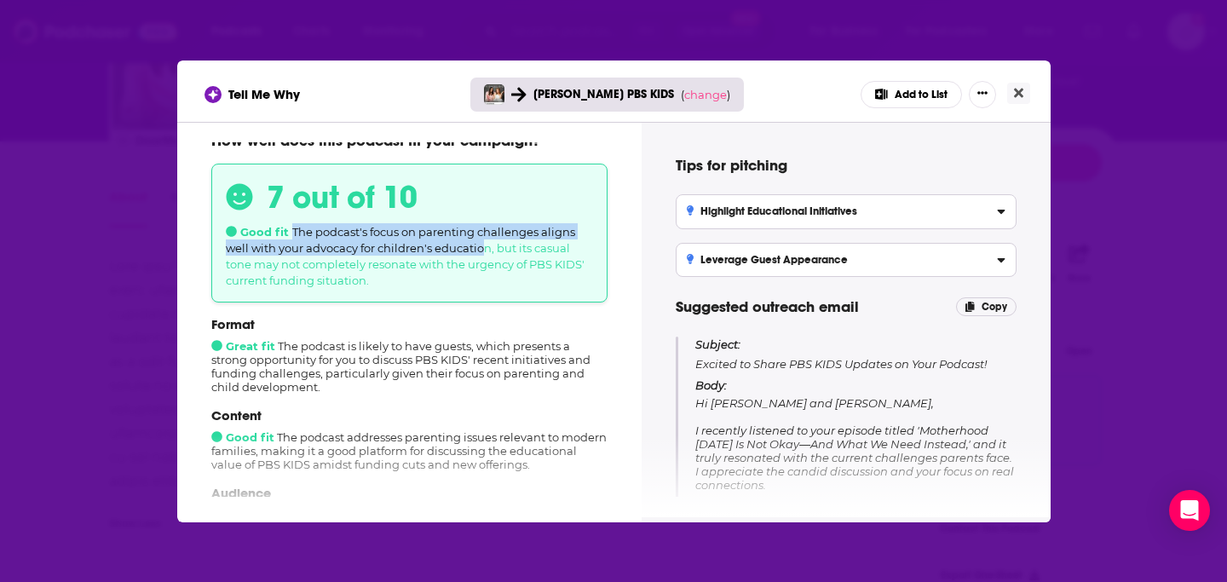
drag, startPoint x: 291, startPoint y: 231, endPoint x: 485, endPoint y: 248, distance: 194.1
click at [485, 248] on span "The podcast's focus on parenting challenges aligns well with your advocacy for …" at bounding box center [405, 256] width 359 height 62
drag, startPoint x: 292, startPoint y: 233, endPoint x: 493, endPoint y: 252, distance: 202.0
click at [493, 252] on span "The podcast's focus on parenting challenges aligns well with your advocacy for …" at bounding box center [405, 256] width 359 height 62
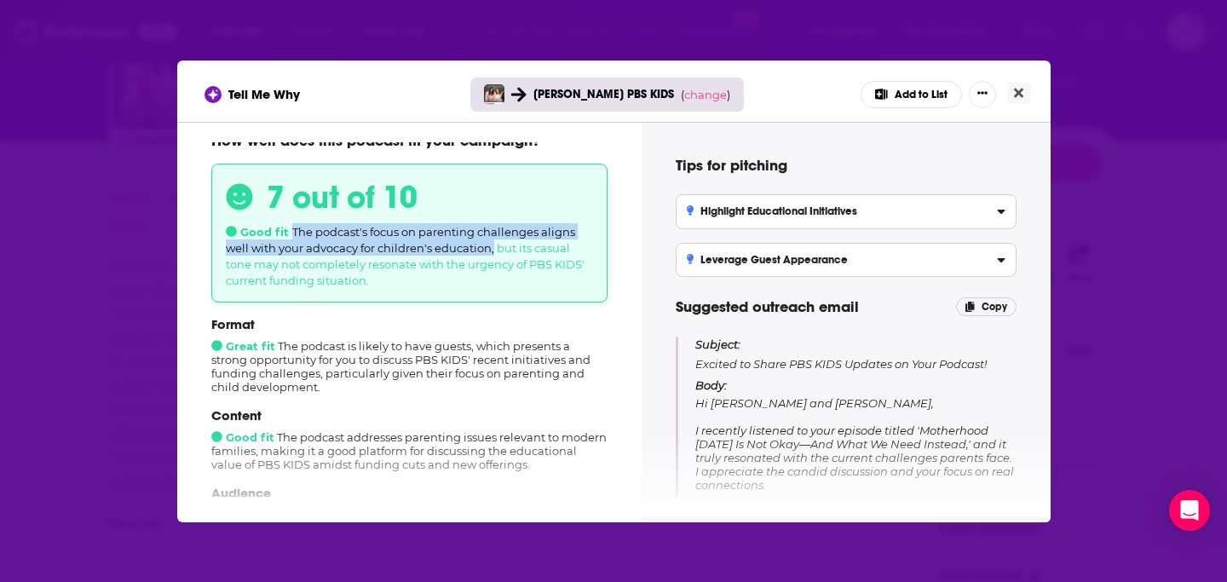
copy span "The podcast's focus on parenting challenges aligns well with your advocacy for …"
drag, startPoint x: 1016, startPoint y: 83, endPoint x: 968, endPoint y: 88, distance: 48.7
click at [1016, 83] on button "Close" at bounding box center [1018, 93] width 23 height 21
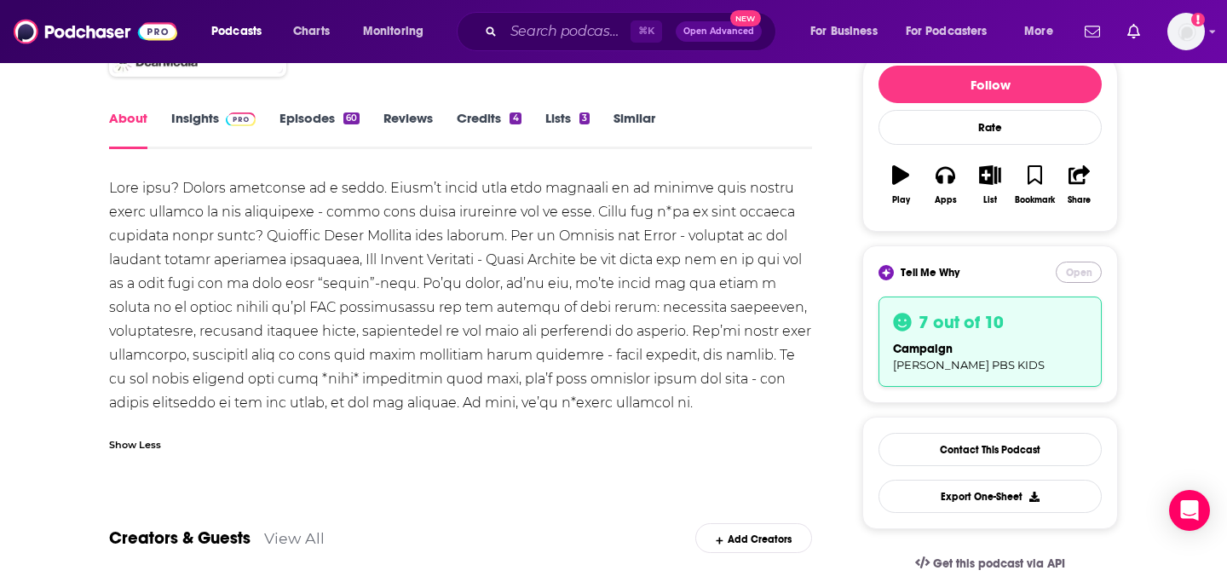
scroll to position [216, 0]
click at [185, 111] on link "Insights" at bounding box center [213, 128] width 84 height 39
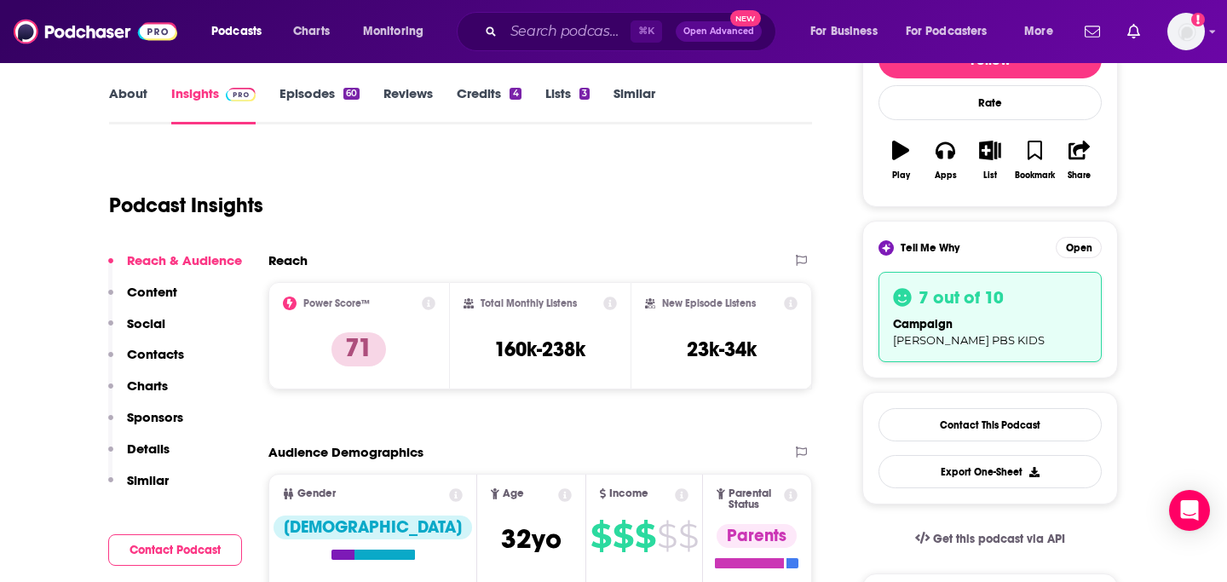
click at [166, 355] on p "Contacts" at bounding box center [155, 354] width 57 height 16
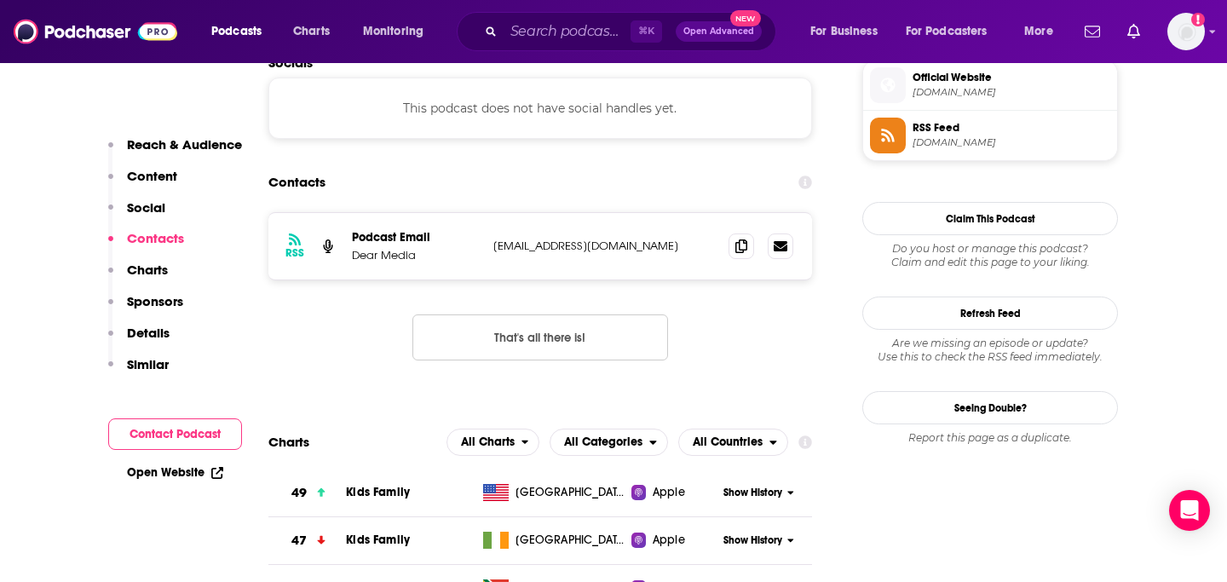
scroll to position [1510, 0]
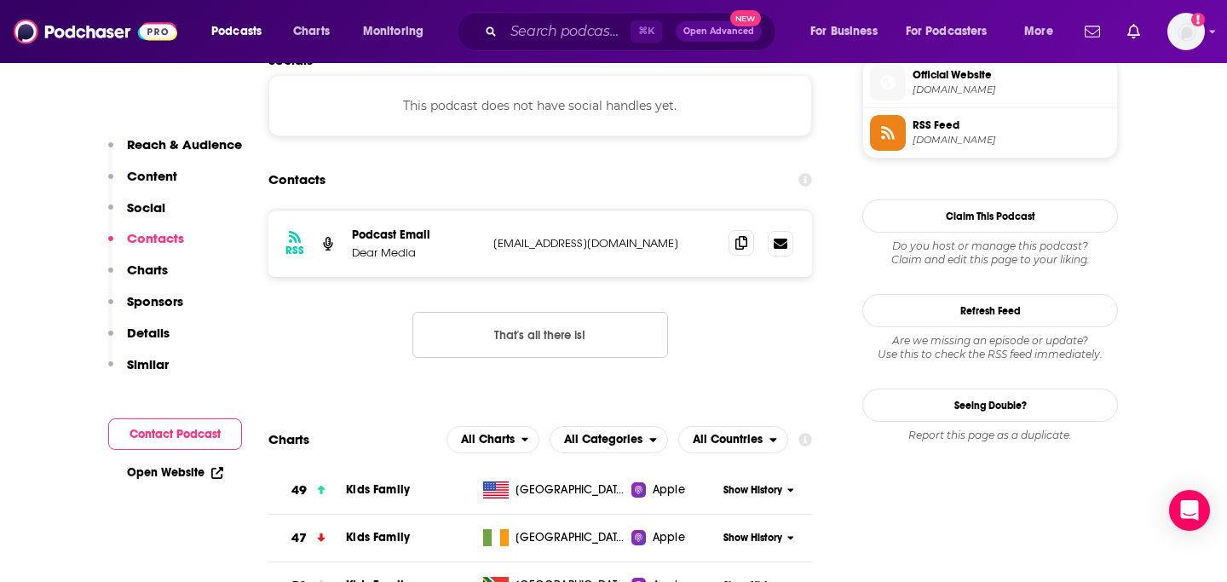
click at [753, 230] on span at bounding box center [741, 243] width 26 height 26
click at [803, 243] on div "RSS Podcast Email Dear Media production@dearmedia.com production@dearmedia.com …" at bounding box center [539, 297] width 543 height 175
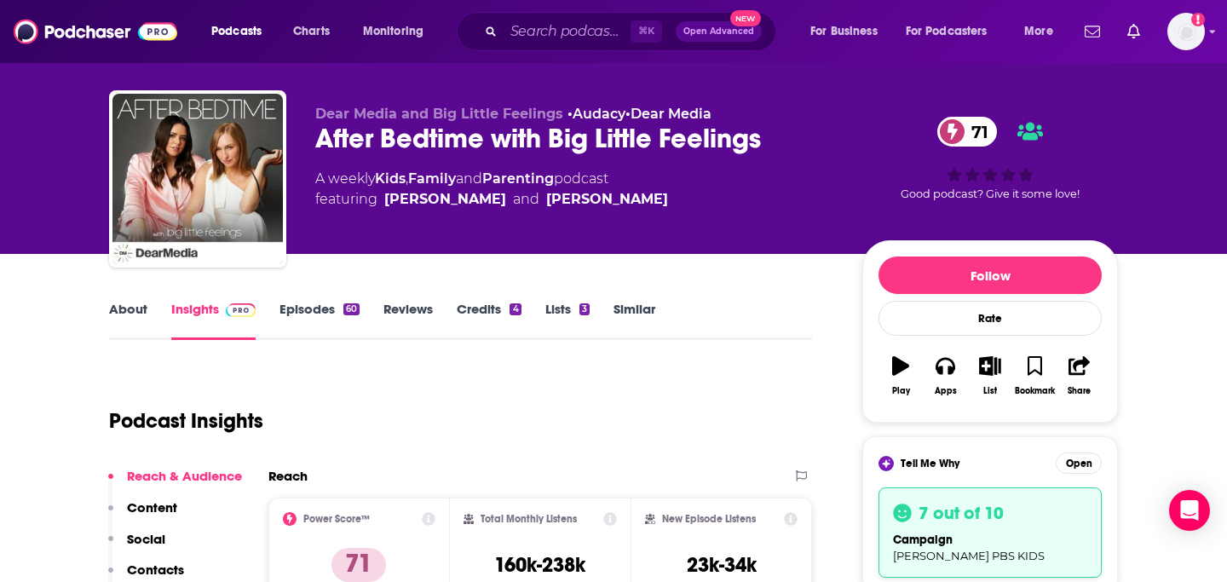
scroll to position [0, 0]
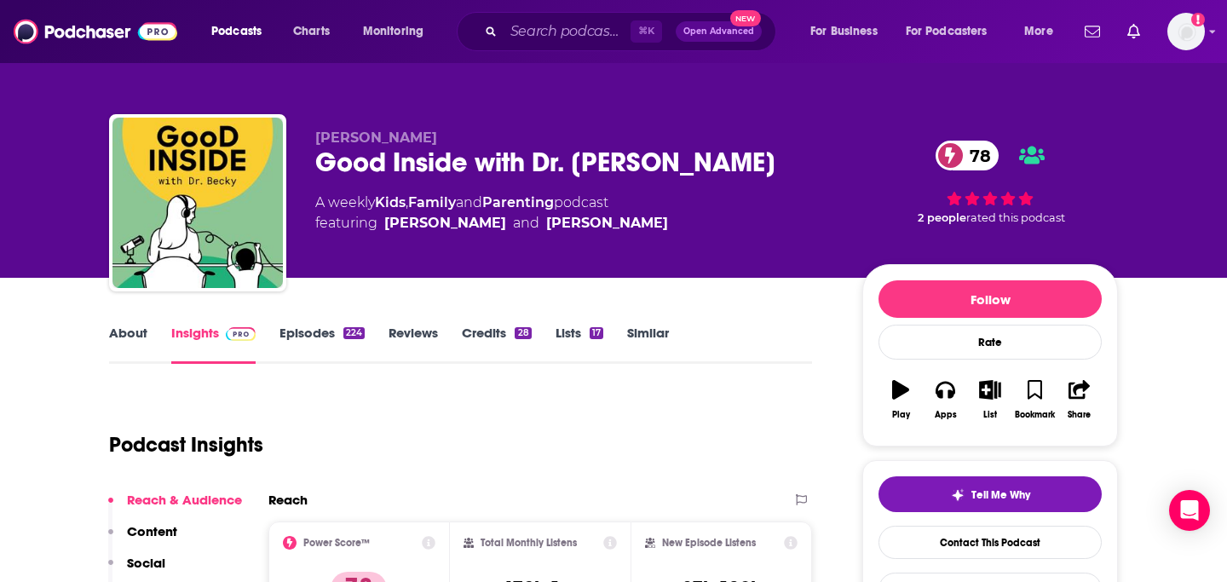
click at [649, 336] on link "Similar" at bounding box center [648, 344] width 42 height 39
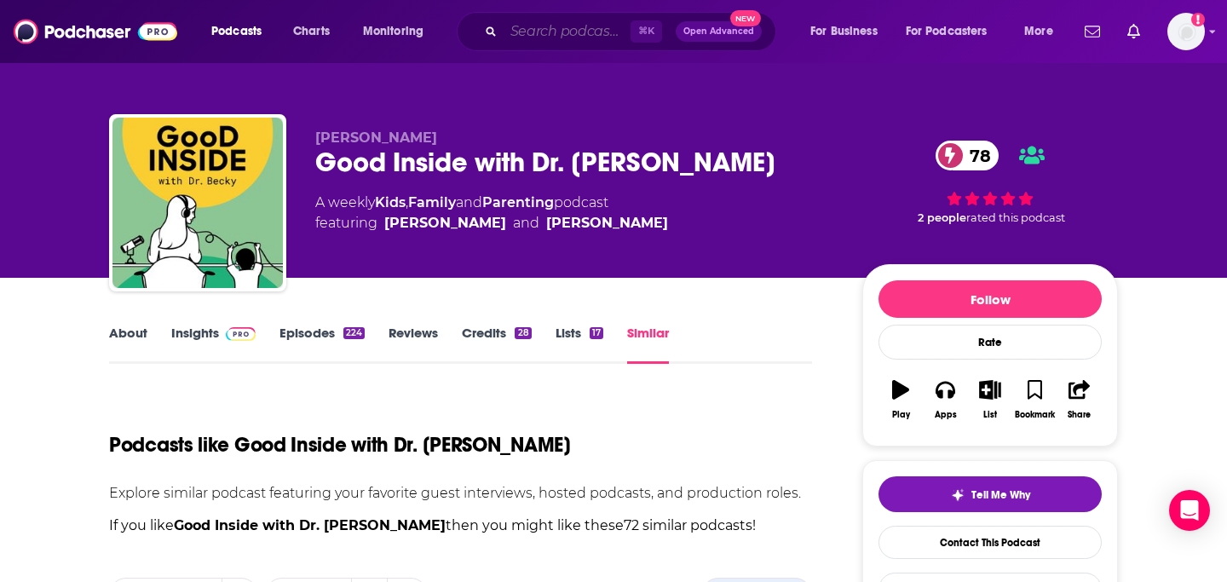
click at [536, 32] on input "Search podcasts, credits, & more..." at bounding box center [566, 31] width 127 height 27
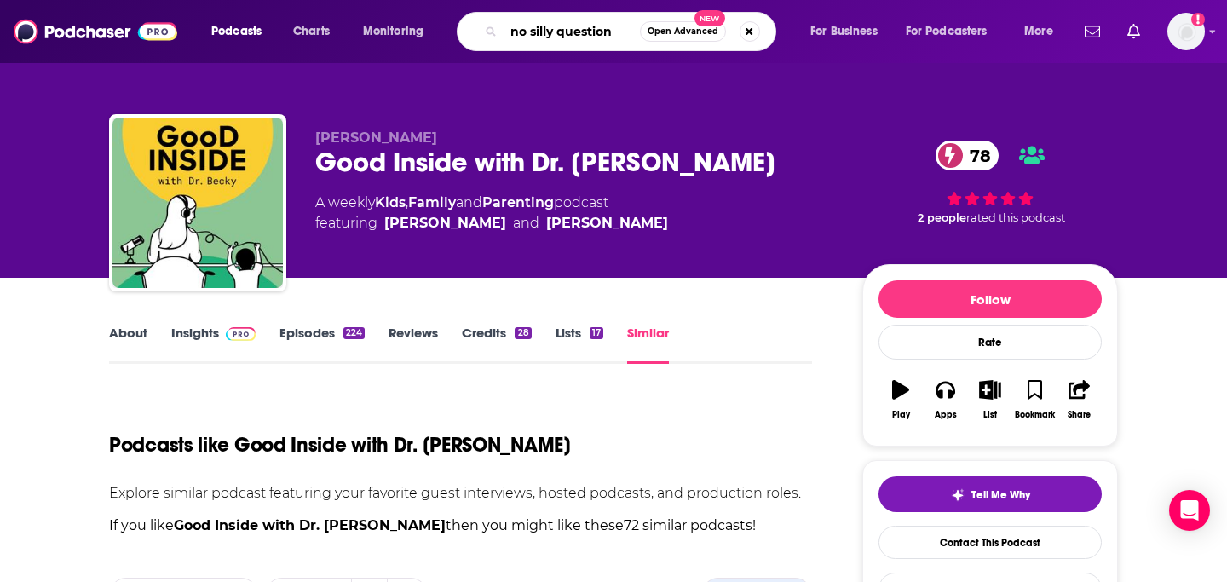
type input "no silly questions"
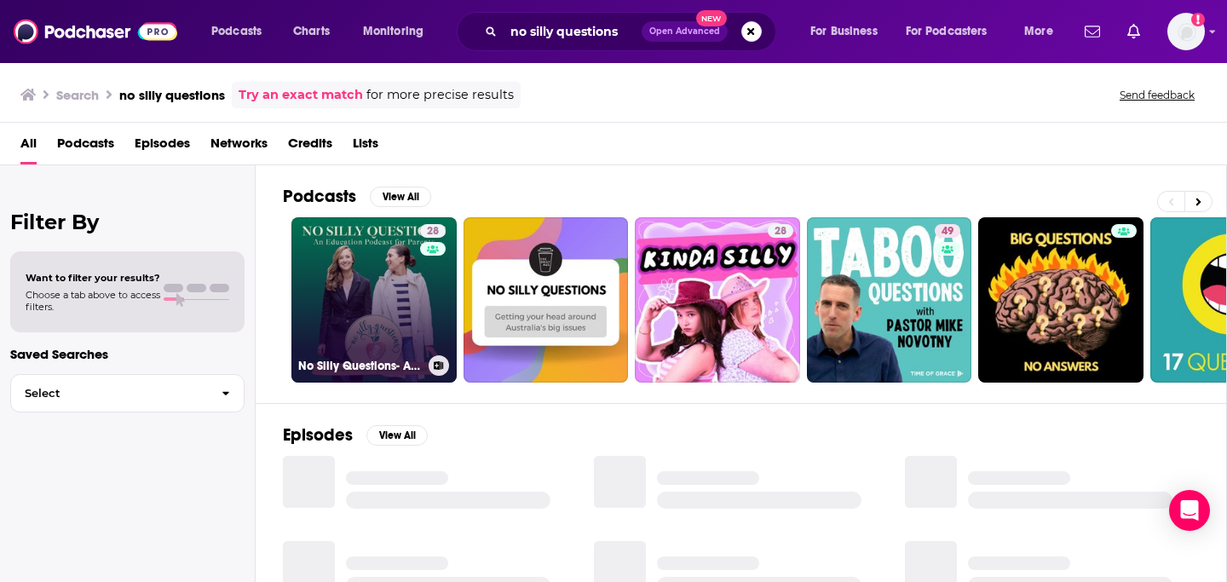
click at [362, 301] on link "28 No Silly Questions- An Education Podcast for Parents" at bounding box center [373, 299] width 165 height 165
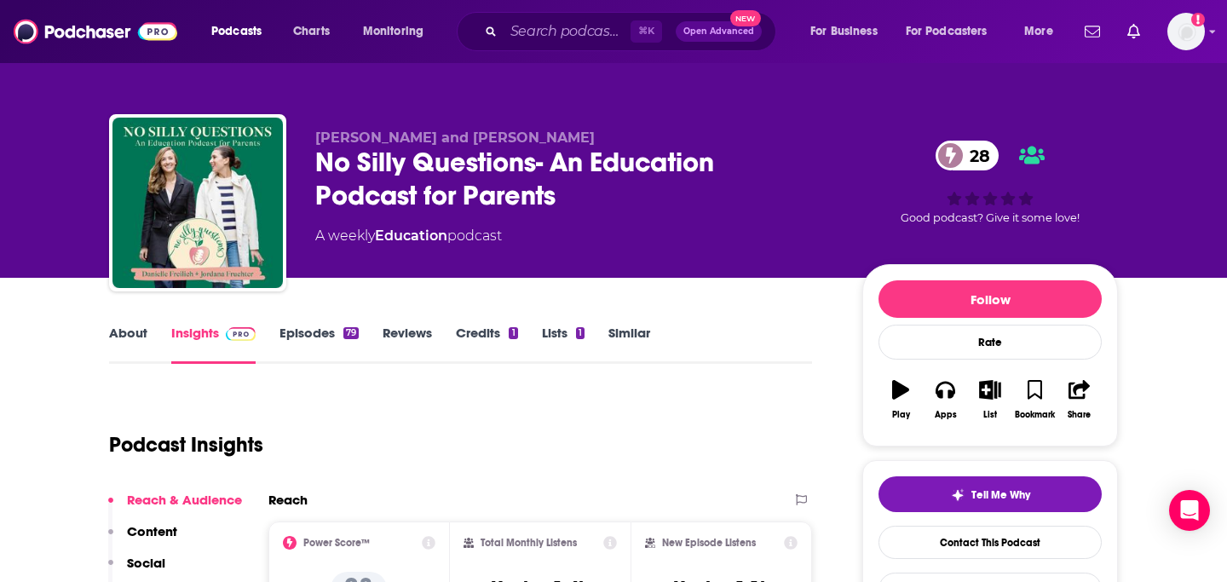
click at [650, 338] on link "Similar" at bounding box center [629, 344] width 42 height 39
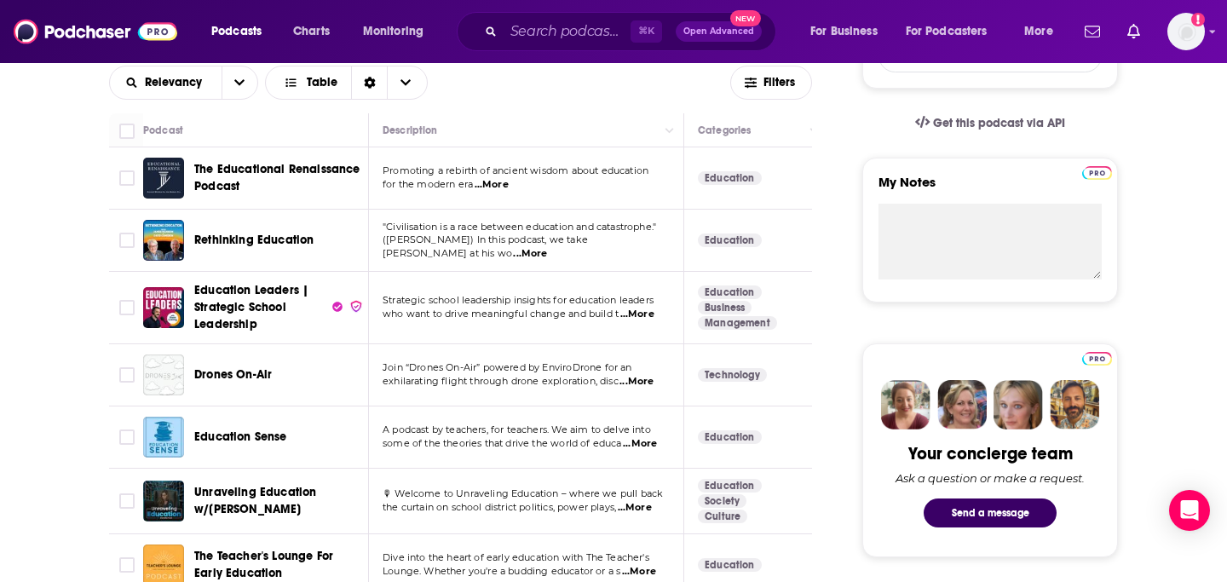
scroll to position [534, 0]
click at [234, 282] on span "Education Leaders | Strategic School Leadership" at bounding box center [261, 306] width 134 height 51
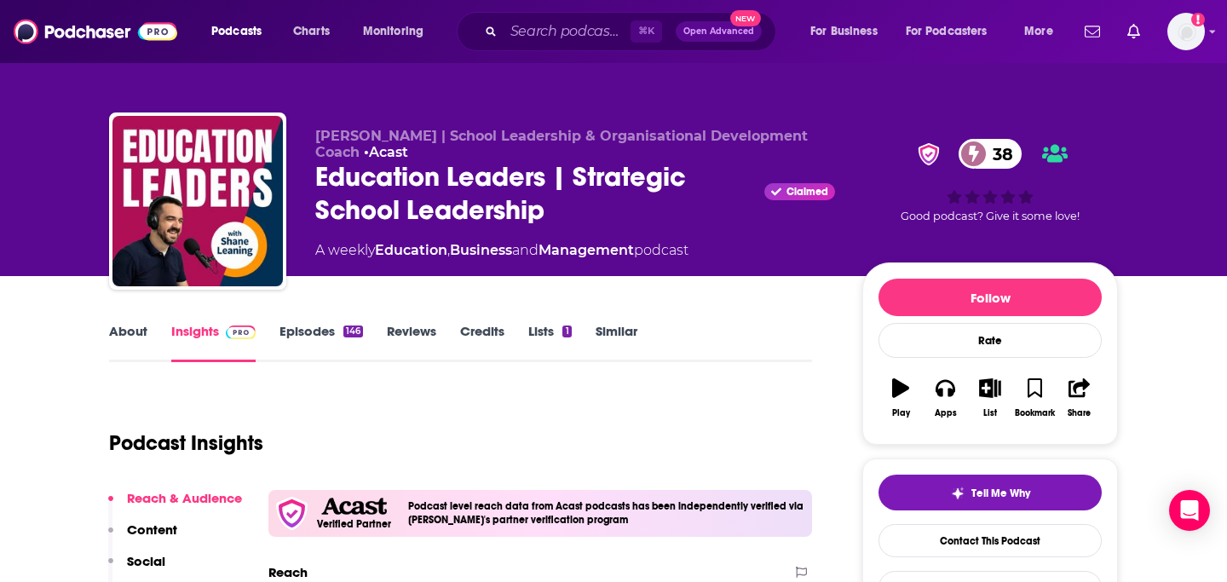
scroll to position [72, 0]
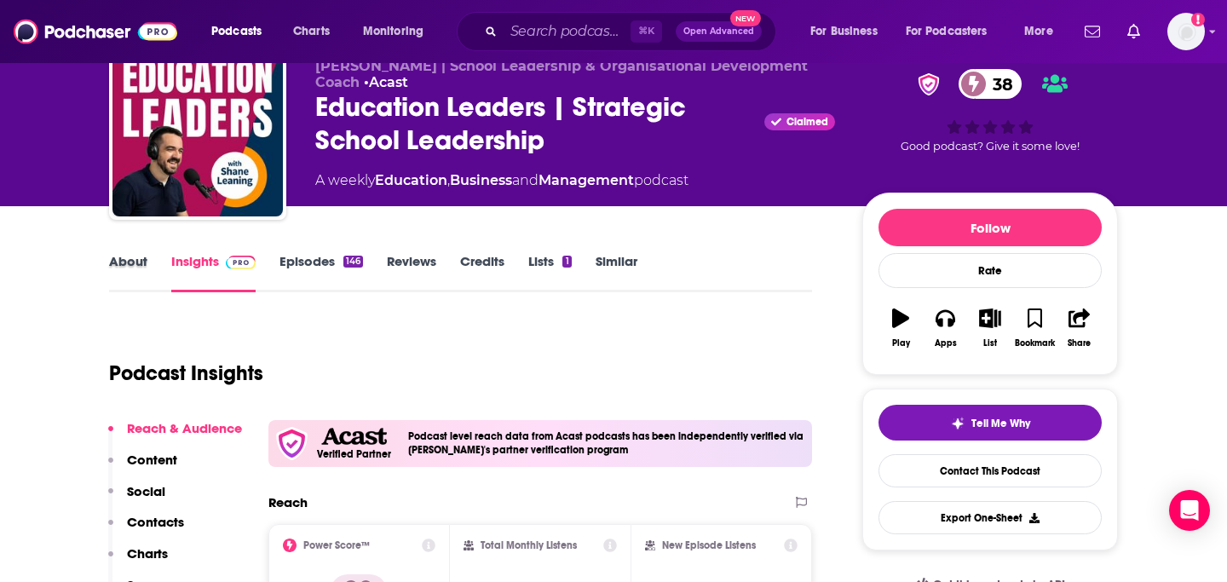
click at [154, 269] on div "About" at bounding box center [140, 272] width 62 height 39
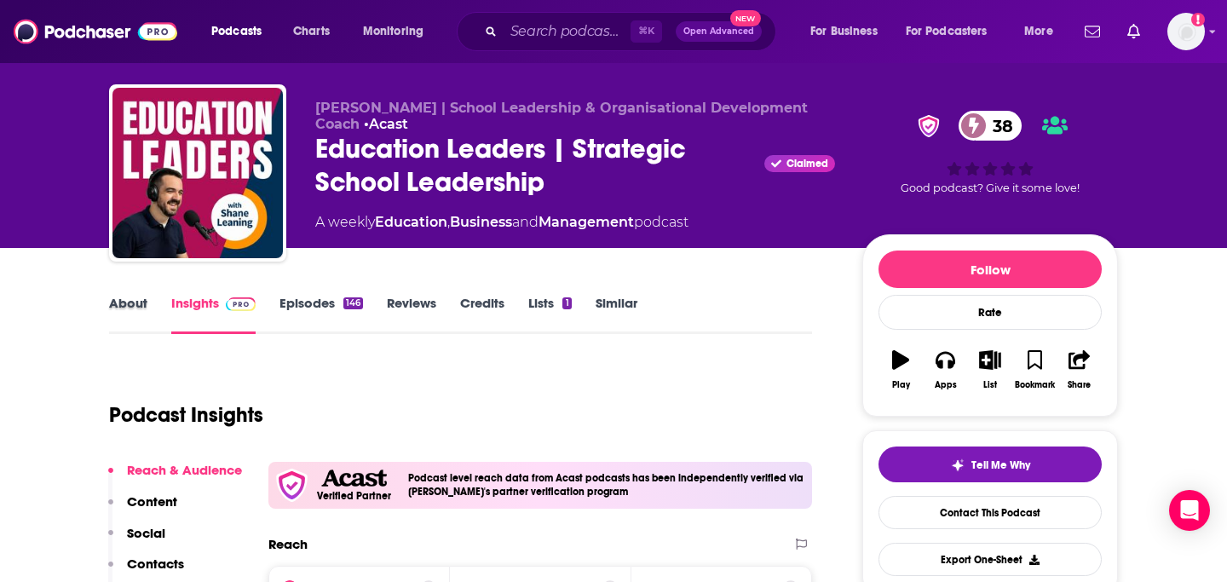
scroll to position [28, 0]
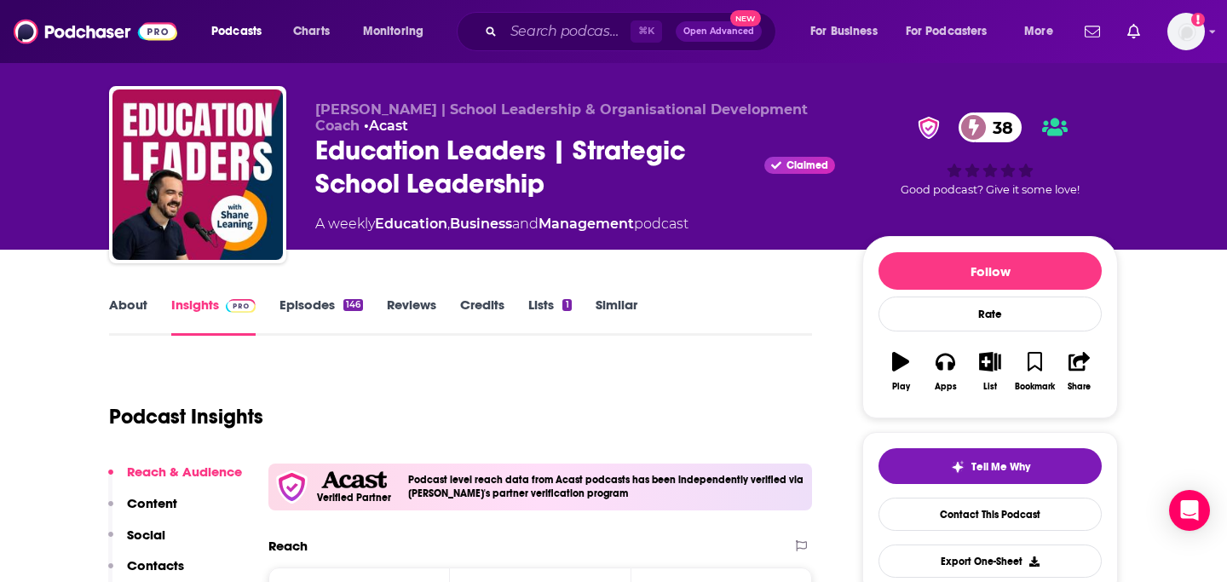
click at [288, 304] on link "Episodes 146" at bounding box center [320, 315] width 83 height 39
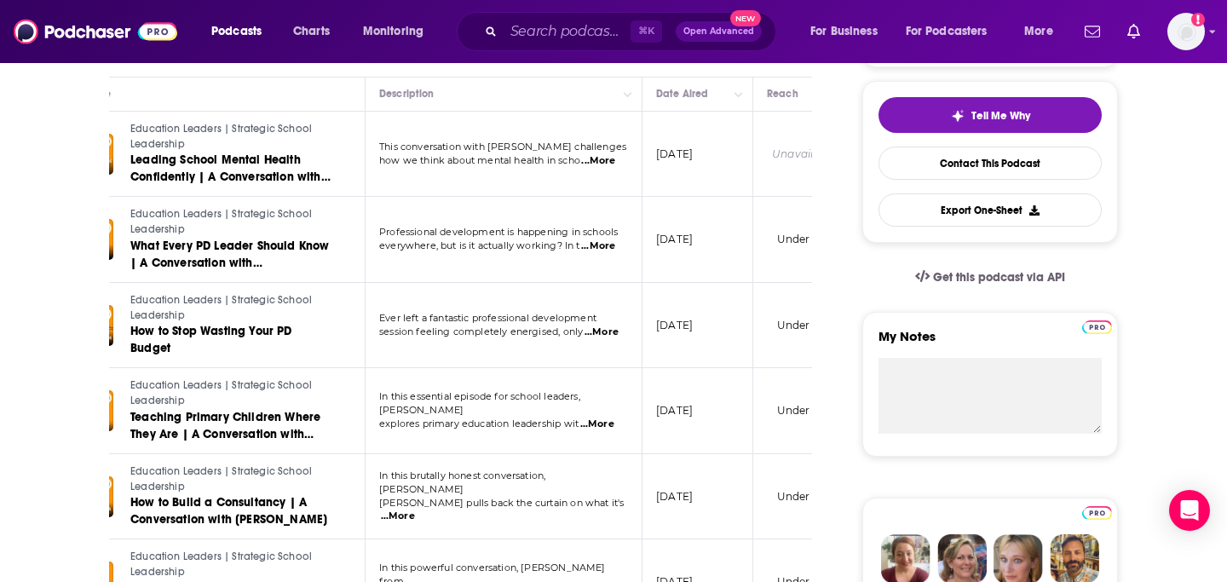
scroll to position [38, 0]
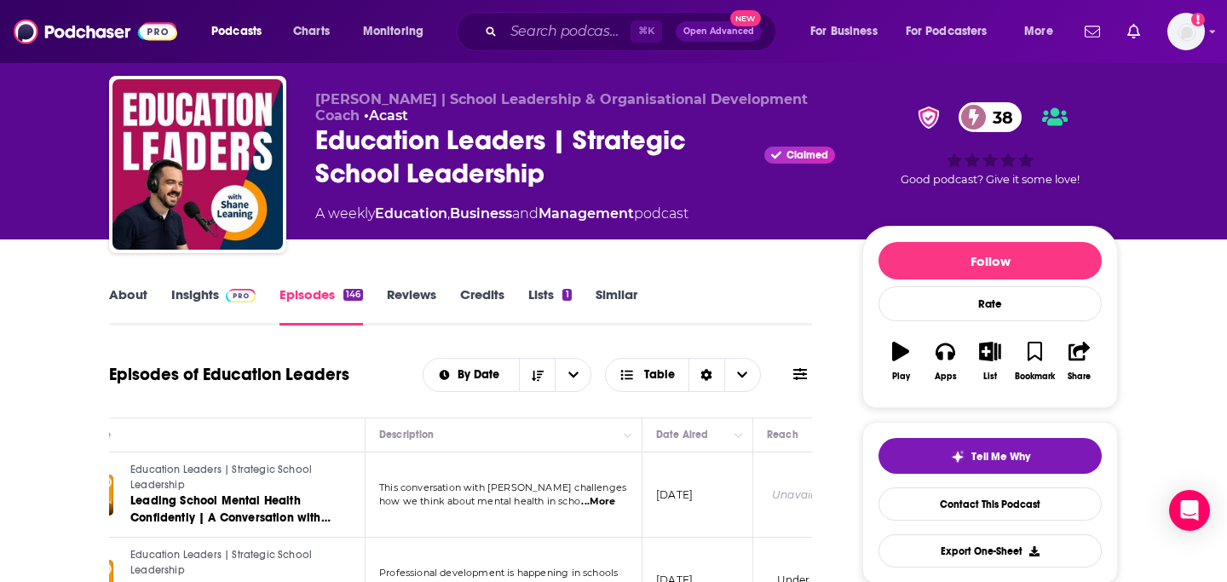
click at [135, 289] on link "About" at bounding box center [128, 305] width 38 height 39
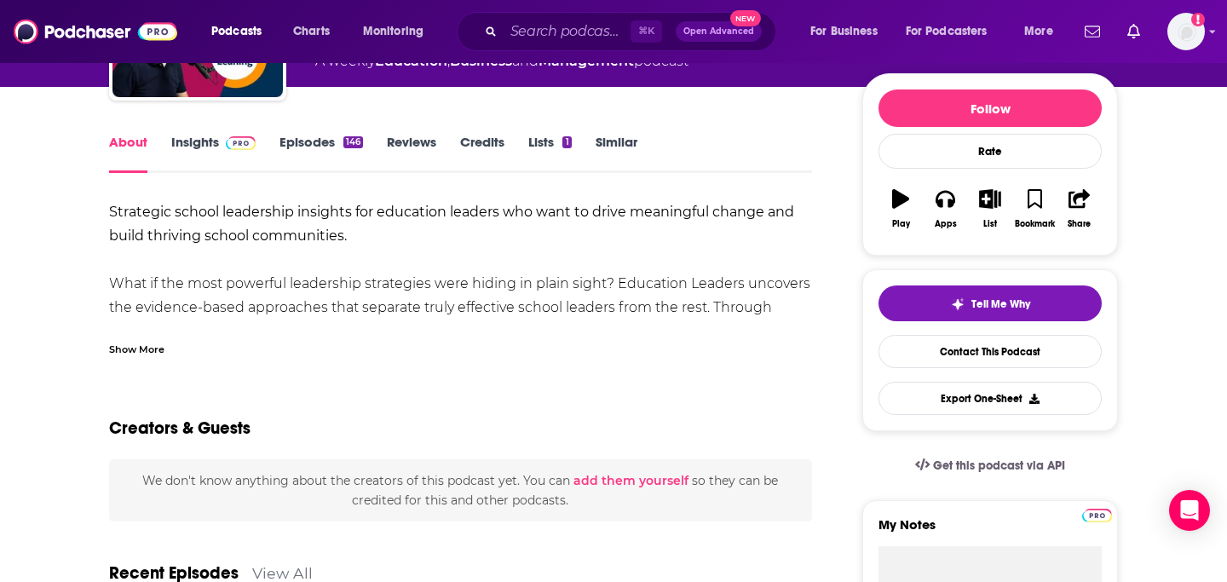
scroll to position [156, 0]
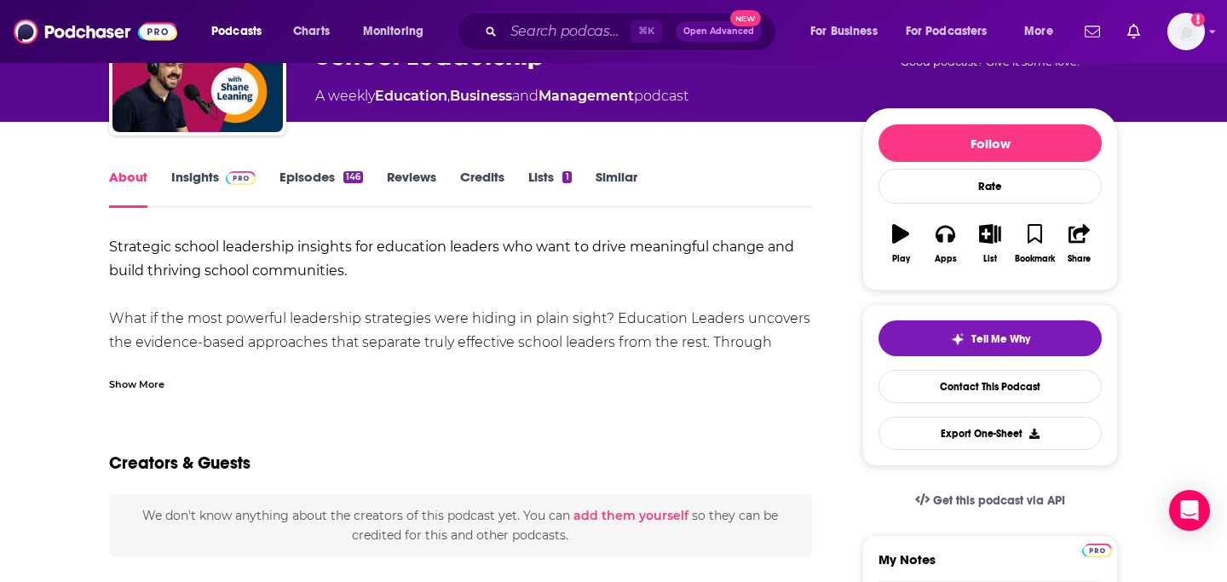
click at [203, 182] on link "Insights" at bounding box center [213, 188] width 84 height 39
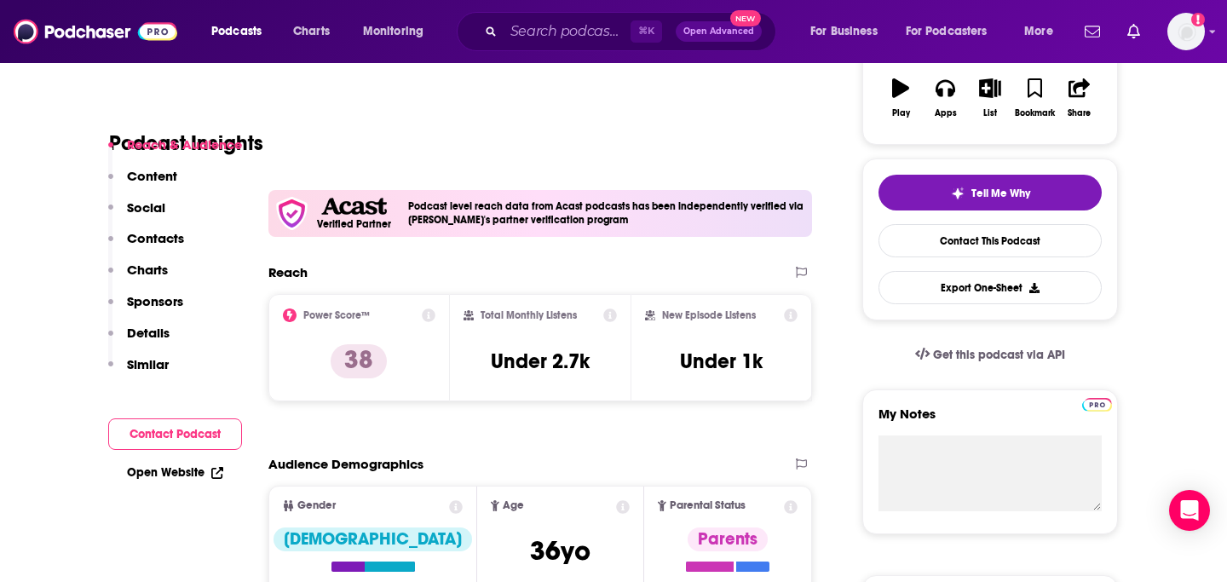
scroll to position [319, 0]
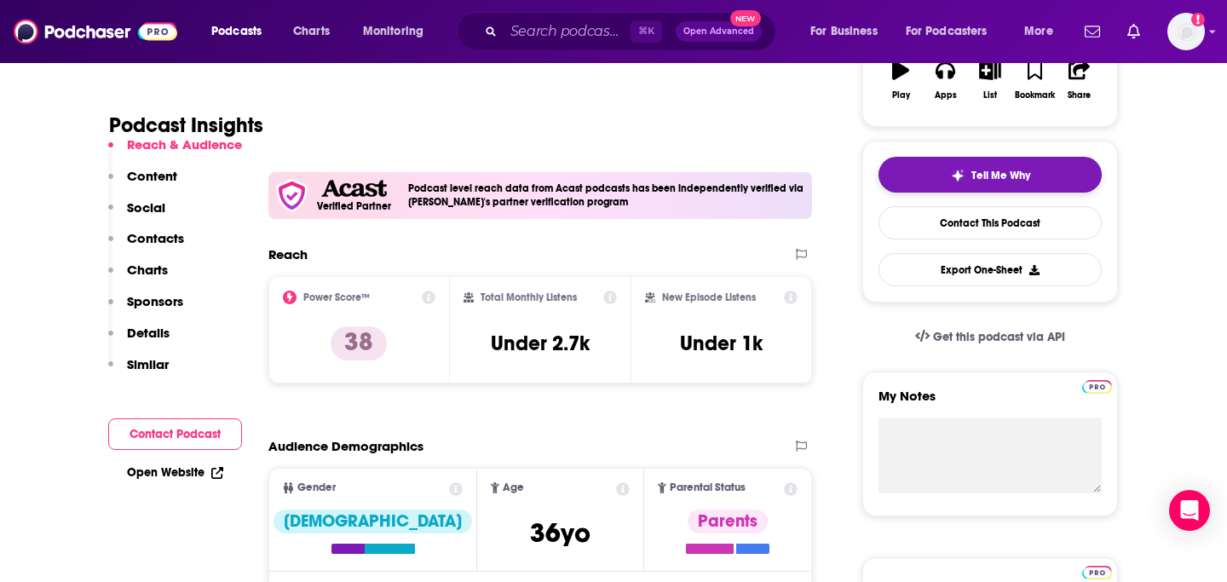
click at [933, 174] on button "Tell Me Why" at bounding box center [989, 175] width 223 height 36
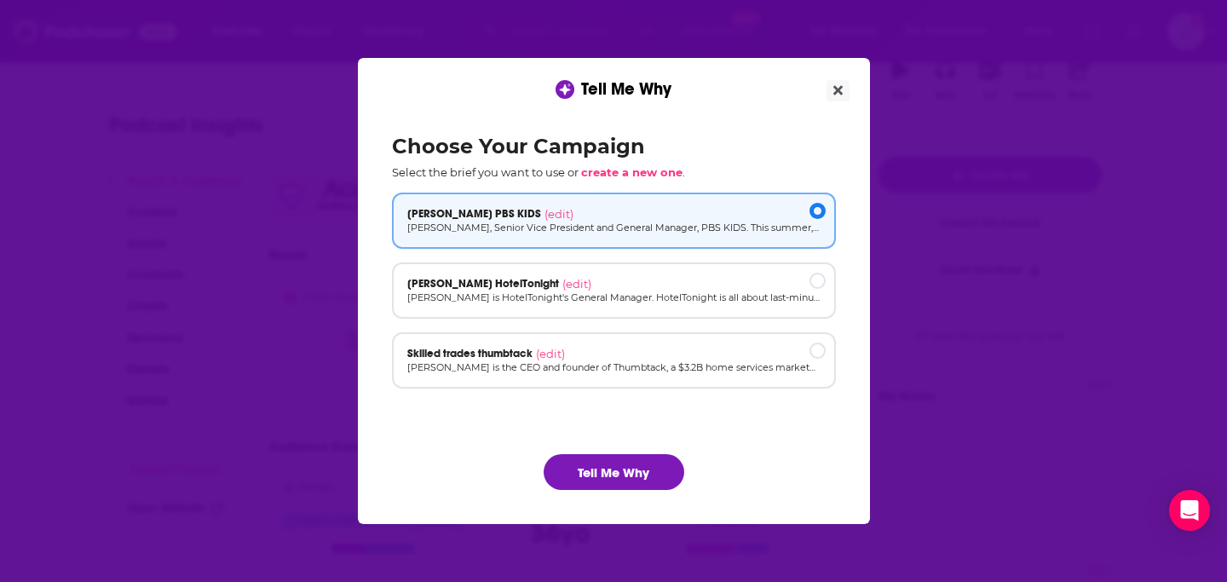
scroll to position [0, 0]
click at [594, 459] on button "Tell Me Why" at bounding box center [613, 472] width 141 height 36
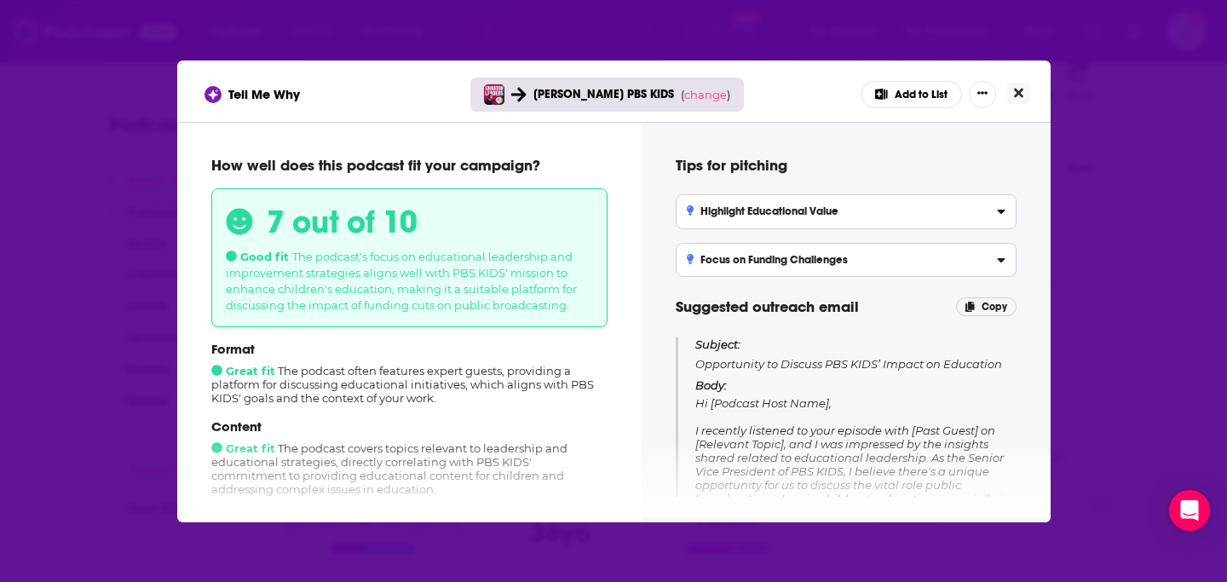
click at [1020, 87] on icon "Close" at bounding box center [1018, 93] width 9 height 14
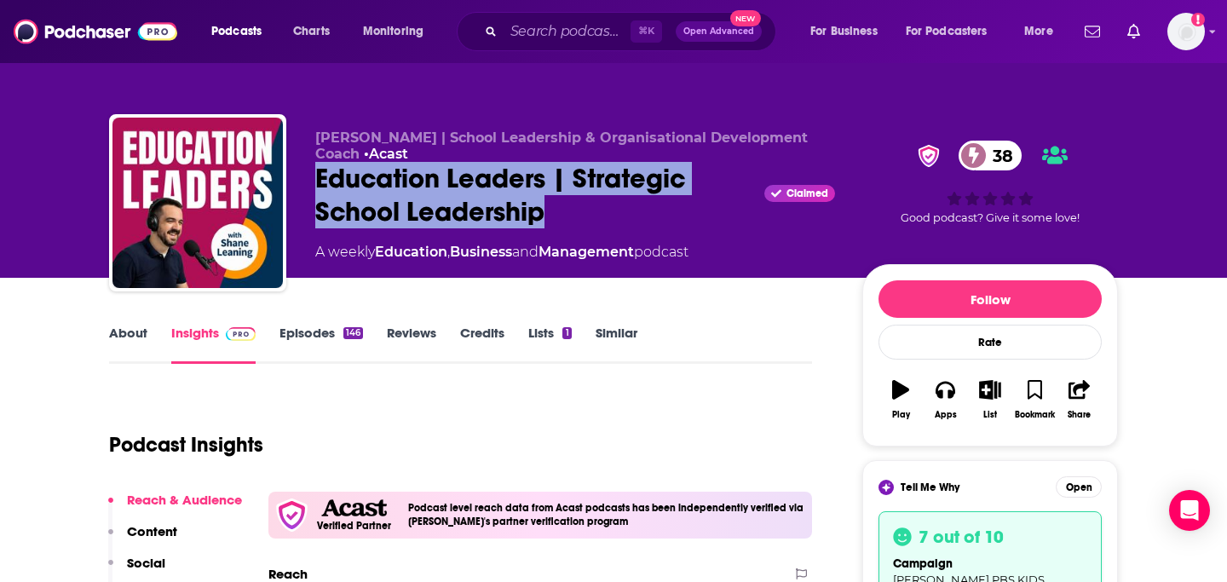
drag, startPoint x: 313, startPoint y: 175, endPoint x: 574, endPoint y: 223, distance: 265.1
click at [574, 223] on div "Shane Leaning | School Leadership & Organisational Development Coach • Acast Ed…" at bounding box center [613, 206] width 1009 height 184
copy h2 "Education Leaders | Strategic School Leadership"
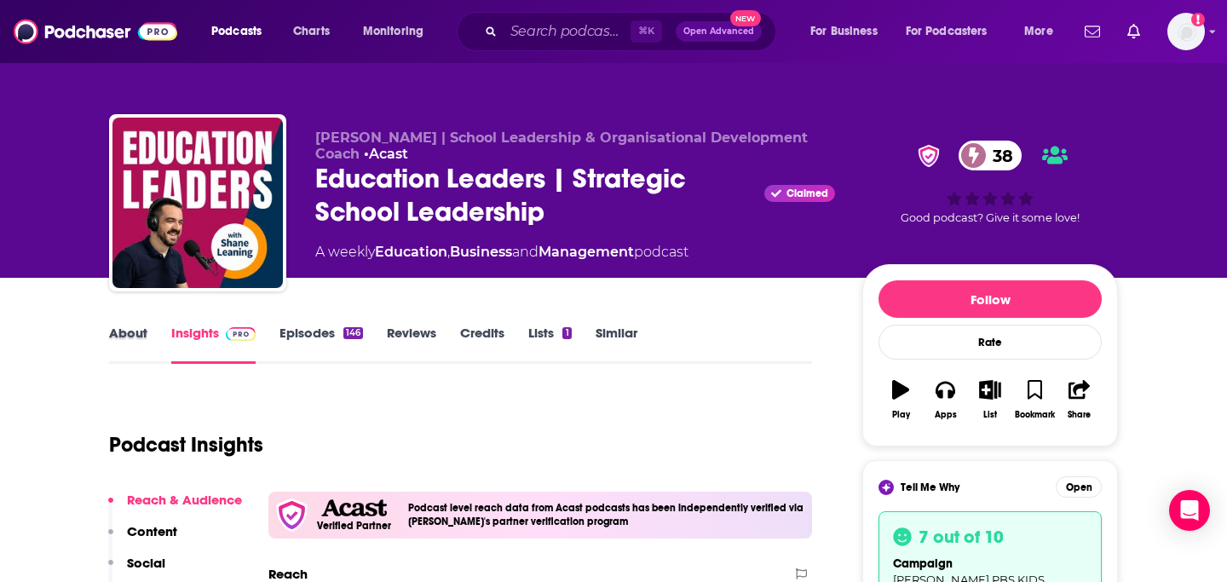
click at [147, 333] on div "About" at bounding box center [140, 344] width 62 height 39
click at [122, 333] on link "About" at bounding box center [128, 344] width 38 height 39
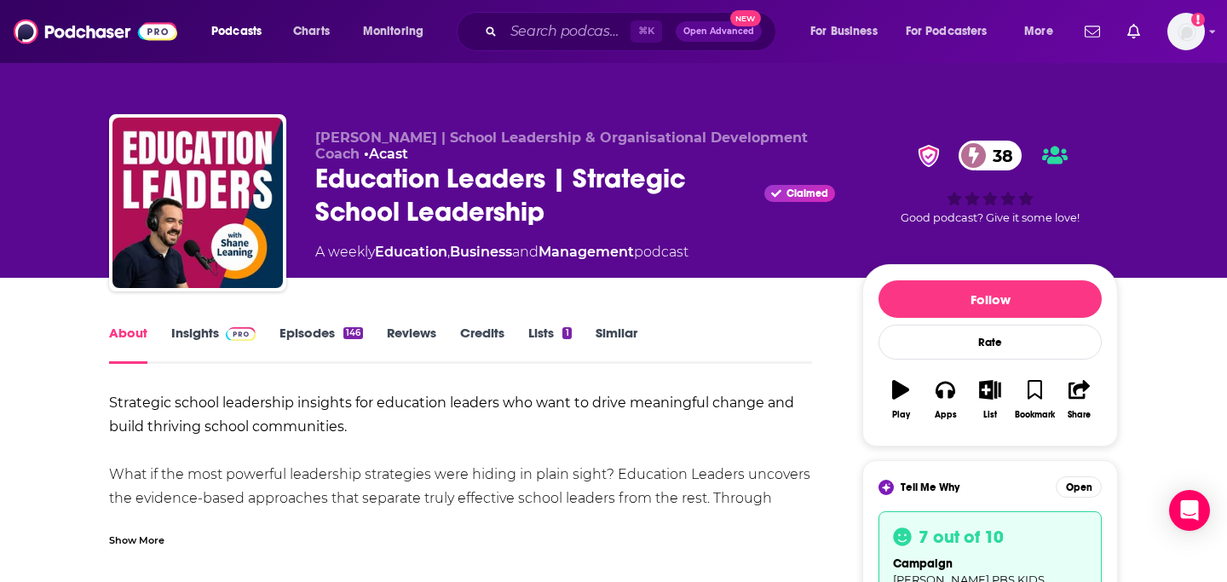
scroll to position [64, 0]
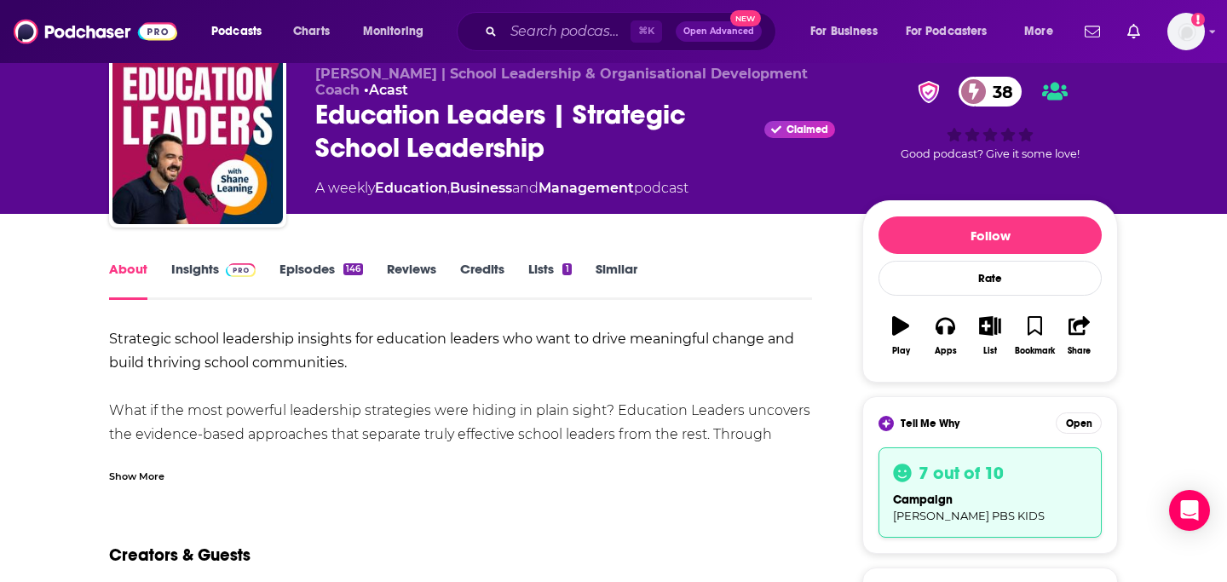
click at [219, 333] on strong "Strategic school leadership insights for education leaders who want to drive me…" at bounding box center [451, 351] width 685 height 40
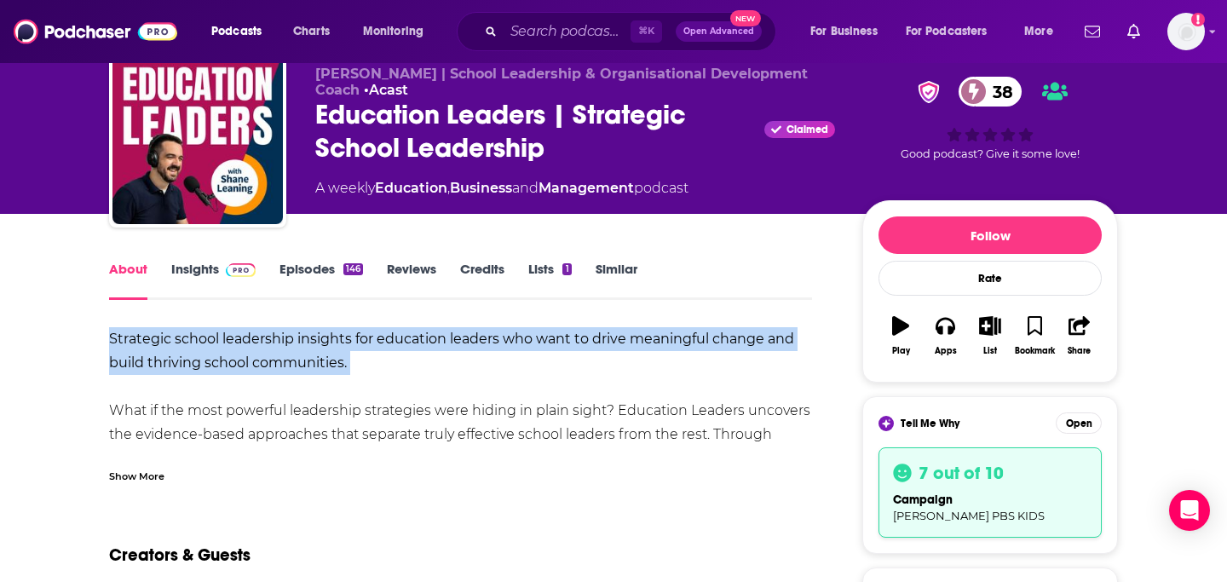
click at [219, 333] on strong "Strategic school leadership insights for education leaders who want to drive me…" at bounding box center [451, 351] width 685 height 40
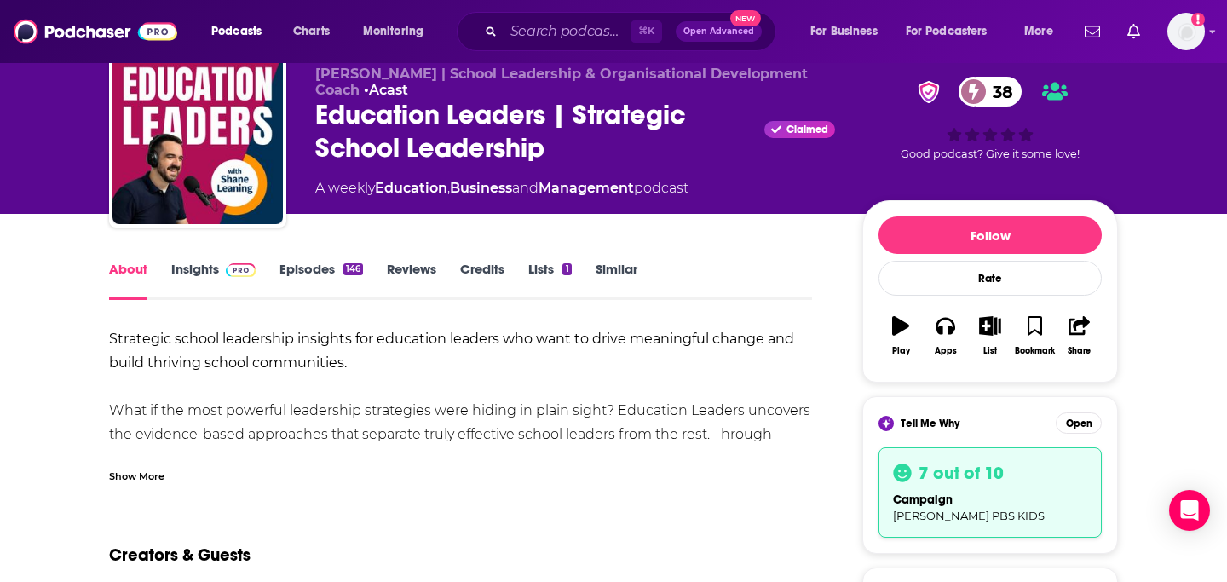
click at [139, 472] on div "Show More" at bounding box center [136, 475] width 55 height 16
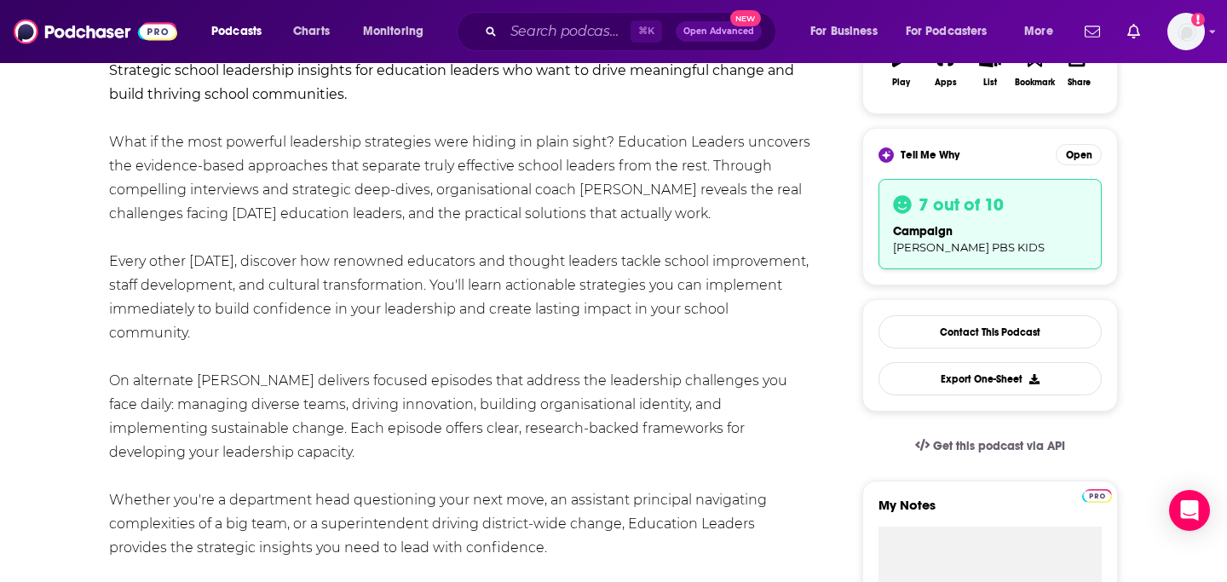
scroll to position [334, 0]
click at [169, 306] on div "Strategic school leadership insights for education leaders who want to drive me…" at bounding box center [460, 355] width 703 height 596
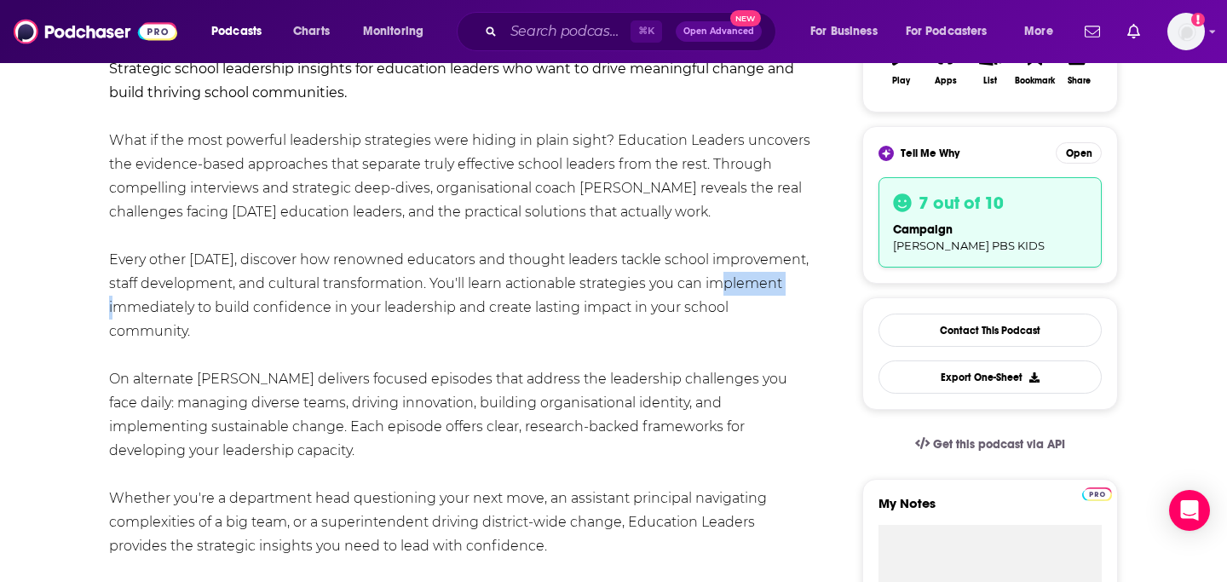
click at [169, 306] on div "Strategic school leadership insights for education leaders who want to drive me…" at bounding box center [460, 355] width 703 height 596
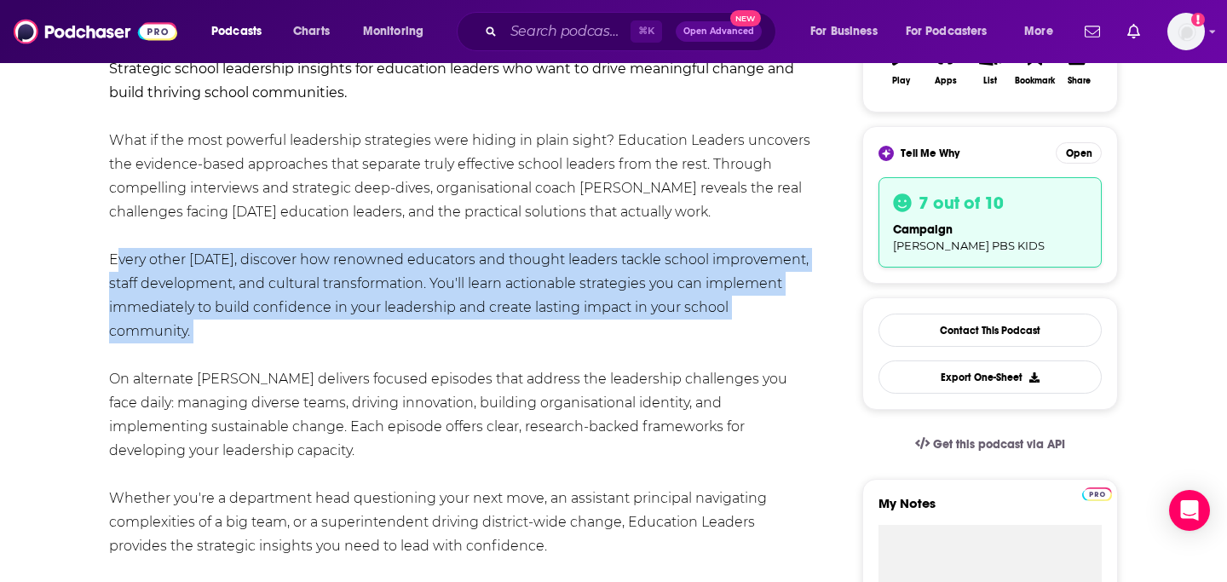
click at [169, 306] on div "Strategic school leadership insights for education leaders who want to drive me…" at bounding box center [460, 355] width 703 height 596
copy div "Every other Tuesday, discover how renowned educators and thought leaders tackle…"
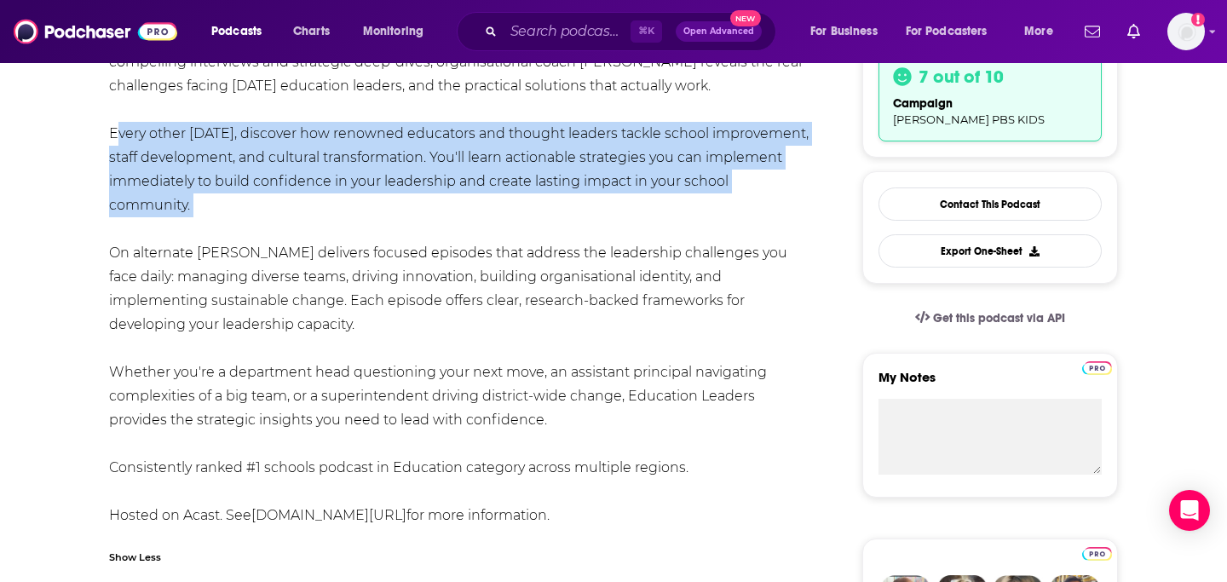
scroll to position [474, 0]
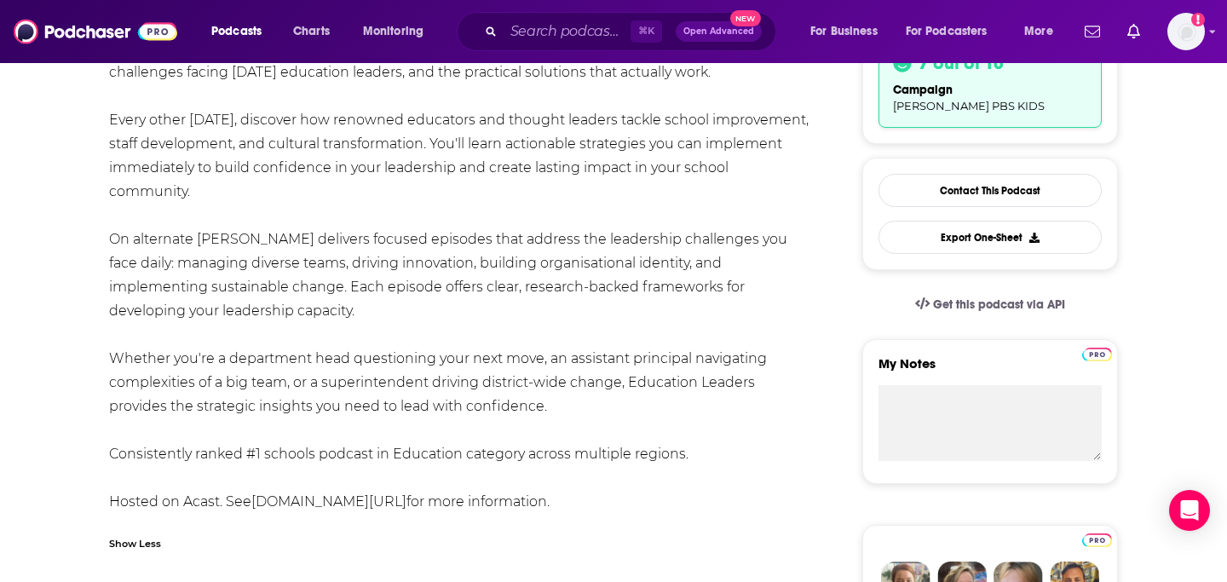
click at [266, 368] on div "Strategic school leadership insights for education leaders who want to drive me…" at bounding box center [460, 215] width 703 height 596
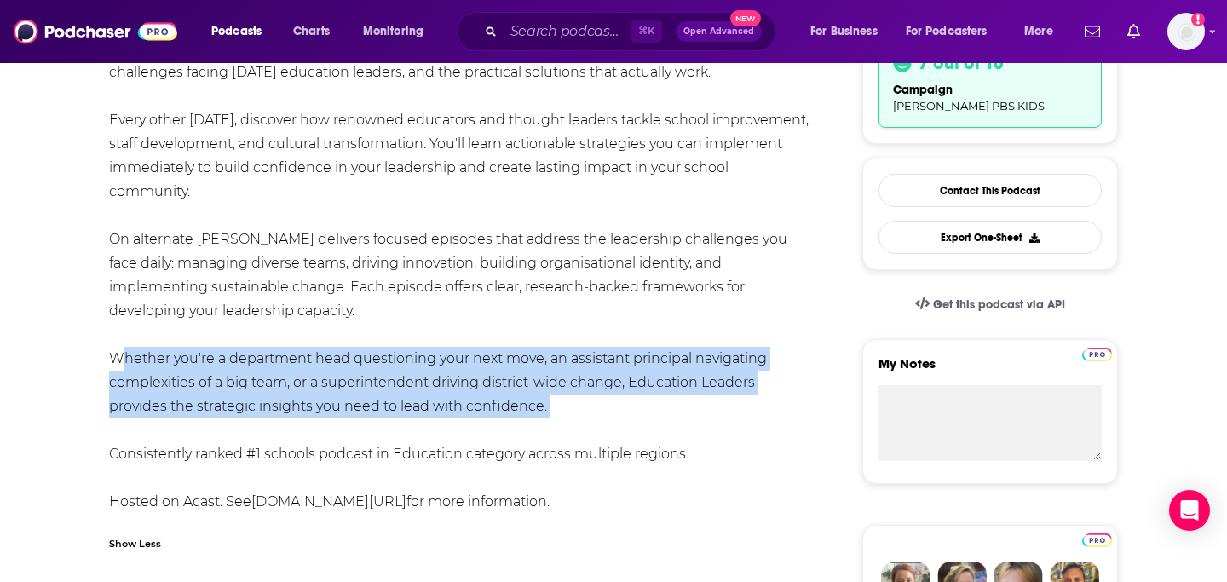
click at [266, 368] on div "Strategic school leadership insights for education leaders who want to drive me…" at bounding box center [460, 215] width 703 height 596
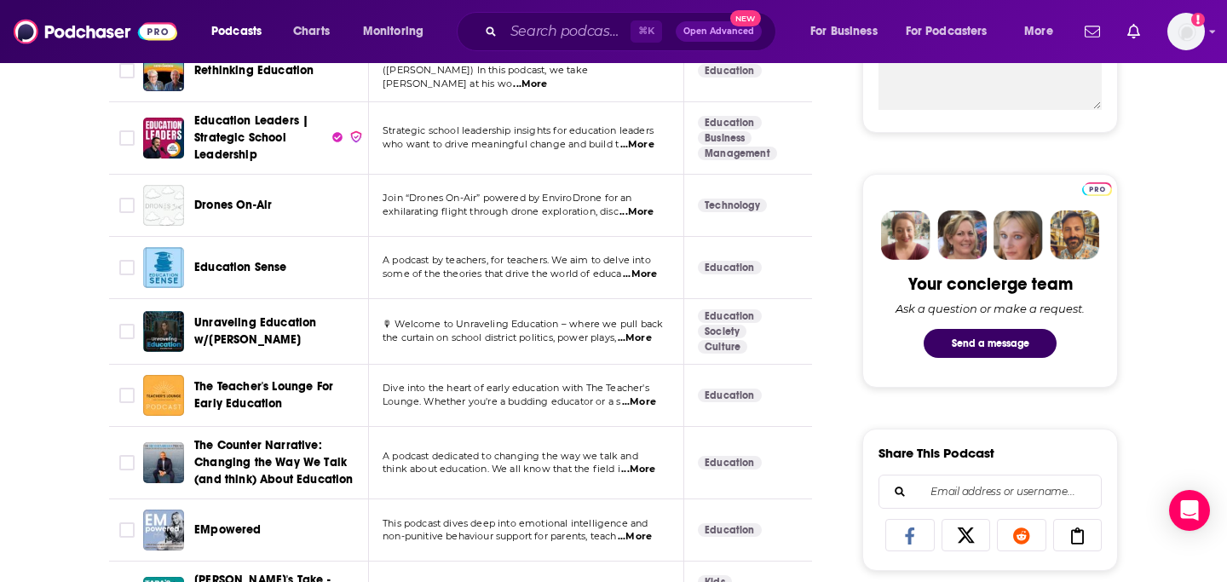
scroll to position [704, 0]
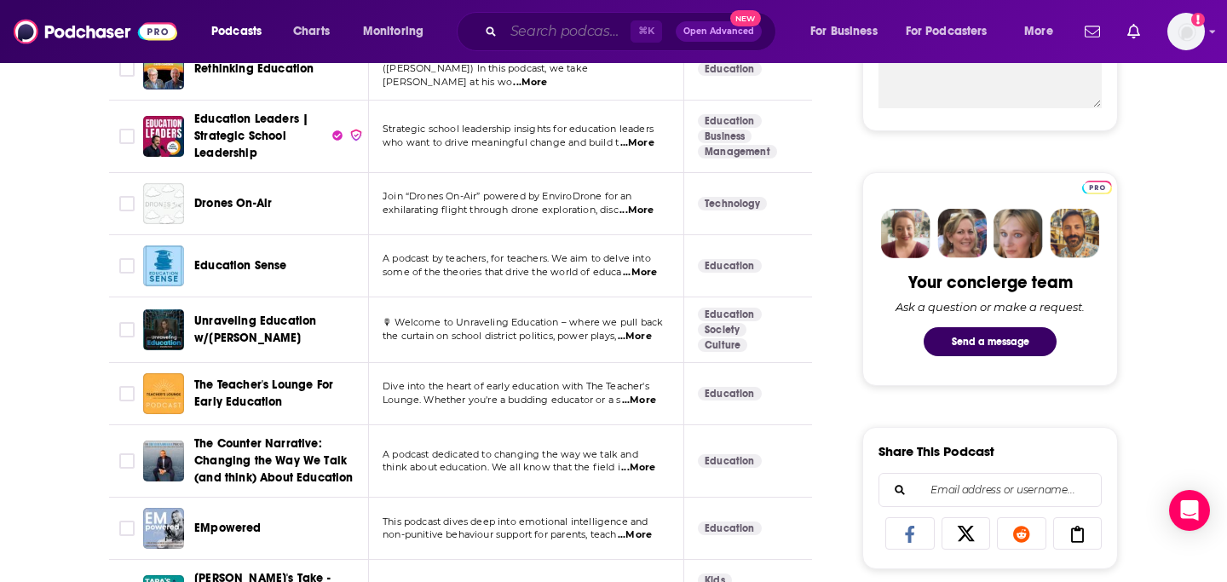
click at [578, 37] on input "Search podcasts, credits, & more..." at bounding box center [566, 31] width 127 height 27
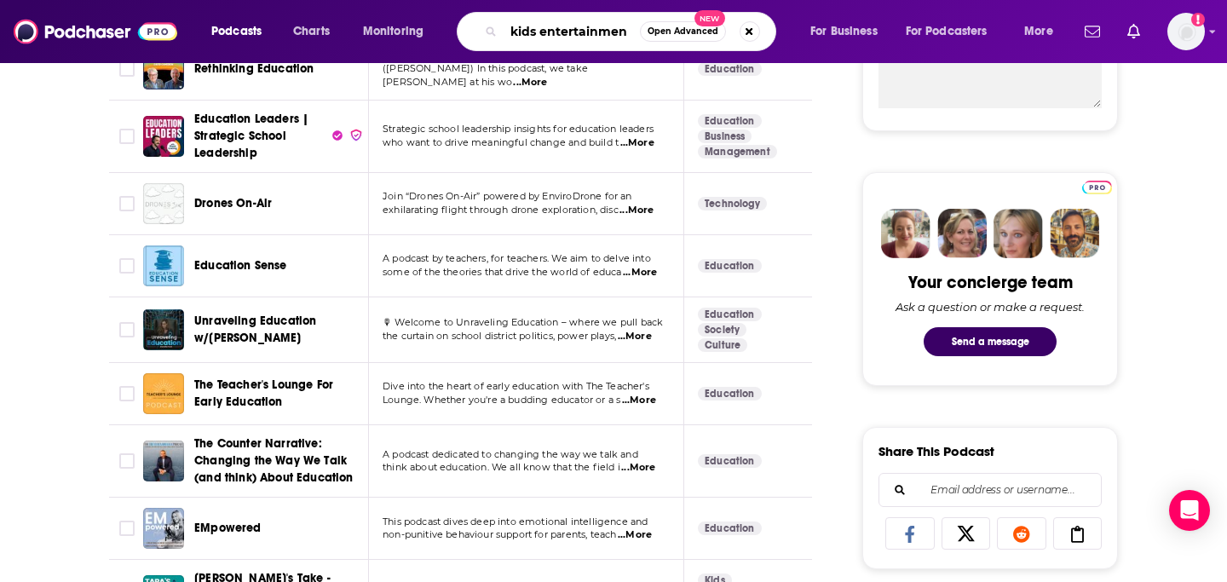
type input "kids entertainment"
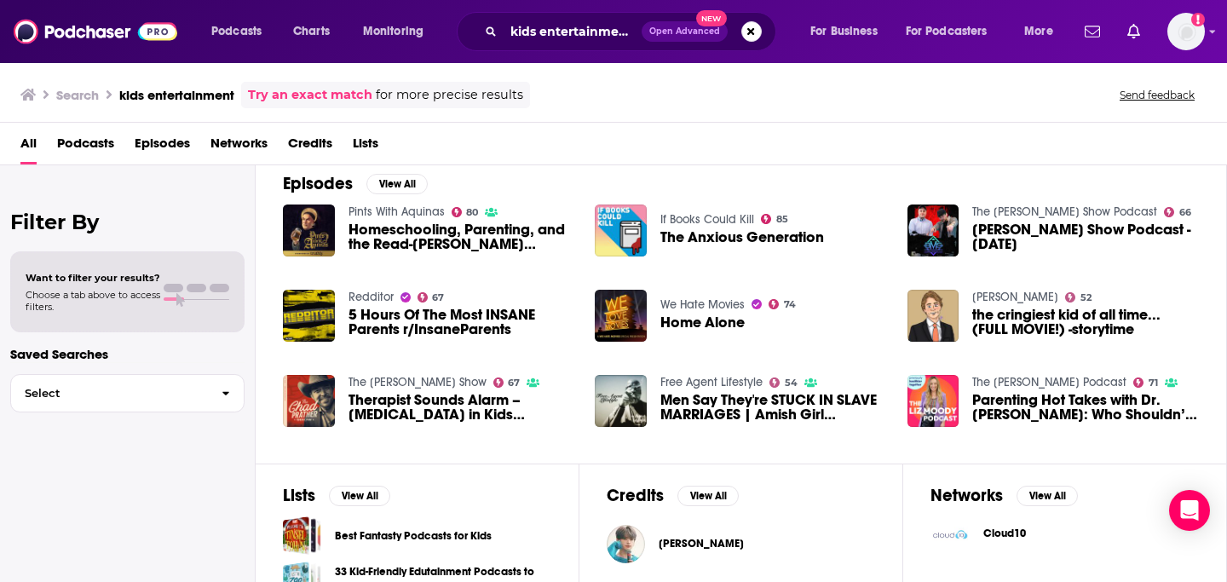
scroll to position [256, 0]
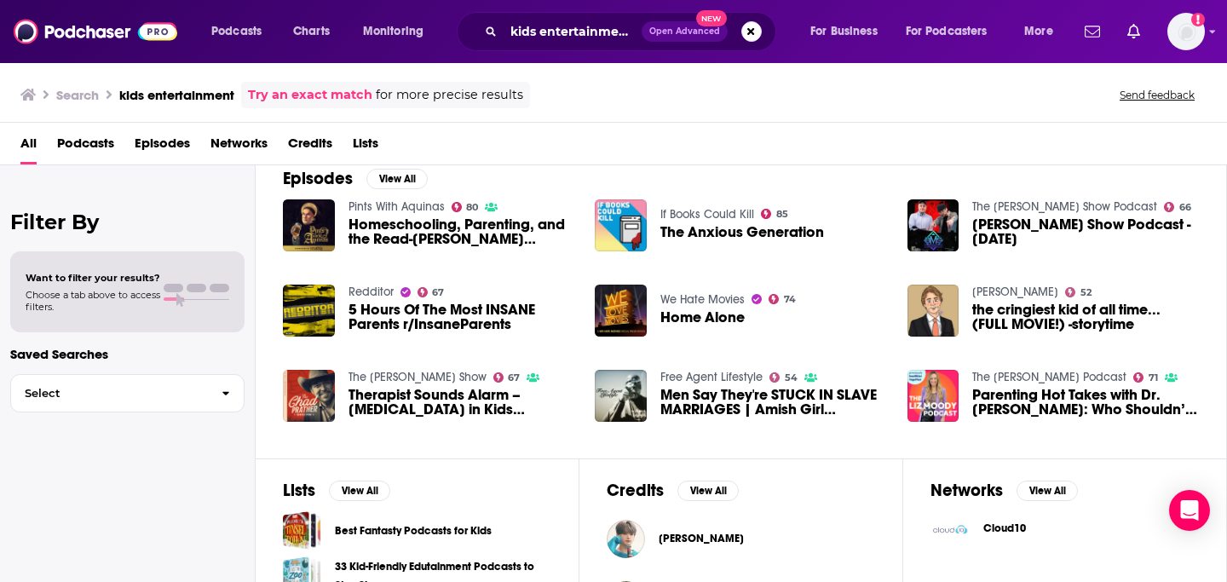
click at [684, 227] on span "The Anxious Generation" at bounding box center [742, 232] width 164 height 14
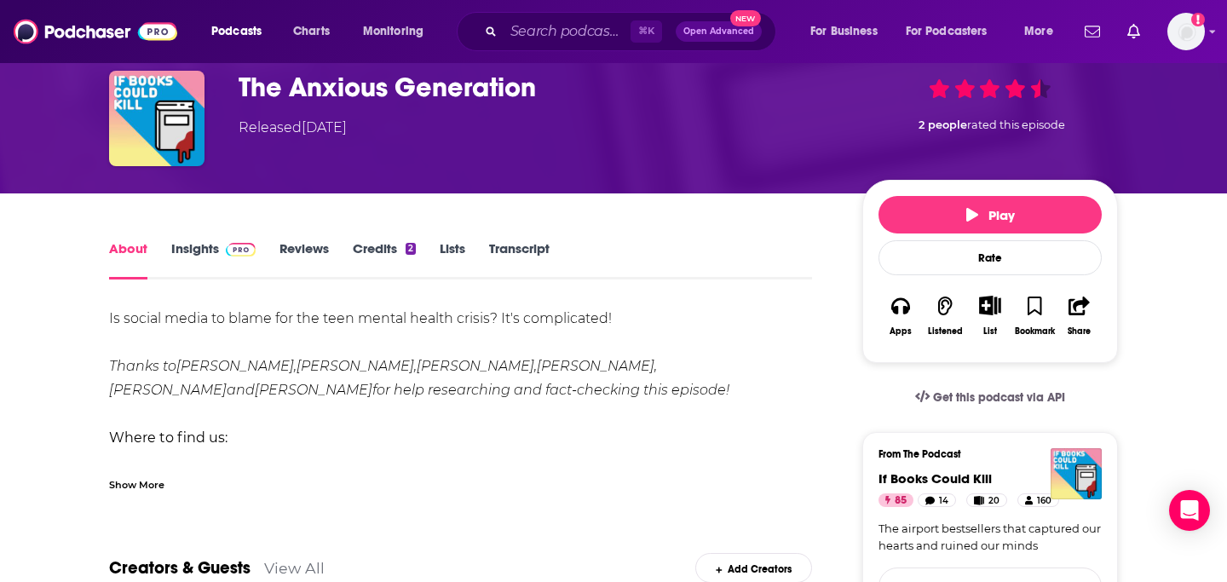
scroll to position [92, 0]
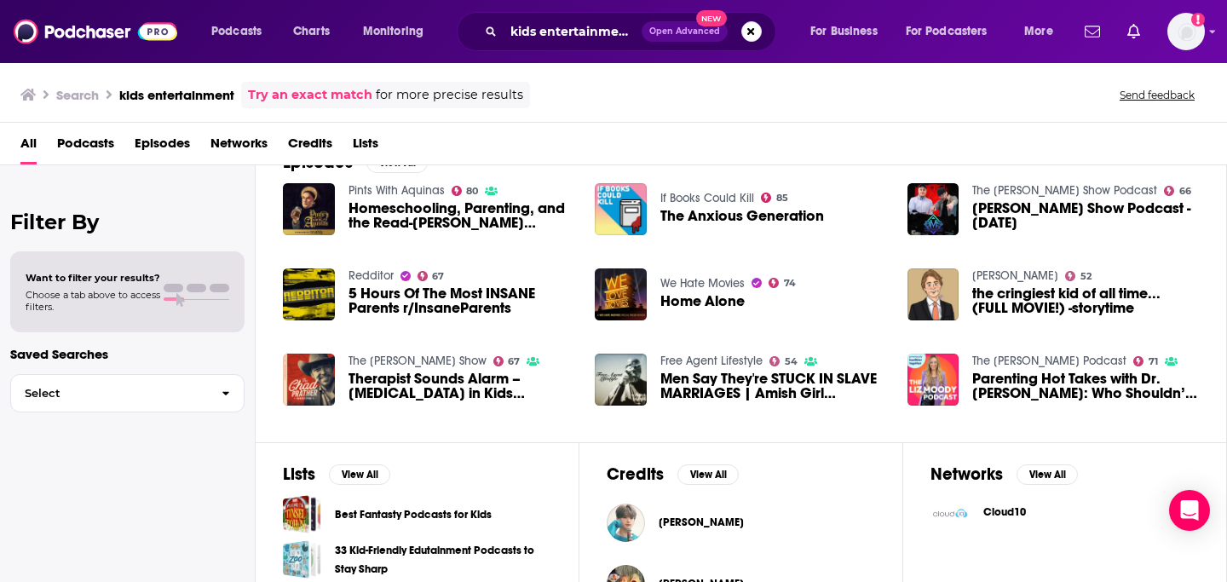
scroll to position [272, 0]
click at [1047, 387] on span "Parenting Hot Takes with Dr. Becky: Who Shouldn’t Have Kids, Screen Time, The B…" at bounding box center [1085, 386] width 227 height 29
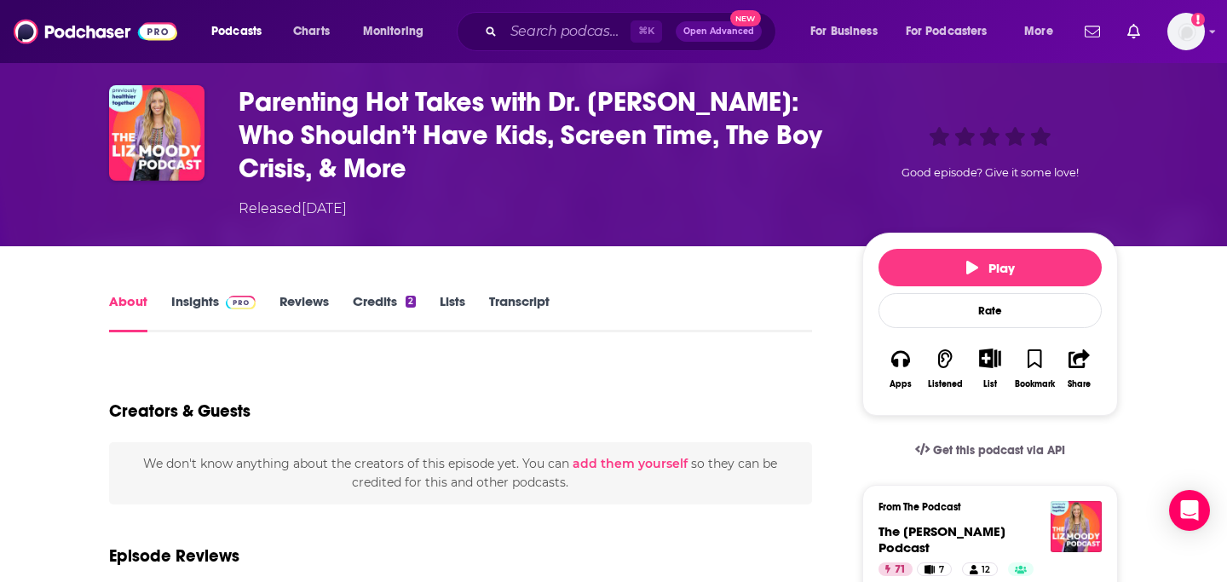
scroll to position [42, 0]
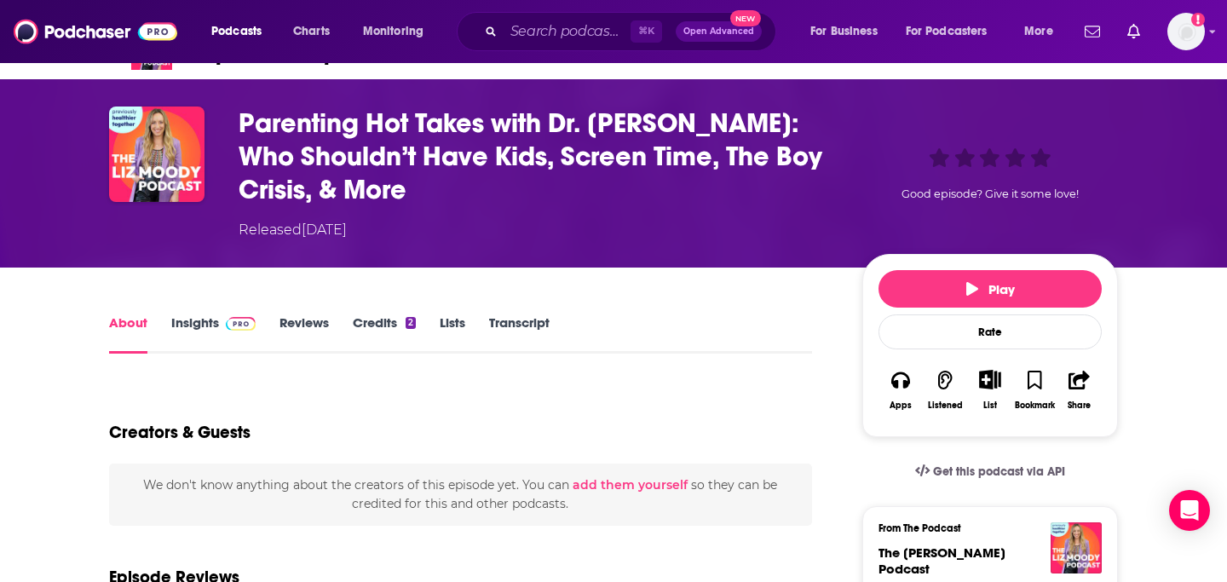
click at [328, 152] on h1 "Parenting Hot Takes with Dr. Becky: Who Shouldn’t Have Kids, Screen Time, The B…" at bounding box center [537, 156] width 596 height 100
click at [274, 111] on h1 "Parenting Hot Takes with Dr. Becky: Who Shouldn’t Have Kids, Screen Time, The B…" at bounding box center [537, 156] width 596 height 100
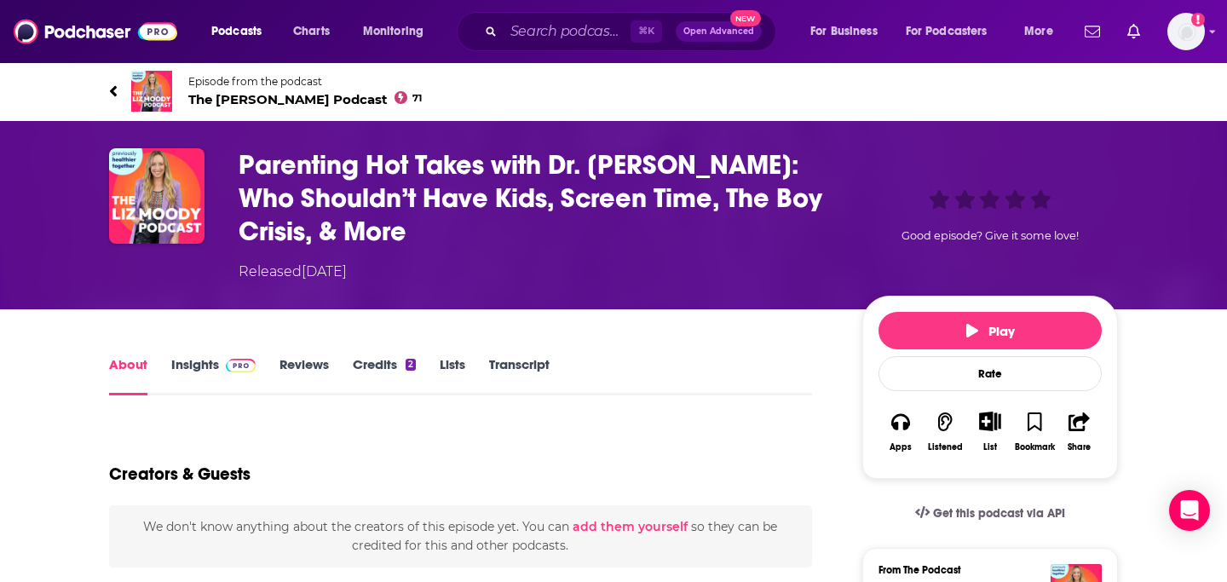
click at [239, 99] on span "The Liz Moody Podcast 71" at bounding box center [304, 99] width 233 height 16
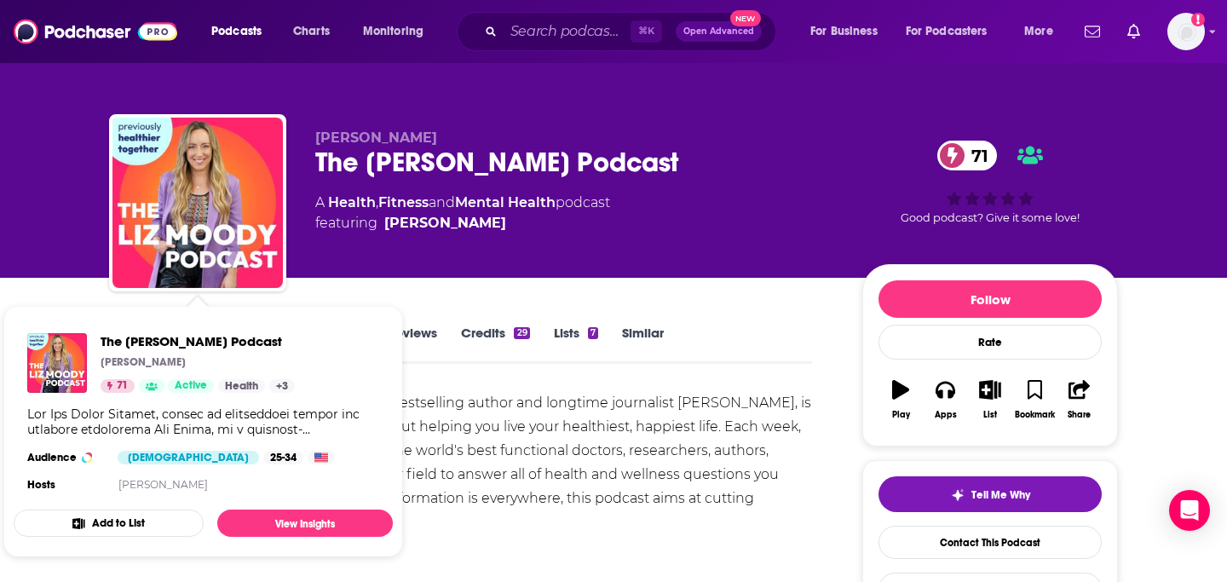
drag, startPoint x: 520, startPoint y: 432, endPoint x: 491, endPoint y: 433, distance: 29.0
click at [520, 432] on div "The Liz Moody Podcast, hosted by bestselling author and longtime journalist Liz…" at bounding box center [460, 522] width 703 height 262
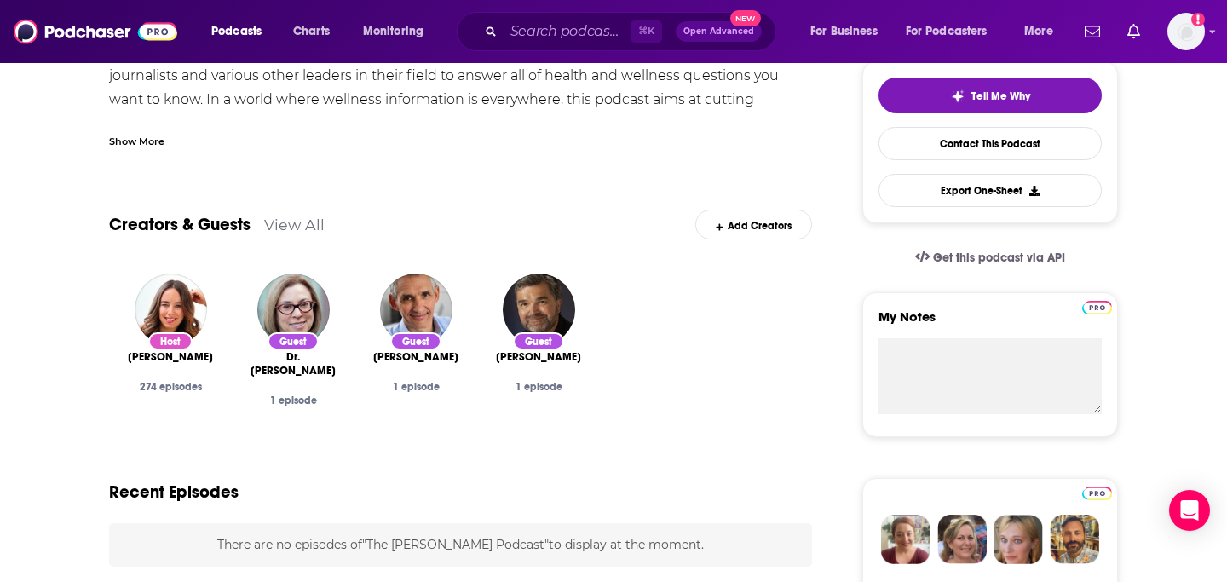
scroll to position [394, 0]
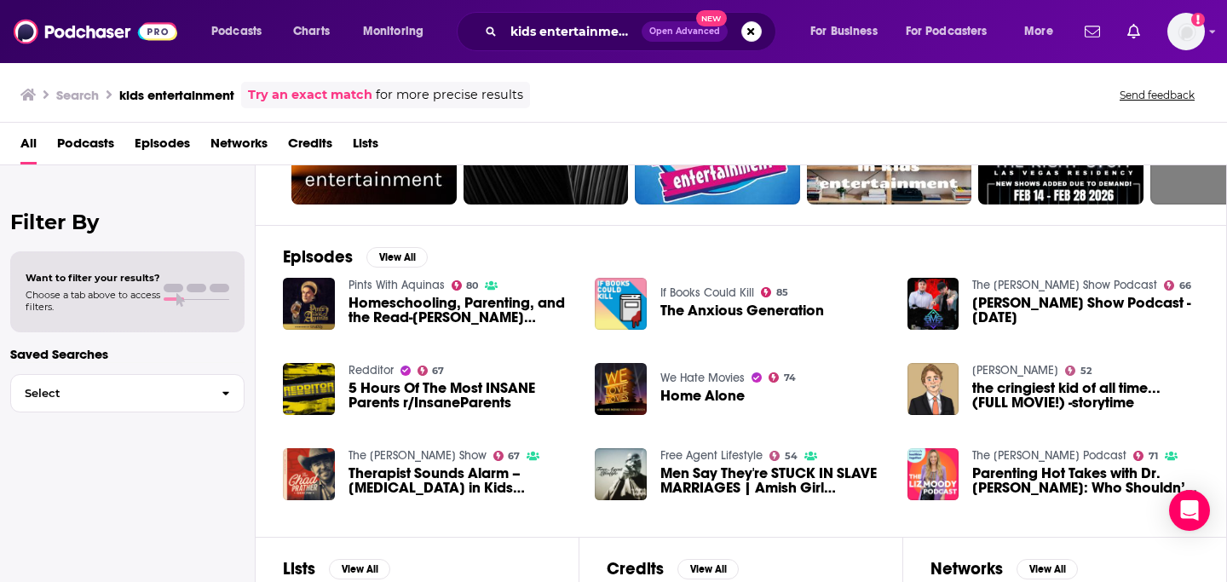
scroll to position [175, 0]
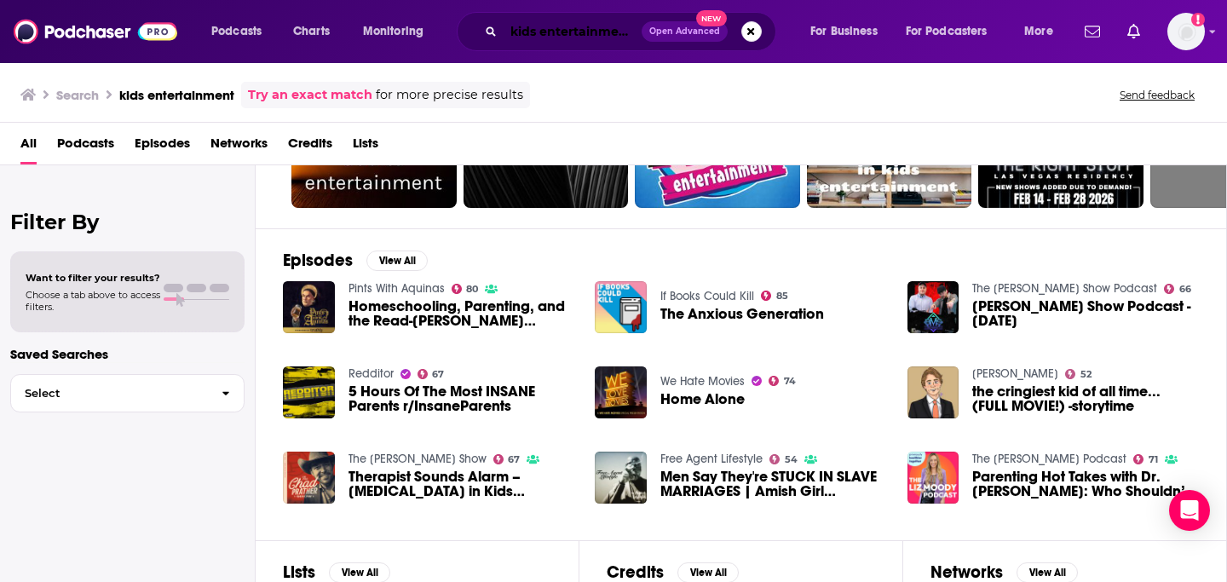
click at [558, 36] on input "kids entertainment" at bounding box center [572, 31] width 138 height 27
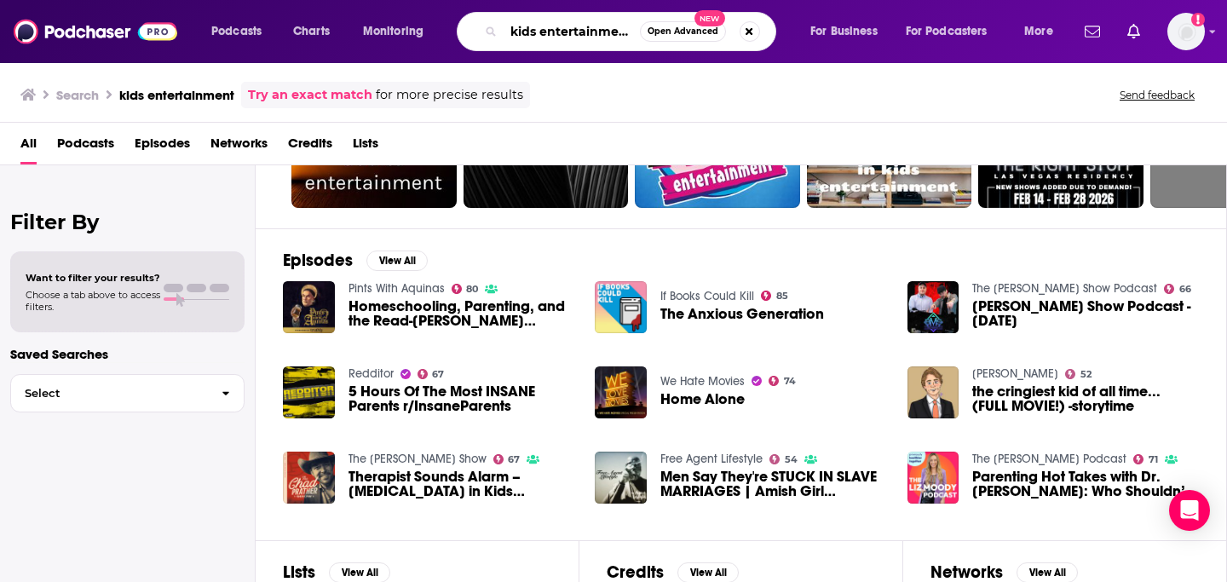
click at [558, 36] on input "kids entertainment" at bounding box center [571, 31] width 136 height 27
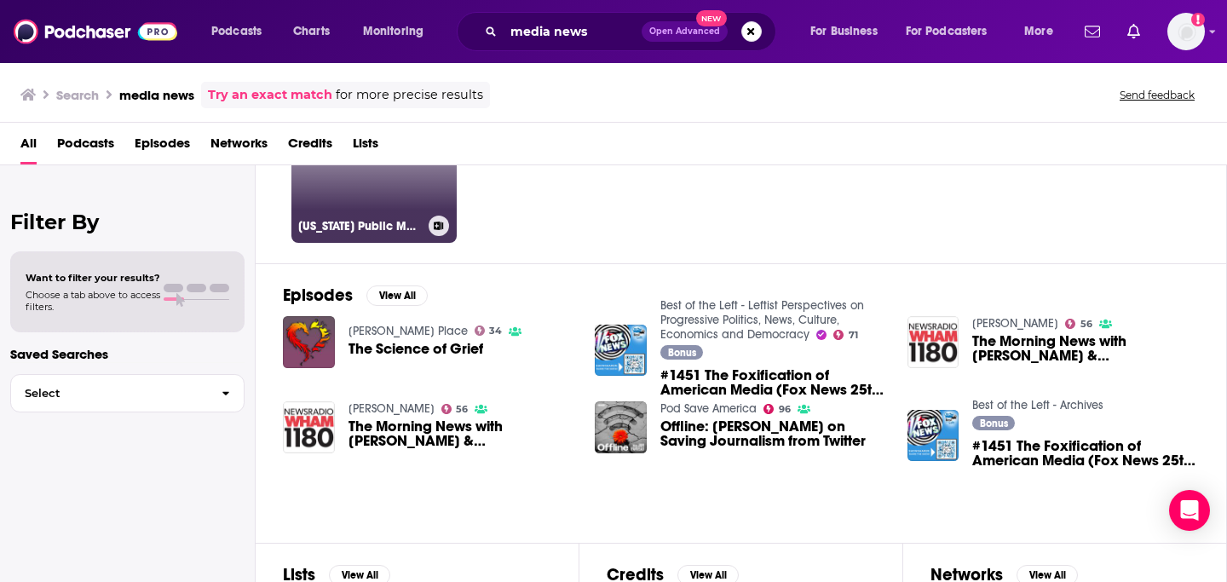
scroll to position [141, 0]
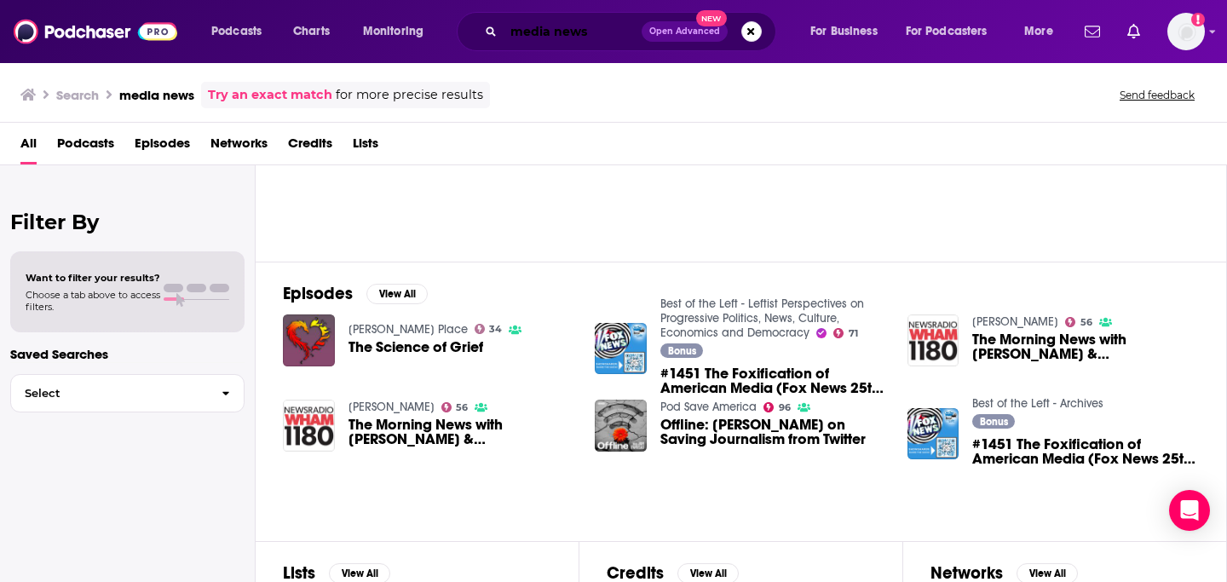
drag, startPoint x: 553, startPoint y: 37, endPoint x: 720, endPoint y: 54, distance: 167.8
click at [720, 54] on div "Podcasts Charts Monitoring media news Open Advanced New For Business For Podcas…" at bounding box center [613, 31] width 1227 height 63
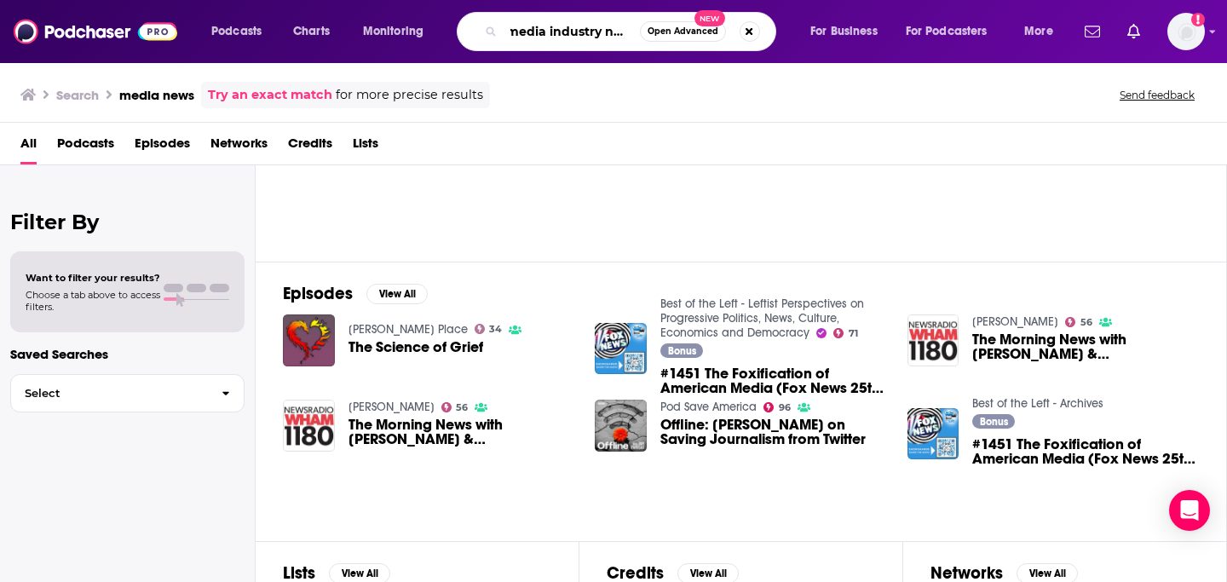
scroll to position [0, 10]
type input "media industry news"
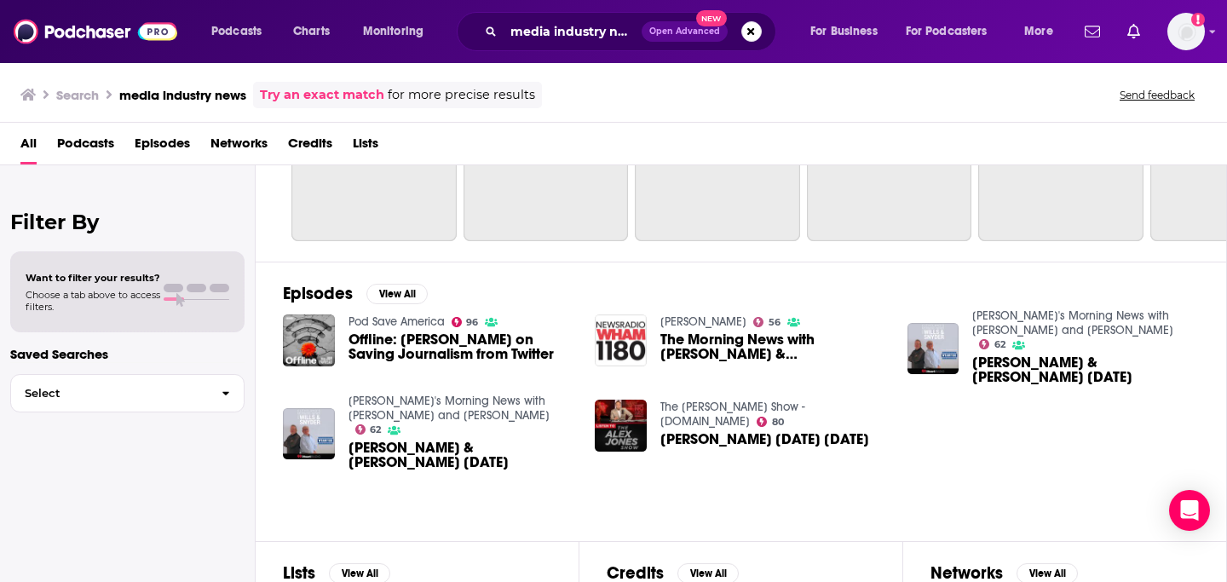
click at [466, 287] on div "Episodes View All Pod Save America 96 Offline: Peter Hamby on Saving Journalism…" at bounding box center [741, 401] width 971 height 279
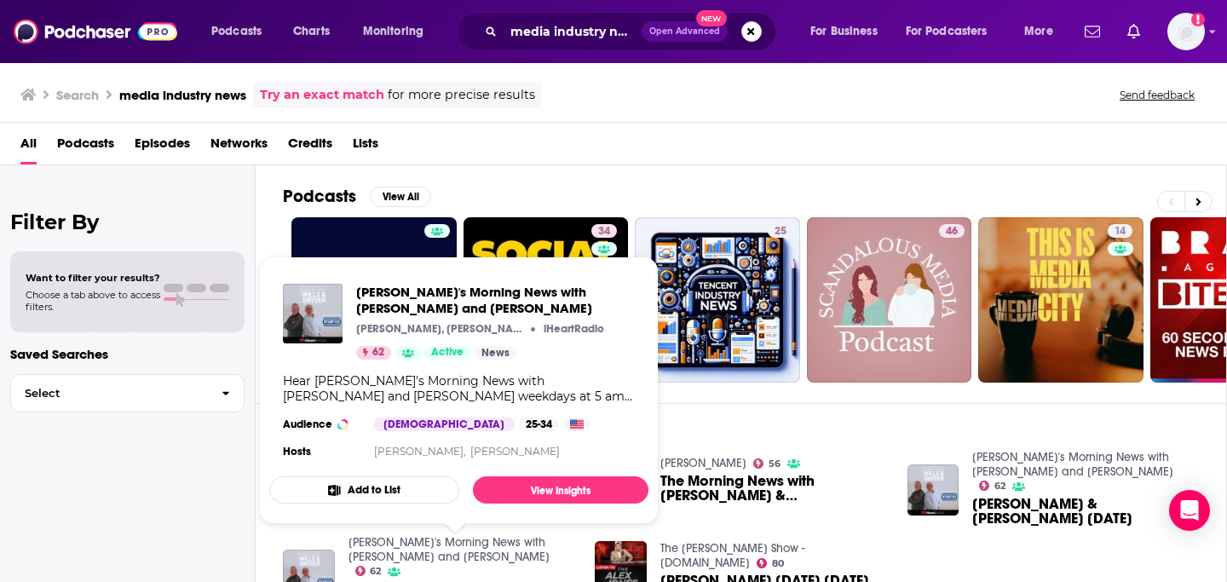
click at [496, 141] on div "All Podcasts Episodes Networks Credits Lists" at bounding box center [616, 146] width 1193 height 35
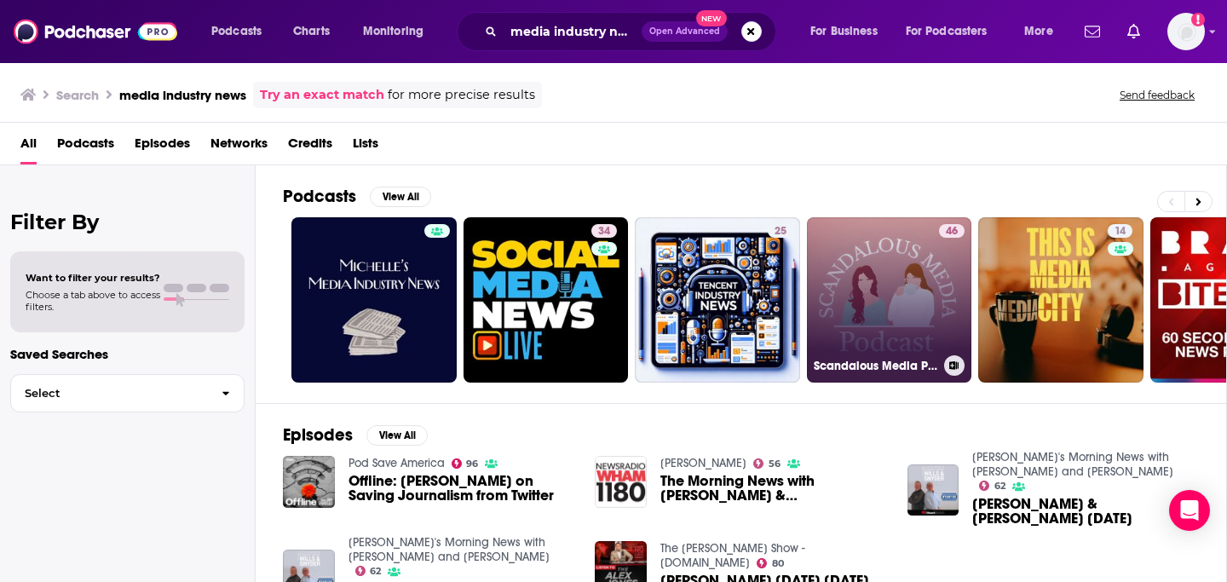
click at [911, 319] on link "46 Scandalous Media Podcast: Pop Culture News" at bounding box center [889, 299] width 165 height 165
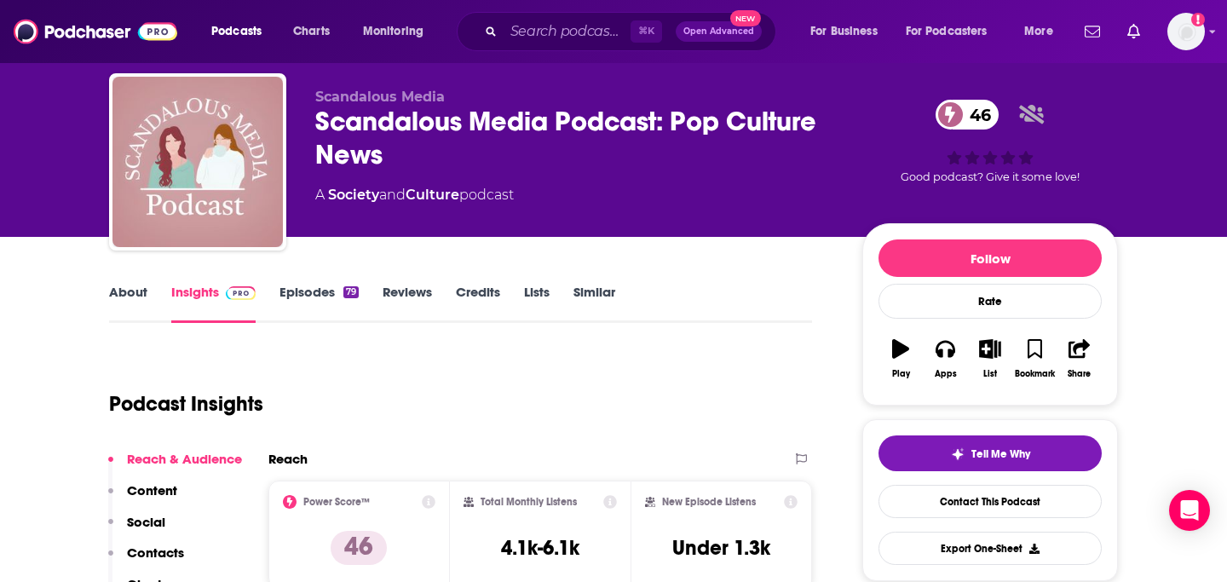
scroll to position [43, 0]
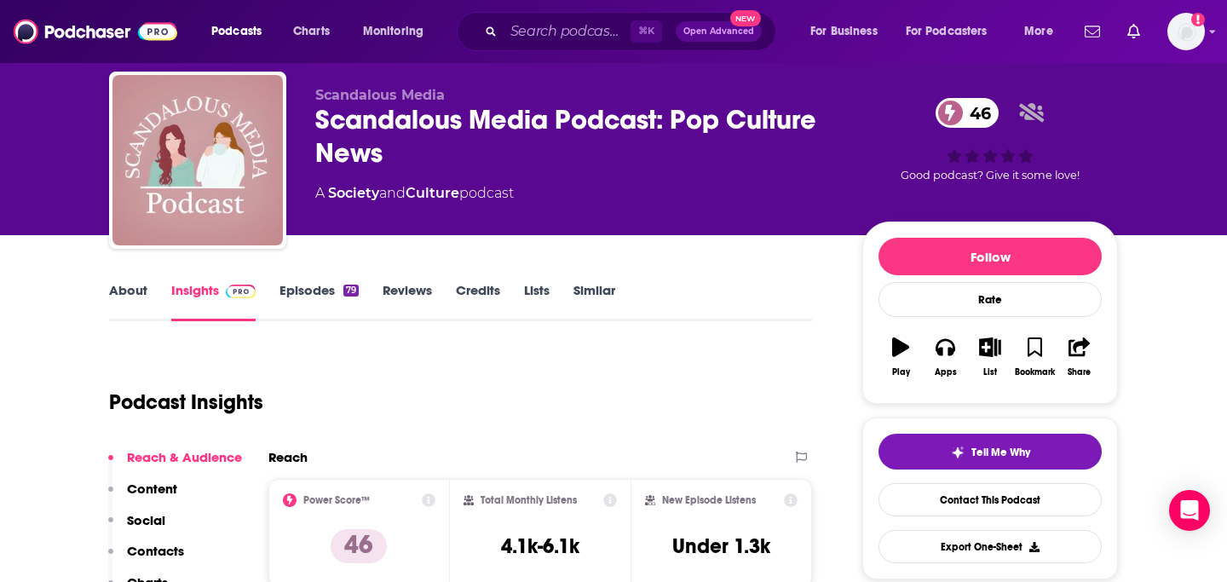
click at [121, 295] on link "About" at bounding box center [128, 301] width 38 height 39
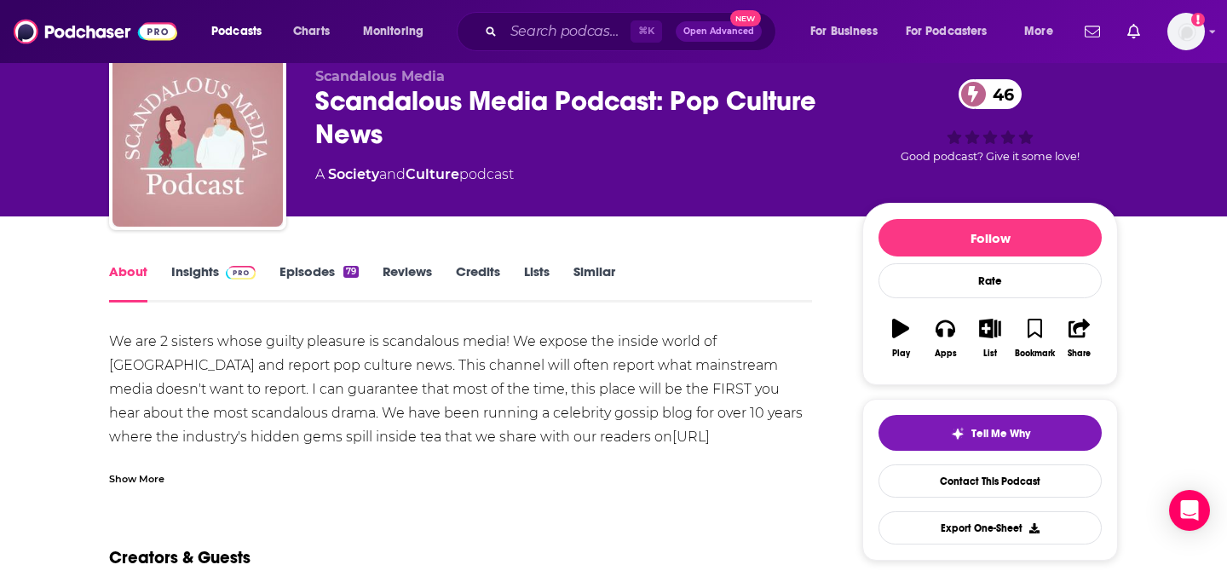
scroll to position [75, 0]
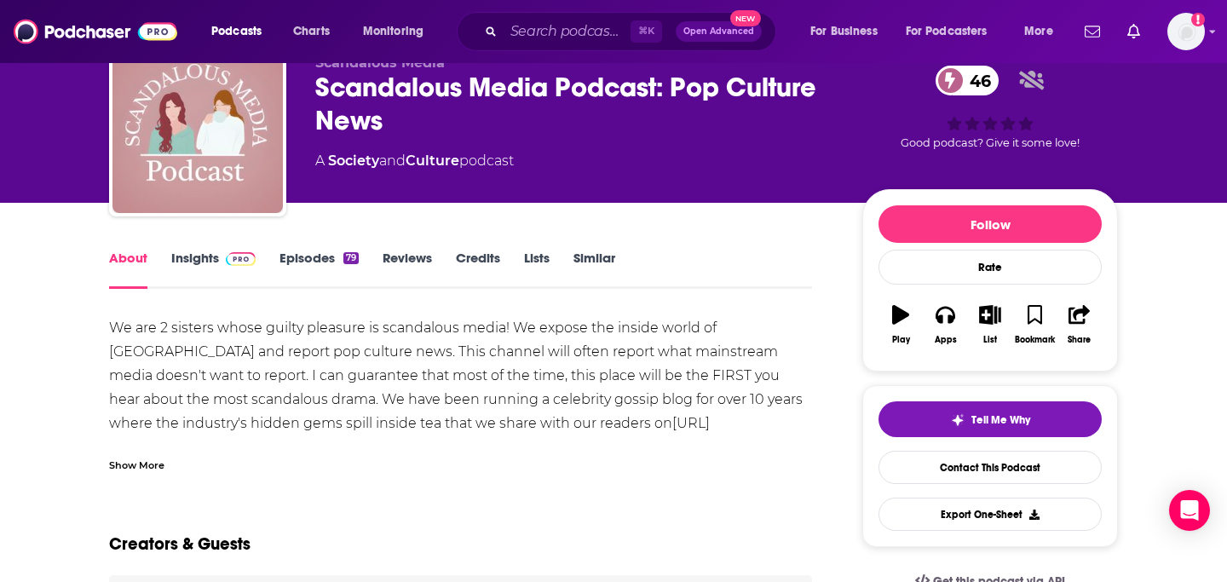
click at [131, 460] on div "Show More" at bounding box center [136, 464] width 55 height 16
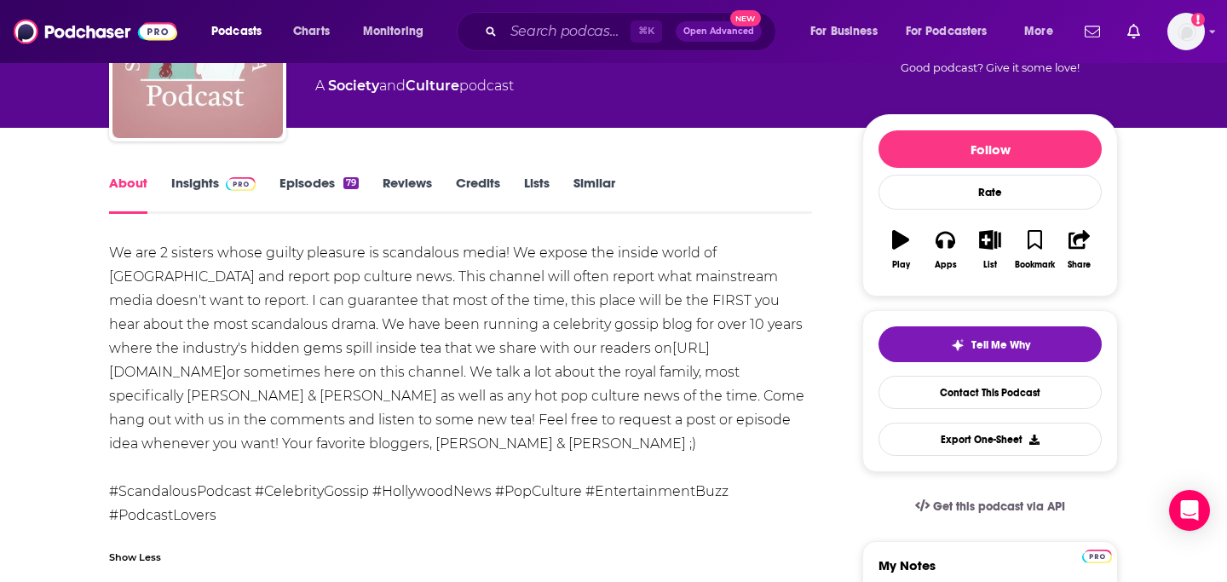
scroll to position [156, 0]
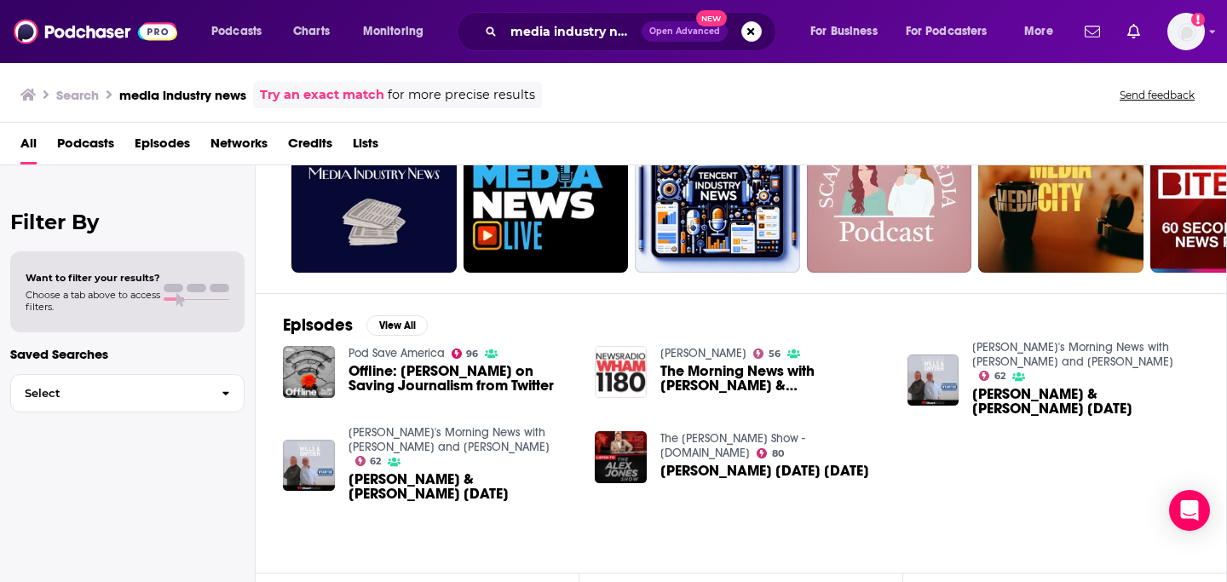
scroll to position [23, 0]
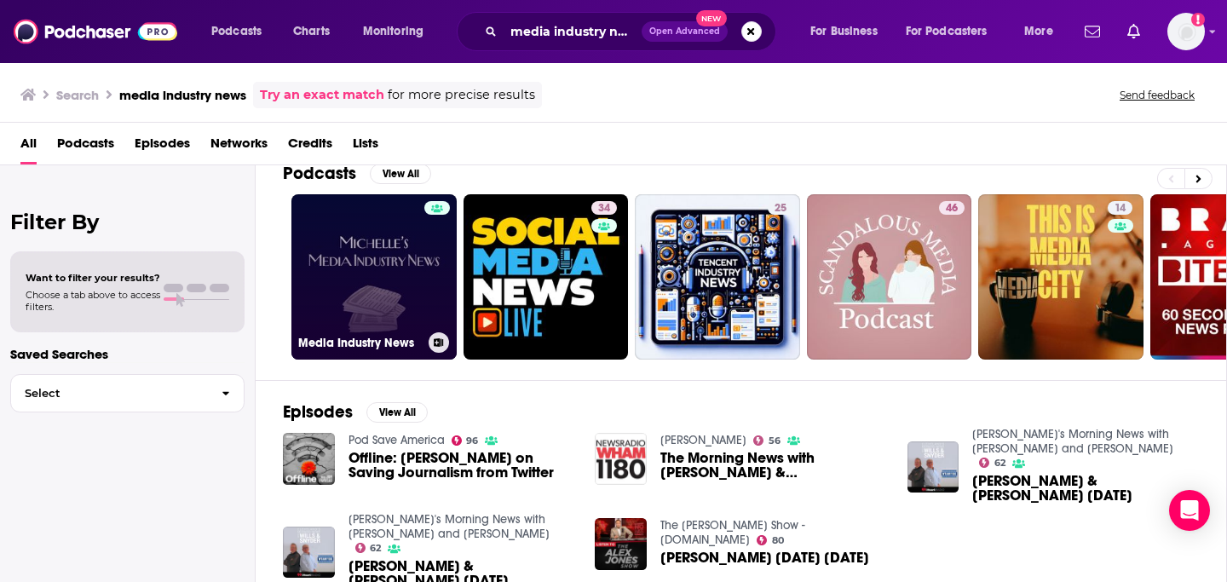
click at [364, 275] on link "Media Industry News" at bounding box center [373, 276] width 165 height 165
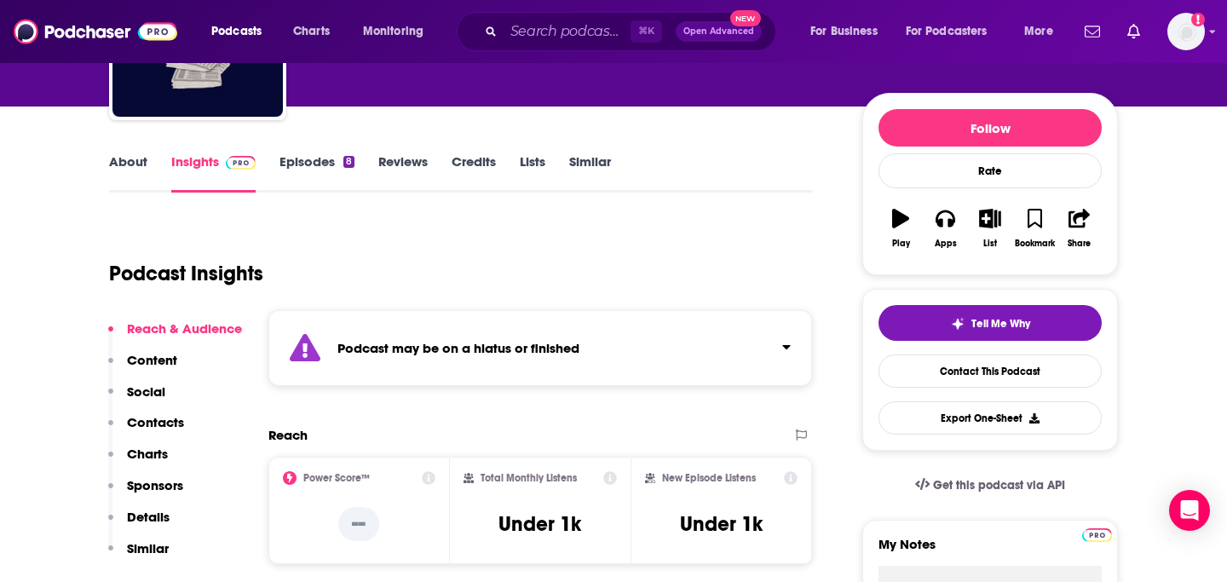
scroll to position [172, 0]
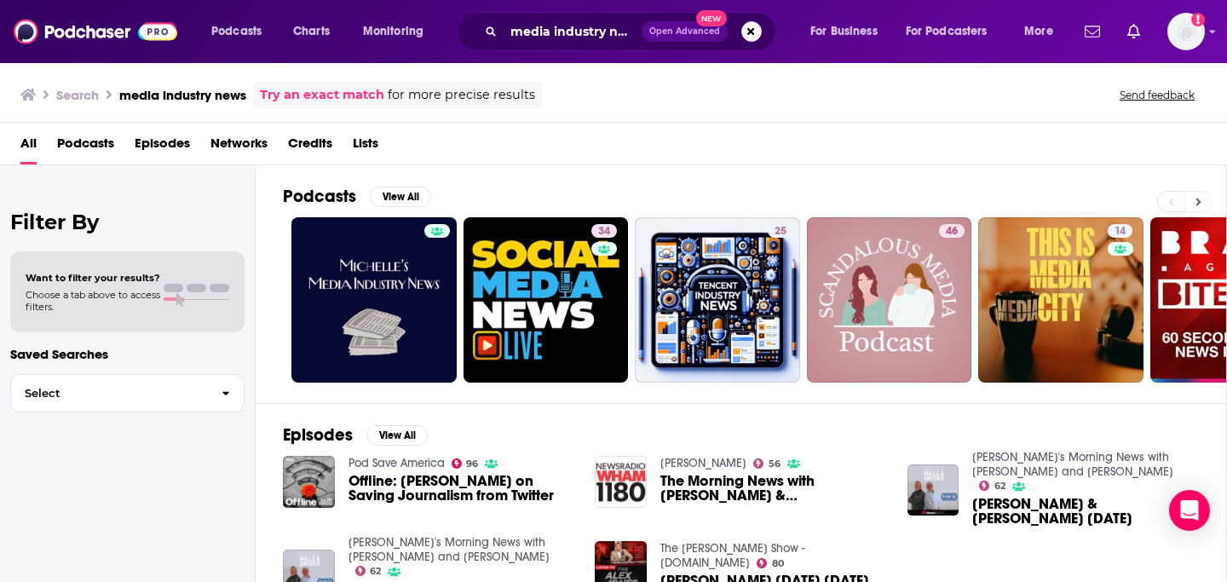
click at [1195, 193] on button at bounding box center [1198, 201] width 28 height 21
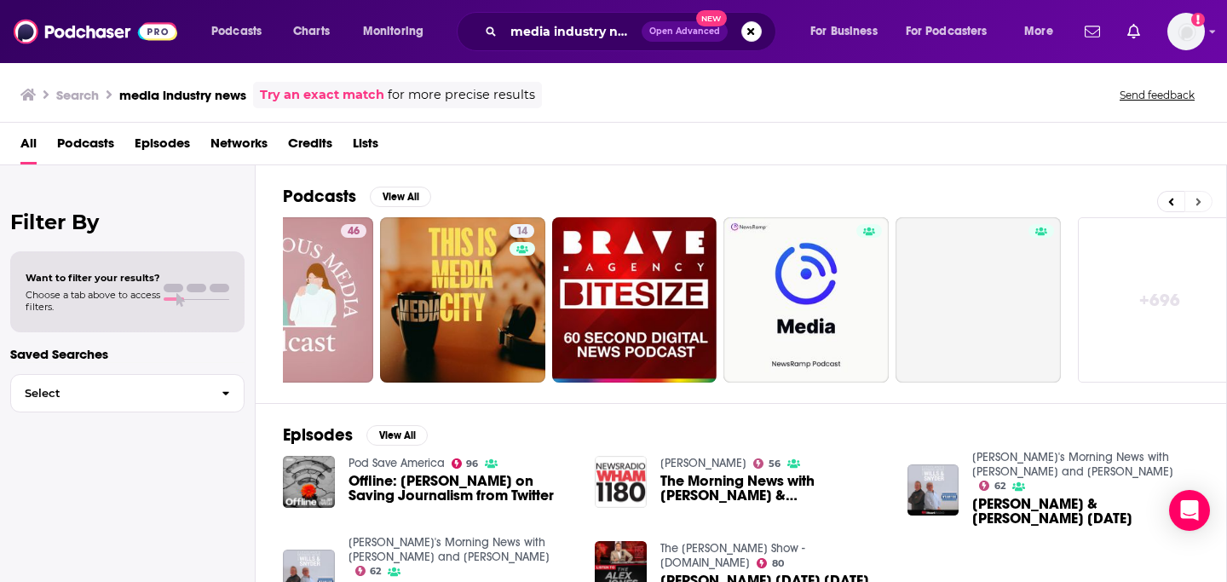
scroll to position [0, 621]
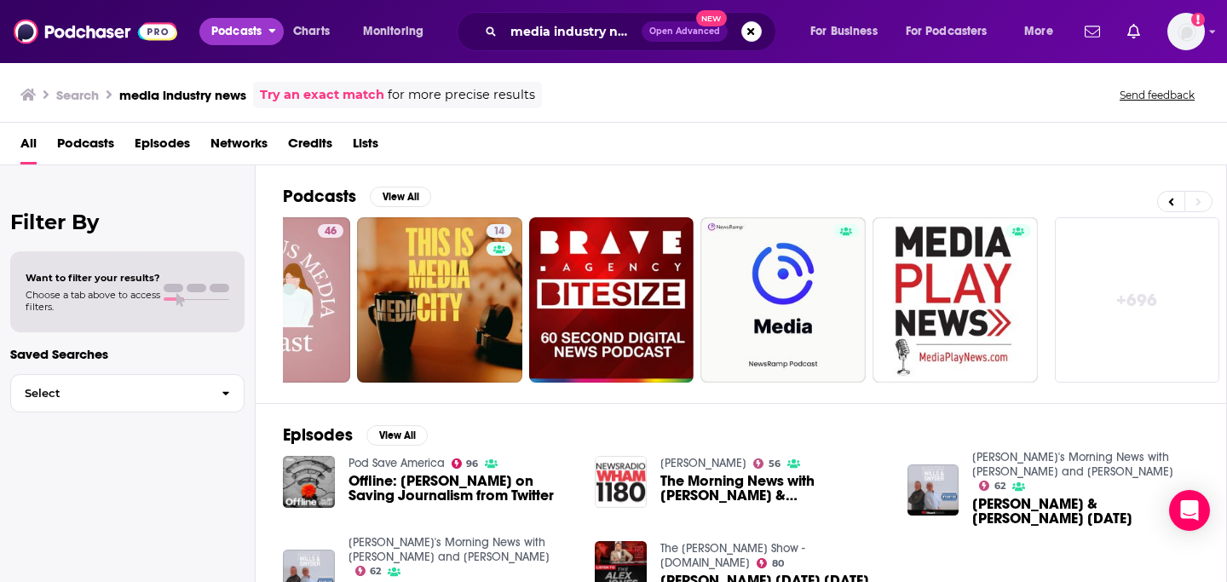
click at [236, 37] on span "Podcasts" at bounding box center [236, 32] width 50 height 24
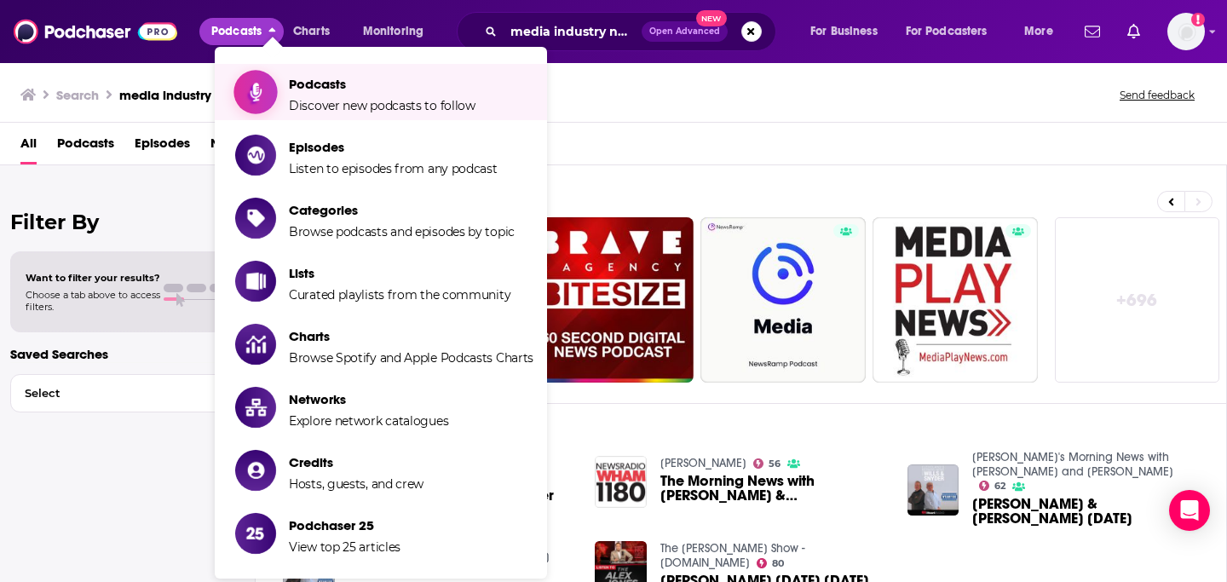
click at [316, 80] on span "Podcasts" at bounding box center [382, 84] width 187 height 16
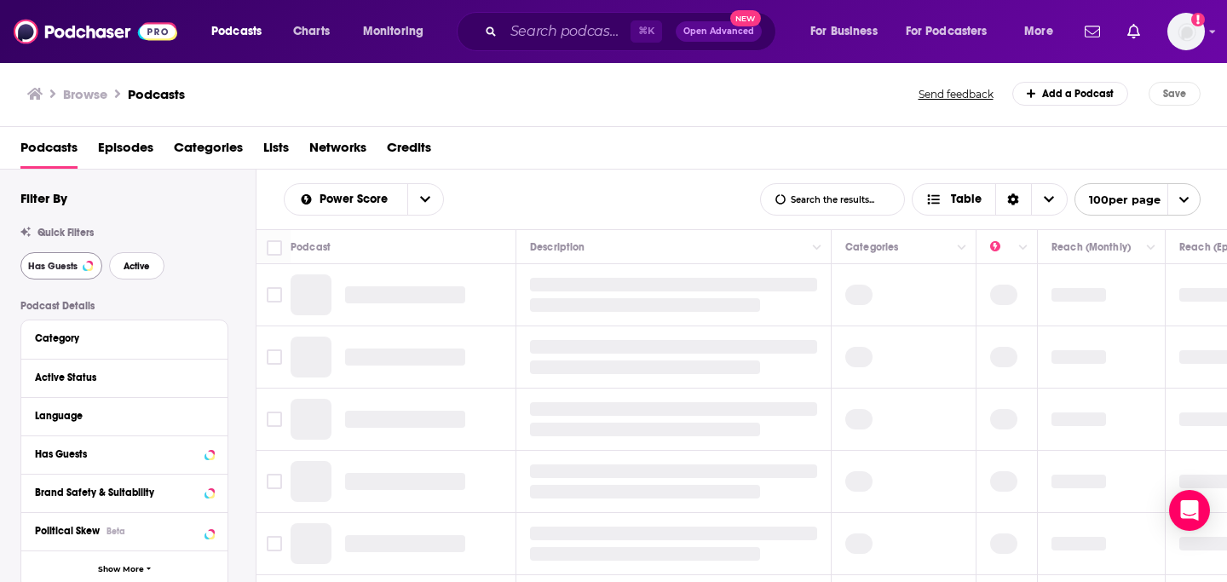
click at [143, 267] on span "Active" at bounding box center [137, 266] width 26 height 9
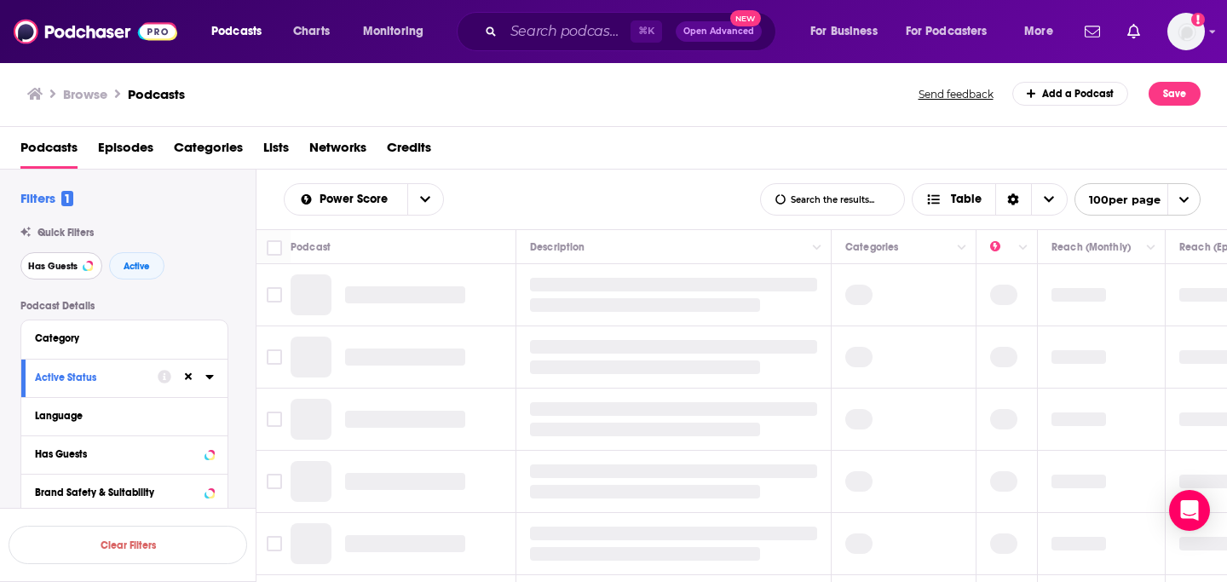
click at [72, 267] on span "Has Guests" at bounding box center [52, 266] width 49 height 9
click at [220, 134] on span "Categories" at bounding box center [208, 151] width 69 height 35
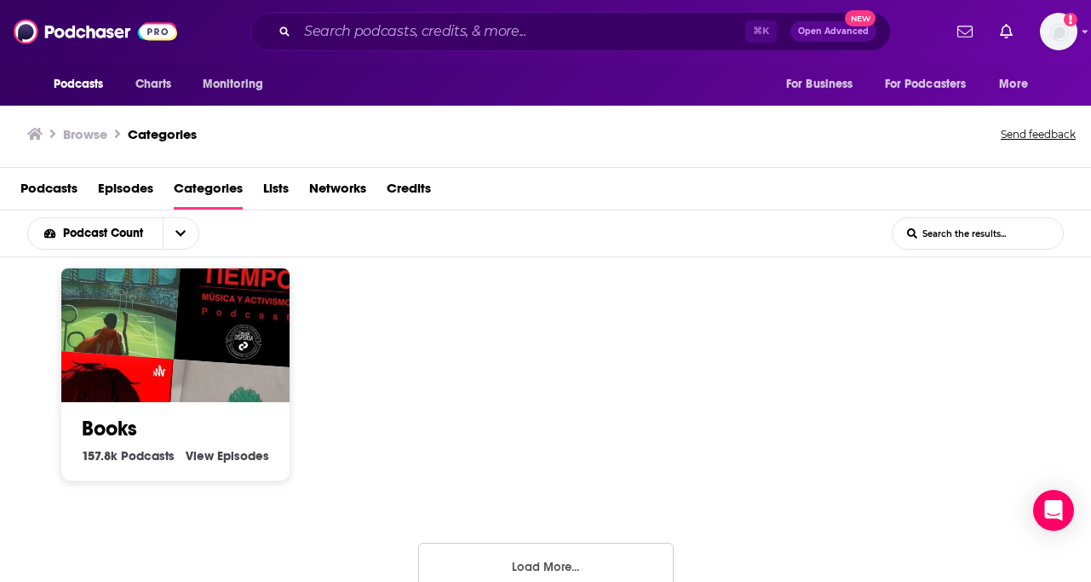
scroll to position [1244, 0]
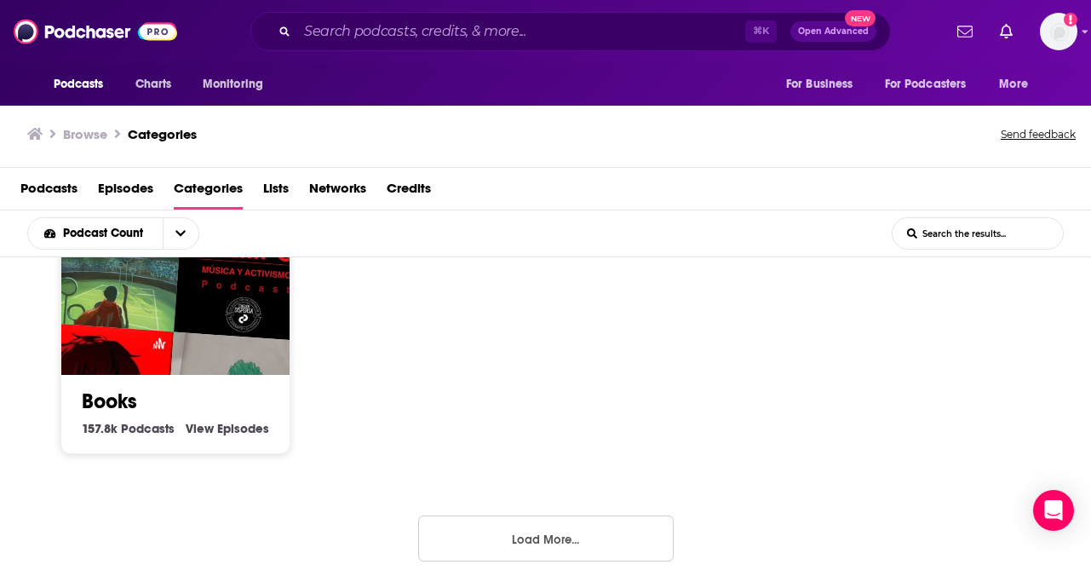
click at [555, 530] on button "Load More..." at bounding box center [546, 538] width 256 height 46
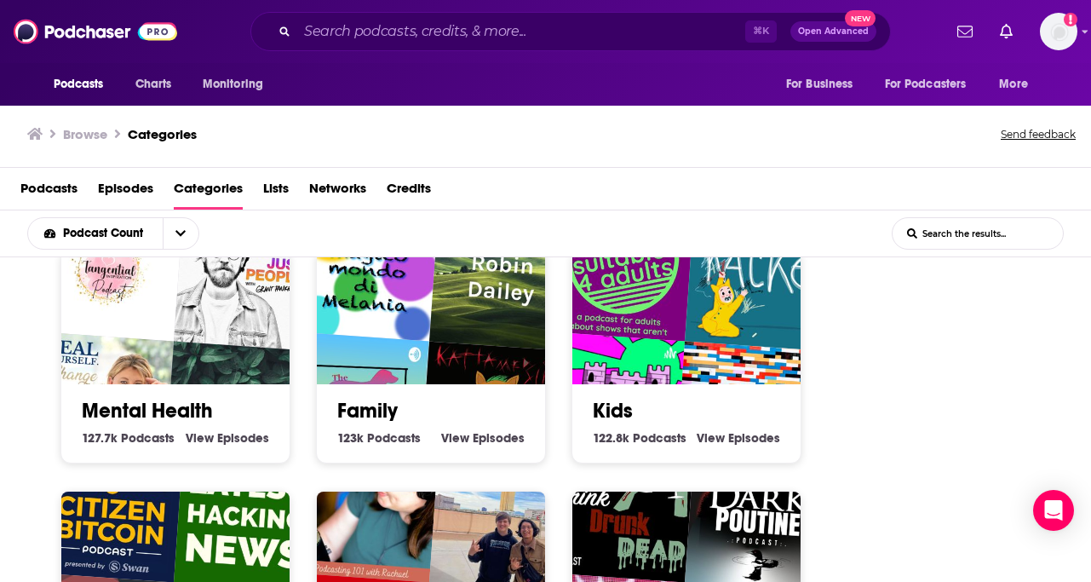
scroll to position [1475, 0]
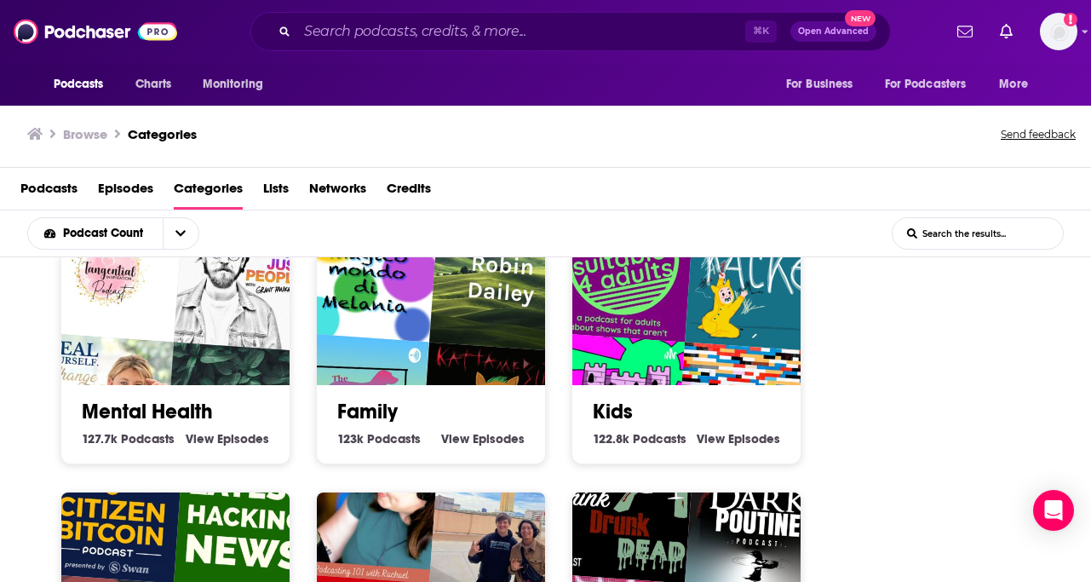
click at [403, 399] on h2 "Family" at bounding box center [430, 412] width 187 height 26
click at [379, 405] on link "Family" at bounding box center [367, 412] width 60 height 26
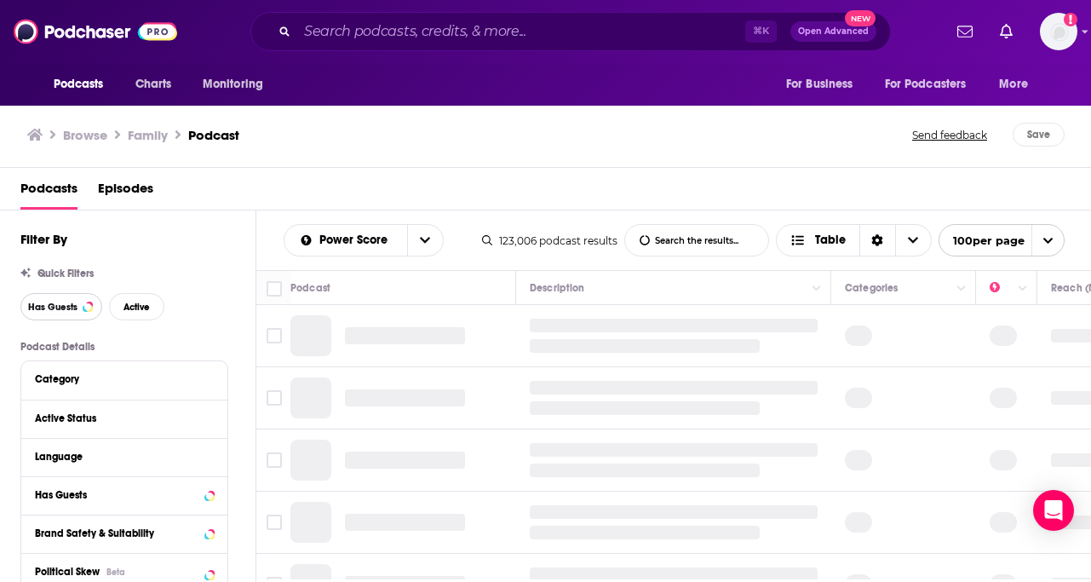
click at [66, 309] on span "Has Guests" at bounding box center [52, 306] width 49 height 9
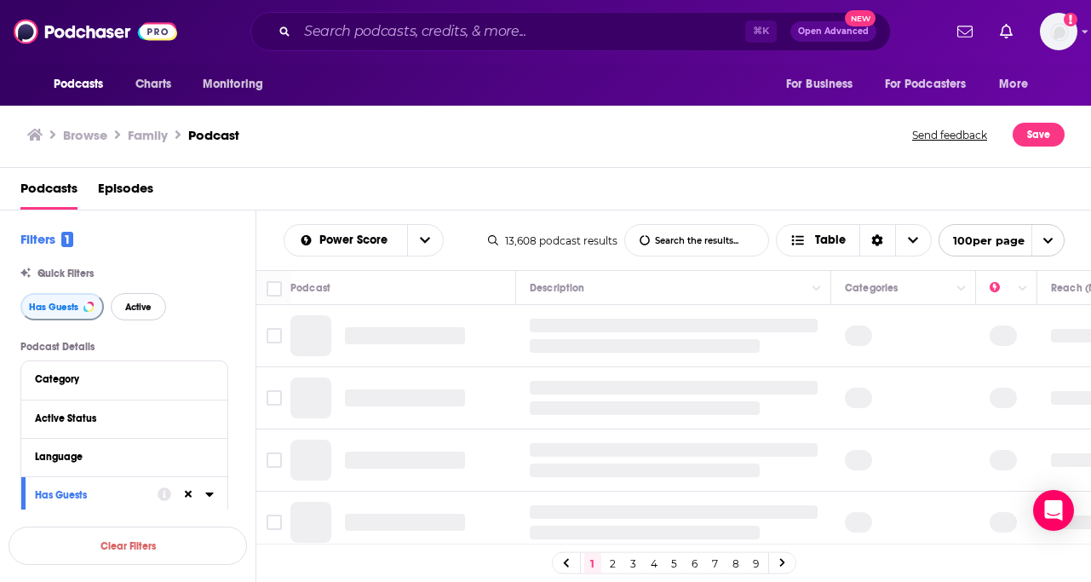
click at [156, 303] on button "Active" at bounding box center [138, 306] width 55 height 27
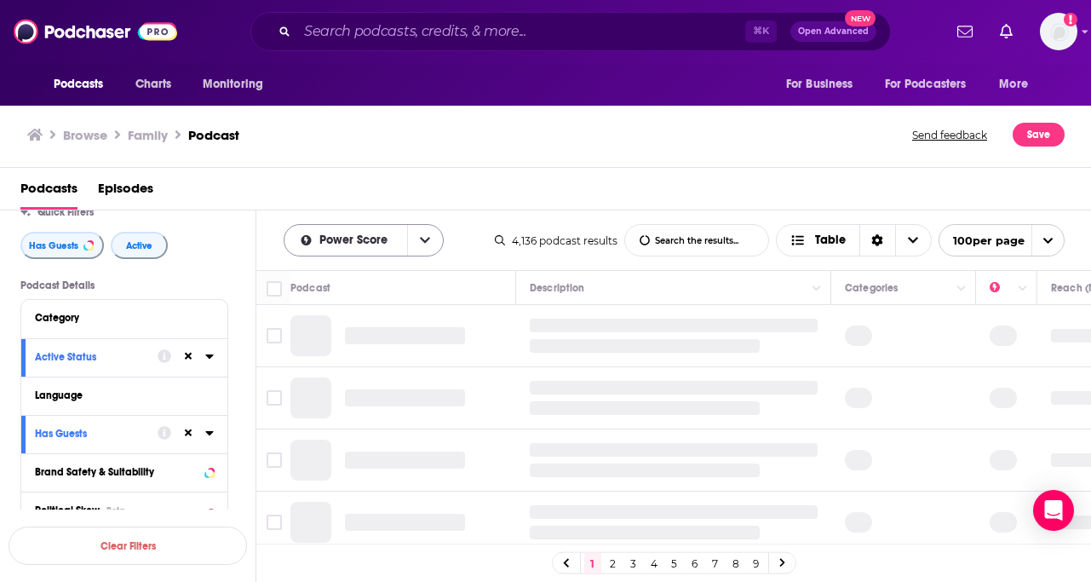
click at [430, 232] on button "open menu" at bounding box center [425, 240] width 36 height 31
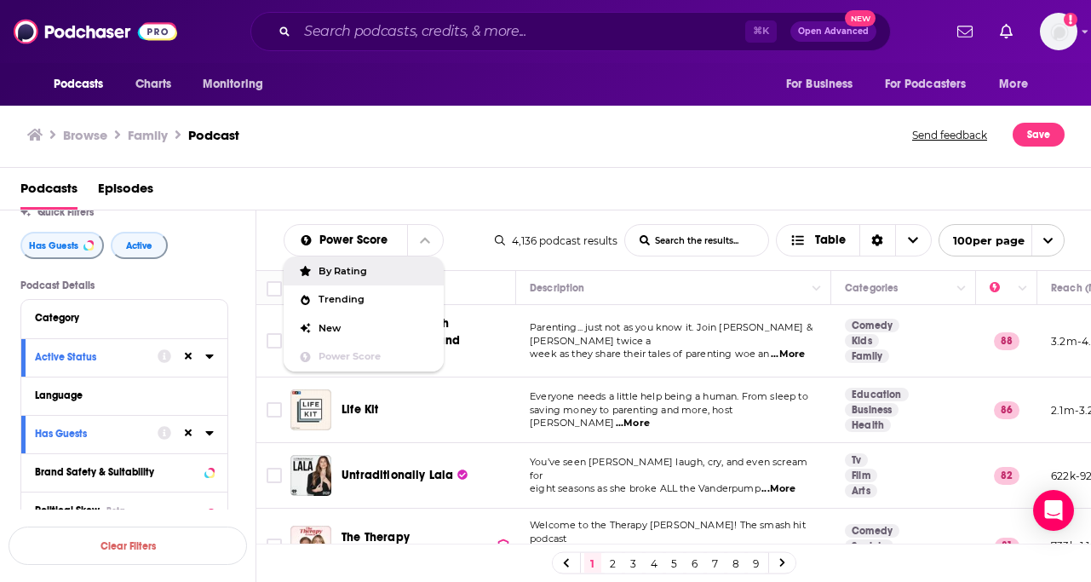
click at [394, 279] on div "By Rating" at bounding box center [364, 270] width 160 height 29
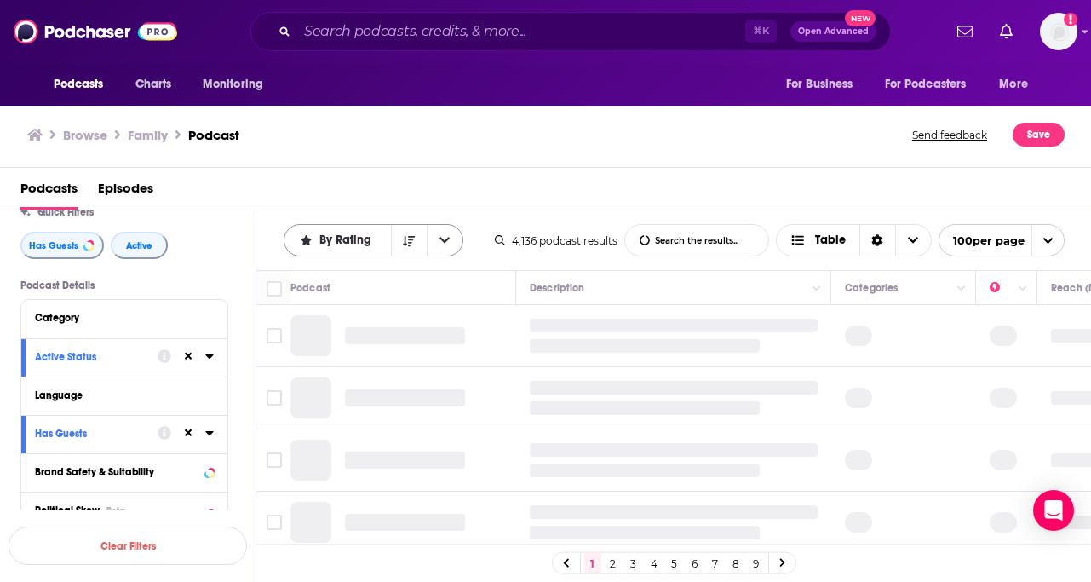
click at [348, 244] on span "By Rating" at bounding box center [348, 240] width 58 height 12
click at [355, 354] on span "Power Score" at bounding box center [384, 356] width 131 height 9
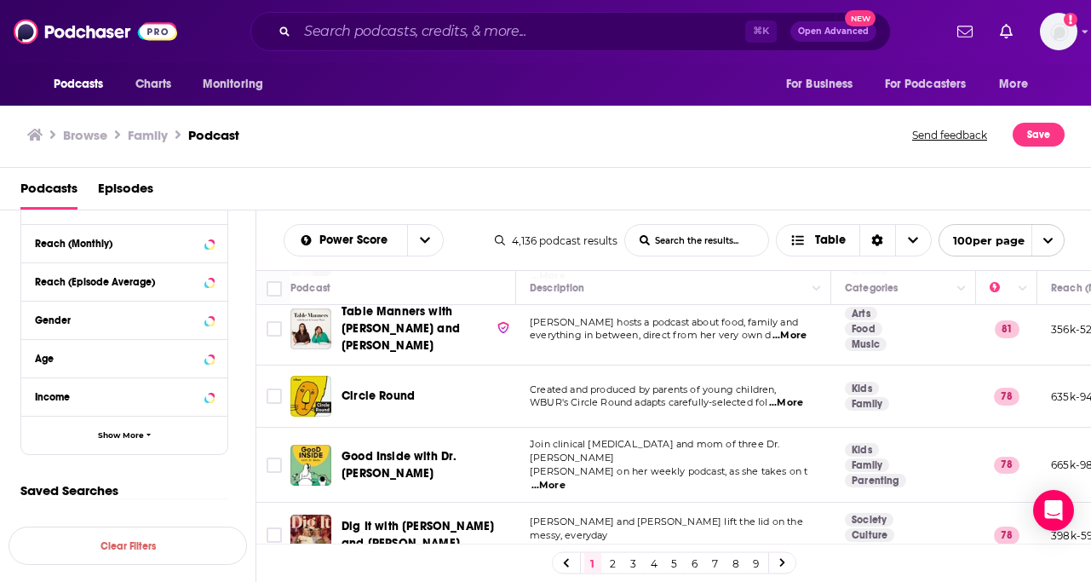
scroll to position [296, 0]
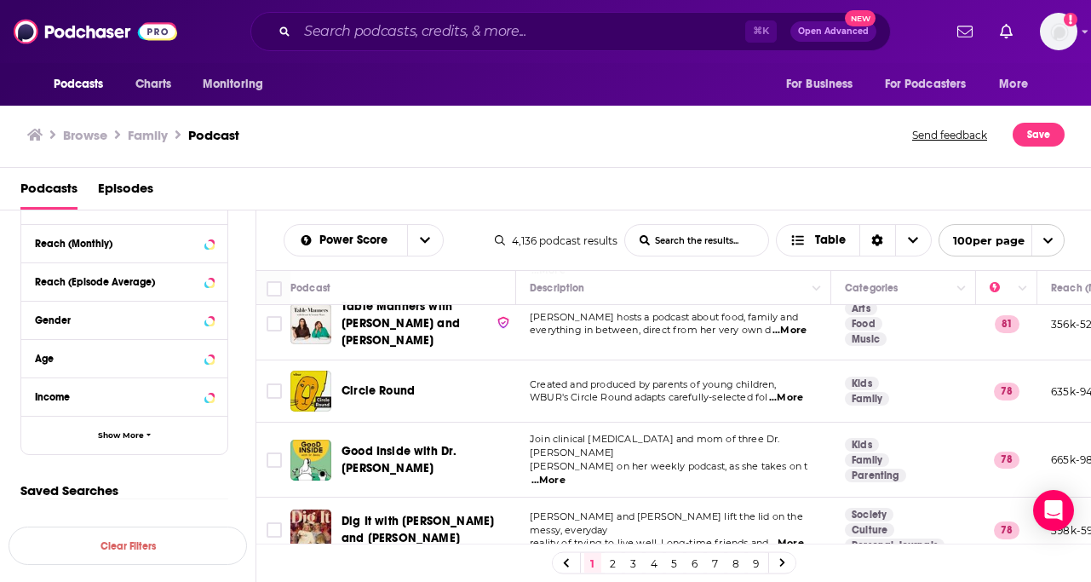
click at [788, 391] on span "...More" at bounding box center [786, 398] width 34 height 14
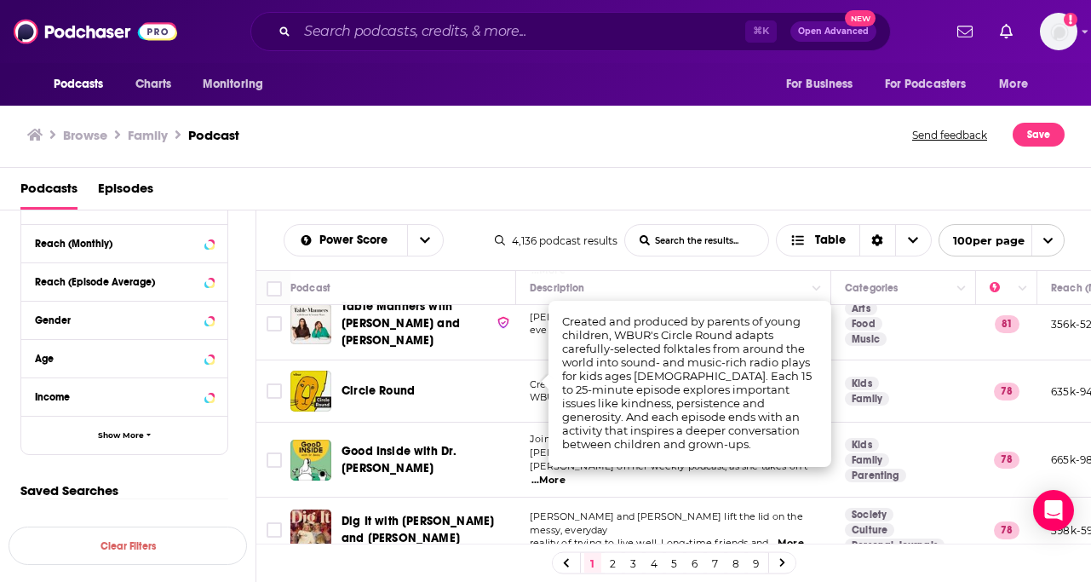
click at [476, 393] on div "Circle Round" at bounding box center [430, 391] width 177 height 41
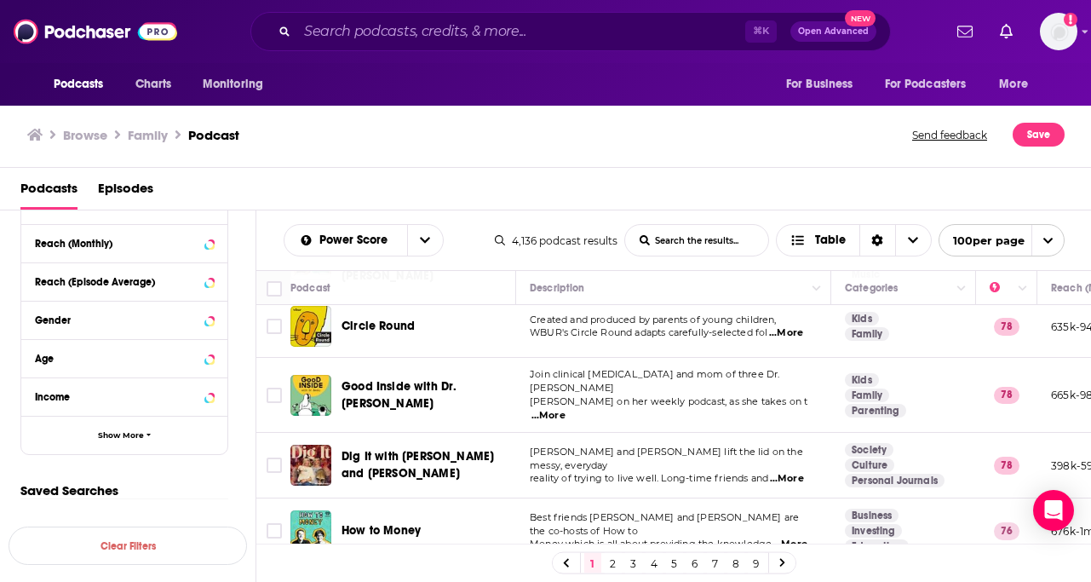
scroll to position [364, 0]
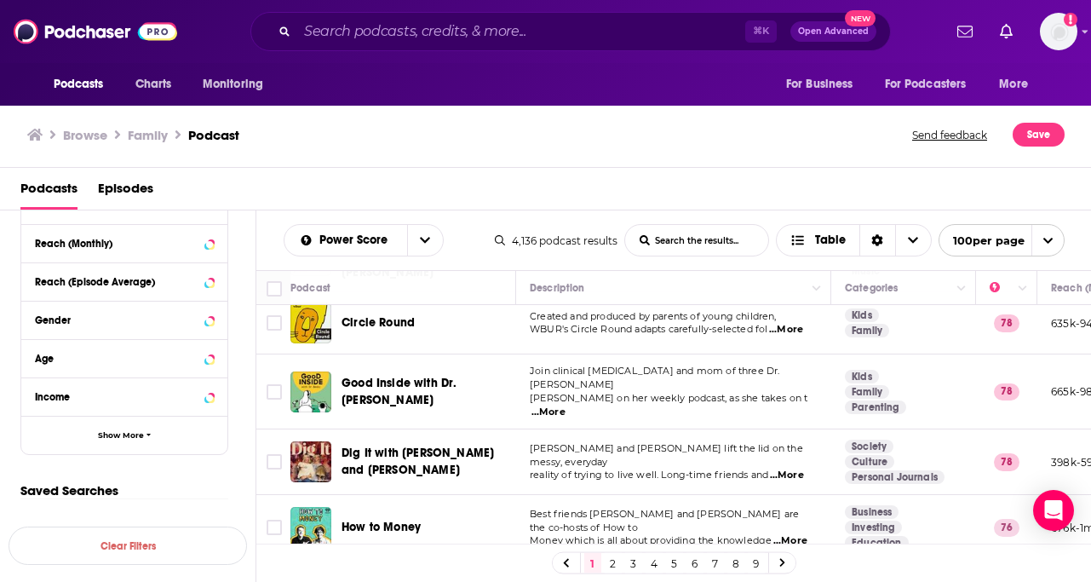
click at [792, 468] on span "...More" at bounding box center [787, 475] width 34 height 14
click at [428, 457] on td "Dig It with [PERSON_NAME] and [PERSON_NAME]" at bounding box center [403, 462] width 226 height 66
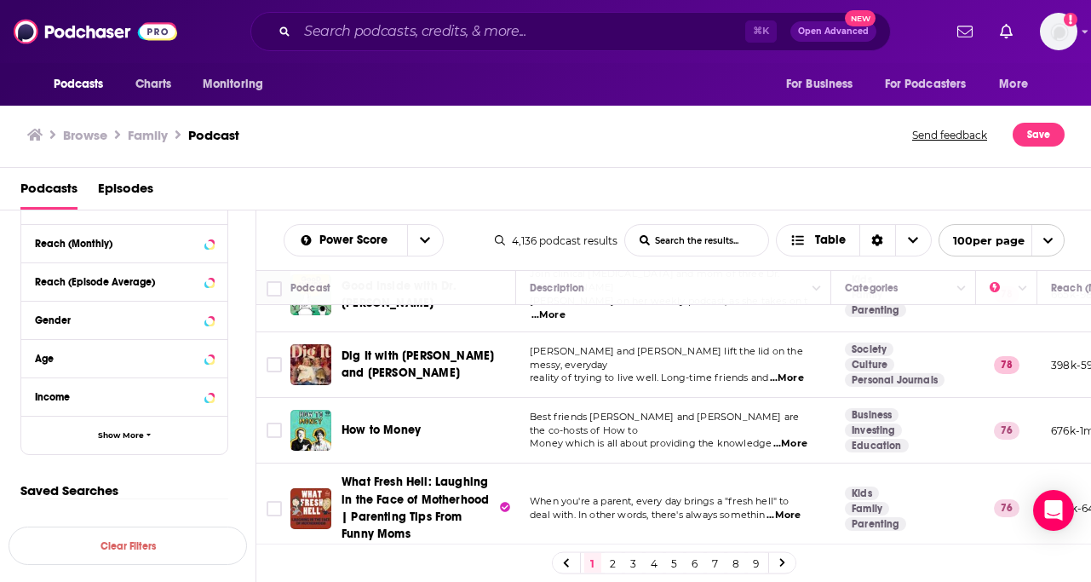
scroll to position [469, 0]
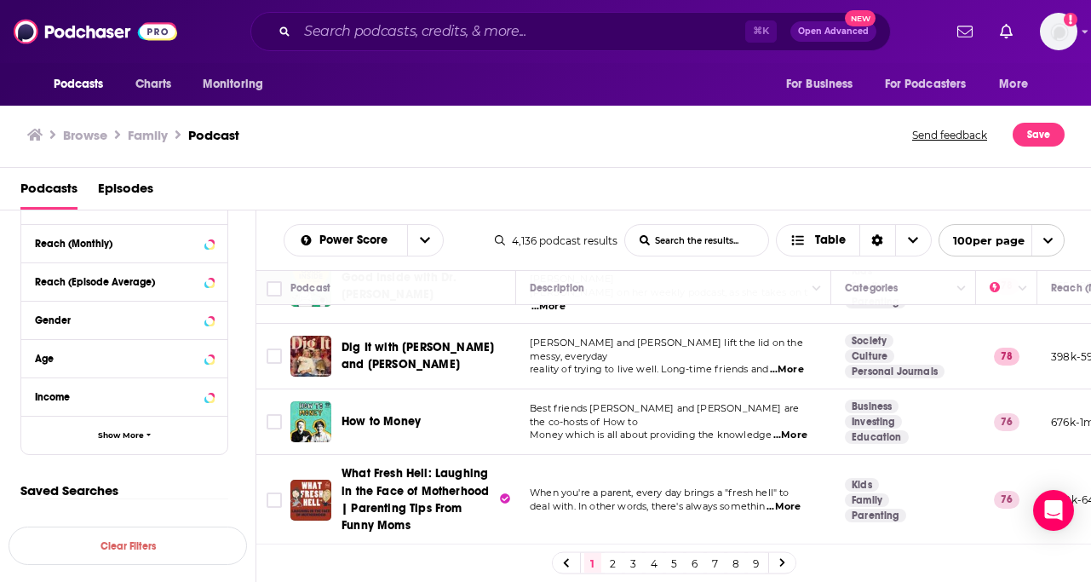
click at [726, 486] on span "When you're a parent, every day brings a "fresh hell" to" at bounding box center [660, 492] width 260 height 12
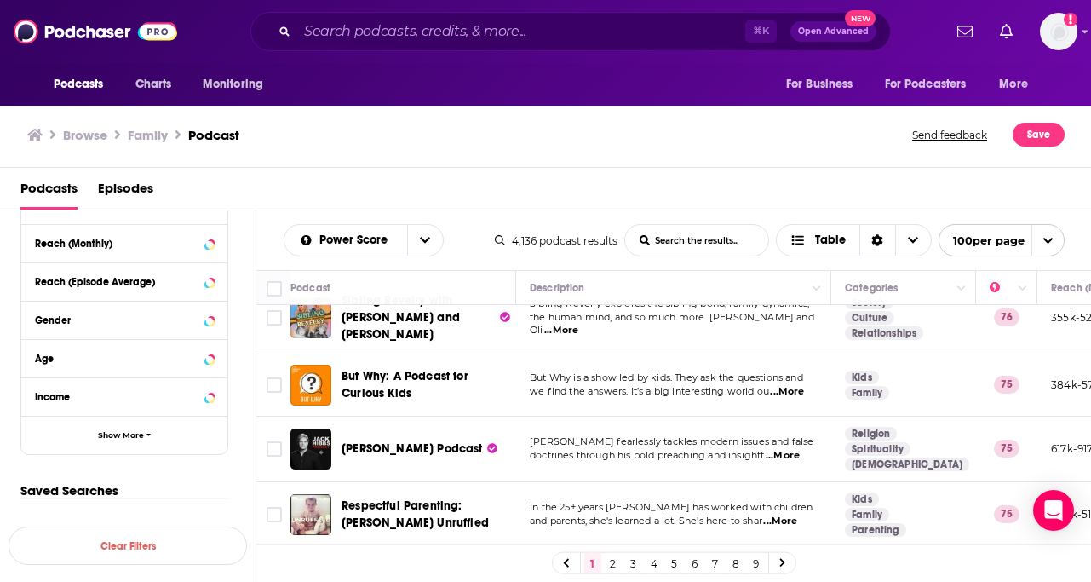
scroll to position [806, 0]
click at [794, 448] on span "...More" at bounding box center [783, 455] width 34 height 14
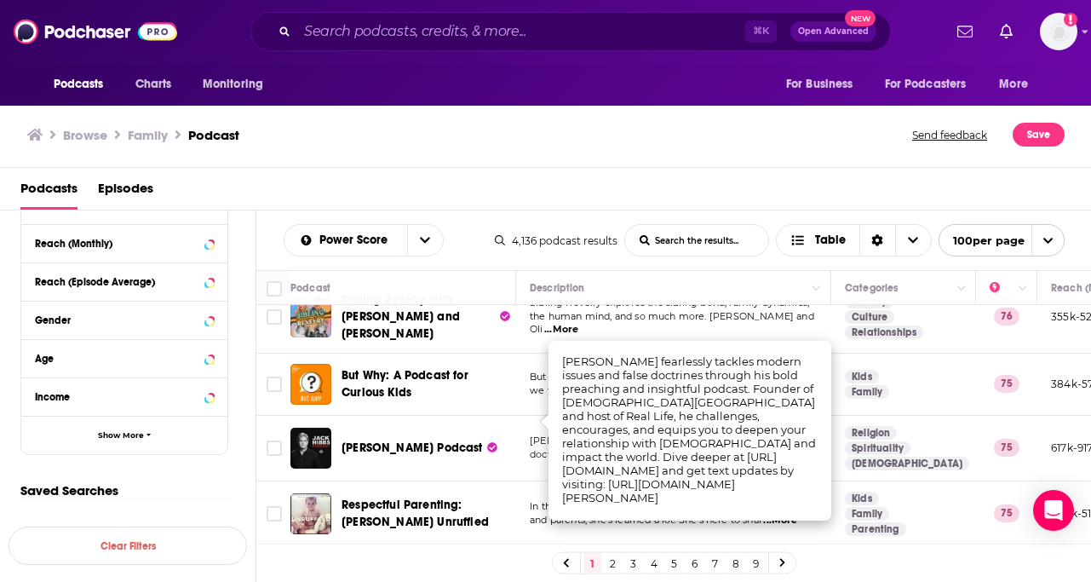
click at [507, 380] on td "But Why: A Podcast for Curious Kids" at bounding box center [403, 385] width 226 height 62
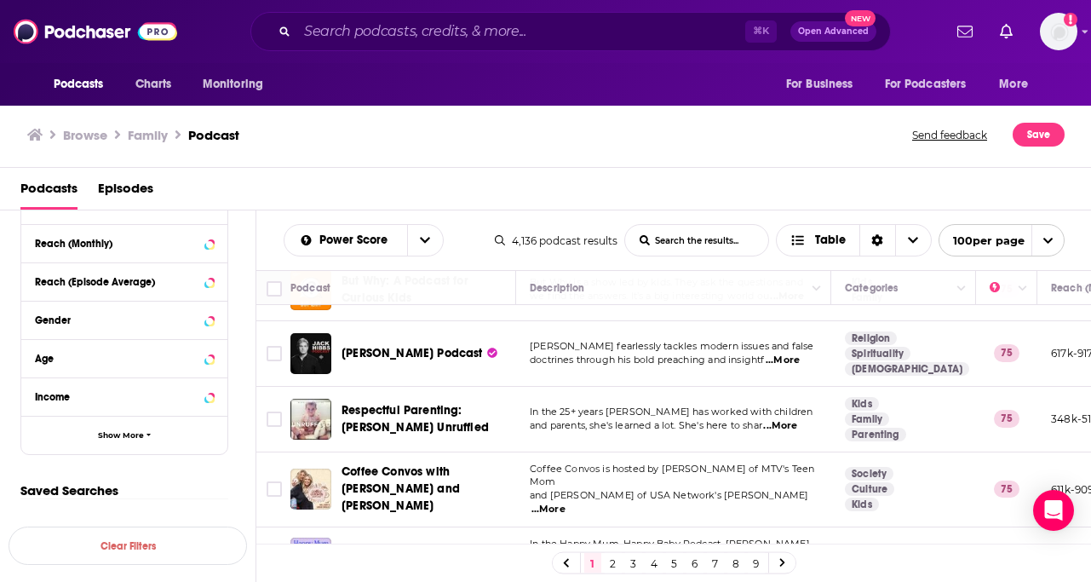
scroll to position [901, 0]
click at [566, 502] on span "...More" at bounding box center [549, 509] width 34 height 14
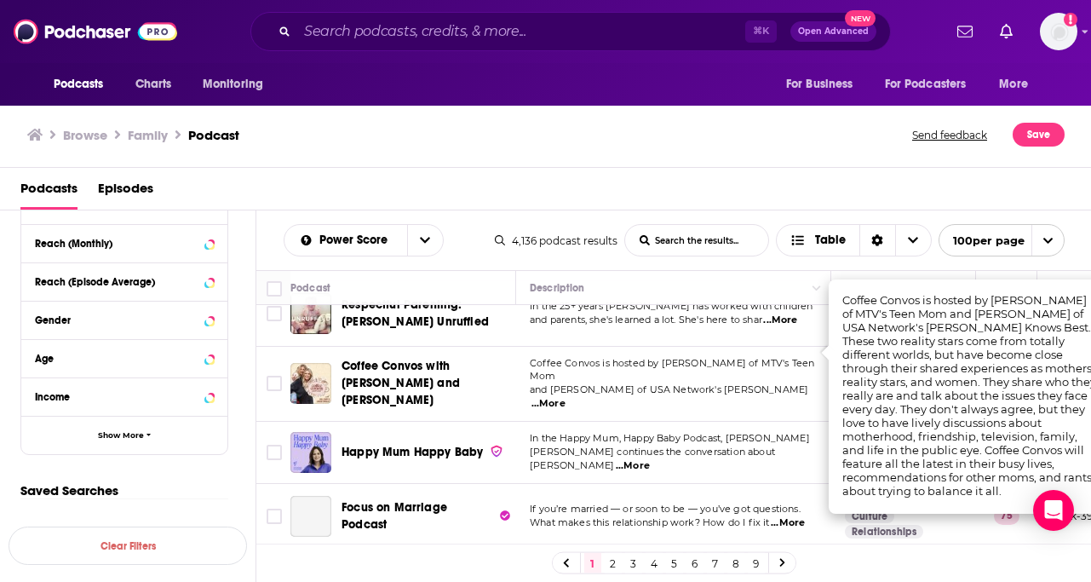
scroll to position [1009, 0]
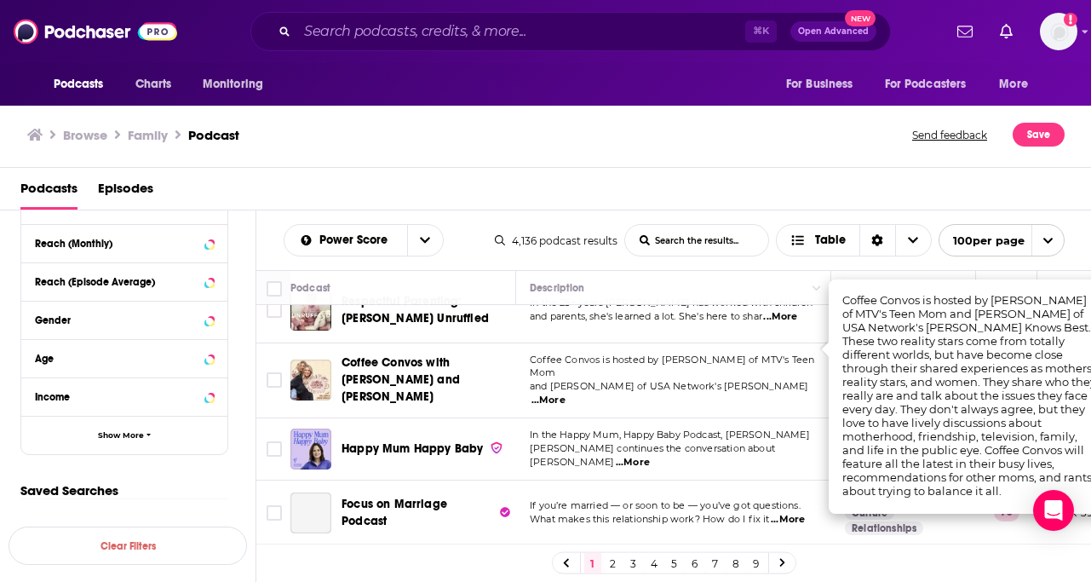
click at [473, 428] on div "Happy Mum Happy Baby" at bounding box center [430, 448] width 177 height 41
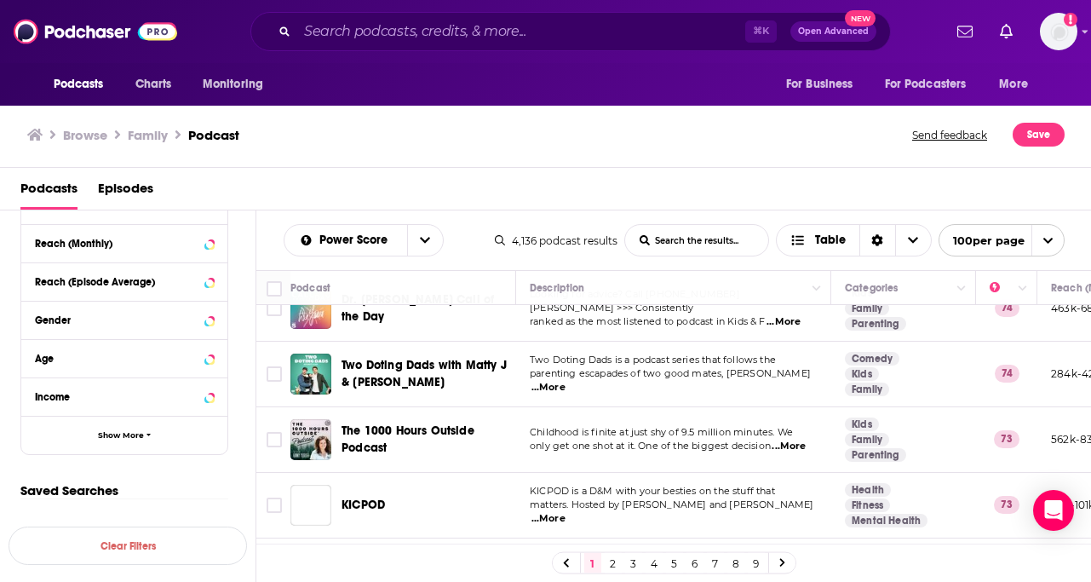
scroll to position [1280, 0]
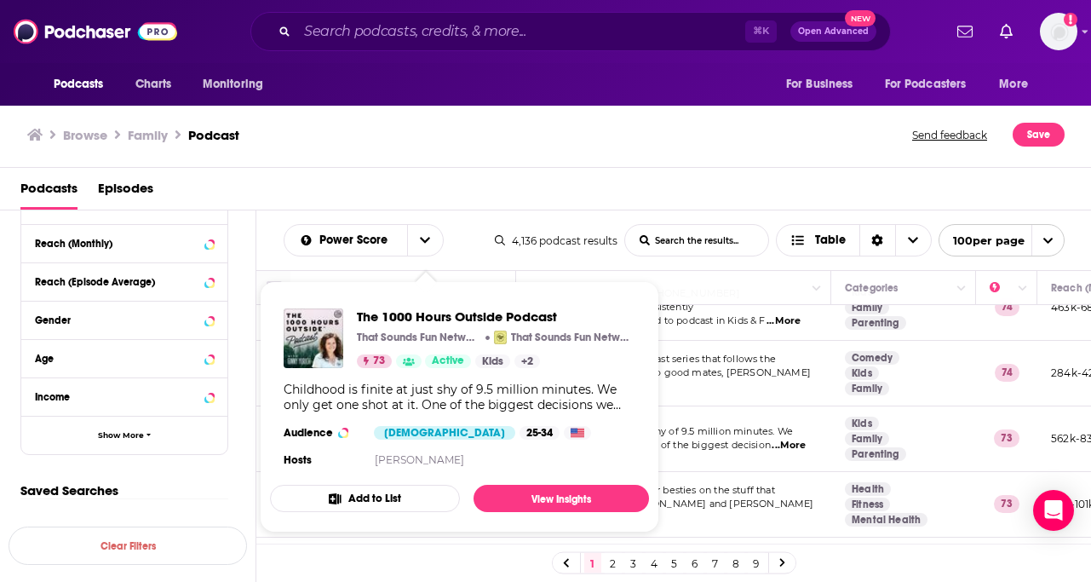
click at [704, 425] on span "Childhood is finite at just shy of 9.5 million minutes. We" at bounding box center [661, 431] width 263 height 12
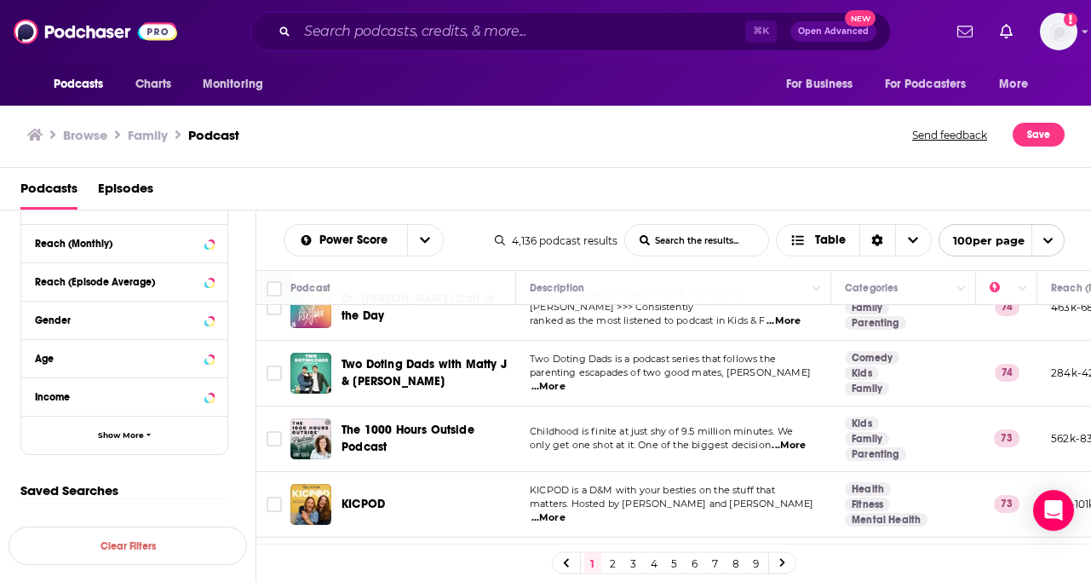
click at [789, 439] on span "...More" at bounding box center [789, 446] width 34 height 14
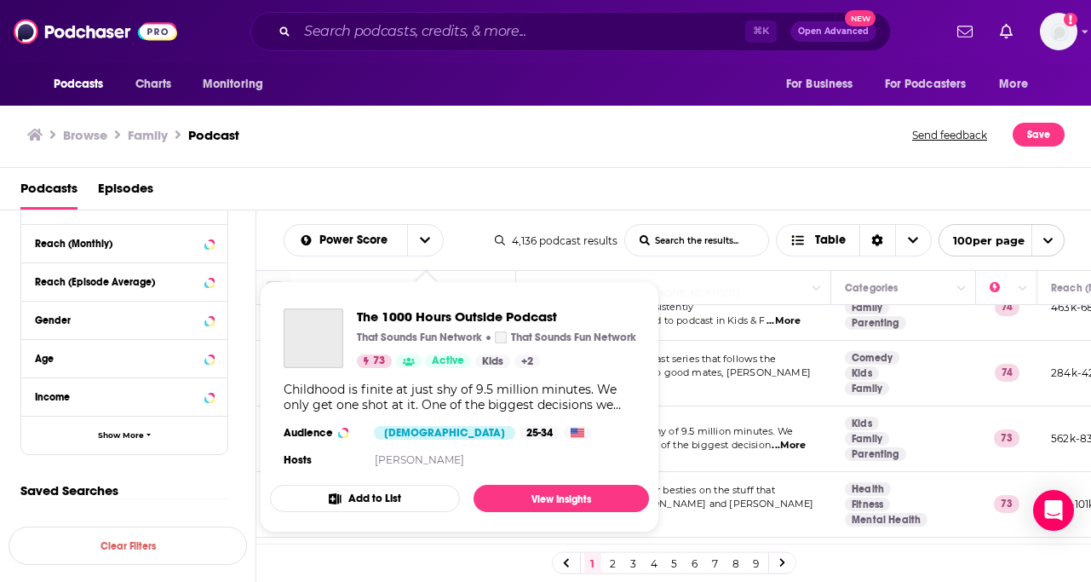
click at [499, 409] on div "Childhood is finite at just shy of 9.5 million minutes. We only get one shot at…" at bounding box center [460, 397] width 352 height 31
click at [716, 406] on td "Childhood is finite at just shy of 9.5 million minutes. We only get one shot at…" at bounding box center [673, 439] width 315 height 66
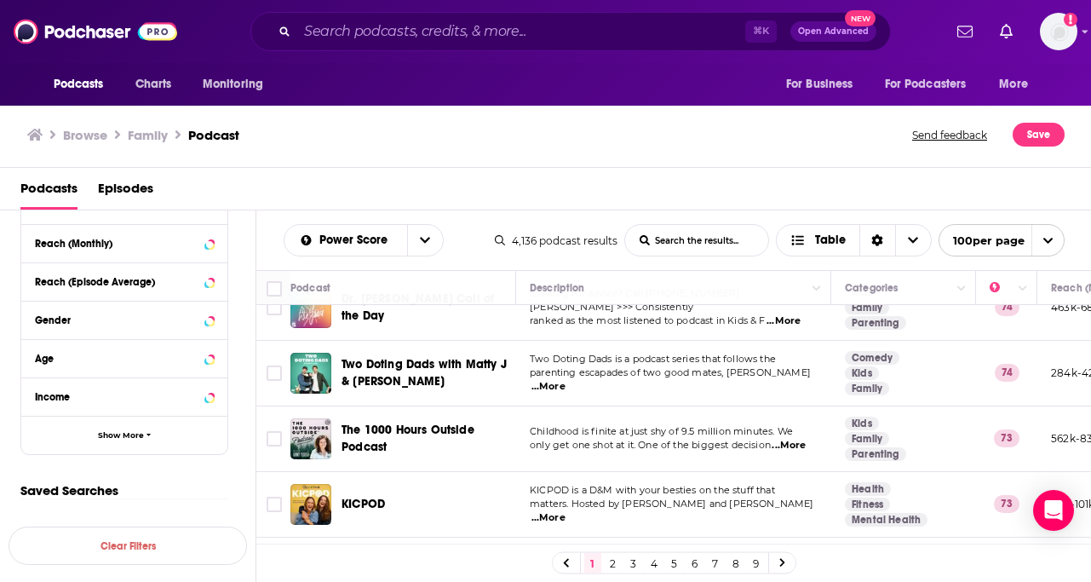
click at [389, 422] on span "The 1000 Hours Outside Podcast" at bounding box center [408, 438] width 133 height 32
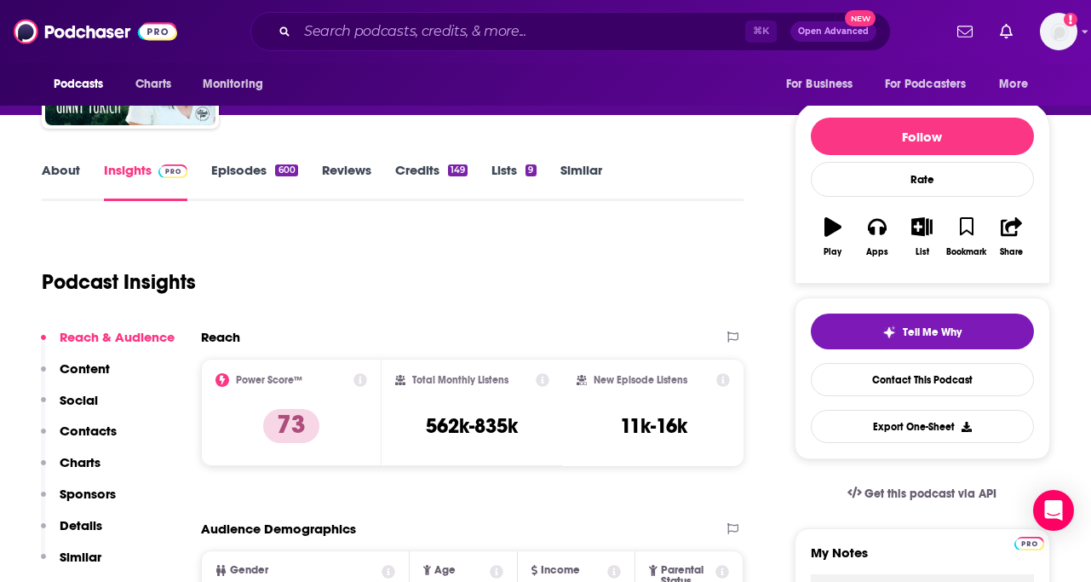
scroll to position [107, 0]
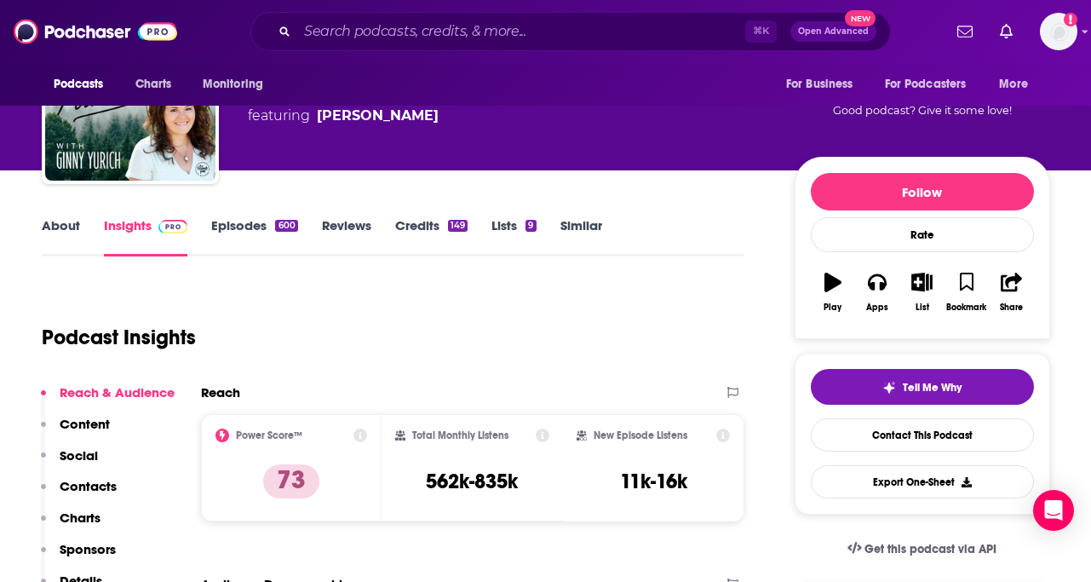
click at [80, 216] on div "About Insights Episodes 600 Reviews Credits 149 Lists 9 Similar" at bounding box center [393, 236] width 703 height 42
click at [66, 220] on link "About" at bounding box center [61, 236] width 38 height 39
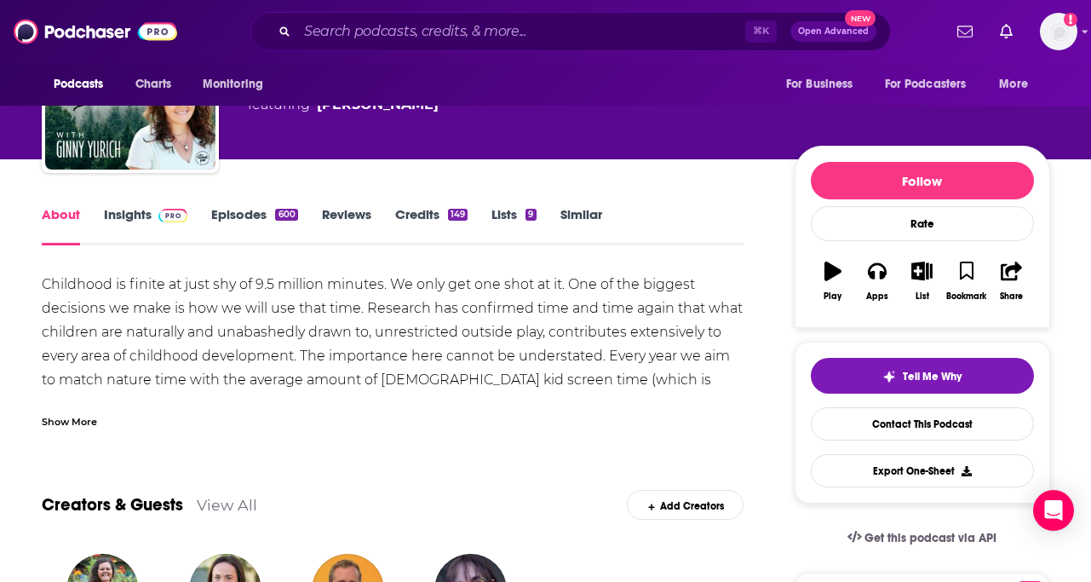
click at [83, 422] on div "Show More" at bounding box center [69, 420] width 55 height 16
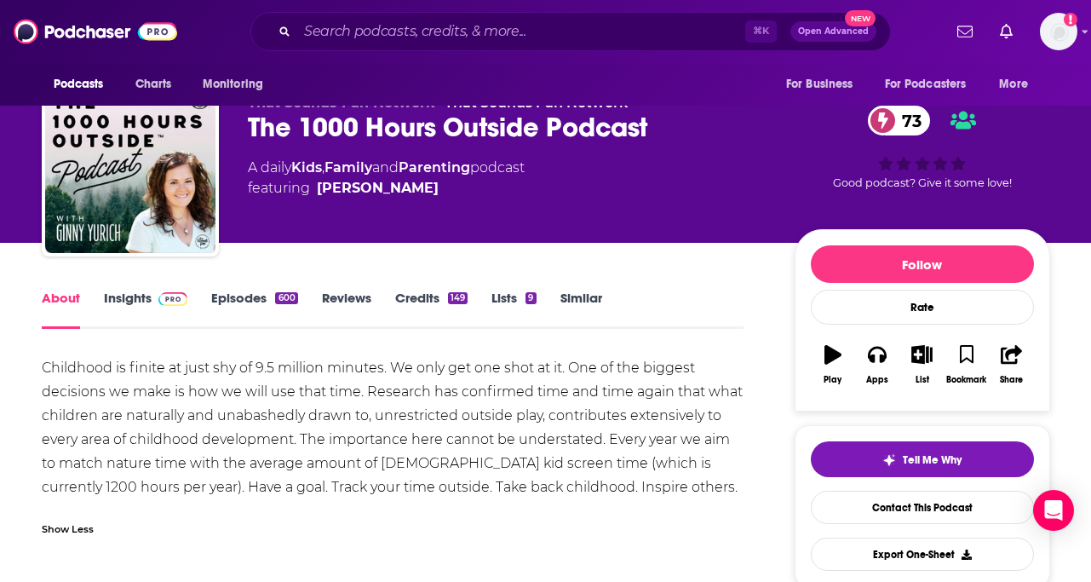
scroll to position [32, 0]
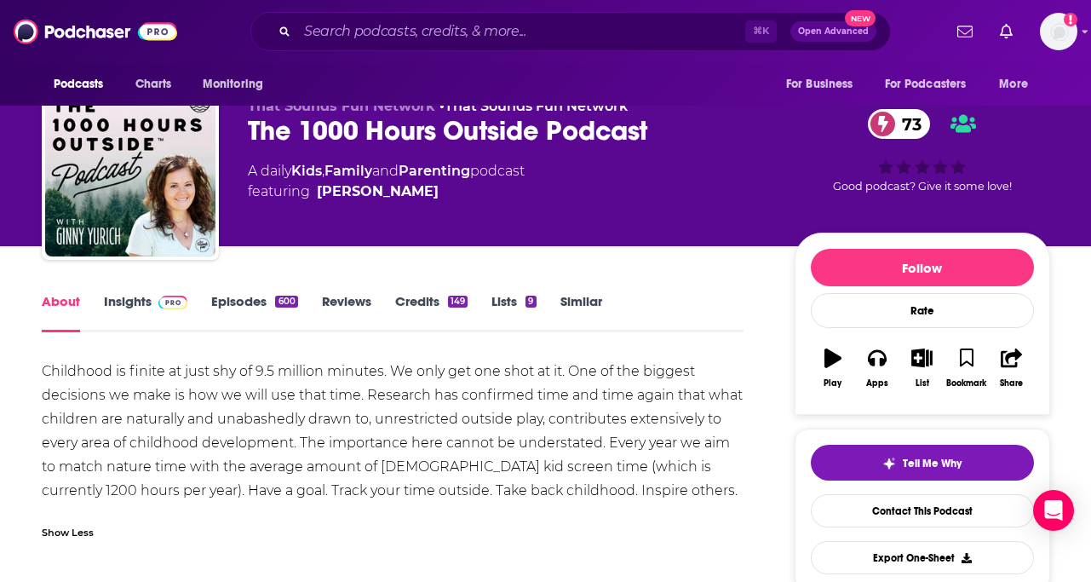
click at [260, 312] on link "Episodes 600" at bounding box center [254, 312] width 86 height 39
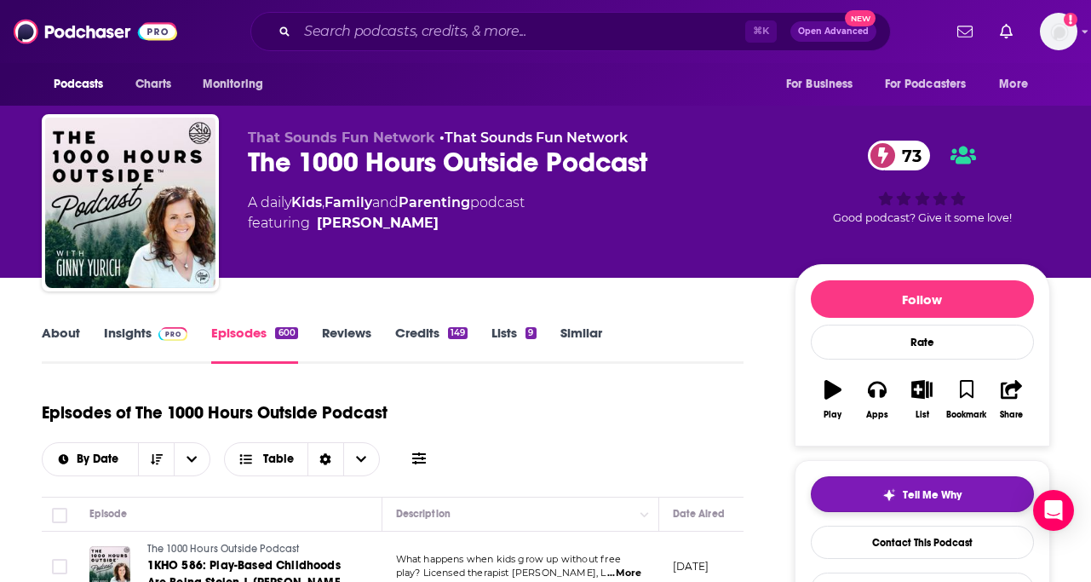
click at [898, 510] on button "Tell Me Why" at bounding box center [922, 494] width 223 height 36
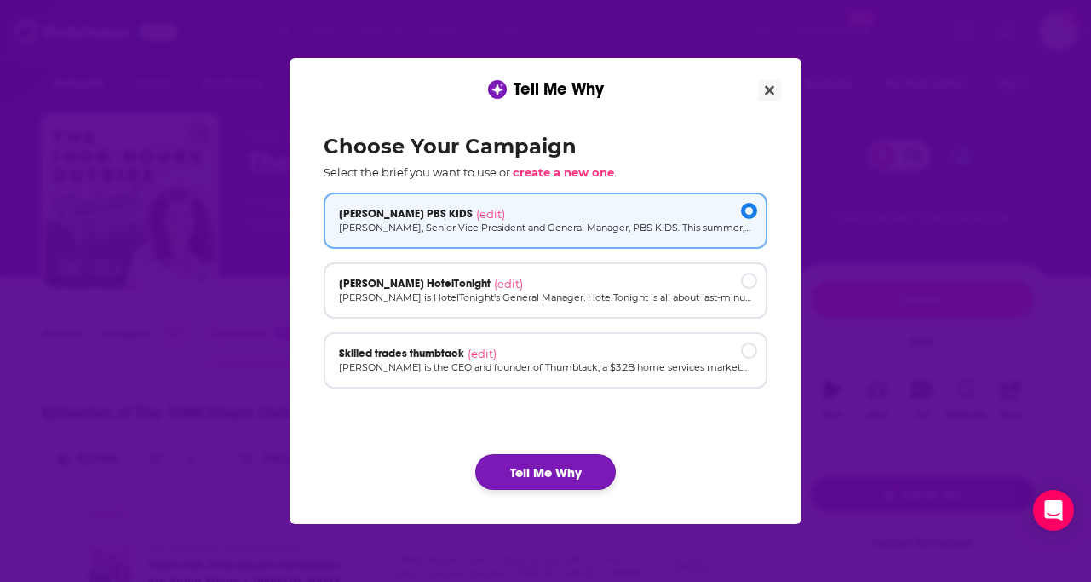
click at [596, 466] on button "Tell Me Why" at bounding box center [545, 472] width 141 height 36
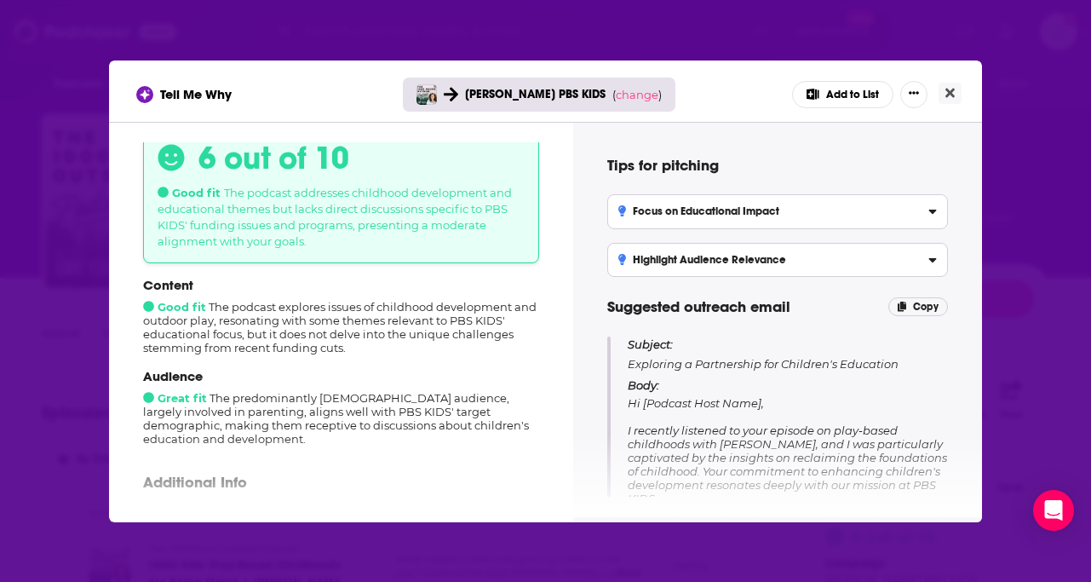
scroll to position [83, 0]
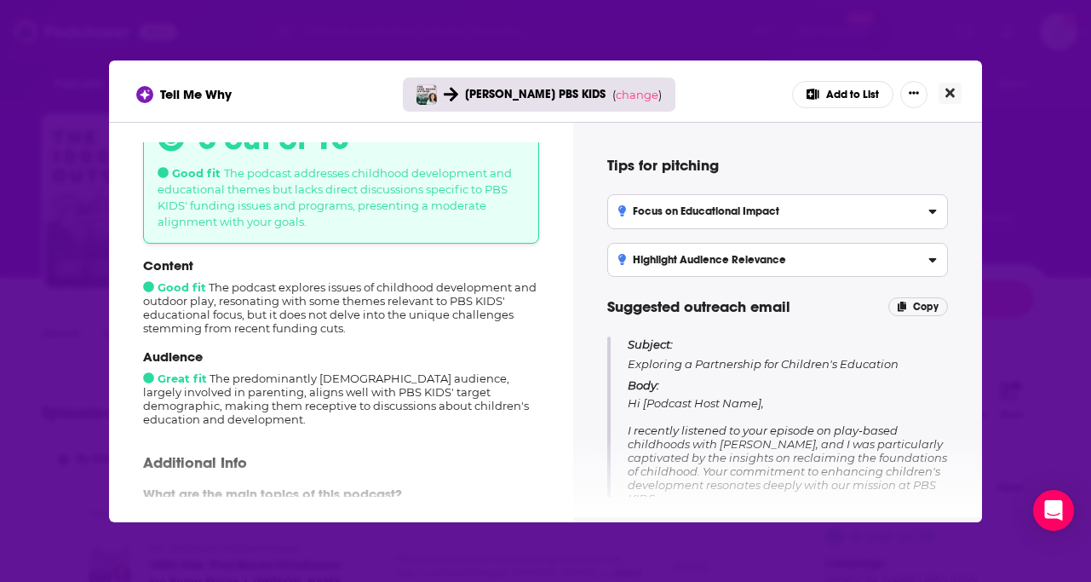
click at [956, 83] on button "Close" at bounding box center [950, 93] width 23 height 21
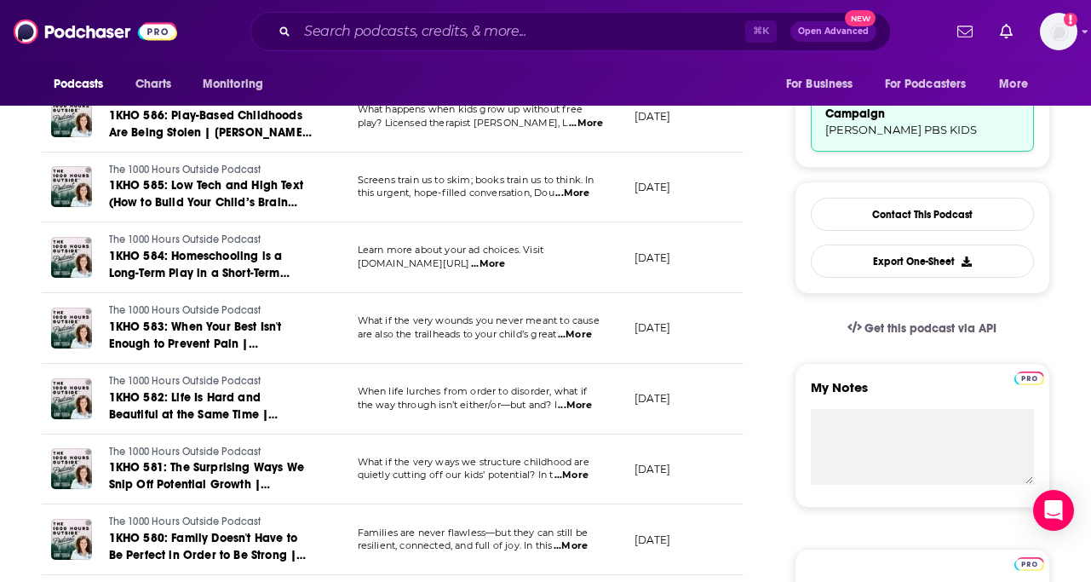
scroll to position [0, 0]
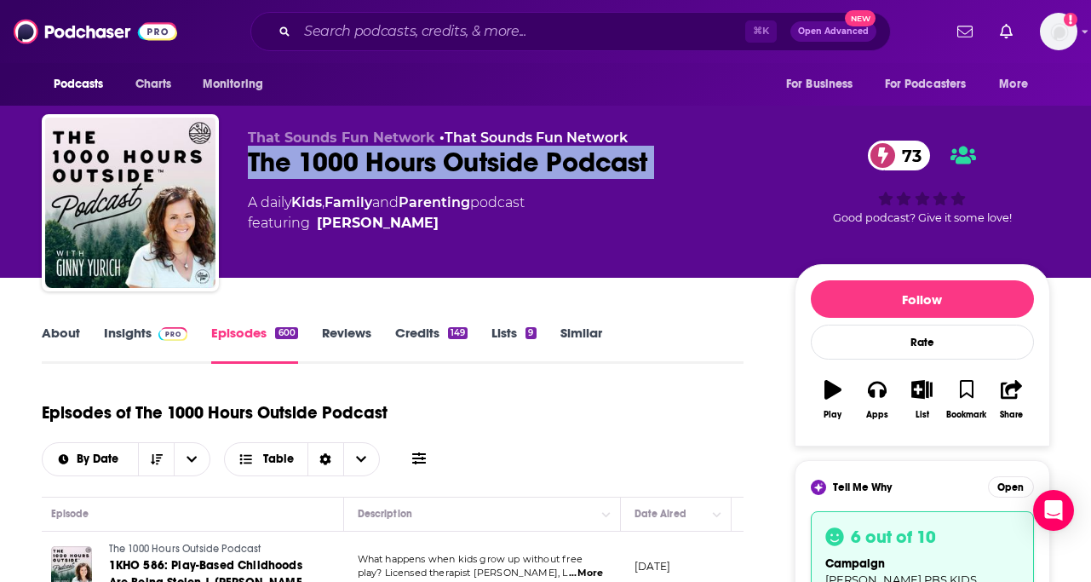
copy div "The 1000 Hours Outside Podcast 73"
drag, startPoint x: 521, startPoint y: 159, endPoint x: 738, endPoint y: 190, distance: 218.5
click at [738, 190] on div "That Sounds Fun Network • That Sounds Fun Network The 1000 Hours Outside Podcas…" at bounding box center [546, 206] width 1009 height 184
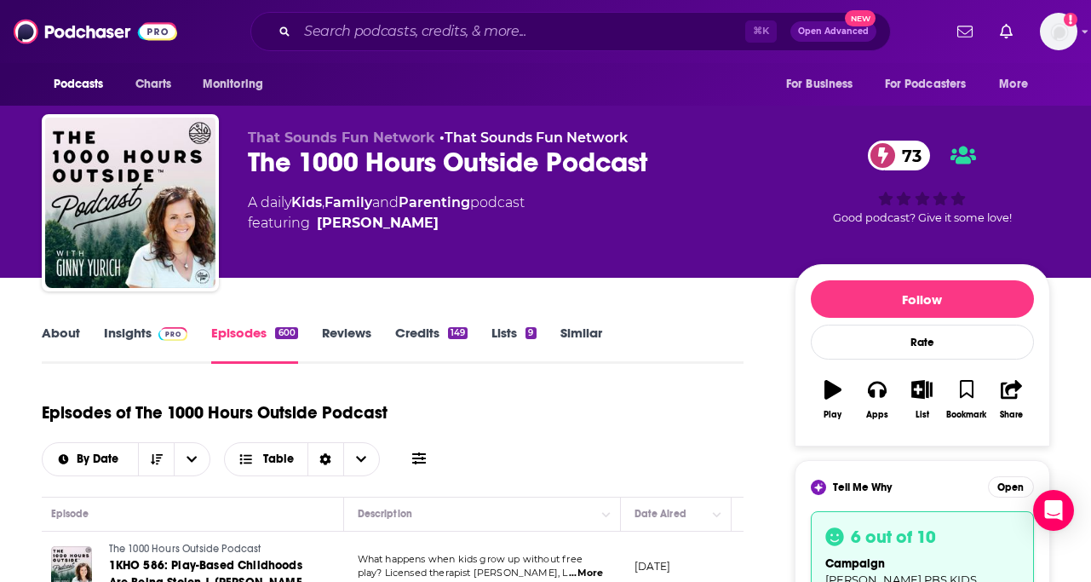
click at [66, 333] on link "About" at bounding box center [61, 344] width 38 height 39
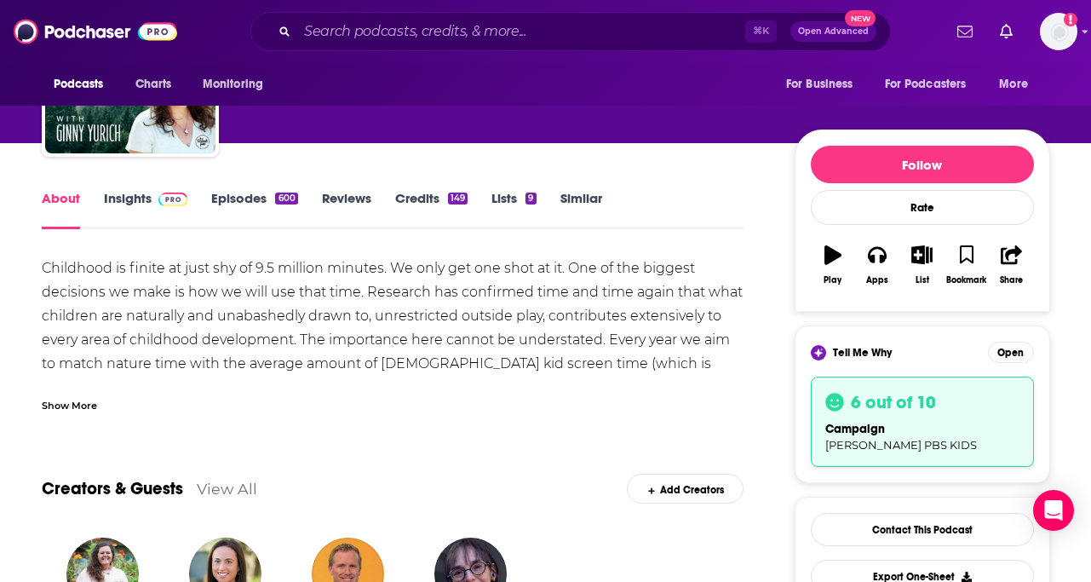
scroll to position [150, 0]
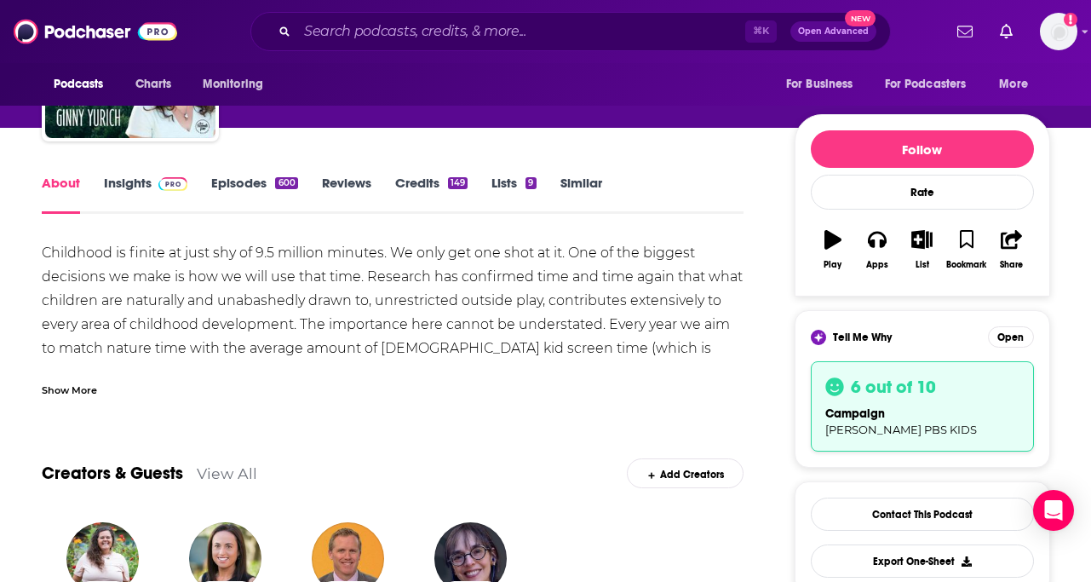
click at [66, 272] on div "Childhood is finite at just shy of 9.5 million minutes. We only get one shot at…" at bounding box center [393, 312] width 703 height 143
click at [68, 376] on div "Show More" at bounding box center [393, 383] width 703 height 29
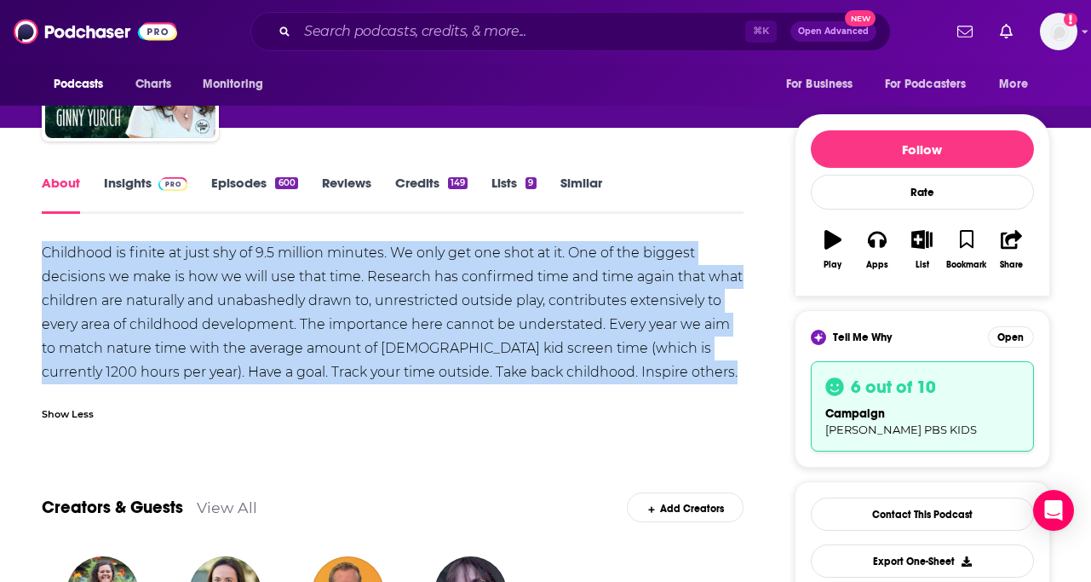
drag, startPoint x: 32, startPoint y: 255, endPoint x: 745, endPoint y: 394, distance: 726.5
copy div "Childhood is finite at just shy of 9.5 million minutes. We only get one shot at…"
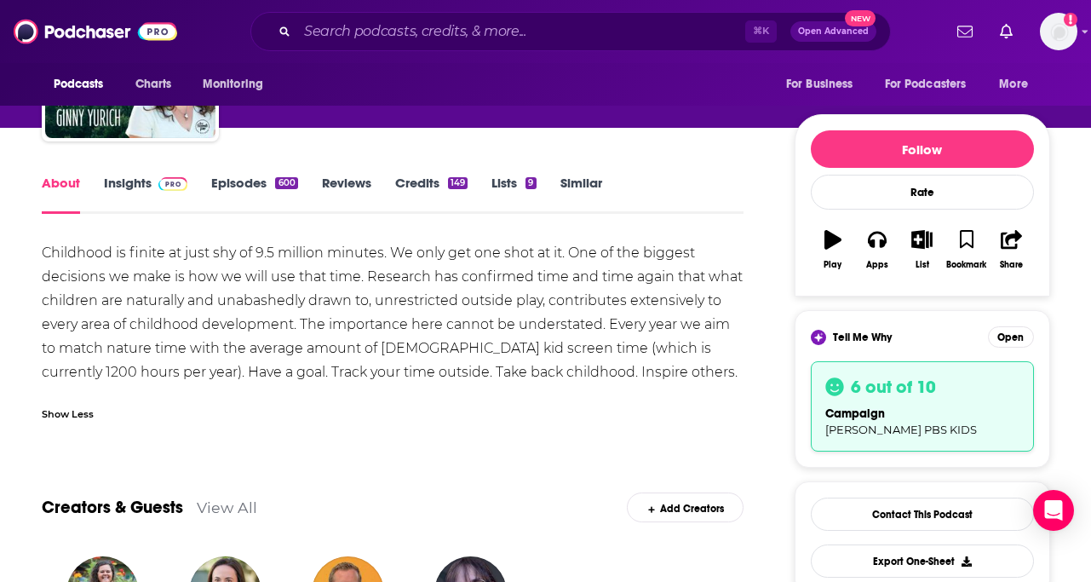
click at [868, 403] on div "6 out of 10 campaign [PERSON_NAME] PBS KIDS" at bounding box center [922, 406] width 223 height 90
click at [1018, 341] on button "Open" at bounding box center [1011, 336] width 46 height 21
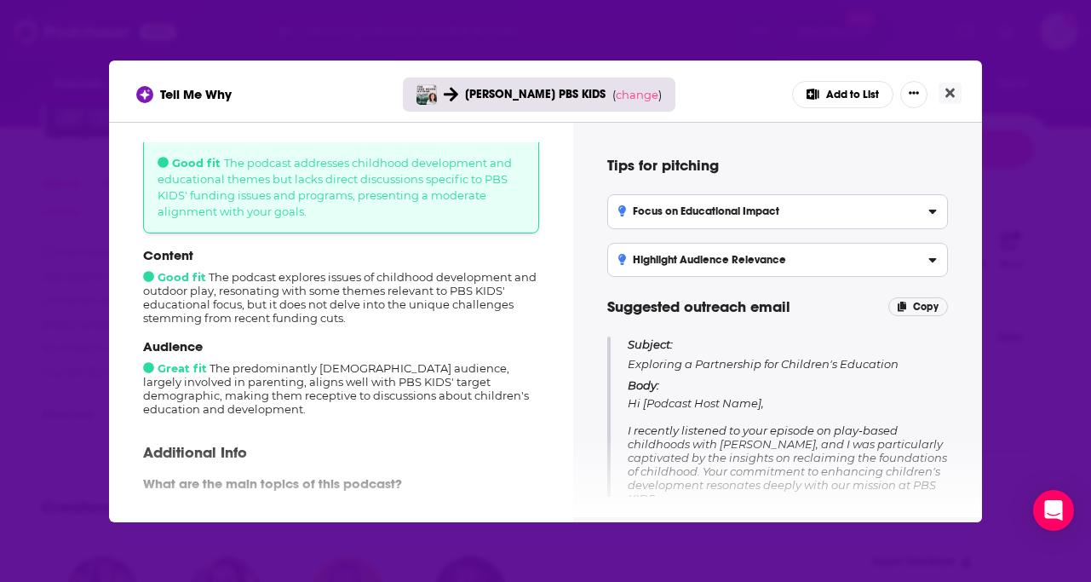
scroll to position [114, 0]
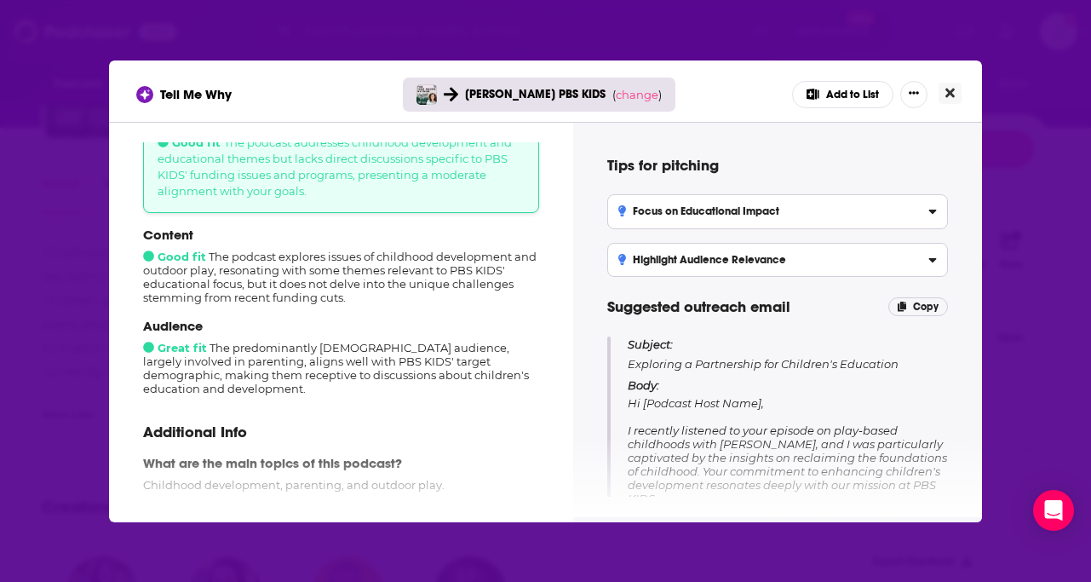
click at [953, 91] on icon "Close" at bounding box center [950, 93] width 9 height 14
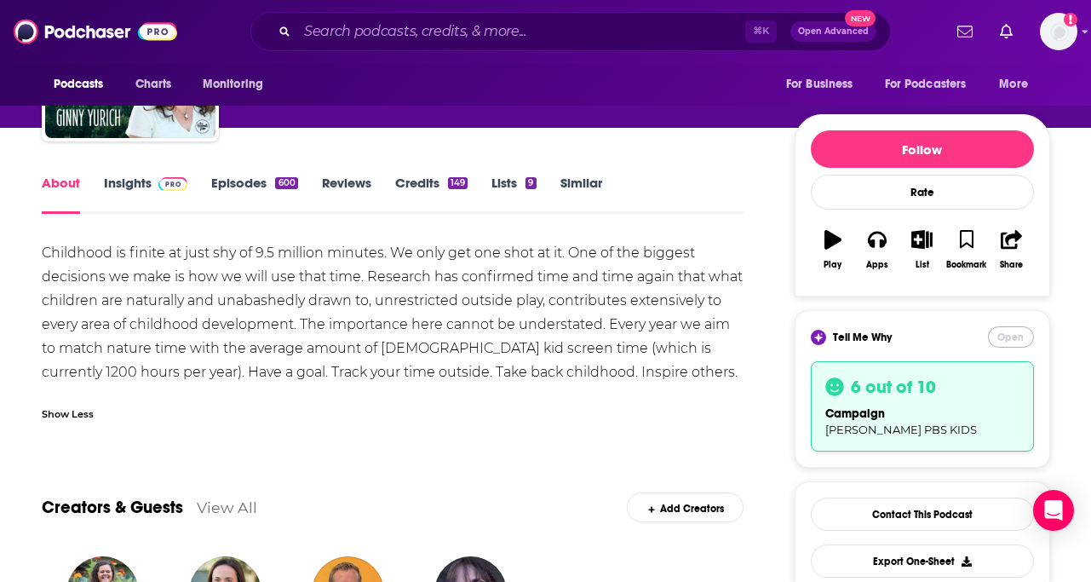
scroll to position [150, 0]
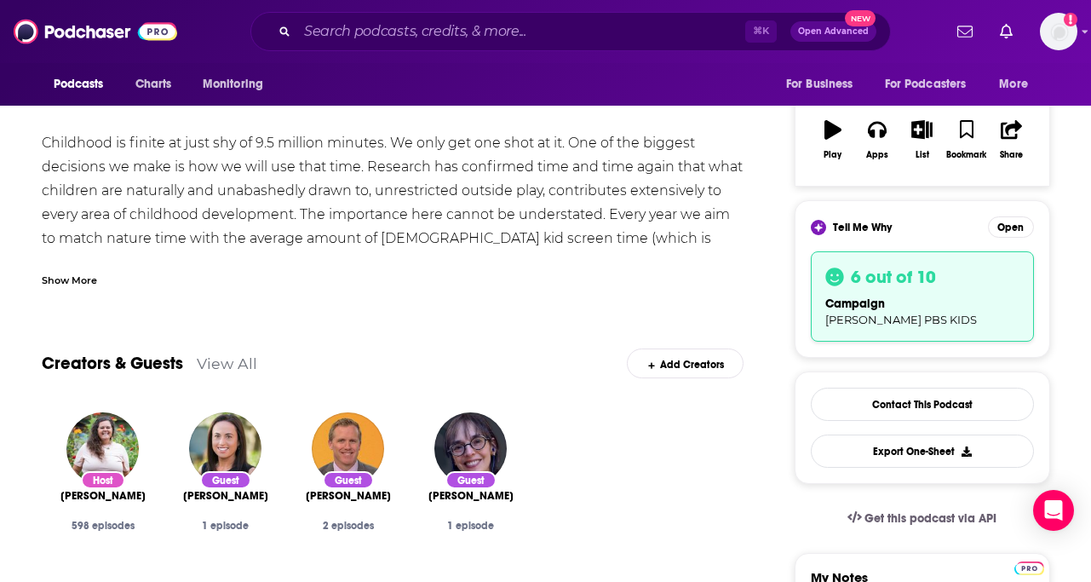
scroll to position [292, 0]
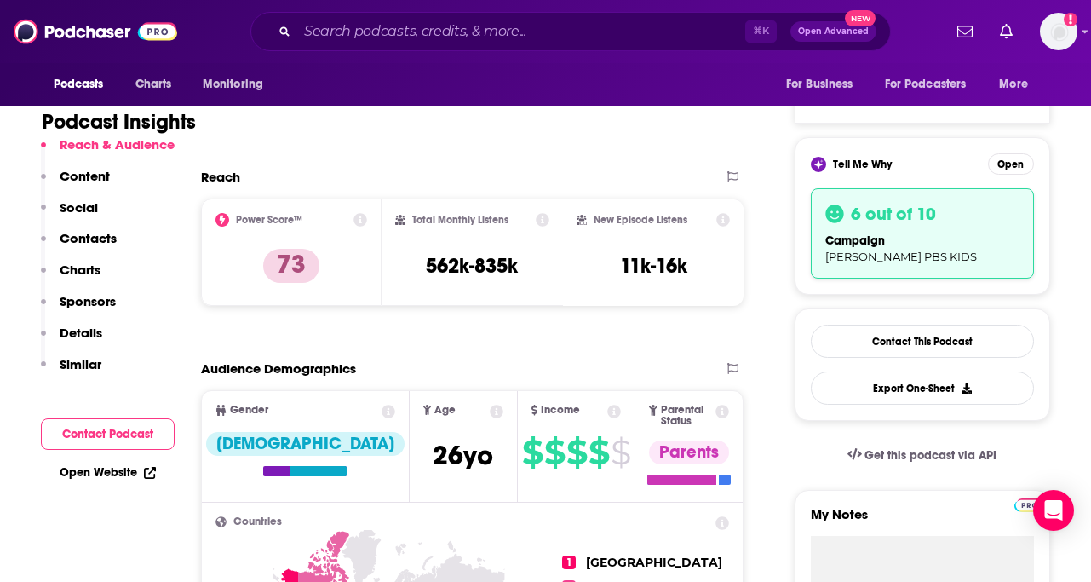
scroll to position [403, 0]
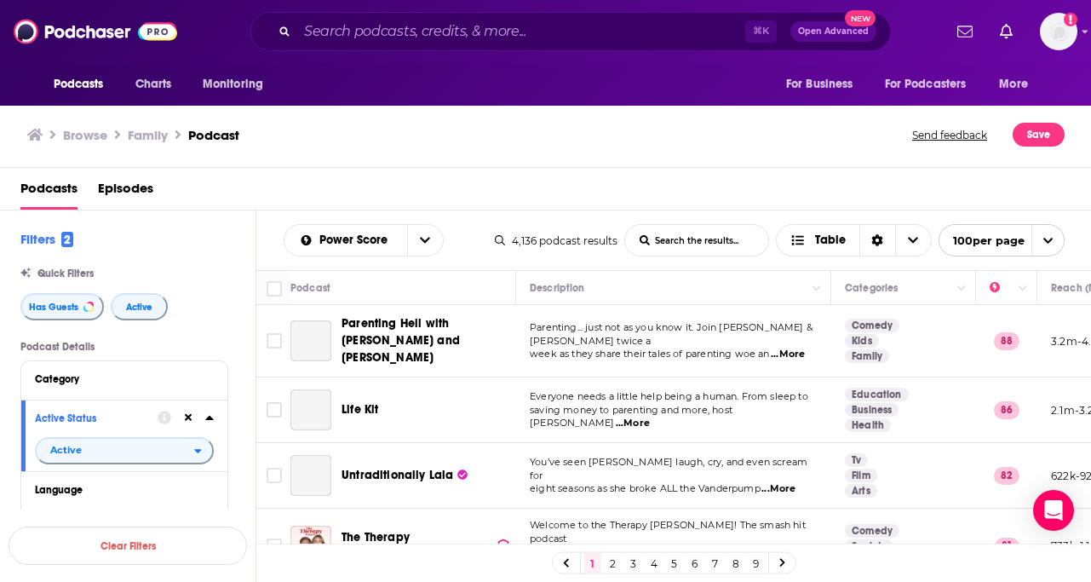
scroll to position [268, 0]
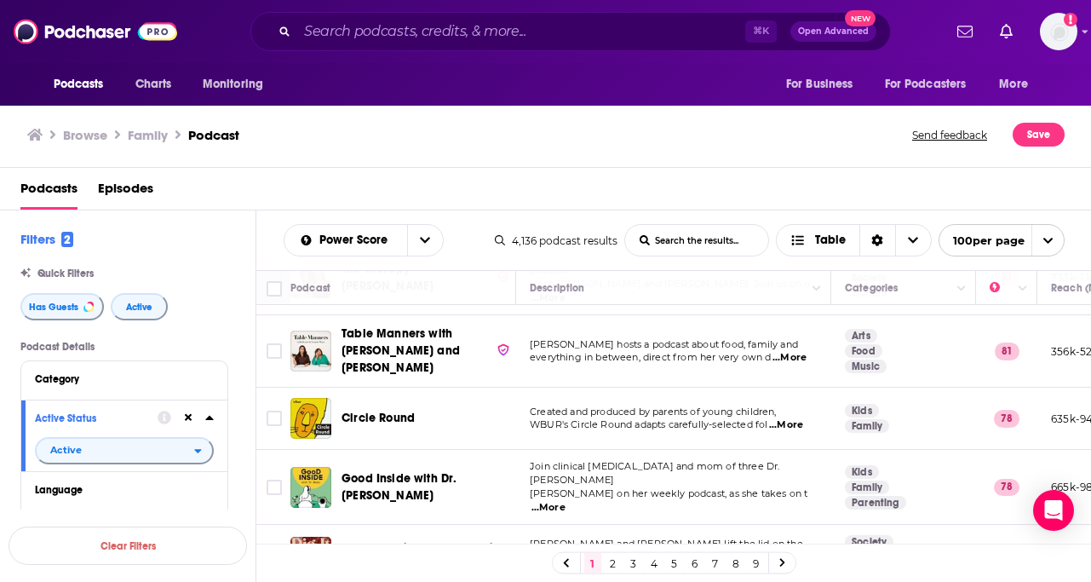
click at [797, 418] on span "...More" at bounding box center [786, 425] width 34 height 14
click at [546, 425] on td "Created and produced by parents of young children, WBUR's Circle Round adapts c…" at bounding box center [673, 419] width 315 height 62
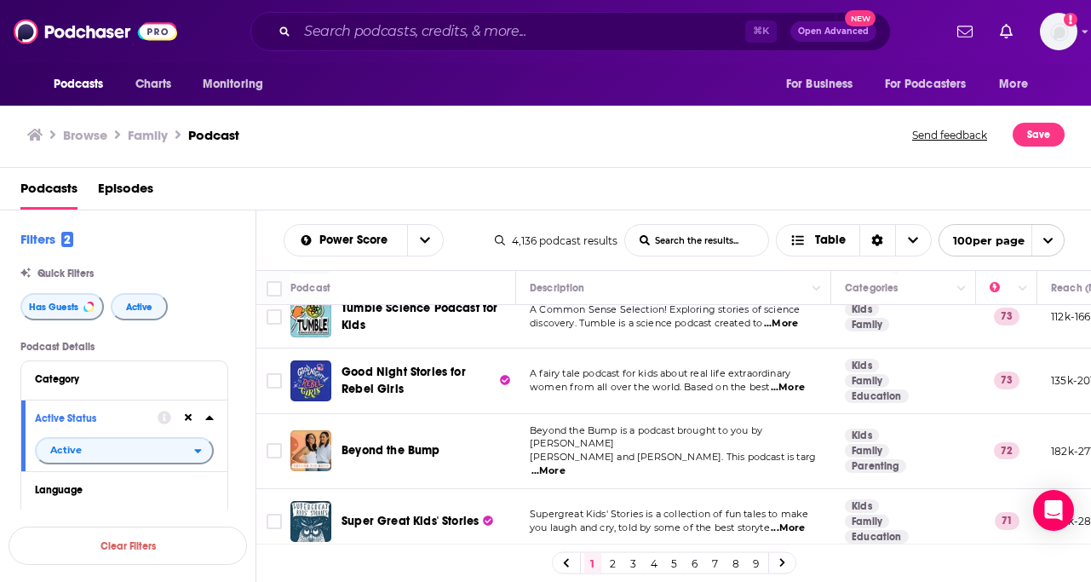
scroll to position [1836, 0]
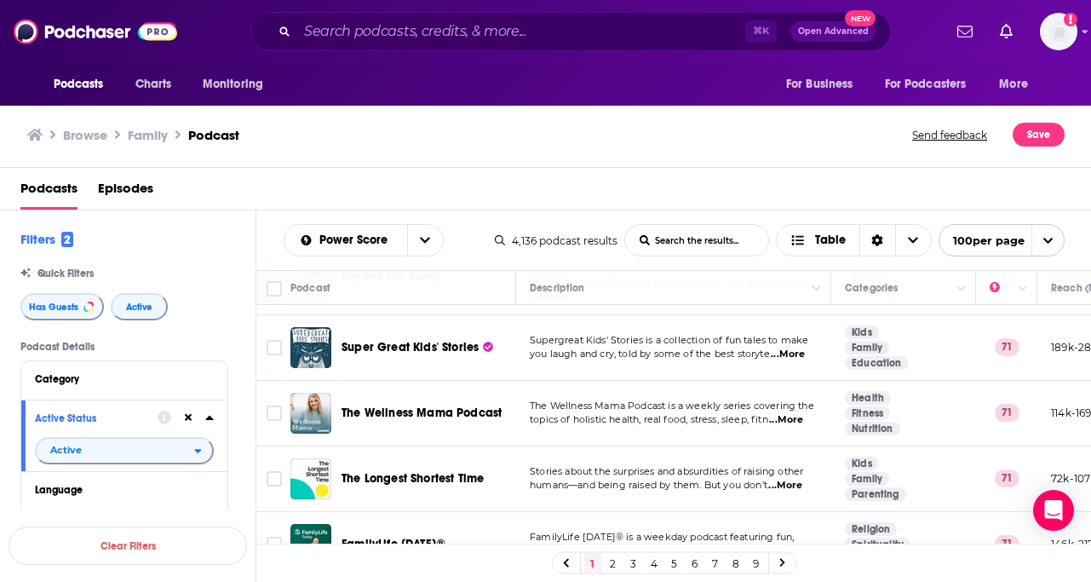
click at [796, 413] on span "...More" at bounding box center [786, 420] width 34 height 14
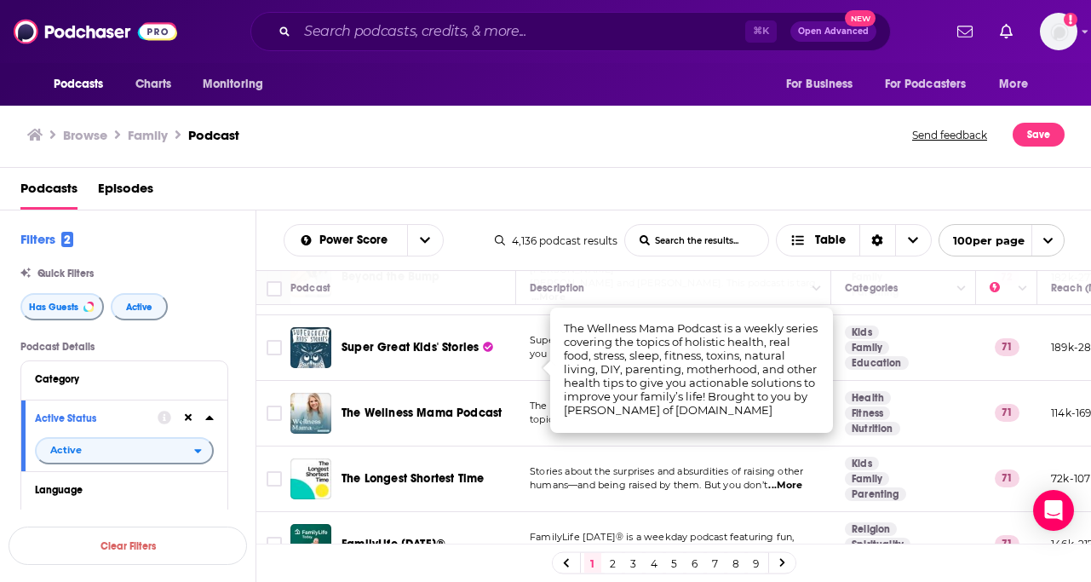
click at [468, 382] on td "The Wellness Mama Podcast" at bounding box center [403, 414] width 226 height 66
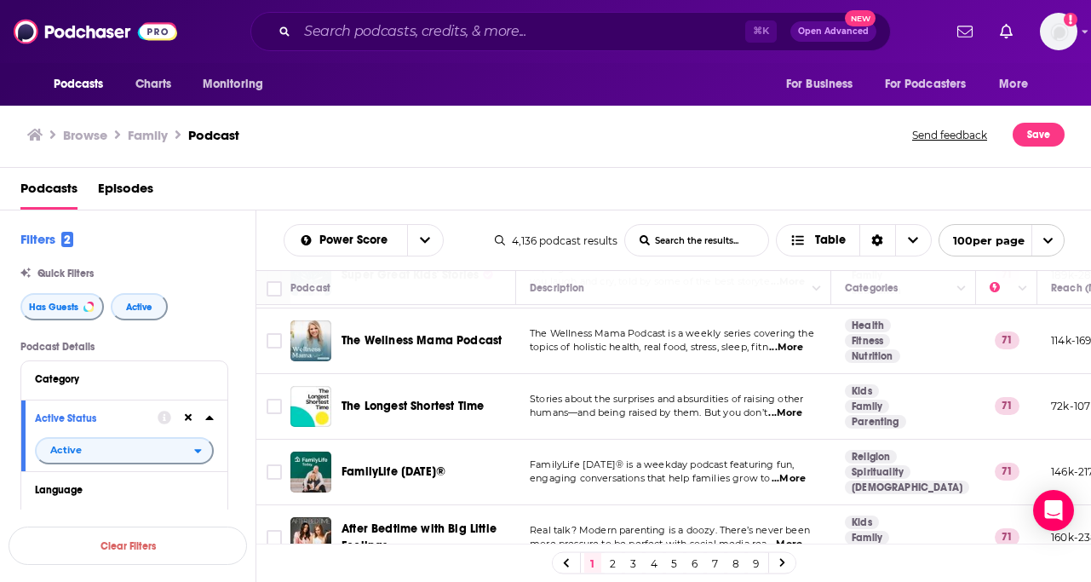
scroll to position [1911, 0]
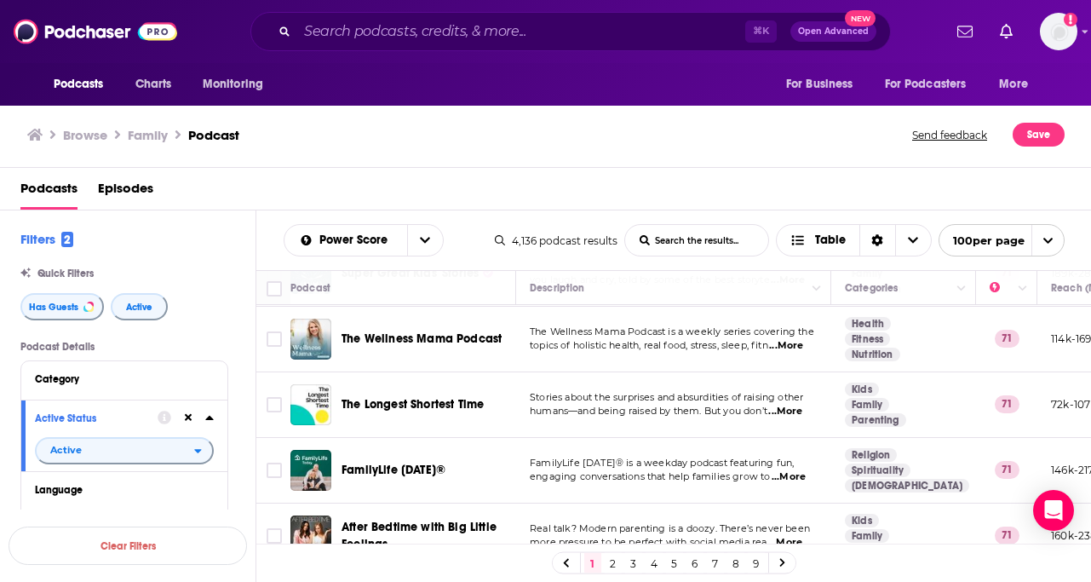
click at [792, 405] on span "...More" at bounding box center [785, 412] width 34 height 14
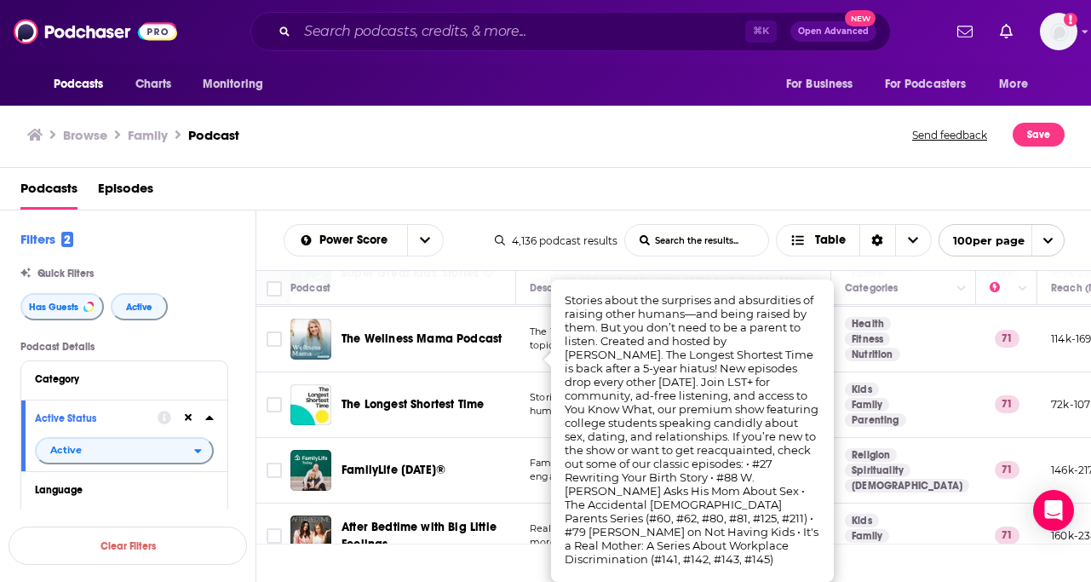
click at [488, 383] on td "The Longest Shortest Time" at bounding box center [403, 405] width 226 height 66
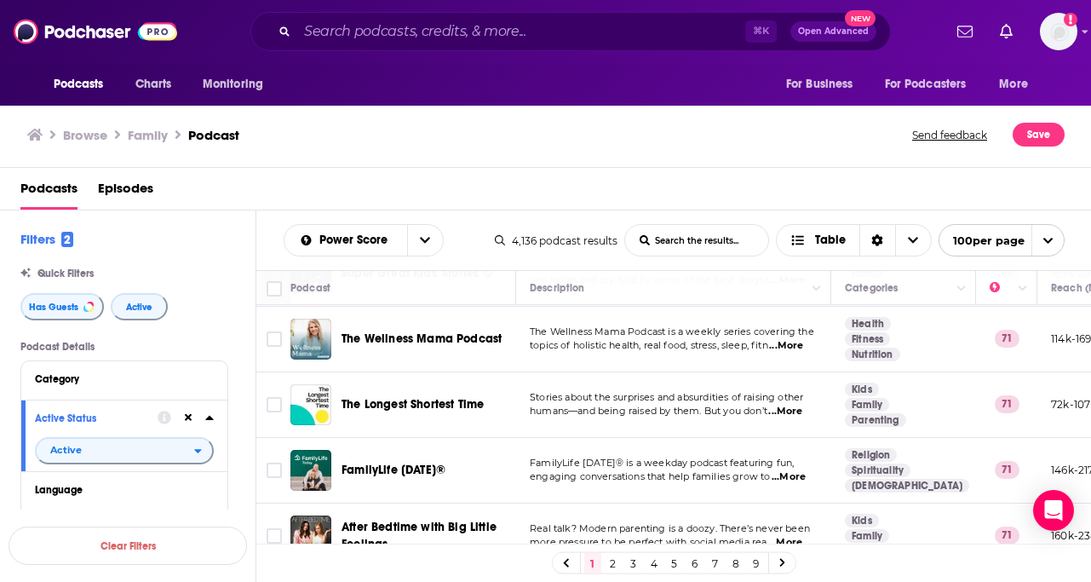
click at [443, 397] on span "The Longest Shortest Time" at bounding box center [413, 404] width 142 height 14
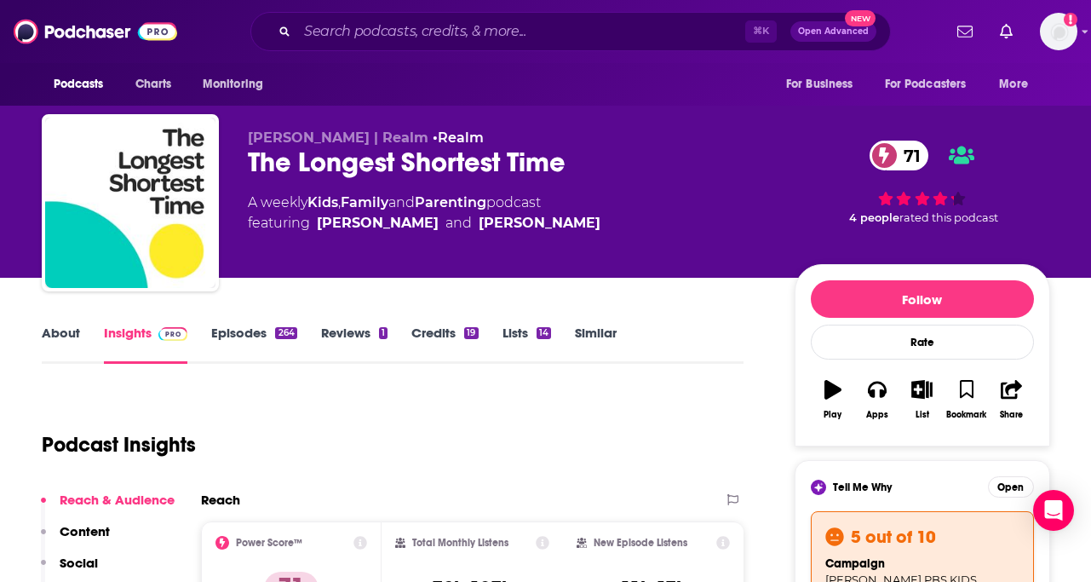
click at [227, 329] on link "Episodes 264" at bounding box center [253, 344] width 85 height 39
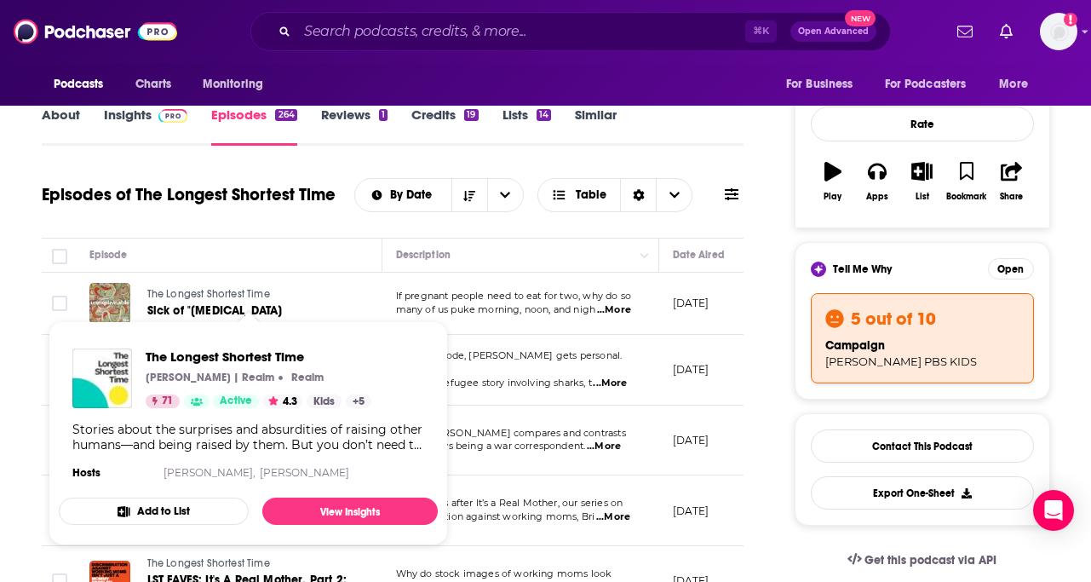
scroll to position [223, 0]
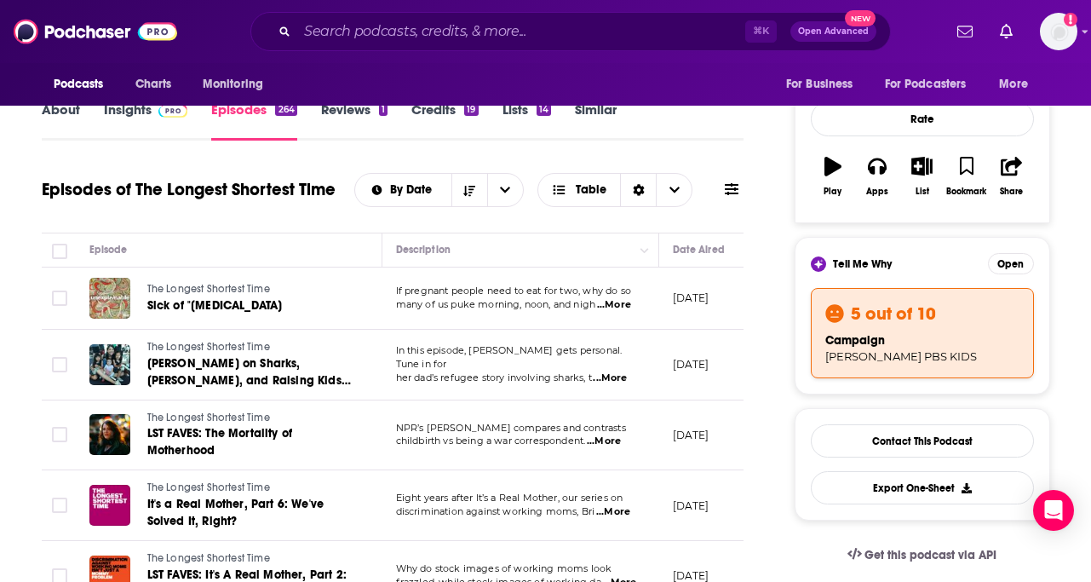
click at [256, 217] on div "Episodes of The Longest Shortest Time By Date Table" at bounding box center [393, 201] width 703 height 66
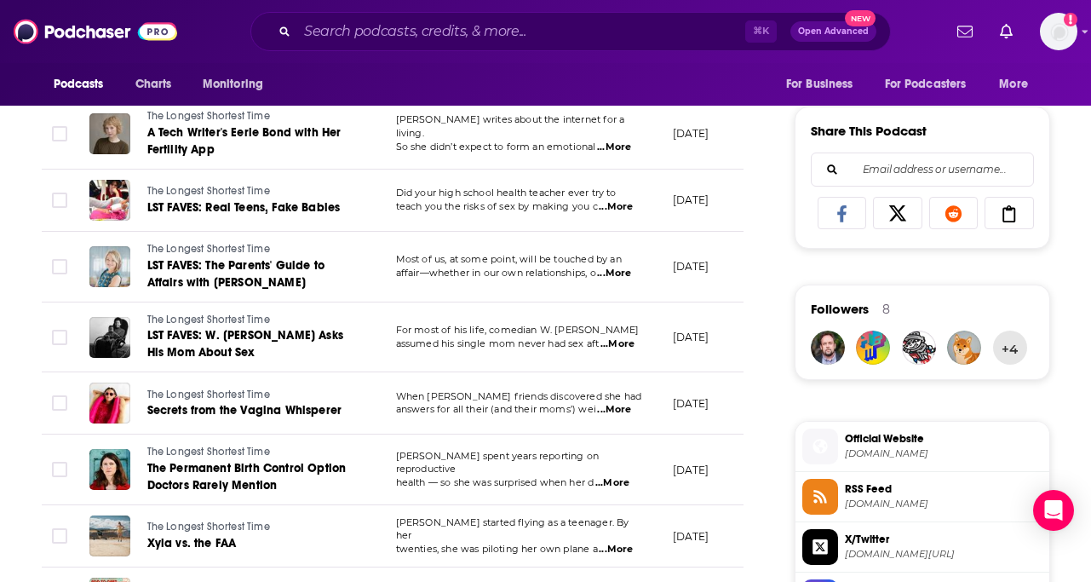
scroll to position [1151, 0]
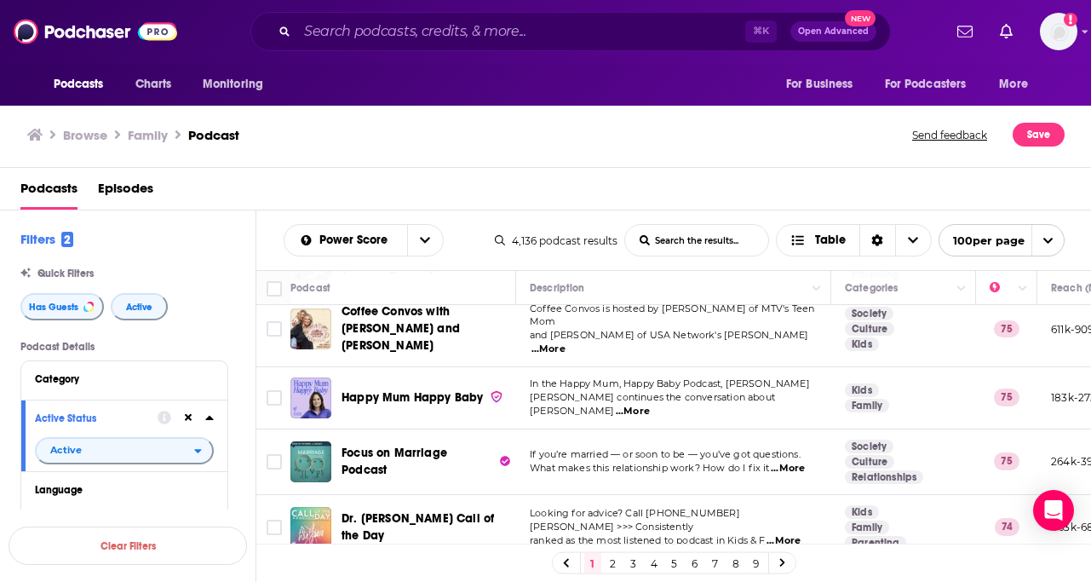
scroll to position [1173, 0]
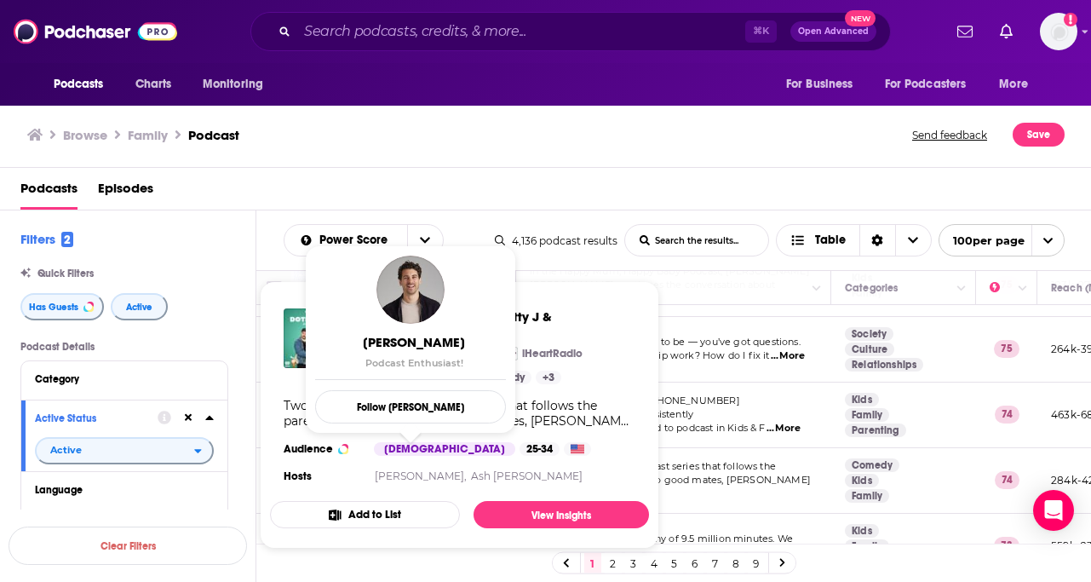
click at [487, 178] on div "Podcasts Episodes" at bounding box center [549, 192] width 1058 height 35
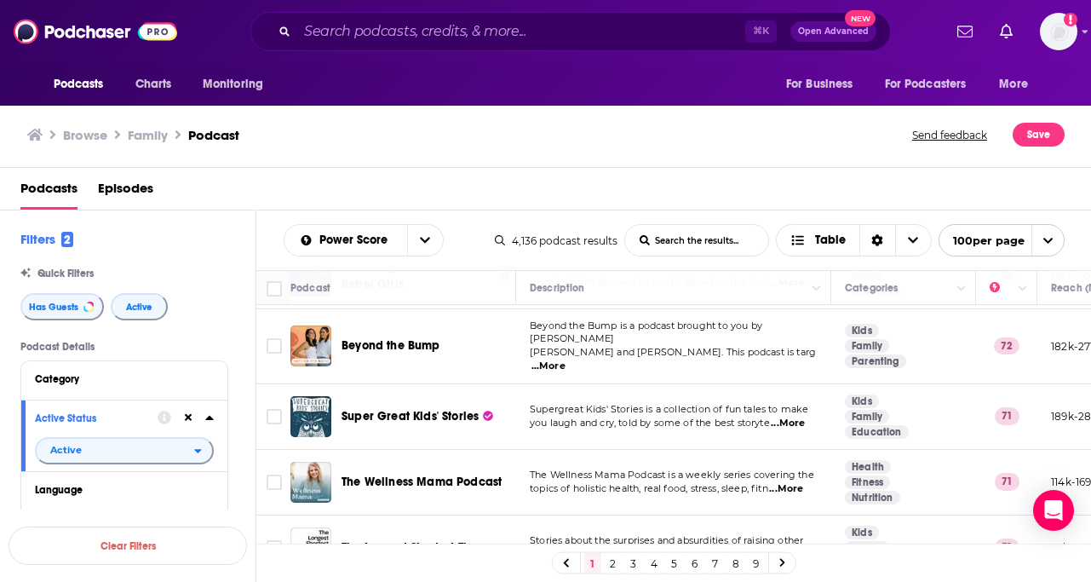
scroll to position [1877, 0]
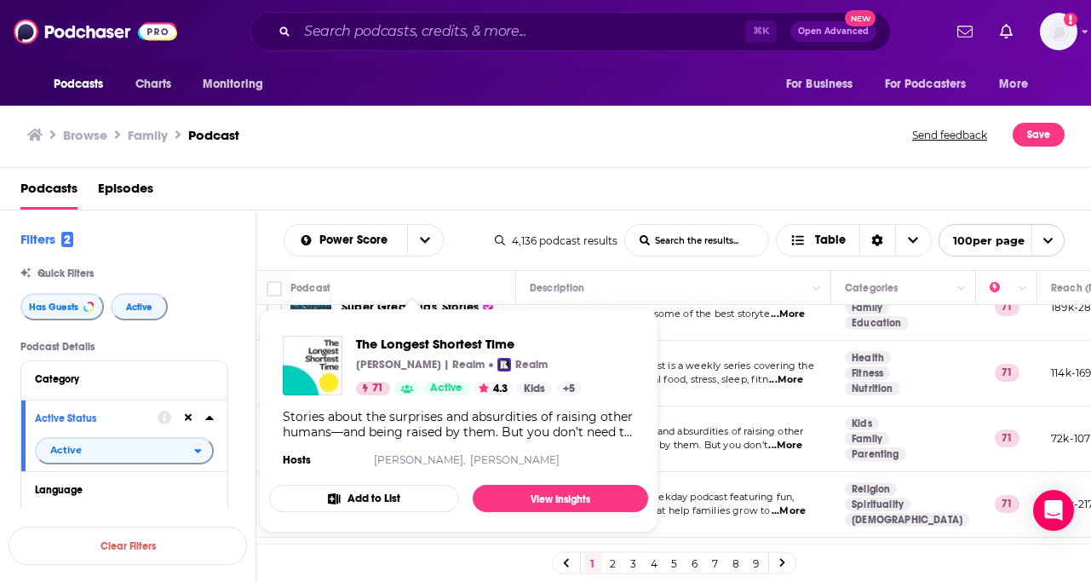
click at [550, 153] on div "Browse Family Podcast Send feedback Save" at bounding box center [546, 135] width 1092 height 66
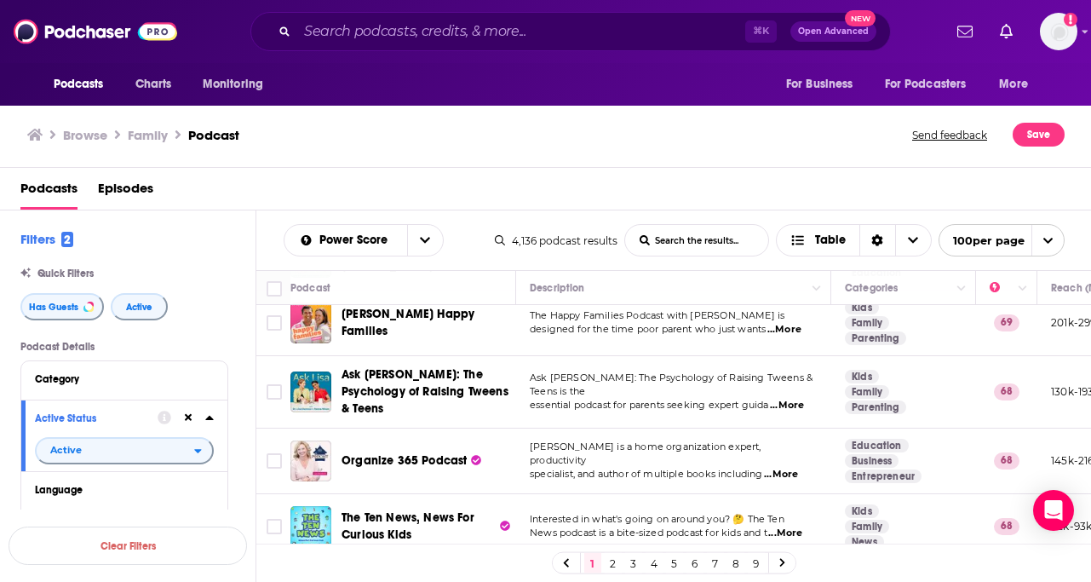
scroll to position [3214, 0]
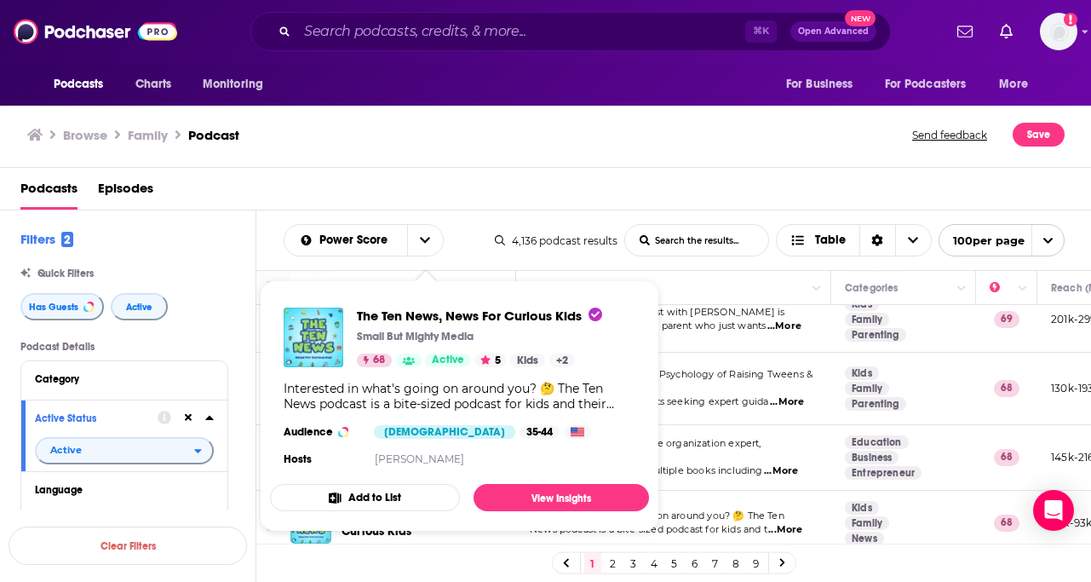
click at [618, 175] on div "Podcasts Episodes" at bounding box center [549, 192] width 1058 height 35
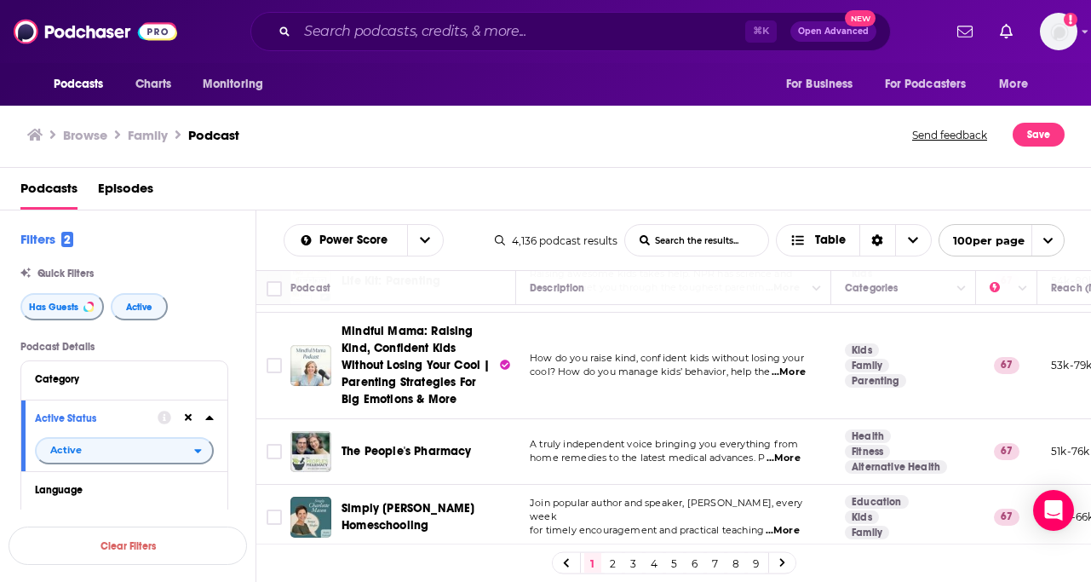
scroll to position [4477, 0]
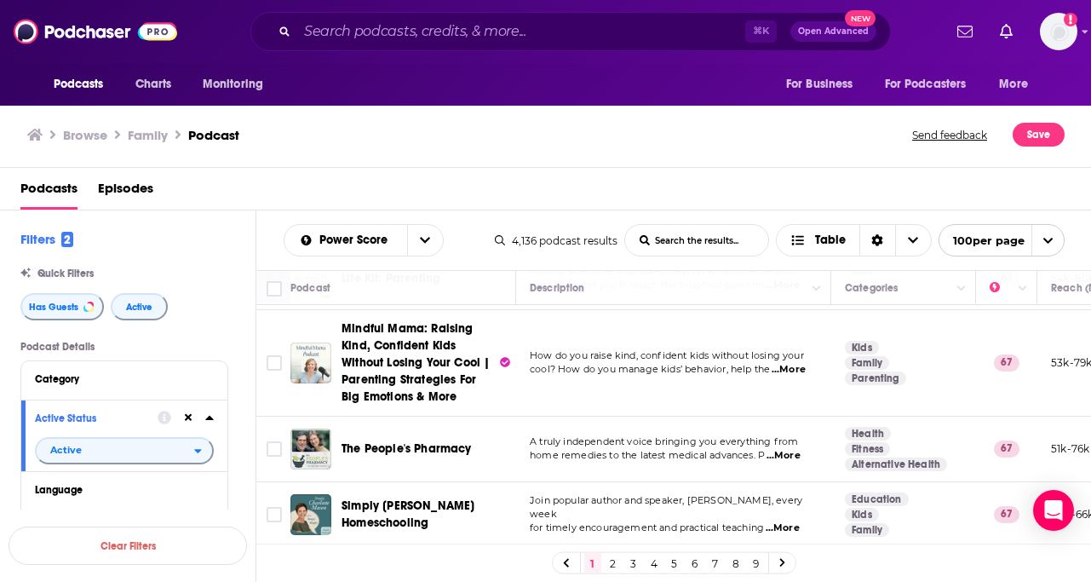
click at [619, 152] on div "Browse Family Podcast Send feedback Save" at bounding box center [546, 135] width 1092 height 66
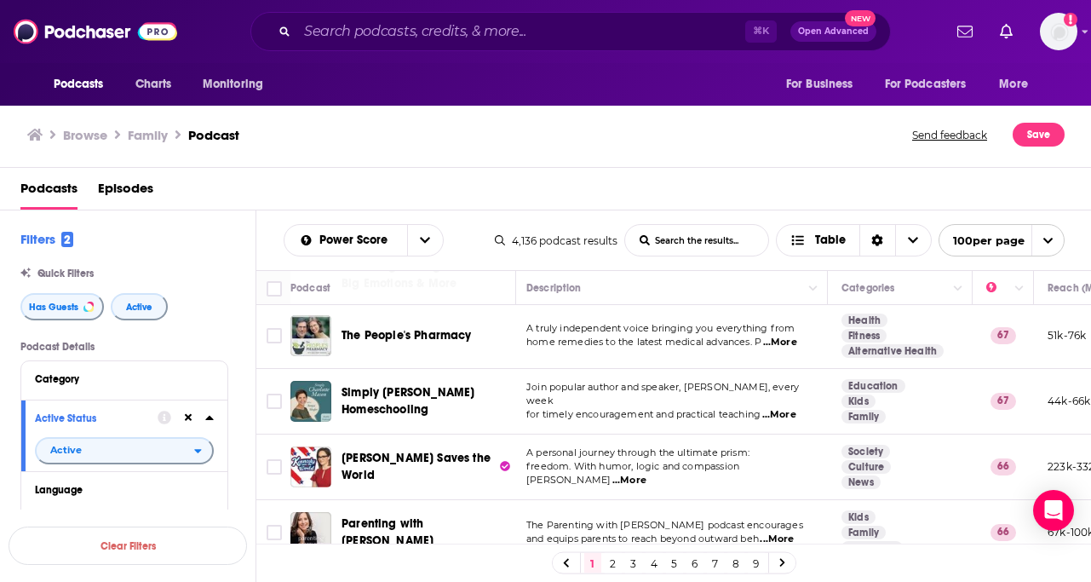
scroll to position [4584, 3]
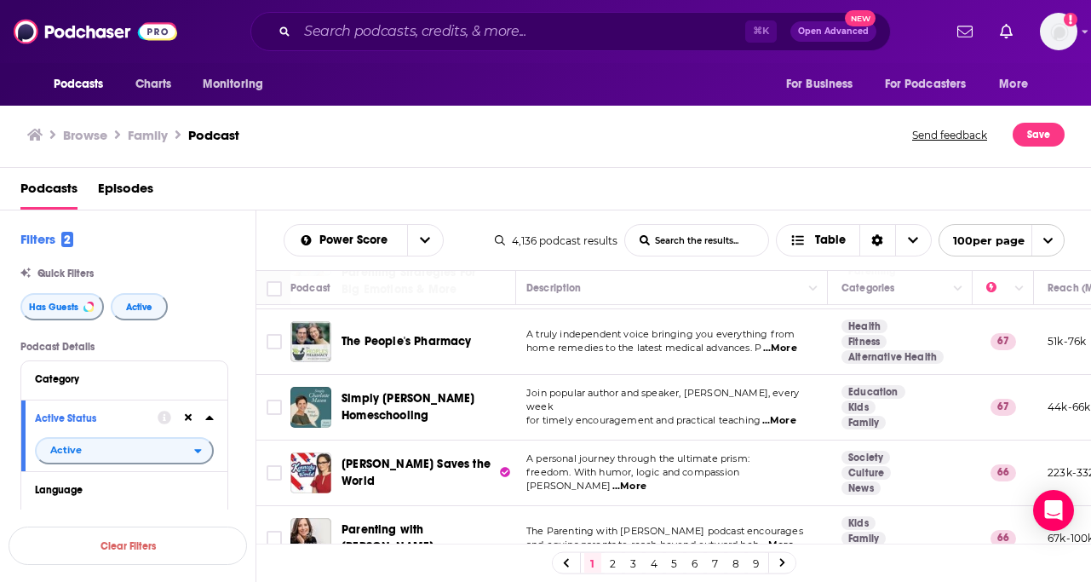
click at [783, 538] on span "...More" at bounding box center [777, 545] width 34 height 14
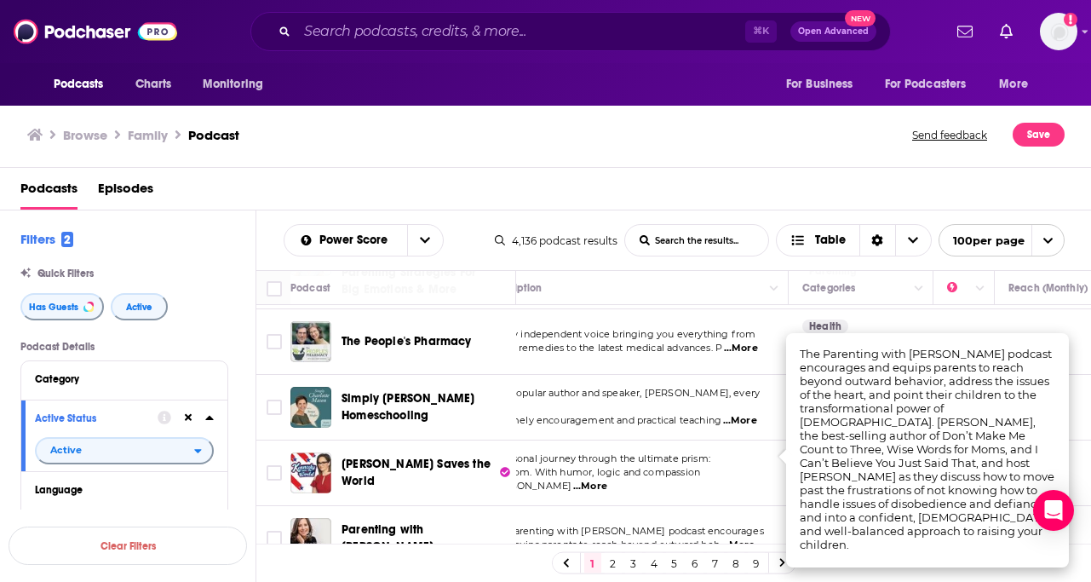
scroll to position [4584, 44]
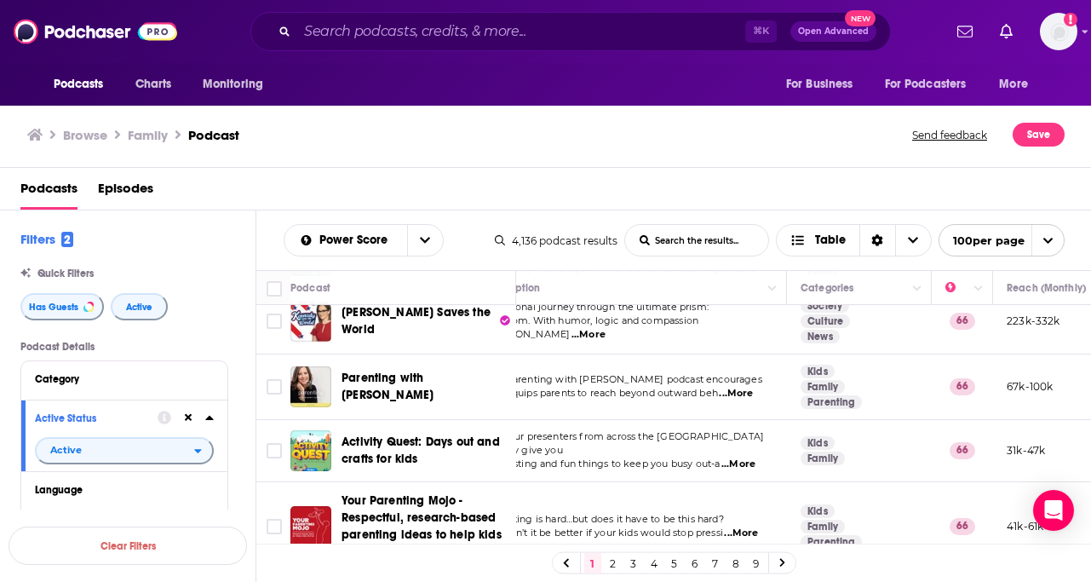
click at [521, 482] on td "Parenting is hard…but does it have to be this hard? Wouldn’t it be better if yo…" at bounding box center [629, 526] width 315 height 89
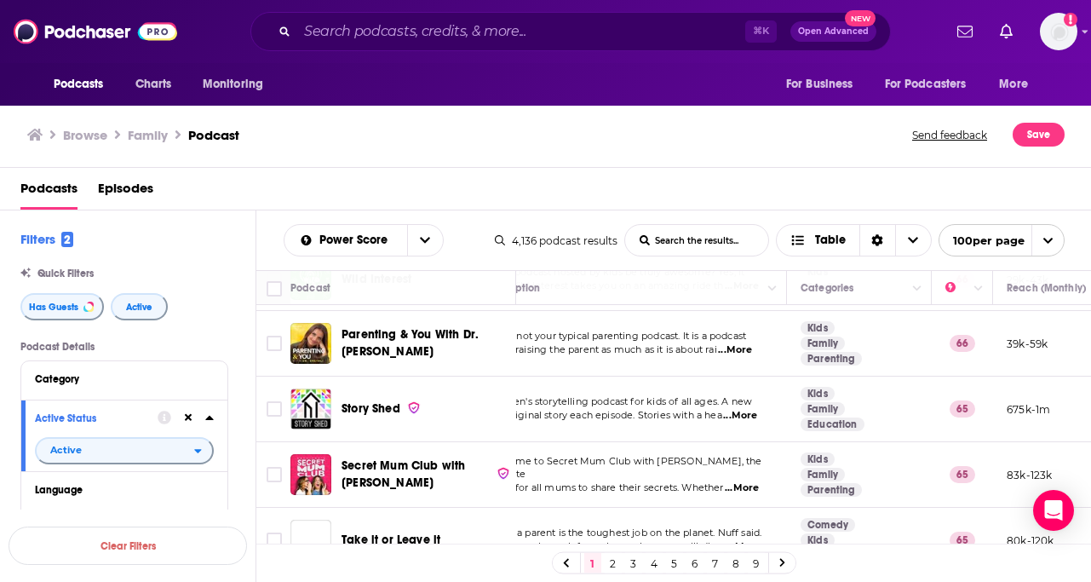
scroll to position [5253, 44]
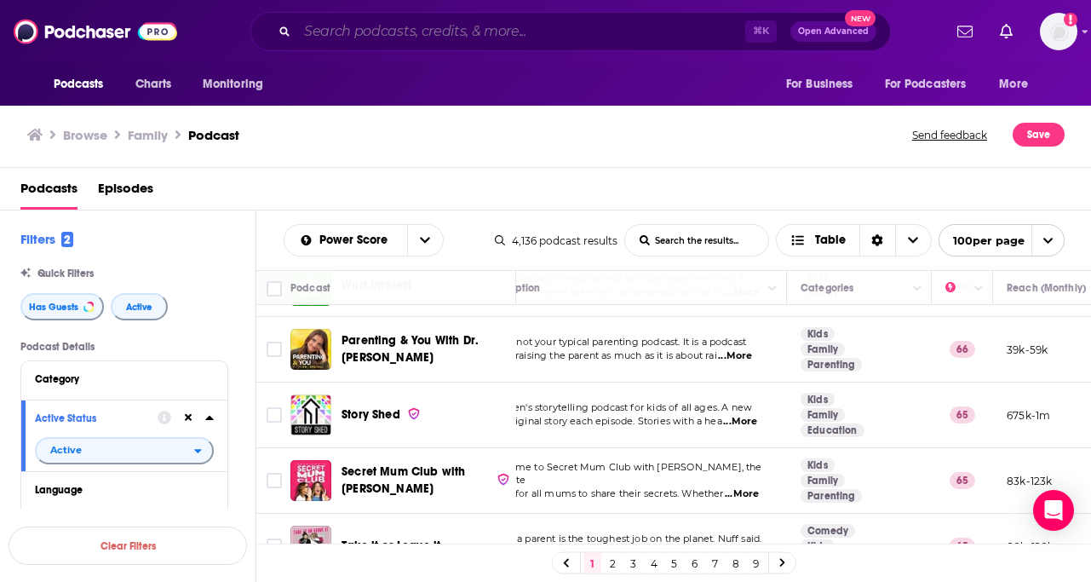
click at [399, 30] on input "Search podcasts, credits, & more..." at bounding box center [521, 31] width 448 height 27
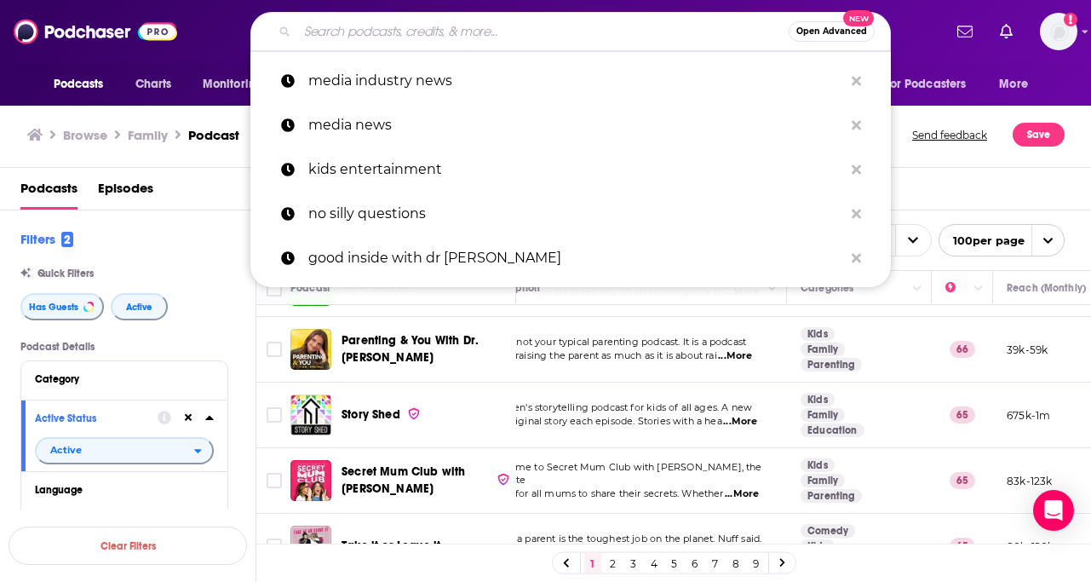
paste input "Brains On!"
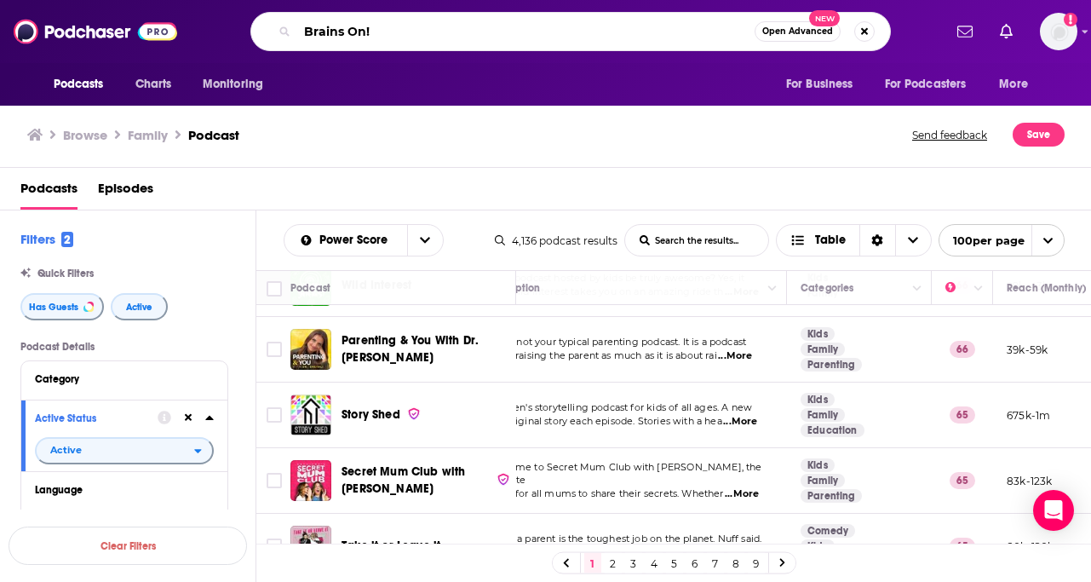
type input "Brains On!"
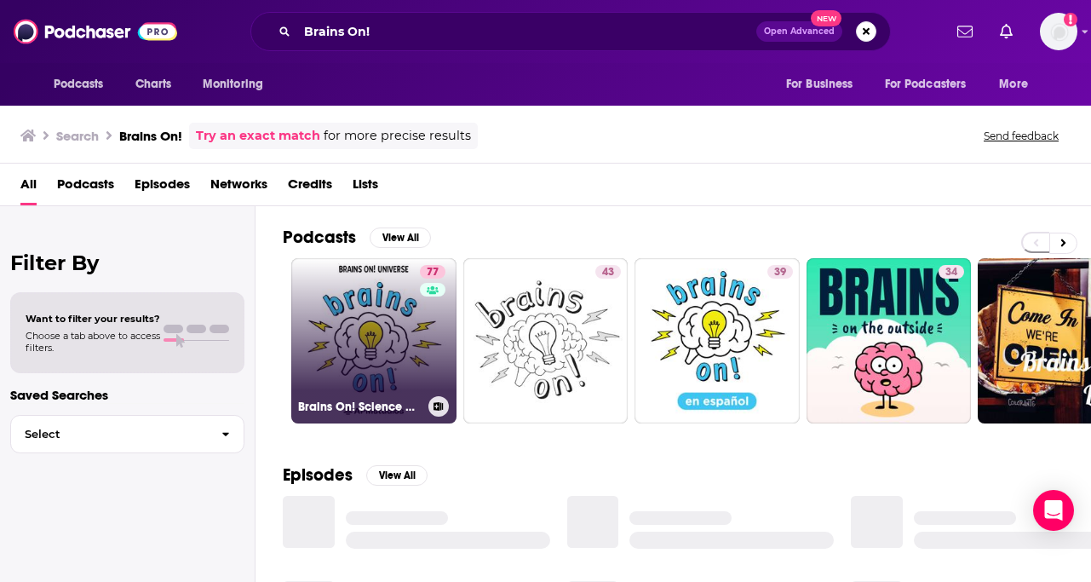
click at [359, 366] on link "77 Brains On! Science podcast for kids" at bounding box center [373, 340] width 165 height 165
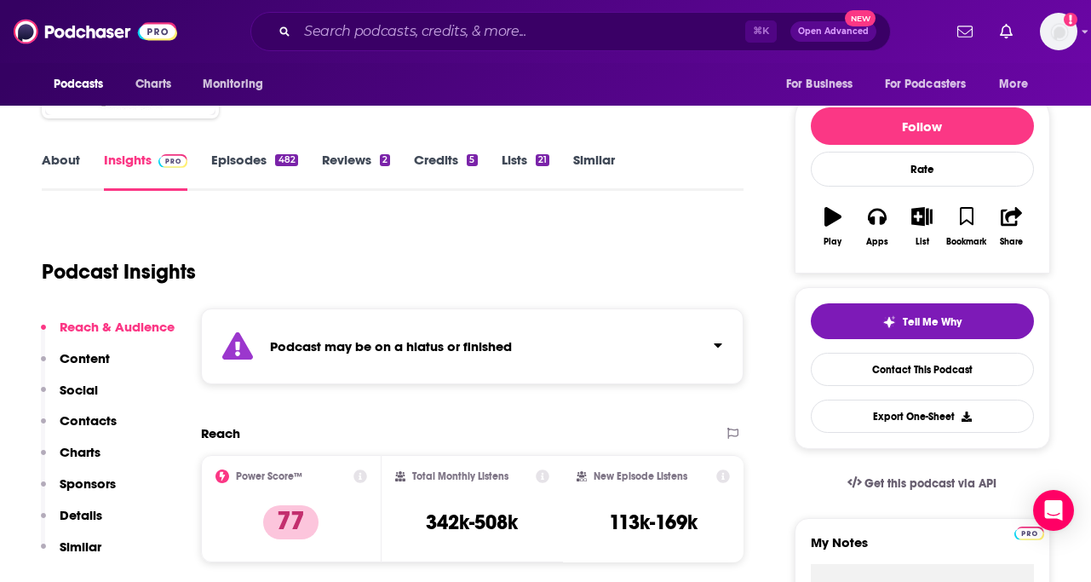
scroll to position [170, 0]
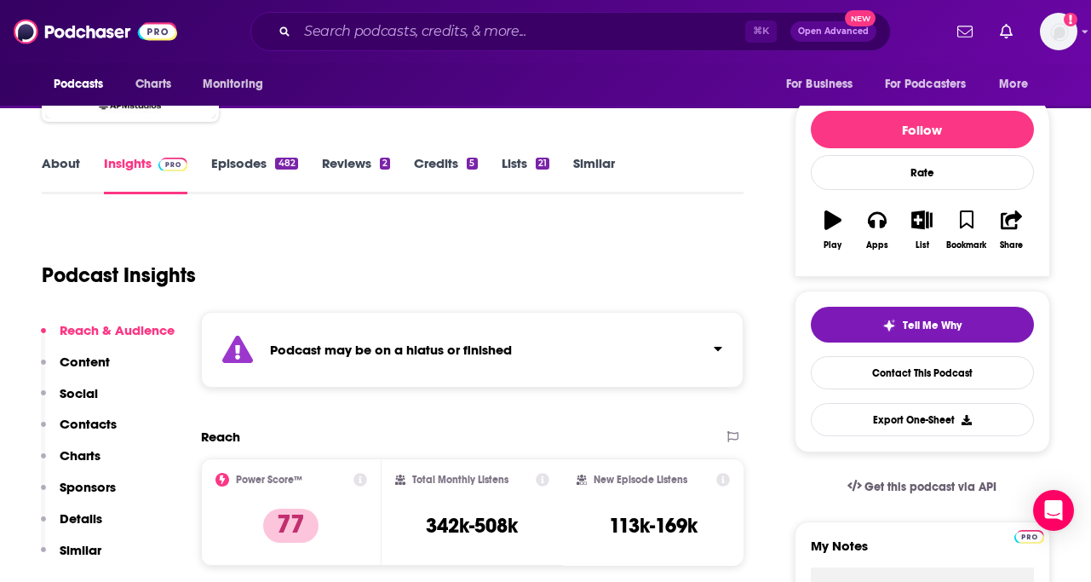
click at [257, 169] on link "Episodes 482" at bounding box center [254, 174] width 86 height 39
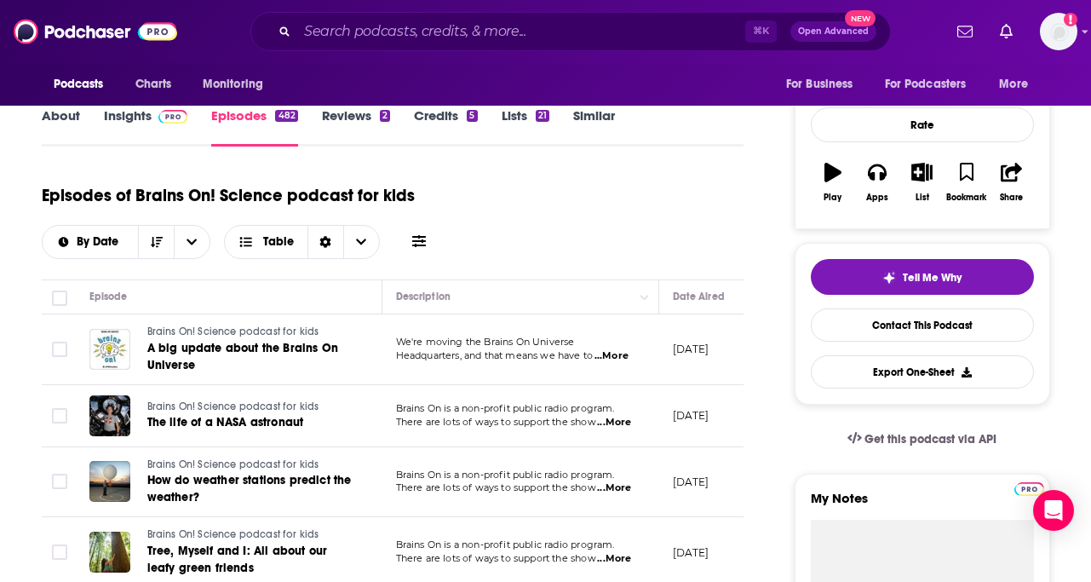
click at [399, 52] on div "Podcasts Charts Monitoring ⌘ K Open Advanced New For Business For Podcasters Mo…" at bounding box center [545, 31] width 1091 height 63
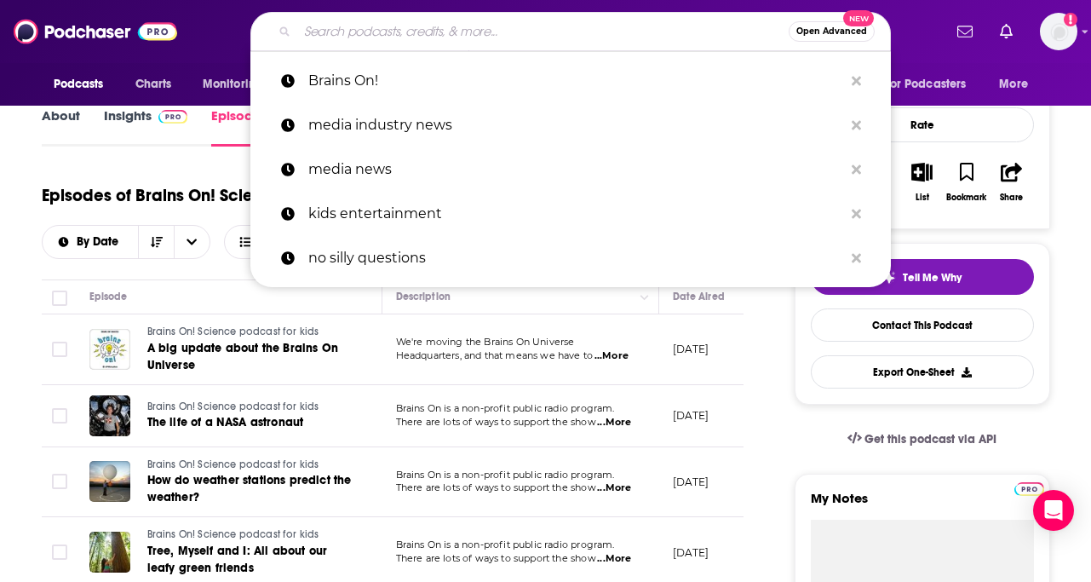
click at [397, 30] on input "Search podcasts, credits, & more..." at bounding box center [542, 31] width 491 height 27
paste input "Full-Tilt Parenting"
type input "Full-Tilt Parenting"
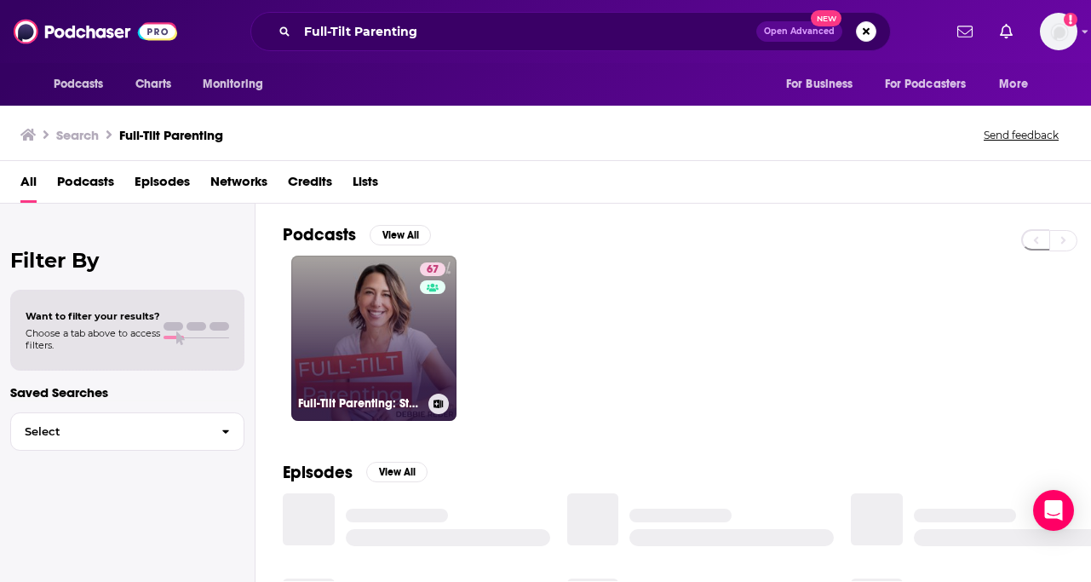
click at [372, 325] on link "67 Full-Tilt Parenting: Strategies, Insights, and Connection for Parents Raisin…" at bounding box center [373, 338] width 165 height 165
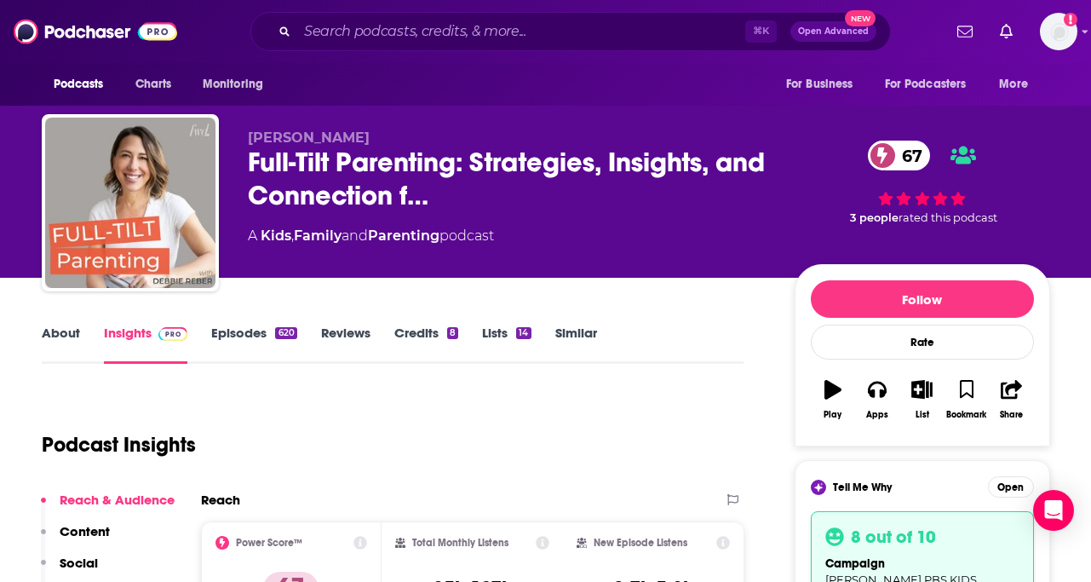
click at [49, 345] on link "About" at bounding box center [61, 344] width 38 height 39
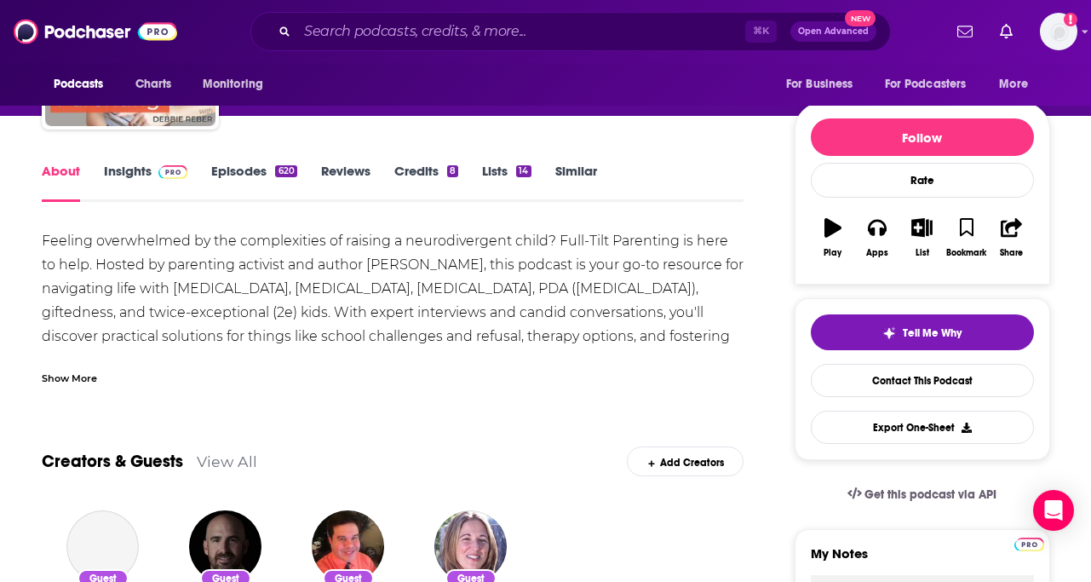
scroll to position [224, 0]
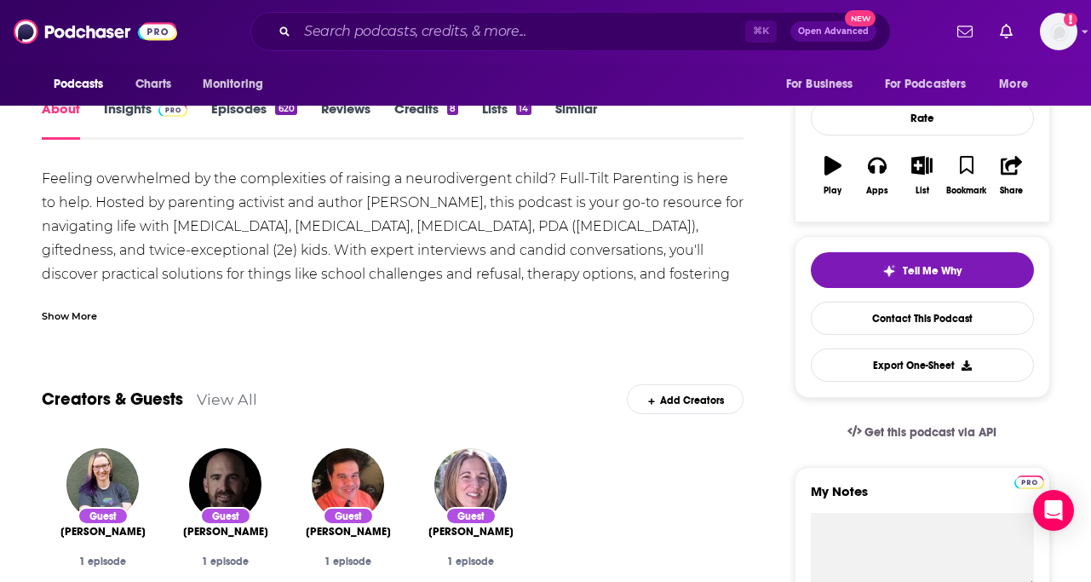
click at [75, 317] on div "Show More" at bounding box center [69, 315] width 55 height 16
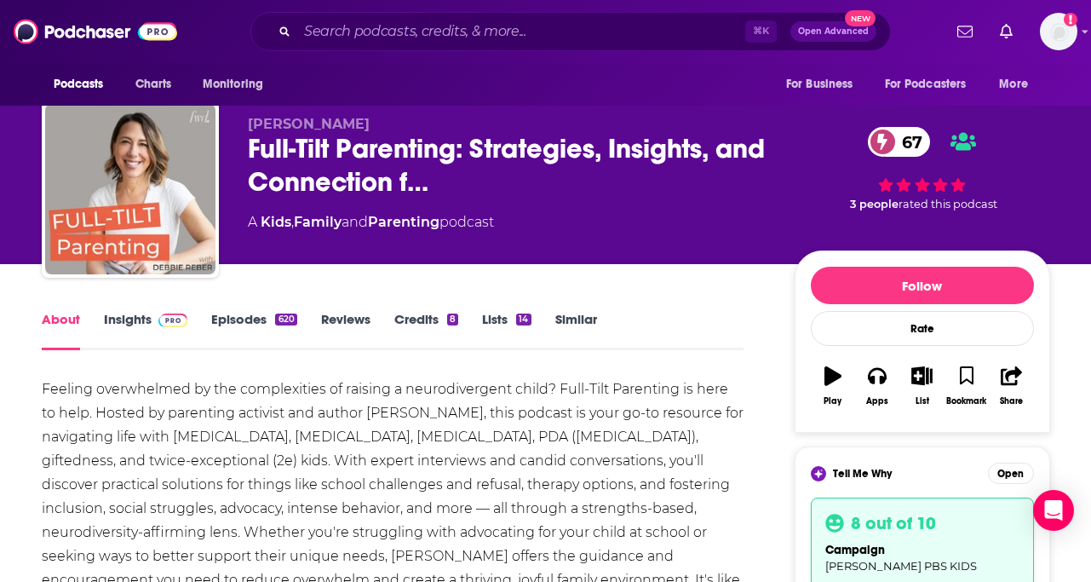
scroll to position [0, 0]
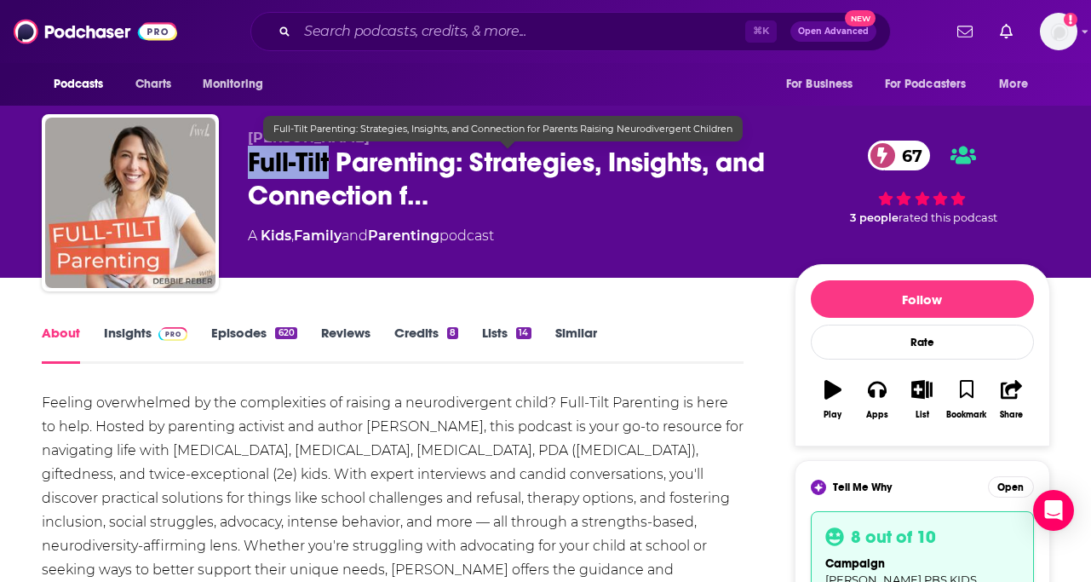
drag, startPoint x: 241, startPoint y: 169, endPoint x: 329, endPoint y: 163, distance: 87.9
click at [329, 163] on div "[PERSON_NAME] Full-Tilt Parenting: Strategies, Insights, and Connection f… 67 A…" at bounding box center [546, 206] width 1009 height 184
copy h1 "Full-Tilt"
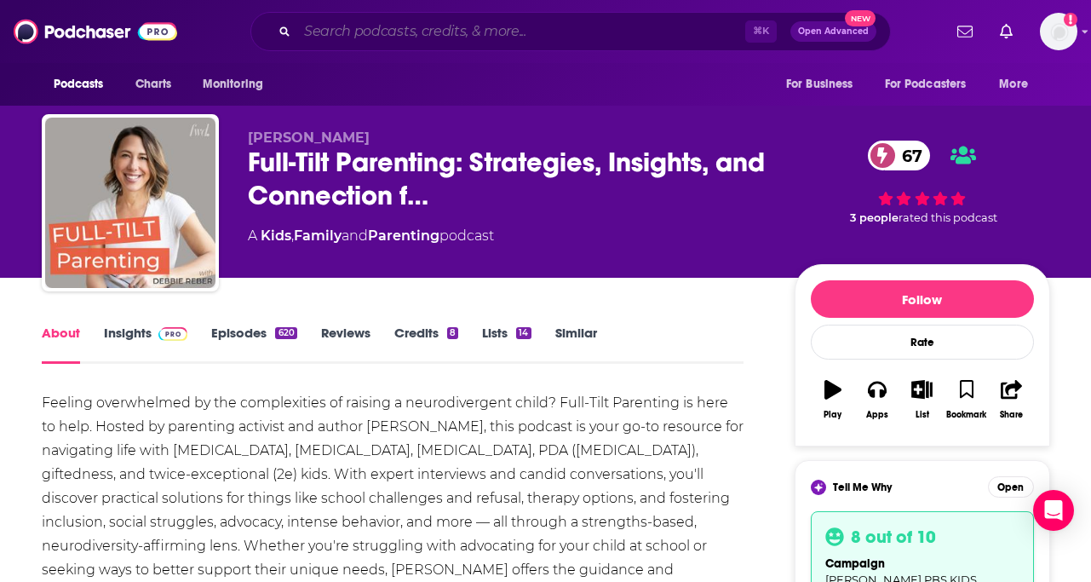
click at [380, 27] on input "Search podcasts, credits, & more..." at bounding box center [521, 31] width 448 height 27
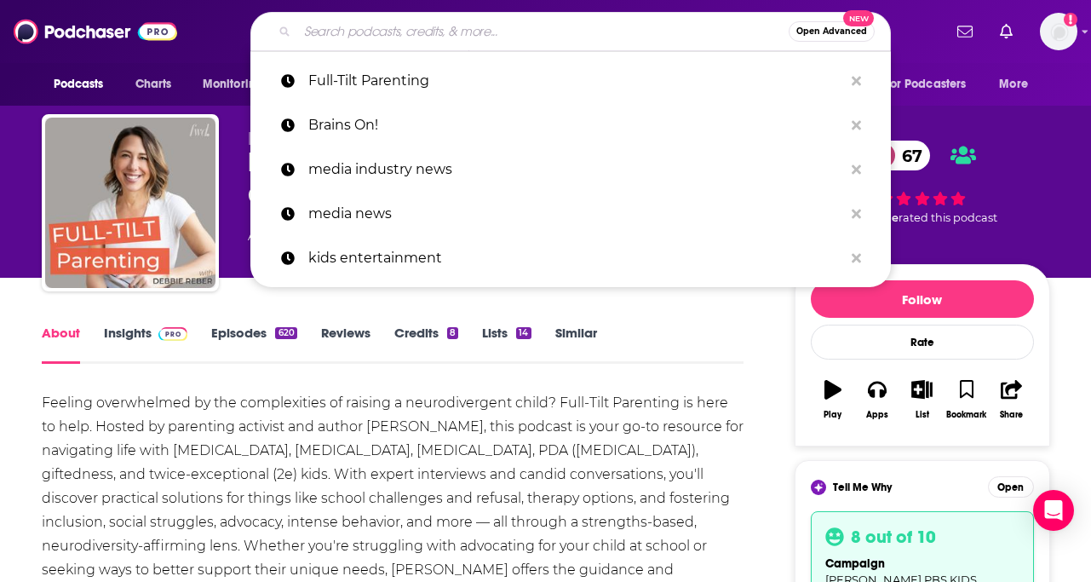
paste input "Education Next"
type input "Education Next"
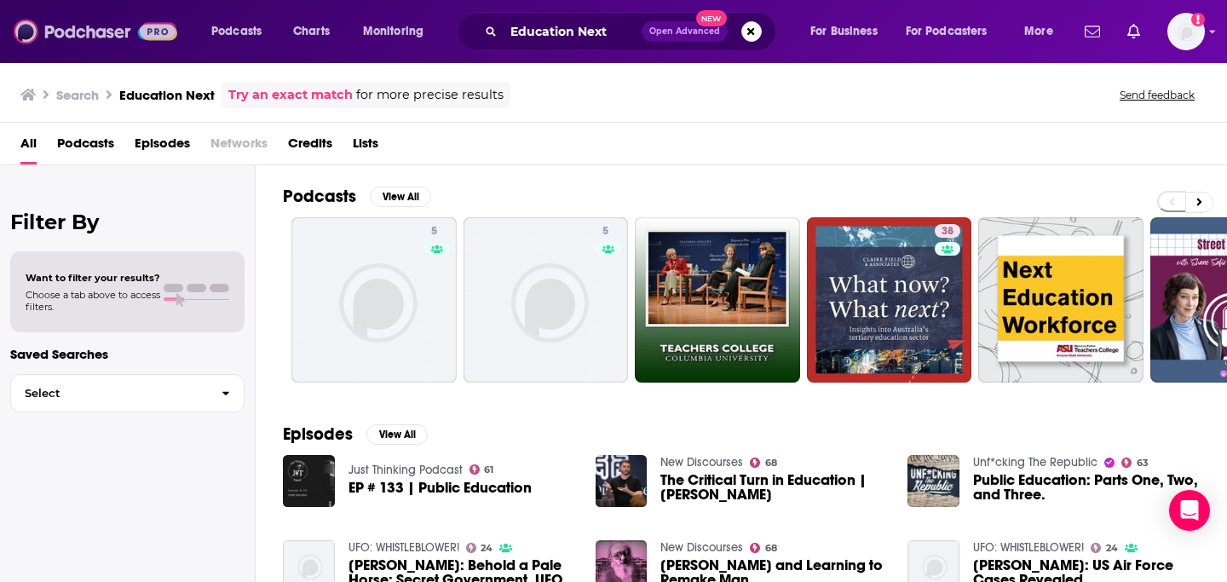
click at [56, 23] on img at bounding box center [96, 31] width 164 height 32
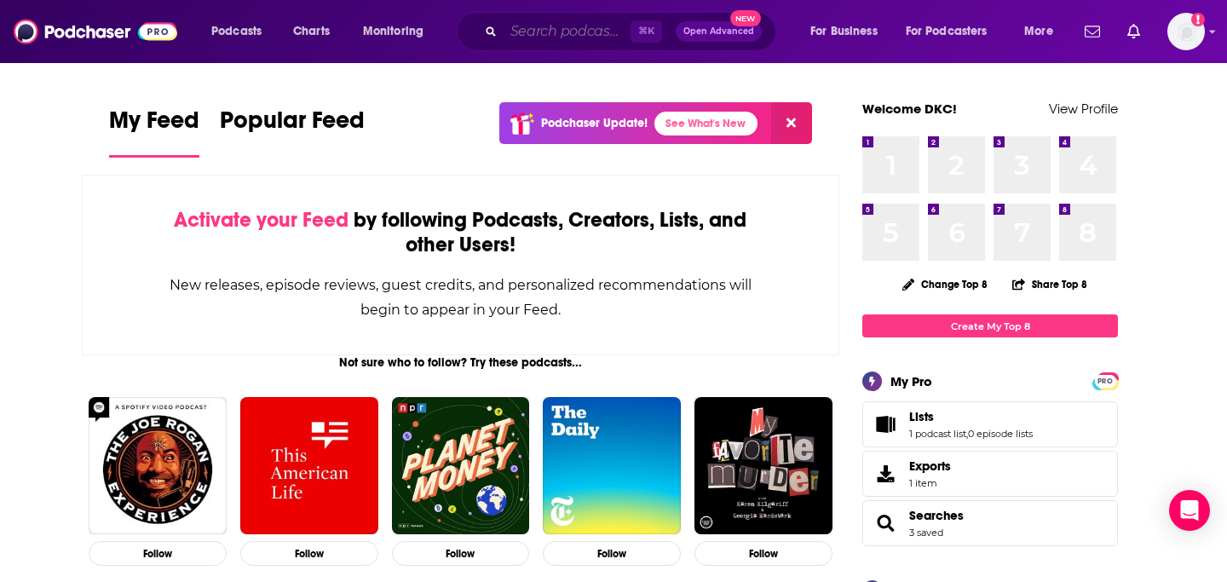
click at [572, 36] on input "Search podcasts, credits, & more..." at bounding box center [566, 31] width 127 height 27
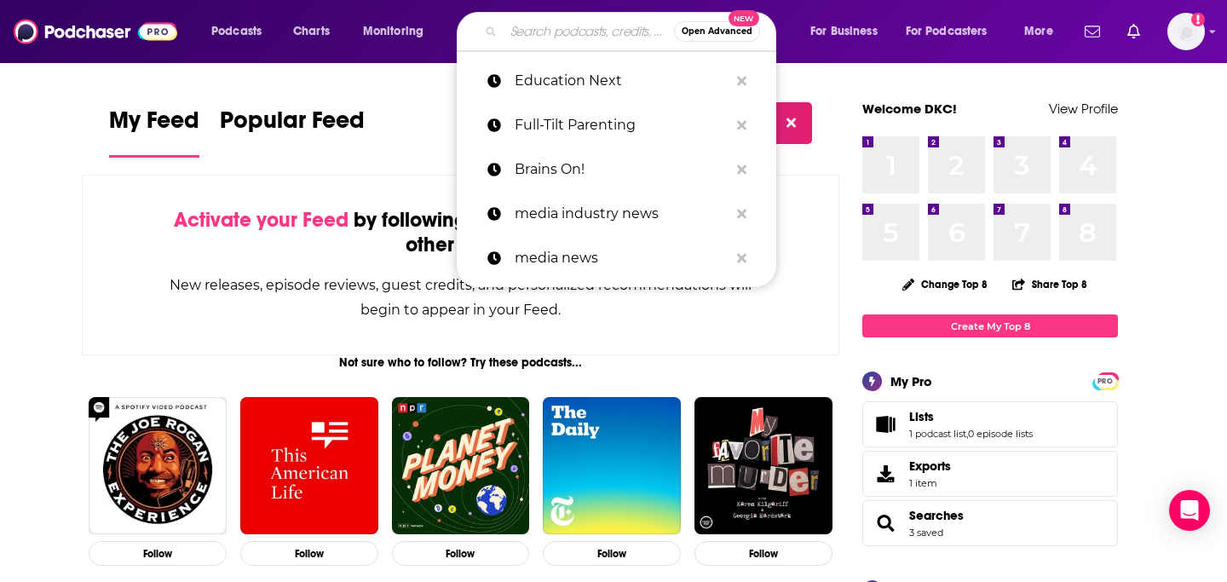
paste input "Cult of Pedagogy"
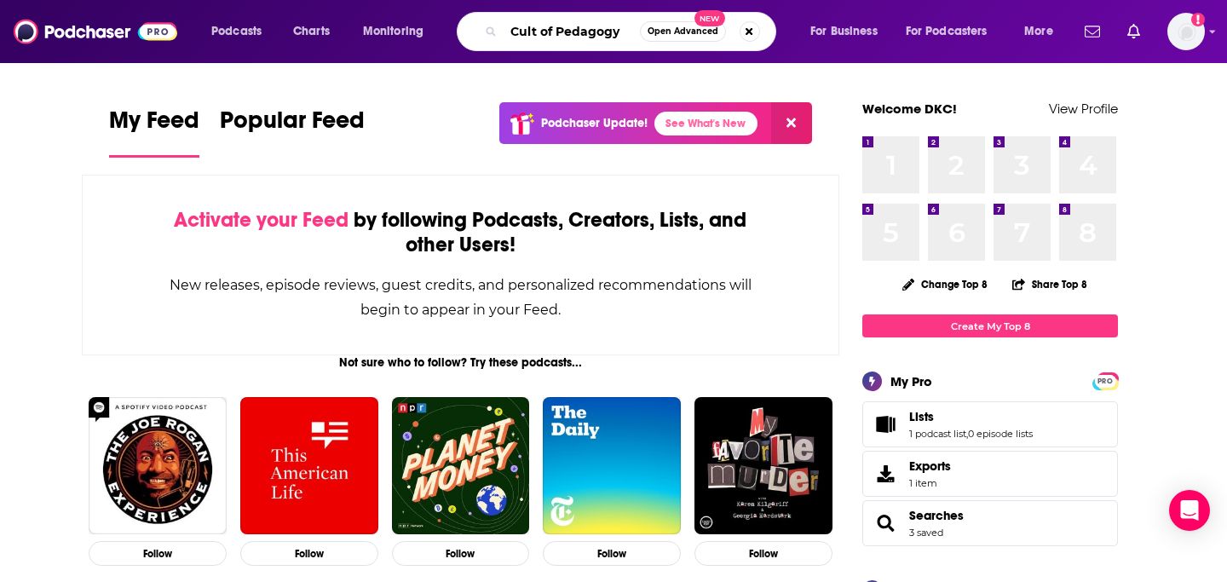
type input "Cult of Pedagogy"
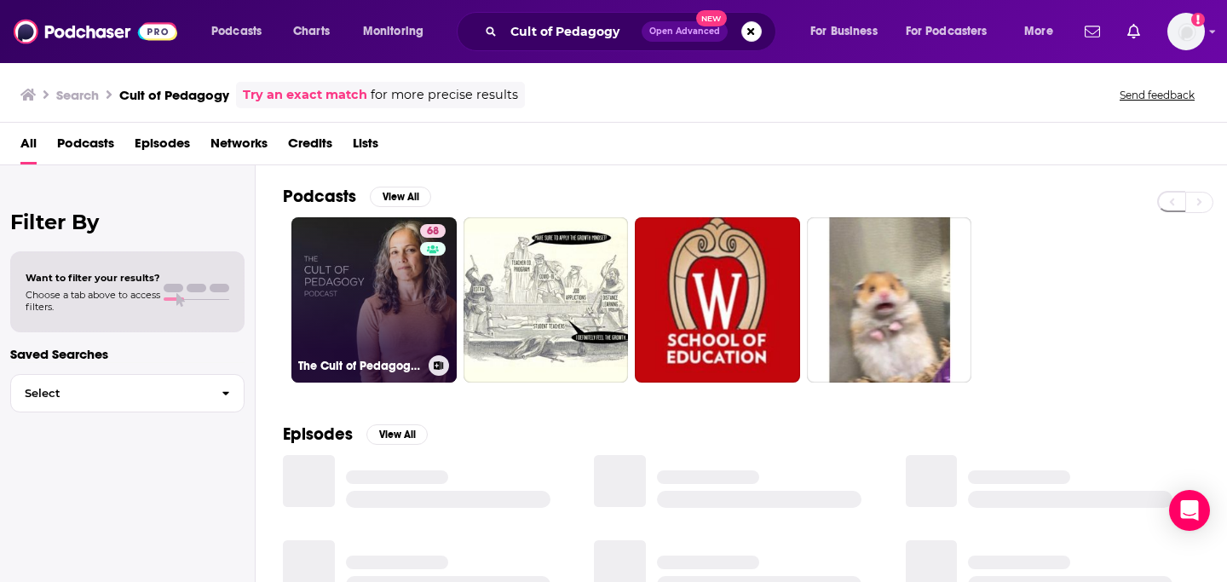
click at [389, 284] on link "68 The Cult of Pedagogy Podcast" at bounding box center [373, 299] width 165 height 165
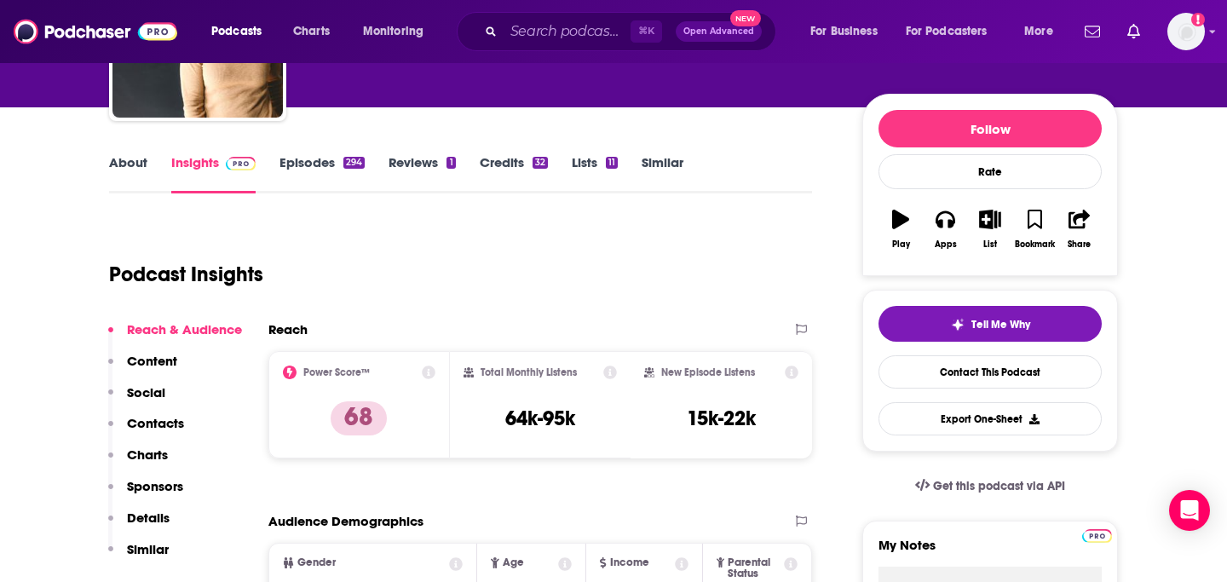
scroll to position [162, 0]
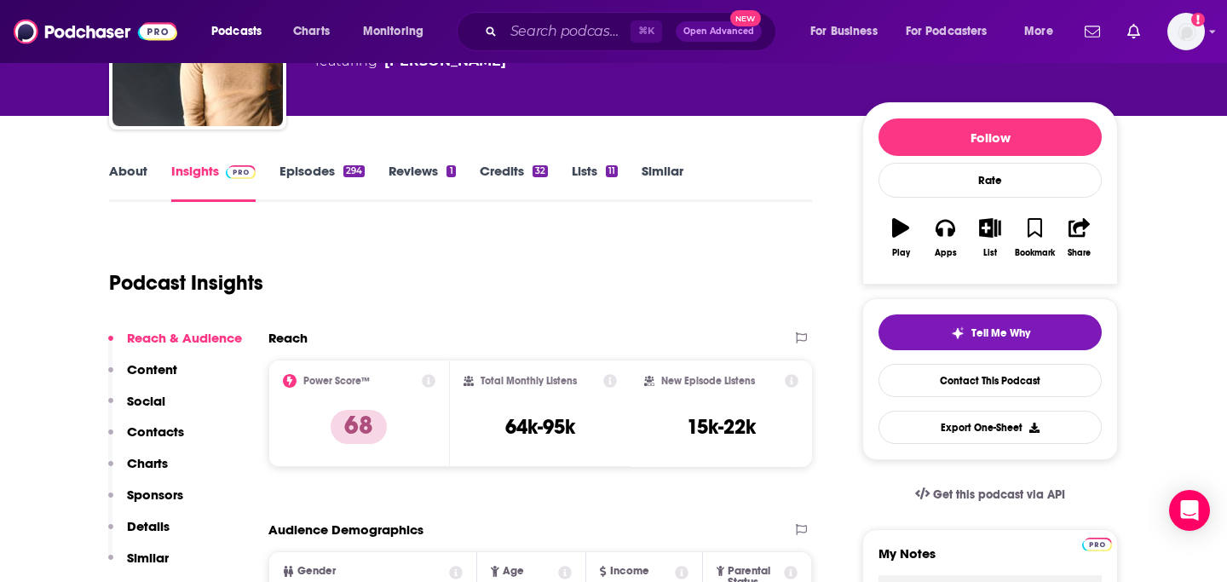
click at [305, 174] on link "Episodes 294" at bounding box center [321, 182] width 85 height 39
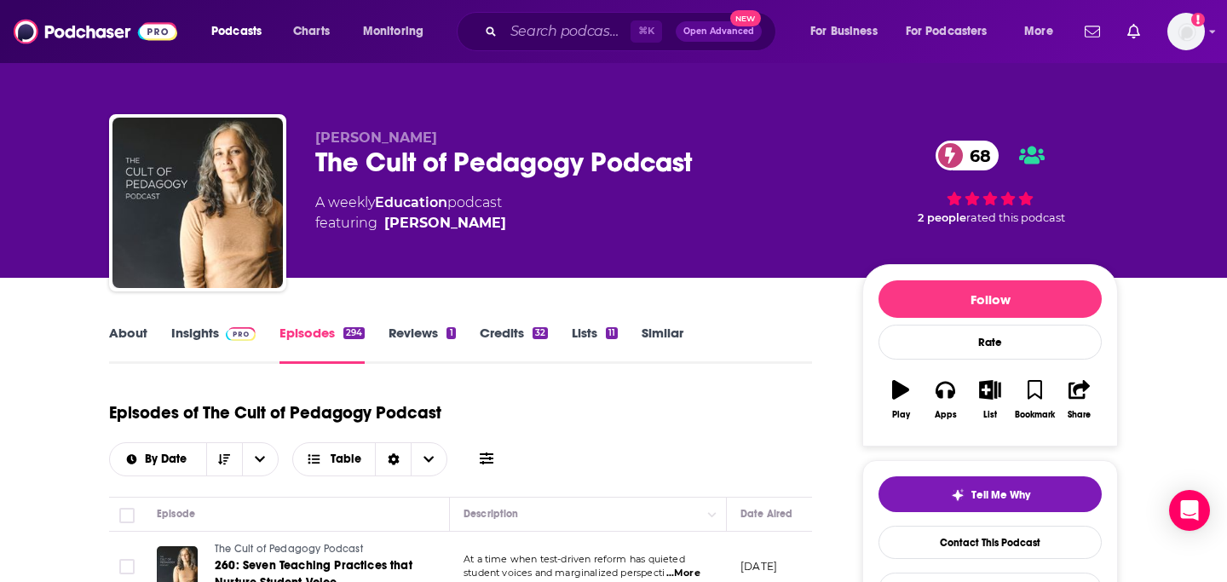
click at [127, 333] on link "About" at bounding box center [128, 344] width 38 height 39
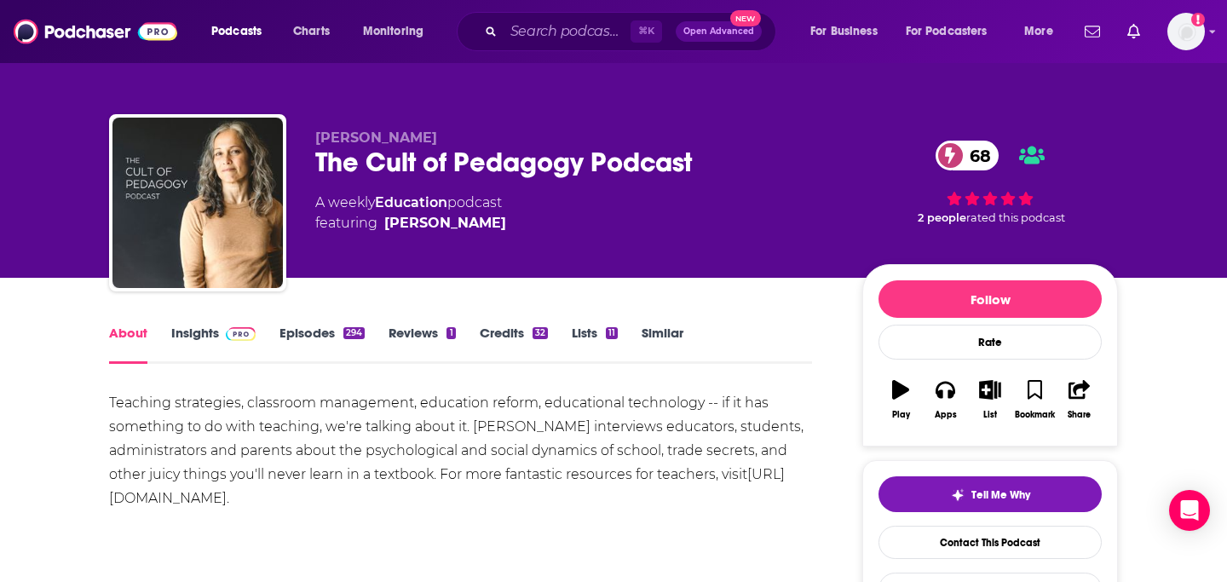
scroll to position [51, 0]
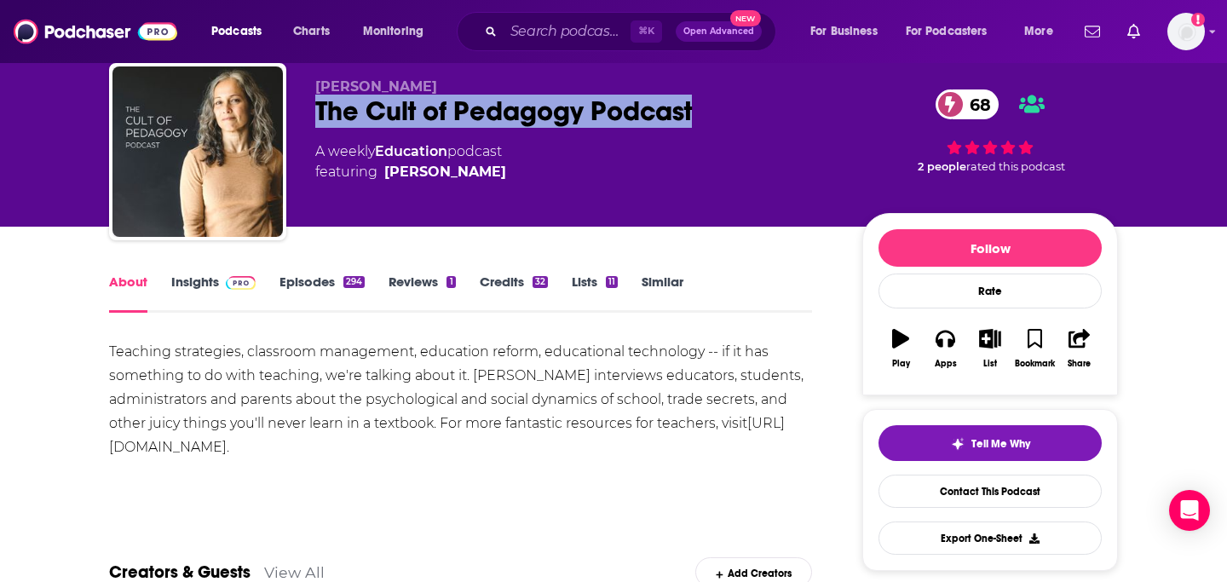
drag, startPoint x: 311, startPoint y: 107, endPoint x: 727, endPoint y: 114, distance: 416.6
click at [727, 114] on div "[PERSON_NAME] The Cult of Pedagogy Podcast 68 A weekly Education podcast featur…" at bounding box center [613, 155] width 1009 height 184
copy h1 "The Cult of Pedagogy Podcast"
click at [201, 276] on link "Insights" at bounding box center [213, 292] width 84 height 39
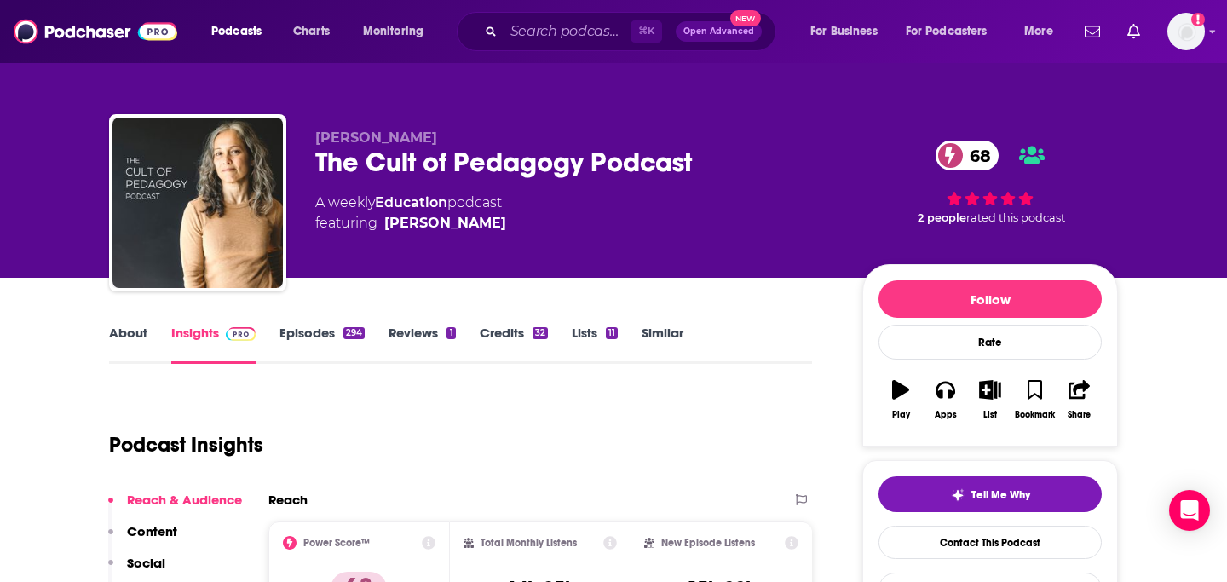
drag, startPoint x: 306, startPoint y: 143, endPoint x: 698, endPoint y: 147, distance: 392.7
click at [698, 147] on div "[PERSON_NAME] The Cult of Pedagogy Podcast 68 A weekly Education podcast featur…" at bounding box center [613, 206] width 1009 height 184
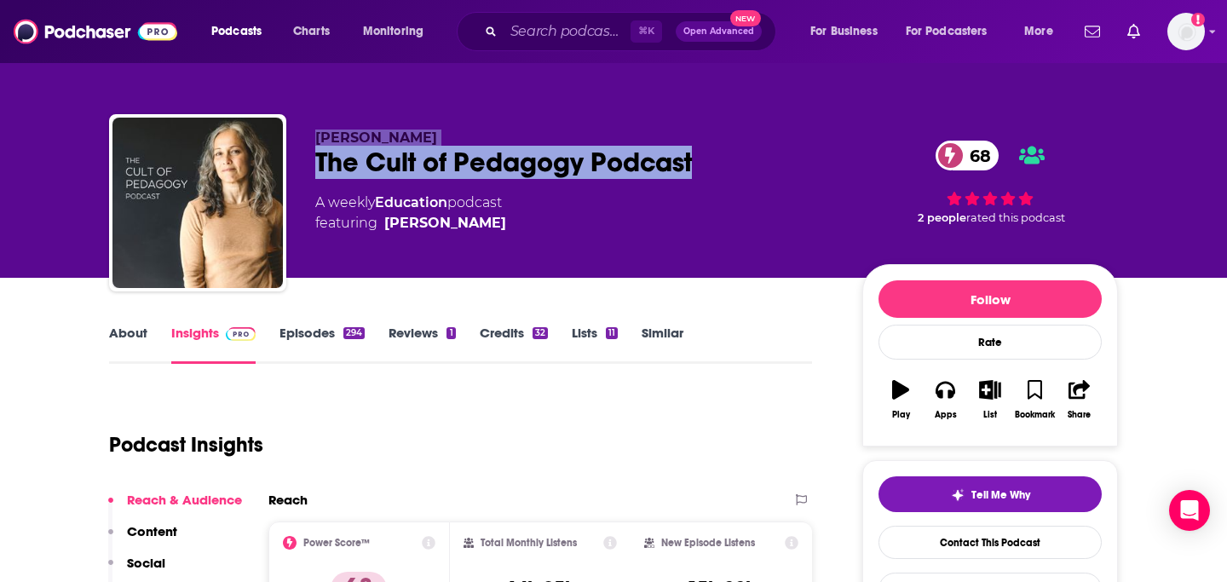
click at [509, 162] on div "The Cult of Pedagogy Podcast 68" at bounding box center [575, 162] width 520 height 33
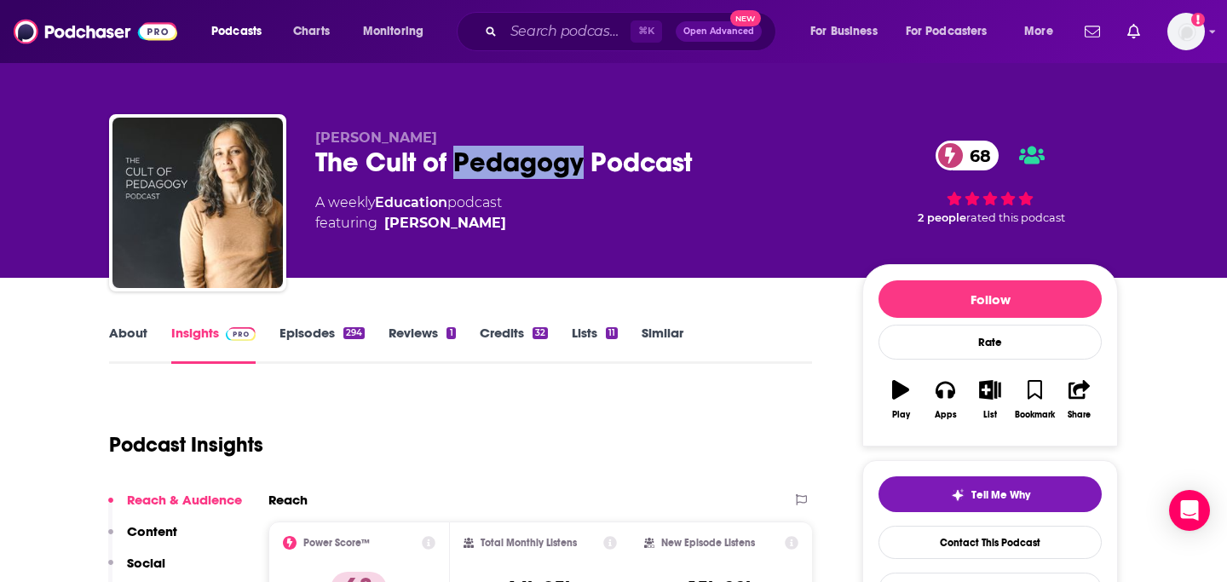
click at [509, 162] on div "The Cult of Pedagogy Podcast 68" at bounding box center [575, 162] width 520 height 33
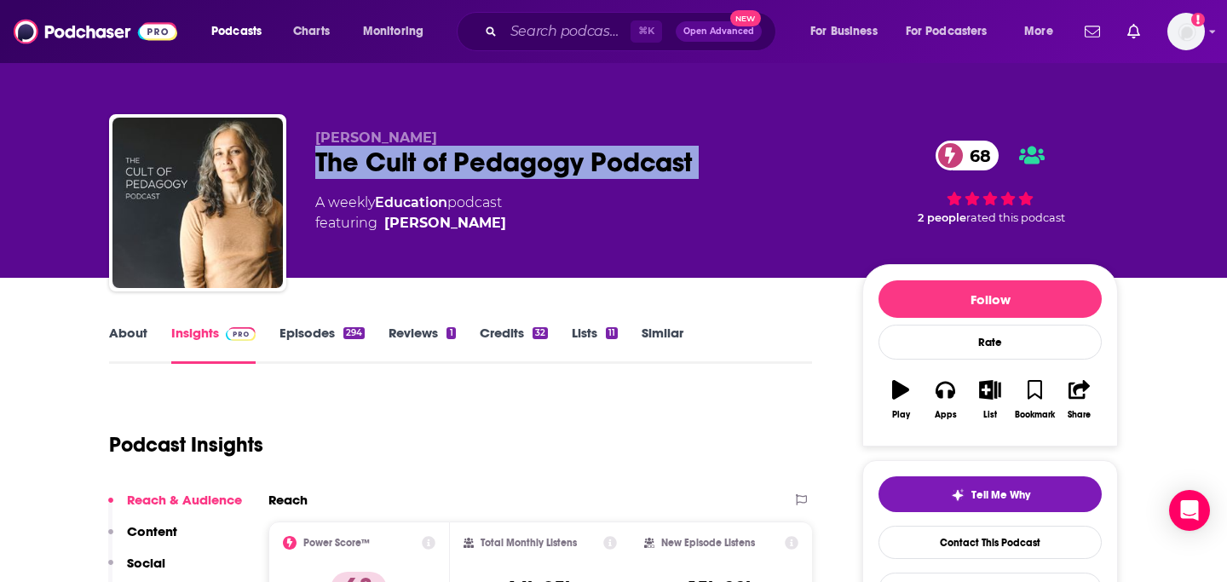
click at [509, 162] on div "The Cult of Pedagogy Podcast 68" at bounding box center [575, 162] width 520 height 33
click at [140, 330] on link "About" at bounding box center [128, 344] width 38 height 39
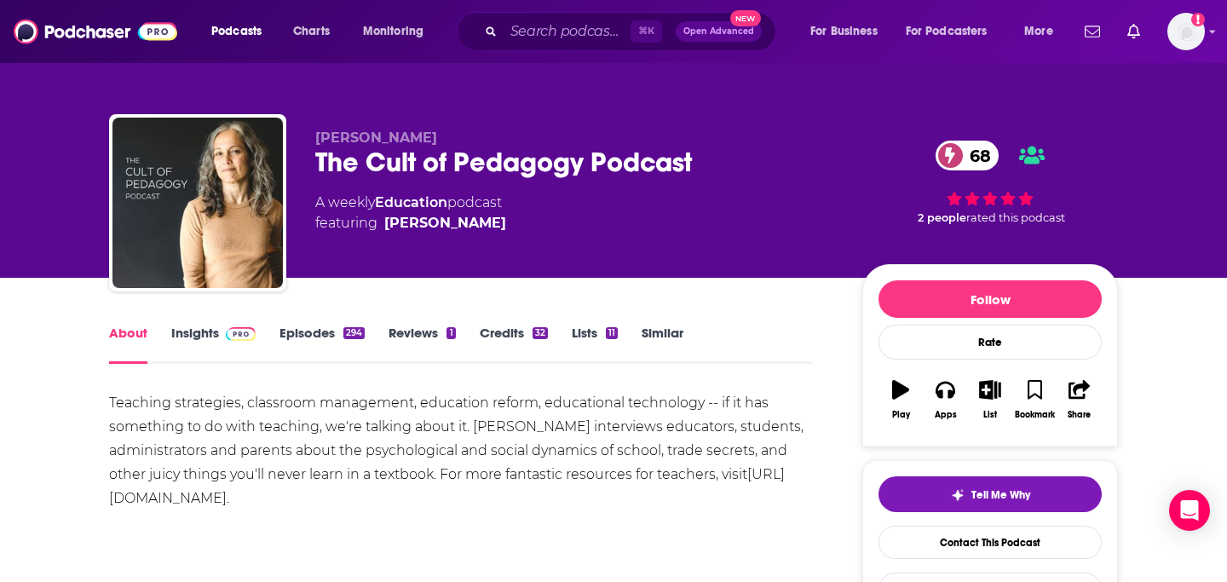
click at [207, 454] on div "Teaching strategies, classroom management, education reform, educational techno…" at bounding box center [460, 450] width 703 height 119
click at [207, 451] on div "Teaching strategies, classroom management, education reform, educational techno…" at bounding box center [460, 450] width 703 height 119
click at [206, 445] on div "Teaching strategies, classroom management, education reform, educational techno…" at bounding box center [460, 450] width 703 height 119
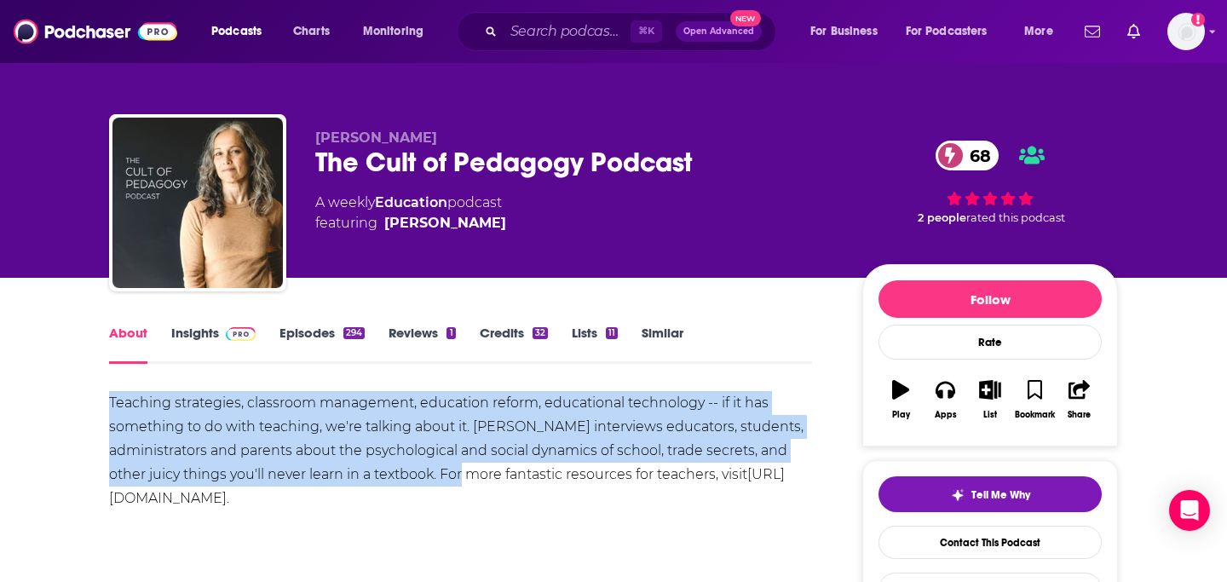
drag, startPoint x: 189, startPoint y: 389, endPoint x: 436, endPoint y: 479, distance: 262.7
copy div "Teaching strategies, classroom management, education reform, educational techno…"
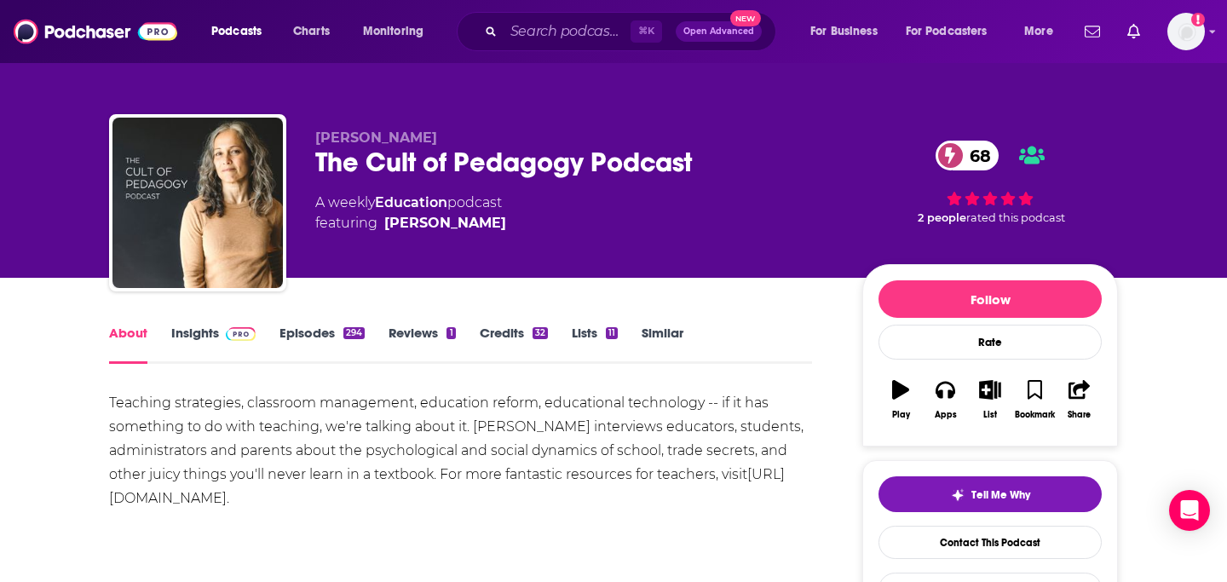
click at [967, 514] on div "Tell Me Why Contact This Podcast Export One-Sheet" at bounding box center [989, 540] width 223 height 129
click at [961, 503] on button "Tell Me Why" at bounding box center [989, 494] width 223 height 36
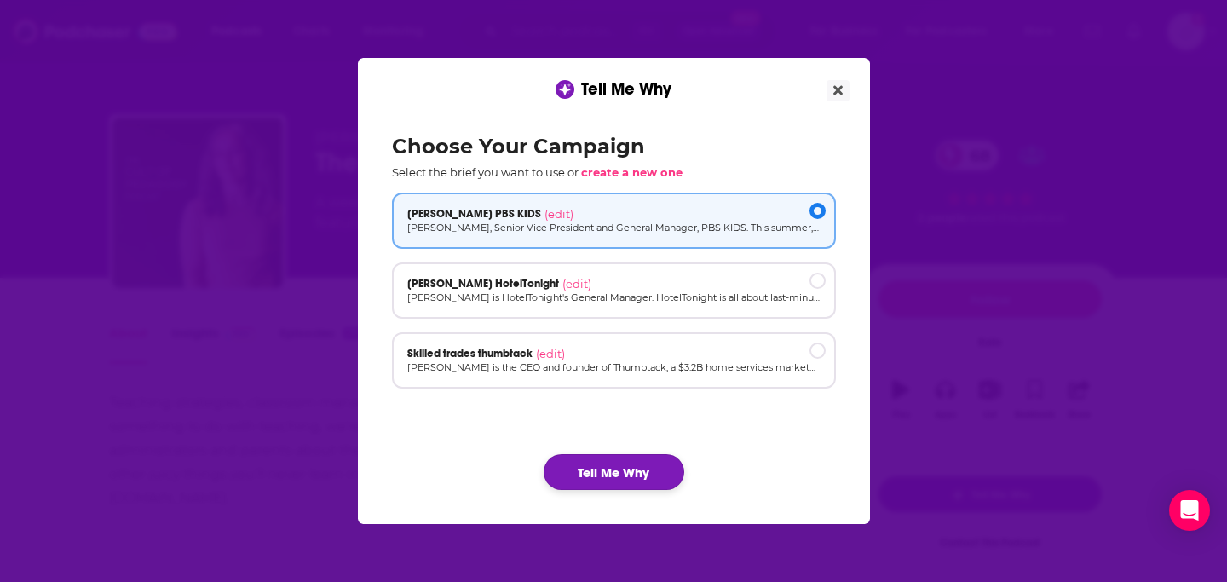
click at [586, 465] on button "Tell Me Why" at bounding box center [613, 472] width 141 height 36
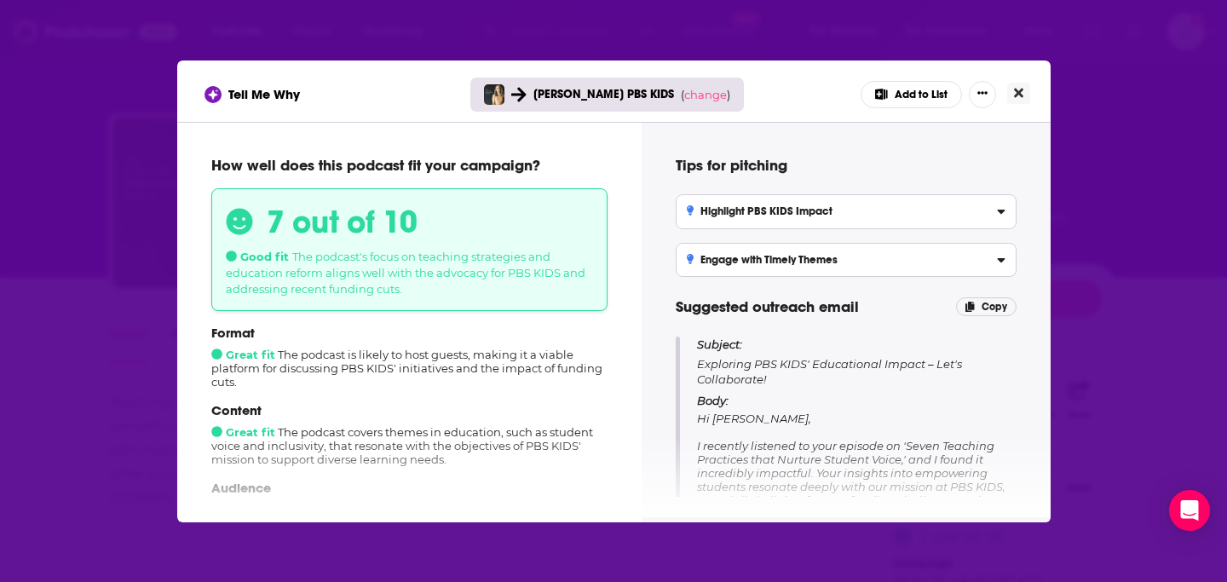
click at [1020, 86] on icon "Close" at bounding box center [1018, 93] width 9 height 14
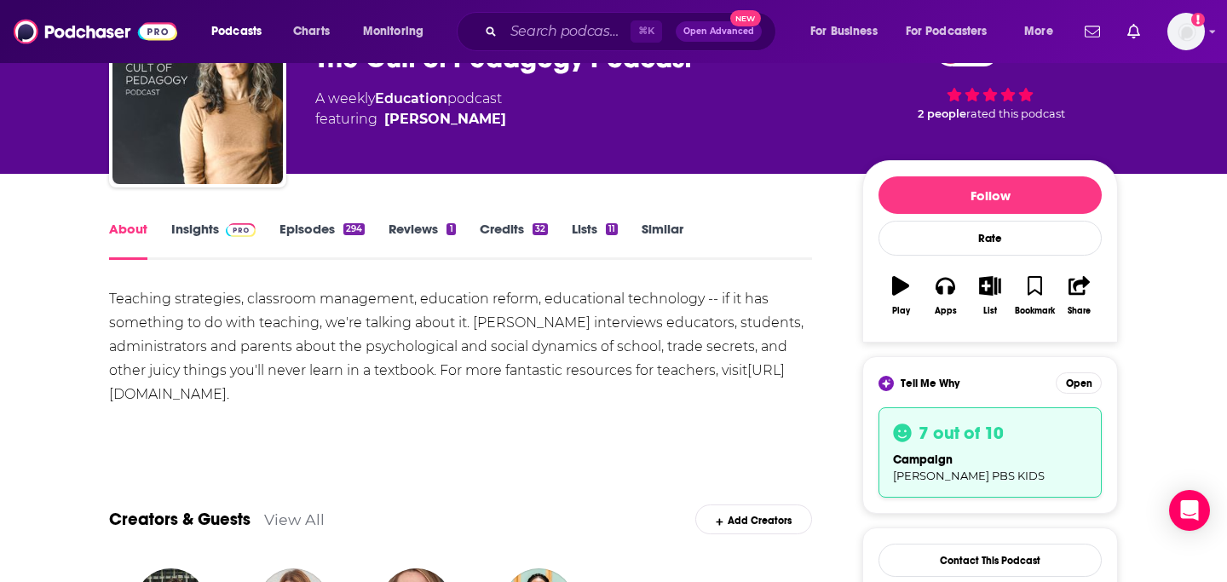
scroll to position [107, 0]
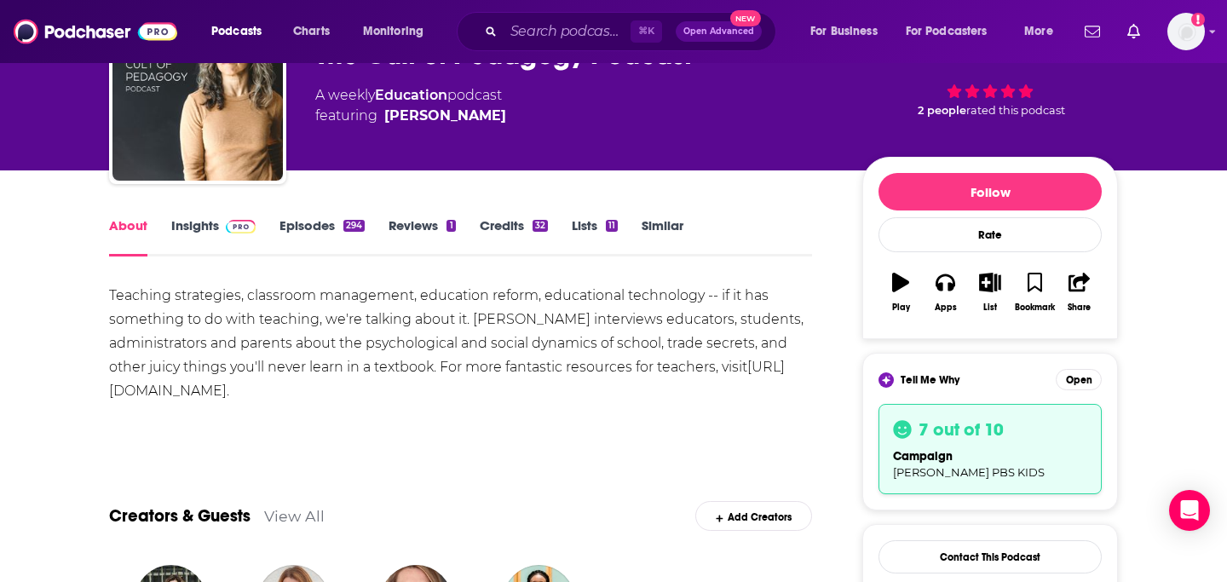
click at [199, 240] on link "Insights" at bounding box center [213, 236] width 84 height 39
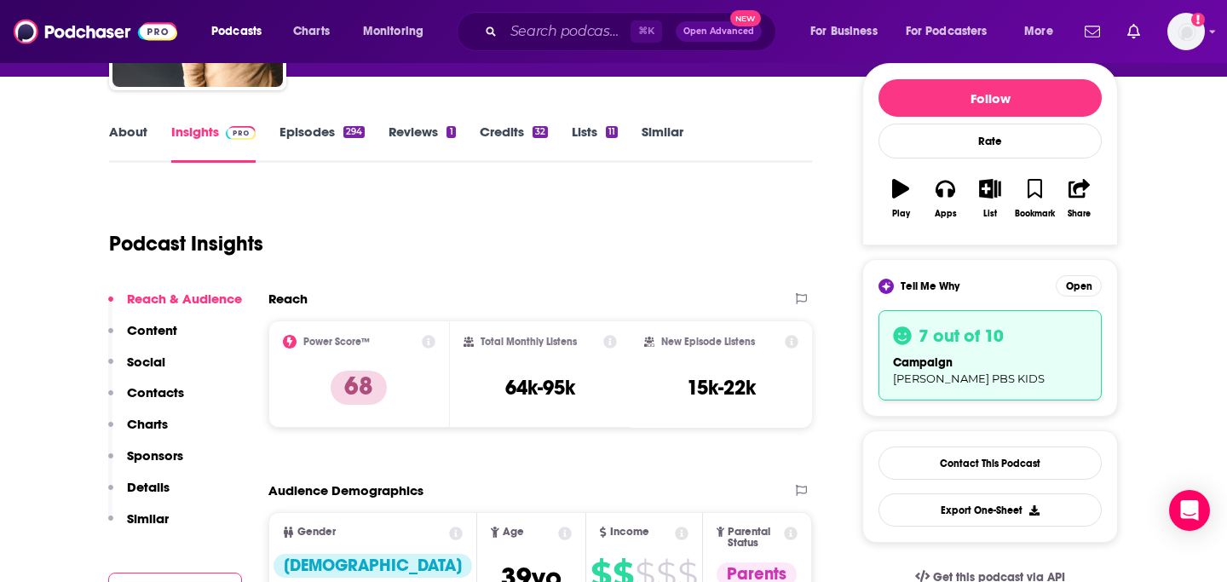
click at [158, 386] on p "Contacts" at bounding box center [155, 392] width 57 height 16
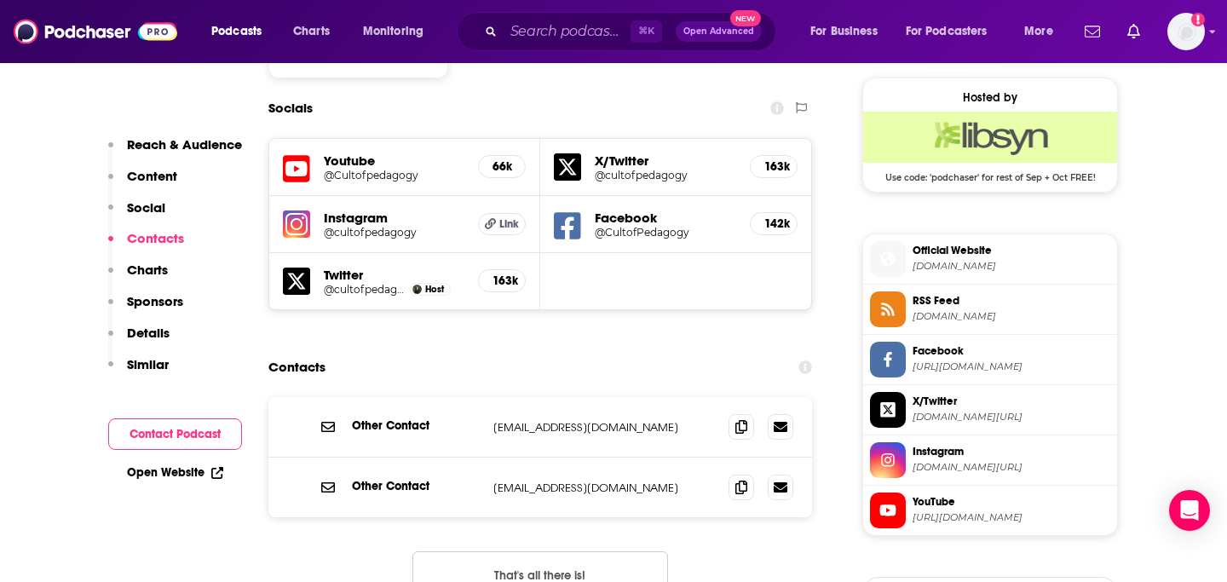
scroll to position [1501, 0]
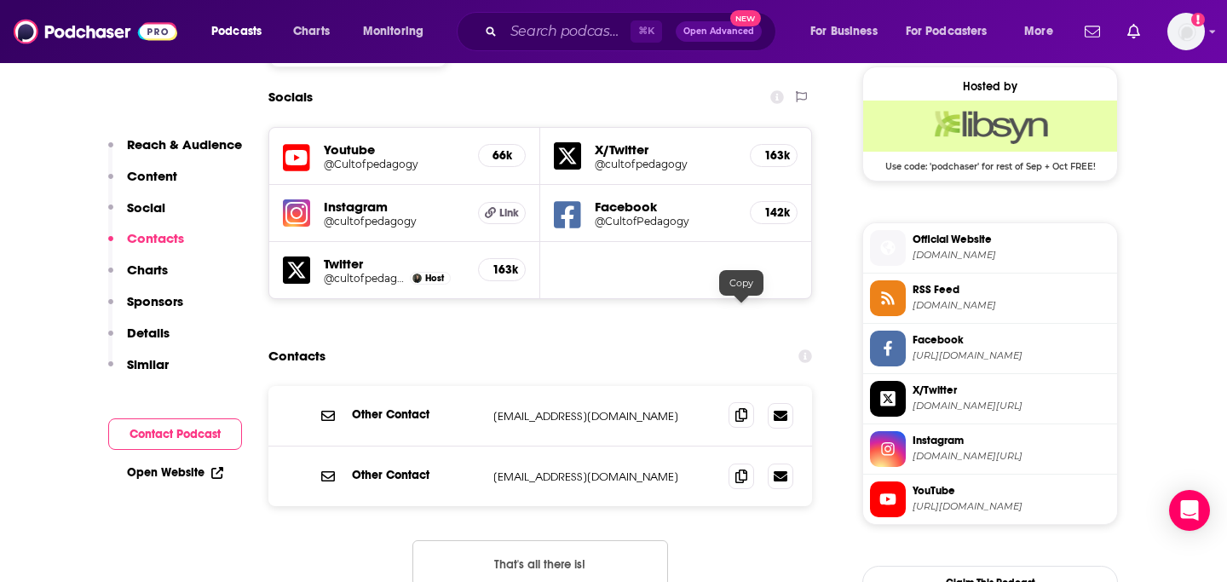
click at [741, 408] on icon at bounding box center [741, 415] width 12 height 14
click at [738, 468] on icon at bounding box center [741, 475] width 12 height 14
